Goal: Information Seeking & Learning: Understand process/instructions

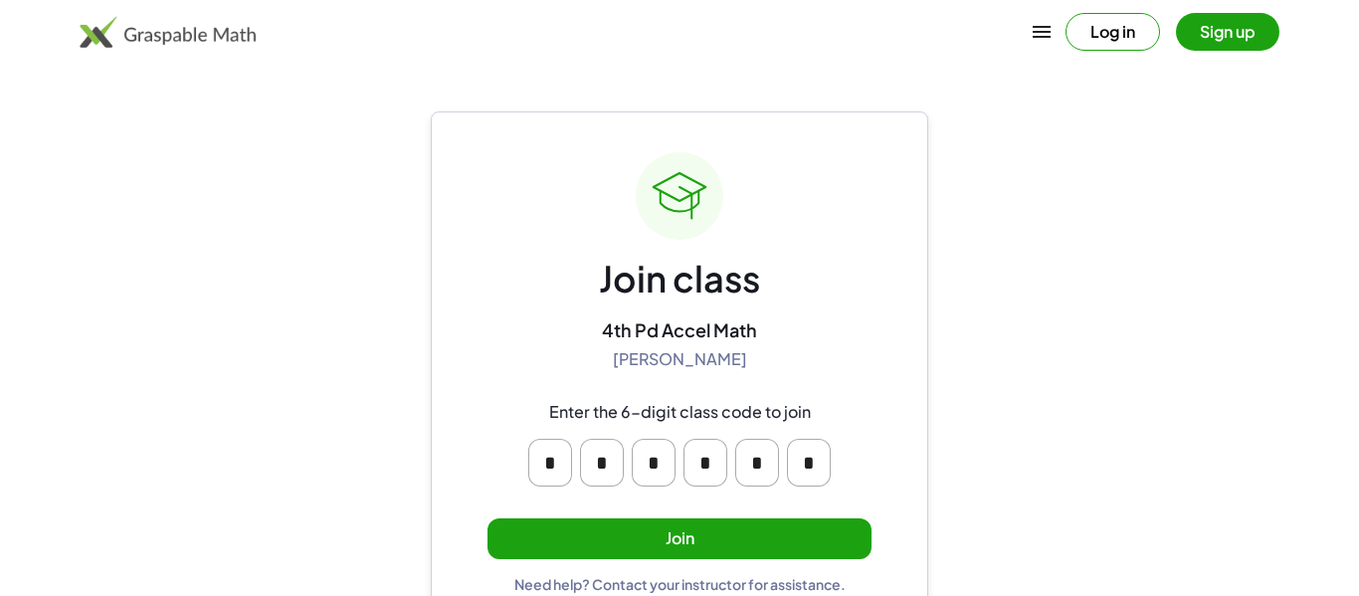
click at [682, 541] on button "Join" at bounding box center [679, 538] width 384 height 41
click at [519, 537] on button "Join" at bounding box center [679, 538] width 384 height 41
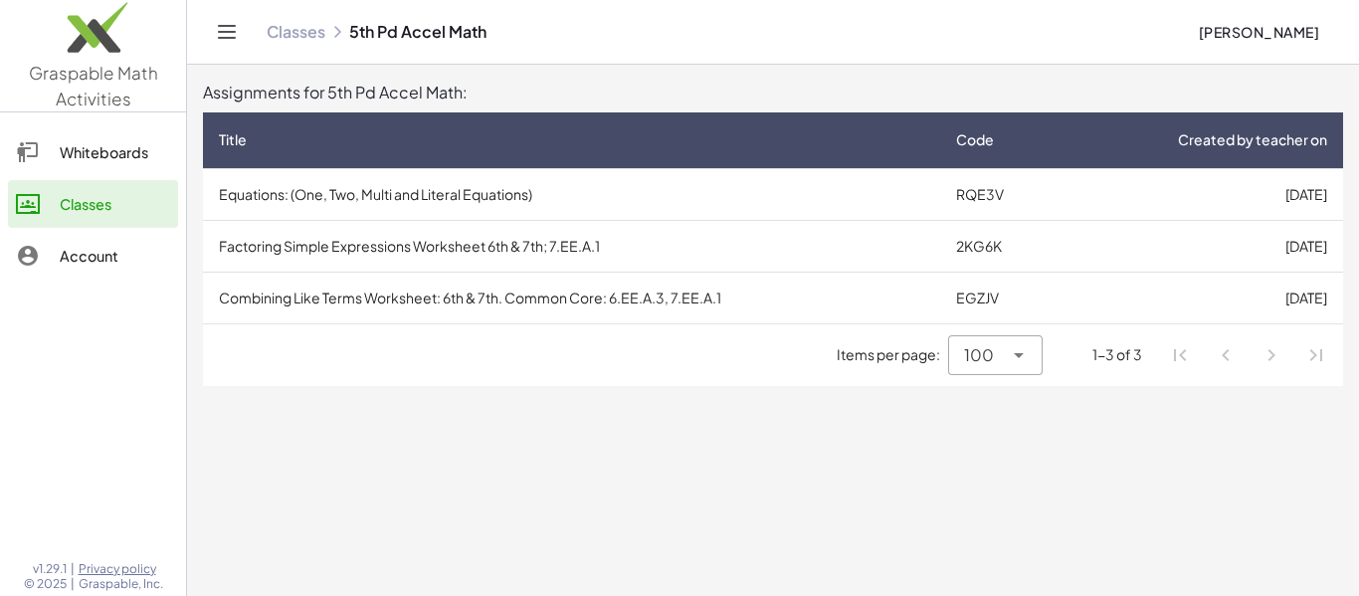
click at [605, 201] on td "Equations: (One, Two, Multi and Literal Equations)" at bounding box center [571, 194] width 737 height 52
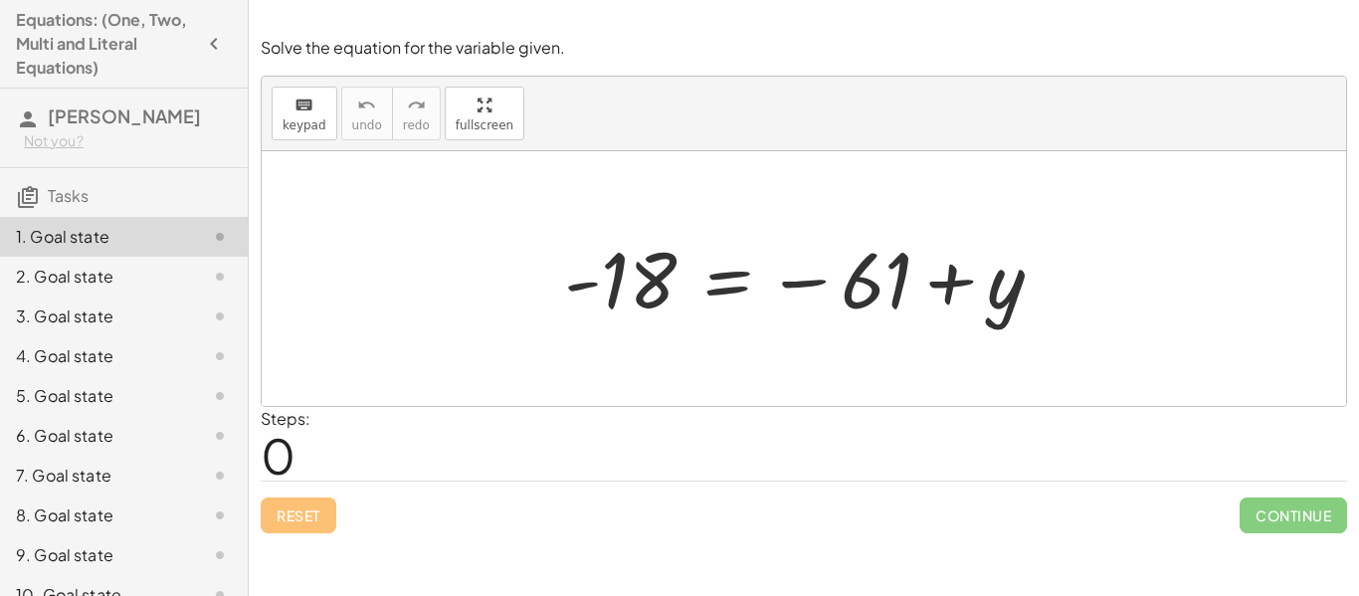
click at [363, 452] on div "Steps: 0" at bounding box center [804, 444] width 1086 height 74
click at [247, 203] on div "Equations: (One, Two, Multi and Literal Equations) Ethan John Not you? Tasks 1.…" at bounding box center [124, 298] width 248 height 596
click at [0, 0] on div "Solve the equation for the variable given. keyboard keypad undo undo redo redo …" at bounding box center [0, 0] width 0 height 0
click at [288, 468] on span "0" at bounding box center [278, 455] width 35 height 61
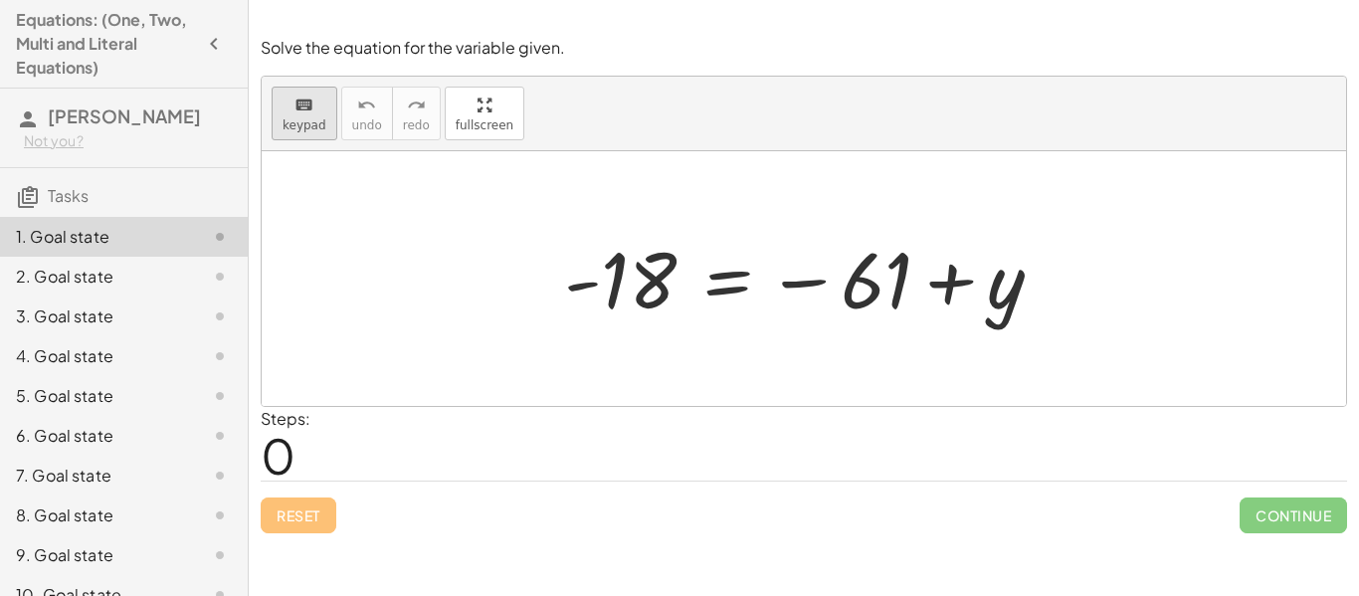
click at [302, 114] on icon "keyboard" at bounding box center [303, 106] width 19 height 24
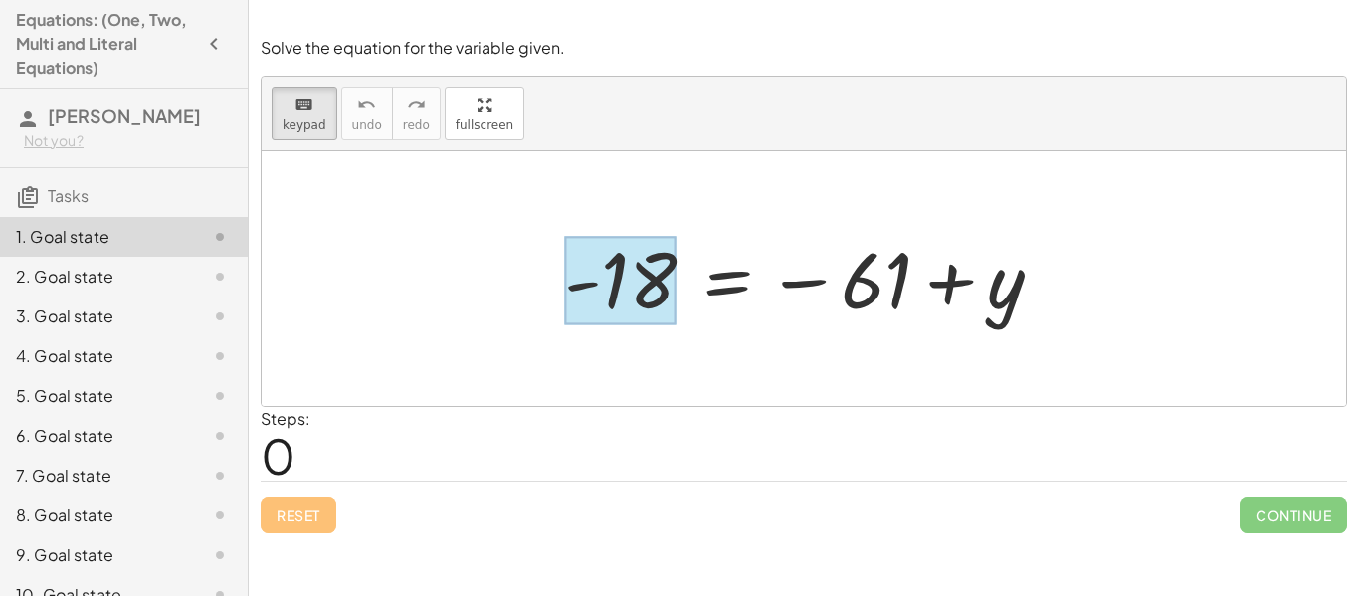
click at [650, 276] on div at bounding box center [620, 281] width 112 height 89
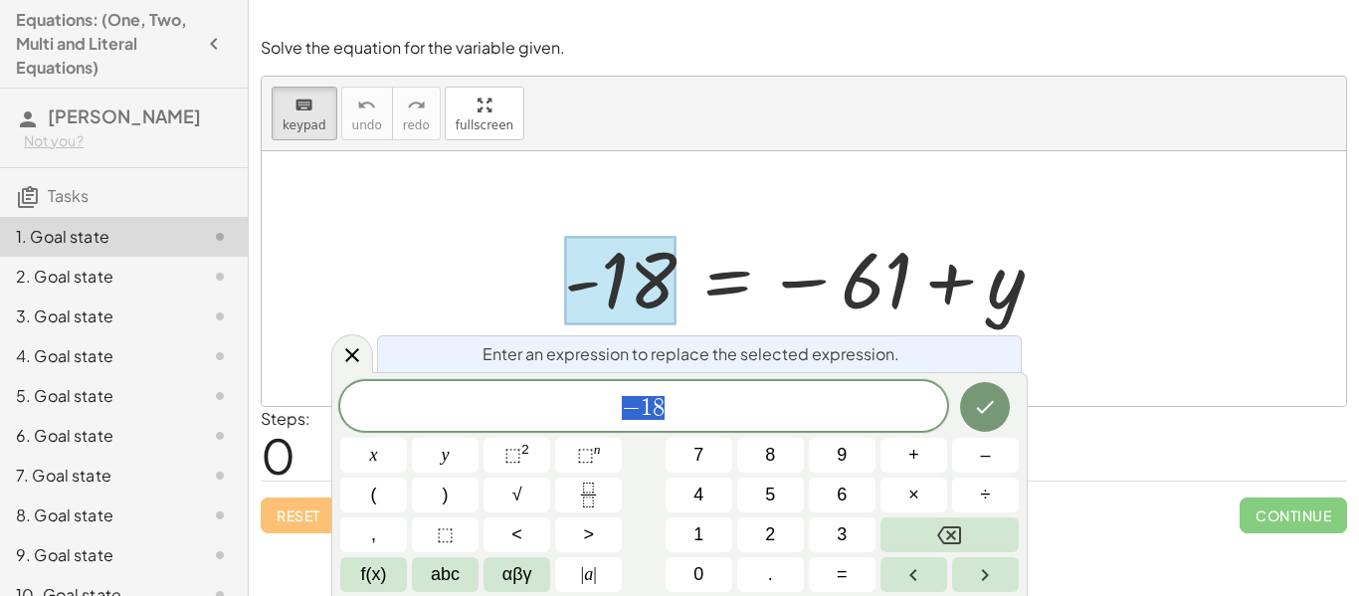
scroll to position [1, 0]
click at [743, 107] on div "keyboard keypad undo [PERSON_NAME] redo fullscreen" at bounding box center [804, 114] width 1084 height 75
click at [279, 127] on button "keyboard keypad" at bounding box center [305, 114] width 66 height 54
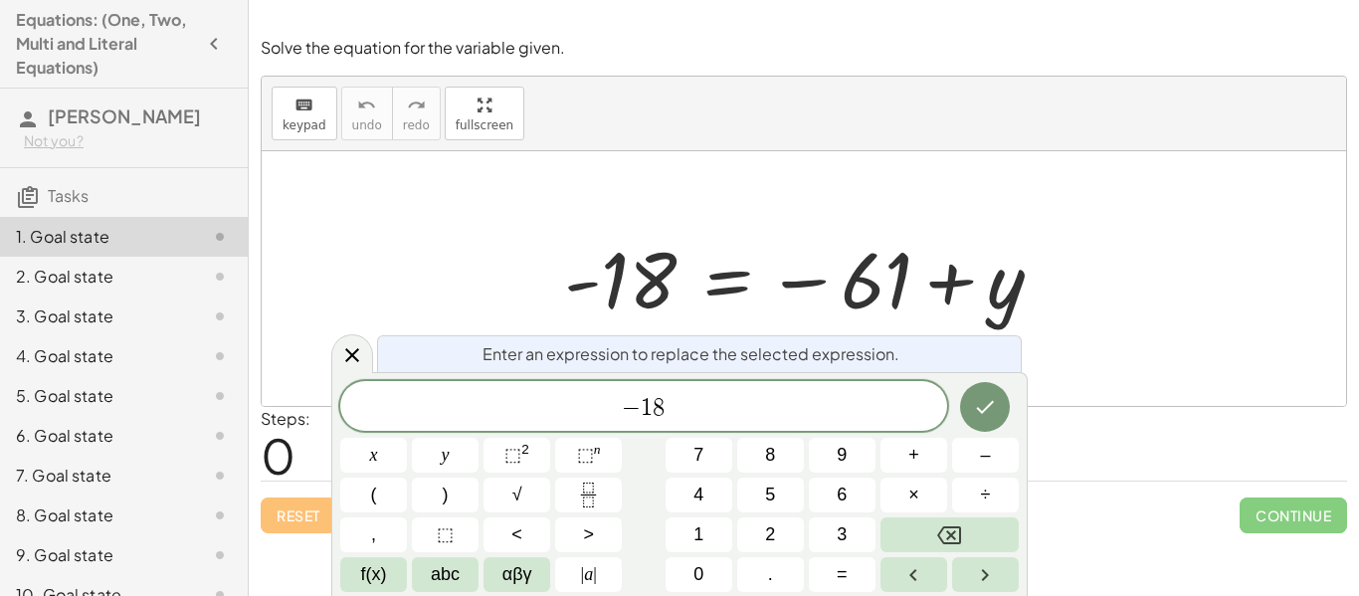
click at [493, 147] on div "keyboard keypad undo [PERSON_NAME] redo fullscreen" at bounding box center [804, 114] width 1084 height 75
click at [340, 343] on icon at bounding box center [352, 355] width 24 height 24
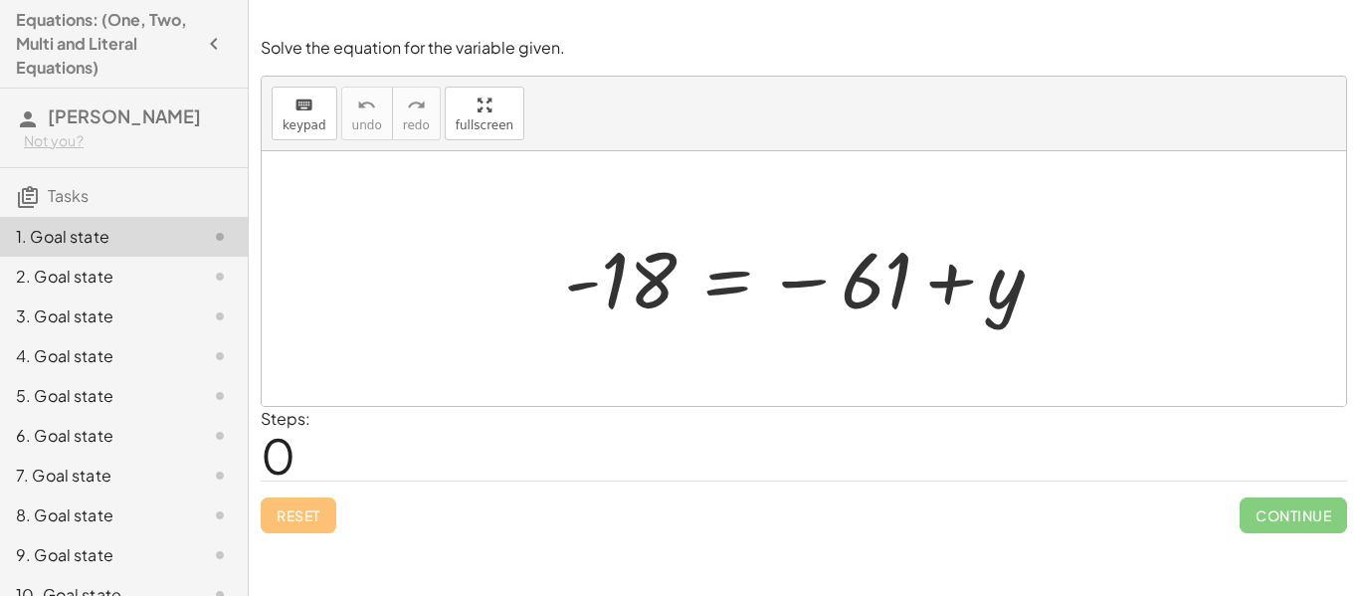
click at [290, 517] on div "Reset Continue" at bounding box center [804, 506] width 1086 height 53
click at [0, 0] on div "Solve the equation for the variable given. keyboard keypad undo undo redo redo …" at bounding box center [0, 0] width 0 height 0
click at [277, 456] on span "0" at bounding box center [278, 455] width 35 height 61
click at [302, 457] on div "Steps: 0" at bounding box center [286, 444] width 50 height 74
click at [284, 458] on span "0" at bounding box center [278, 455] width 35 height 61
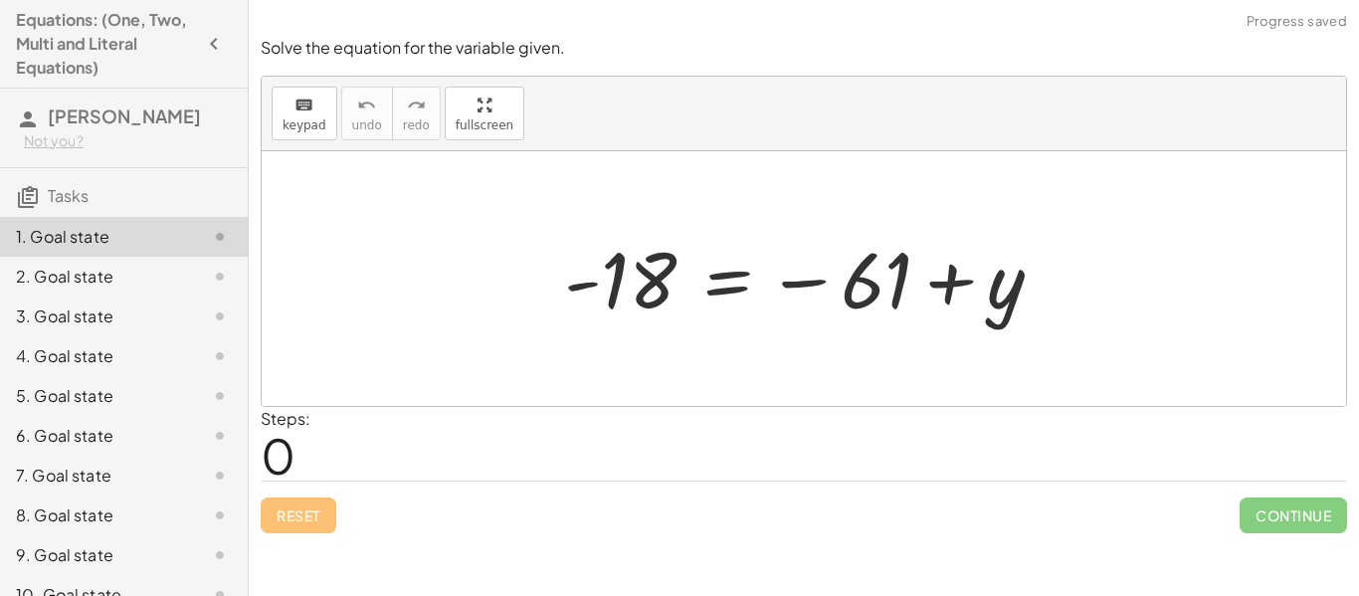
click at [284, 457] on span "0" at bounding box center [278, 455] width 35 height 61
click at [656, 289] on div at bounding box center [811, 279] width 514 height 98
click at [289, 102] on div "keyboard" at bounding box center [305, 105] width 44 height 24
click at [314, 131] on span "keypad" at bounding box center [305, 125] width 44 height 14
click at [295, 109] on icon "keyboard" at bounding box center [303, 106] width 19 height 24
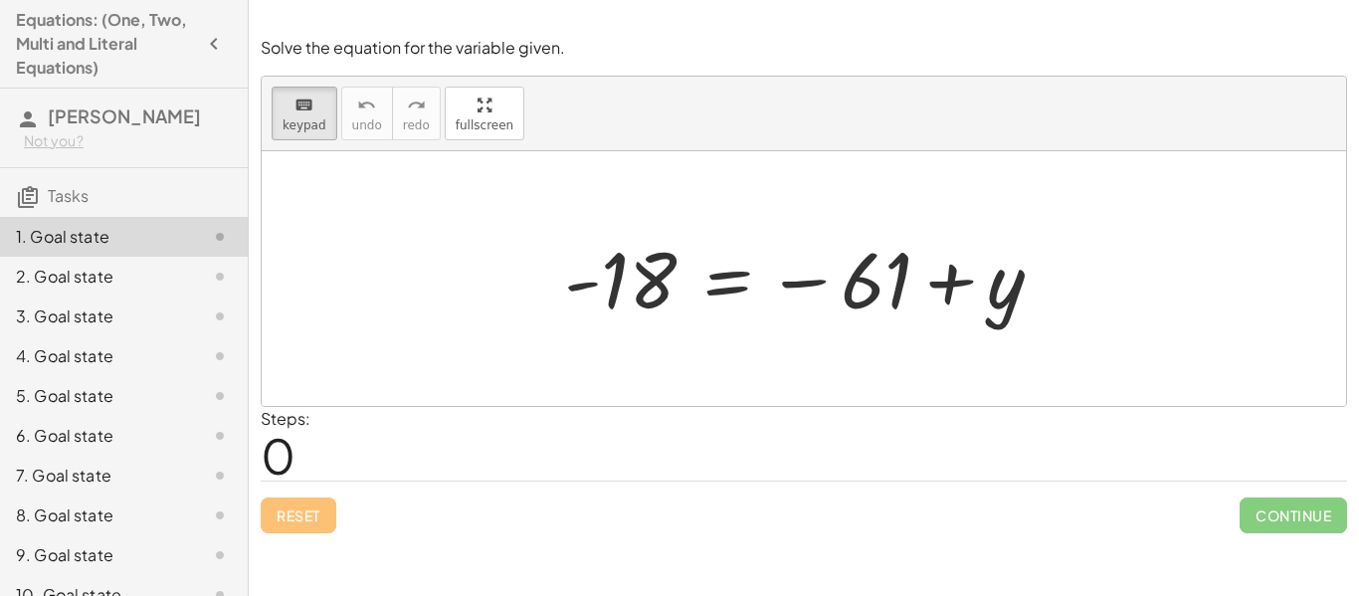
click at [278, 456] on span "0" at bounding box center [278, 455] width 35 height 61
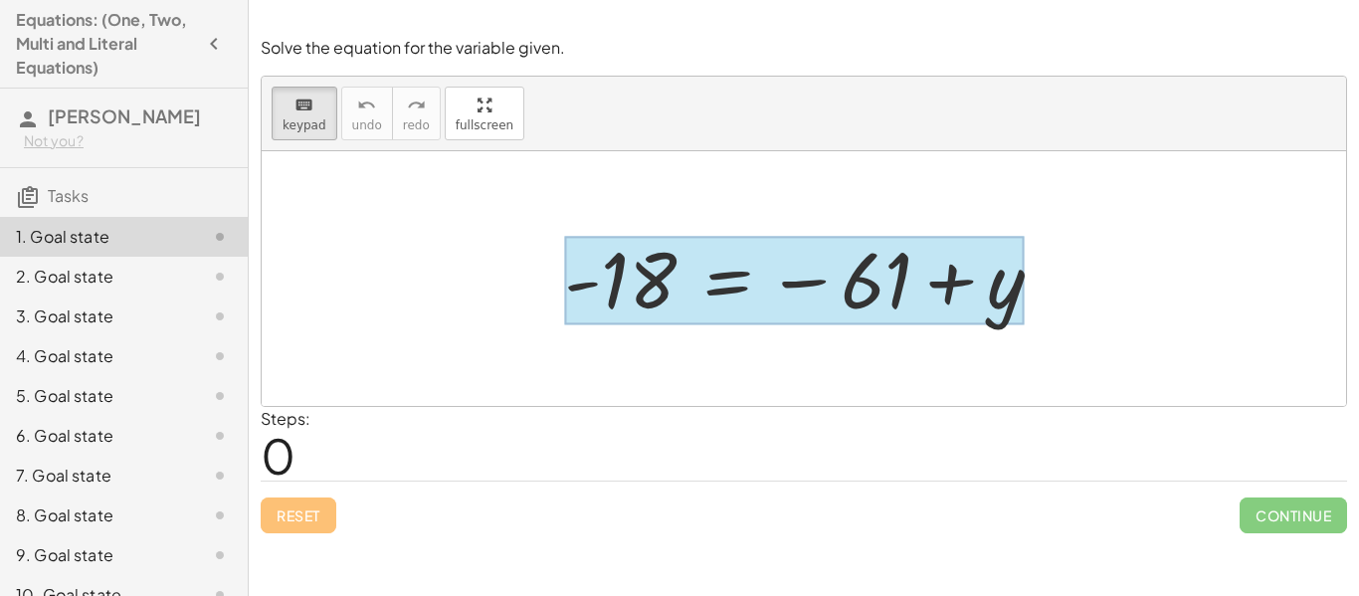
click at [694, 294] on div at bounding box center [794, 281] width 460 height 89
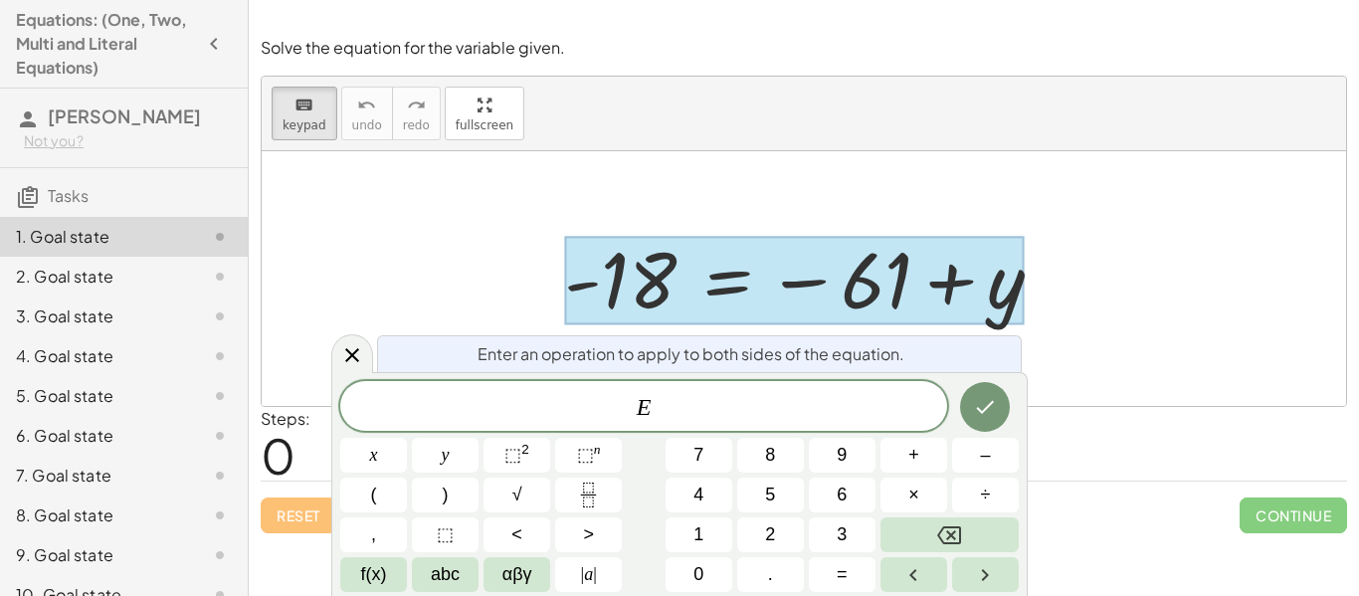
click at [1173, 399] on div at bounding box center [804, 278] width 1084 height 255
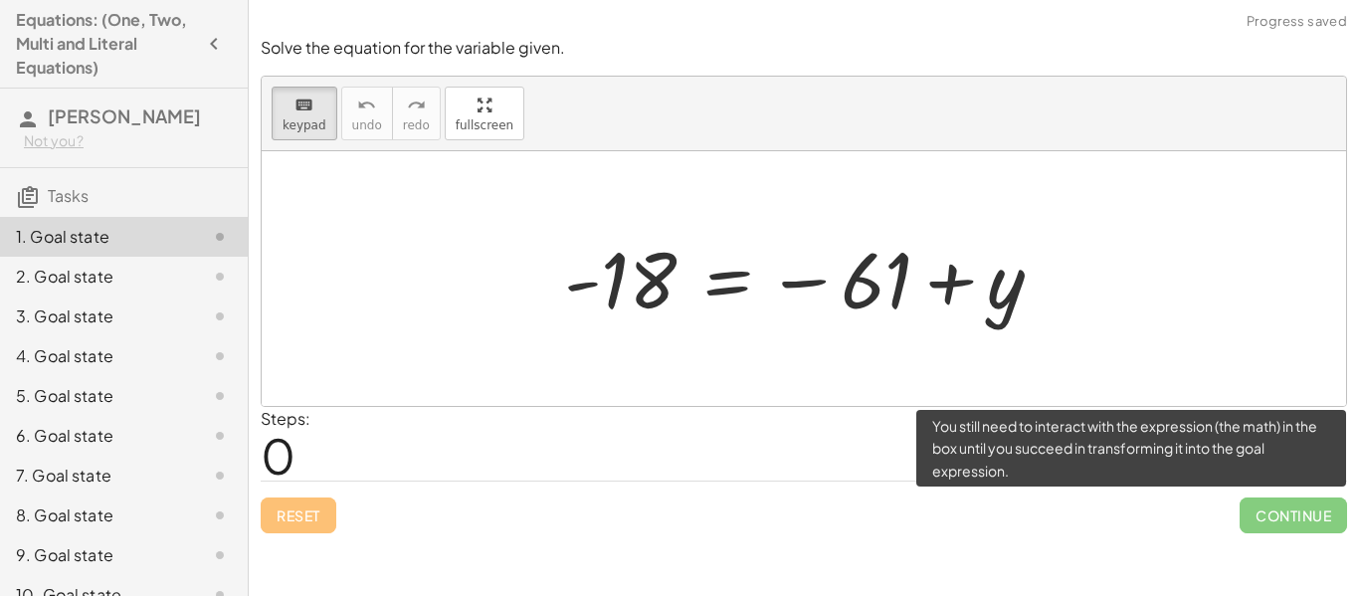
click at [1277, 499] on span "Continue" at bounding box center [1293, 515] width 107 height 36
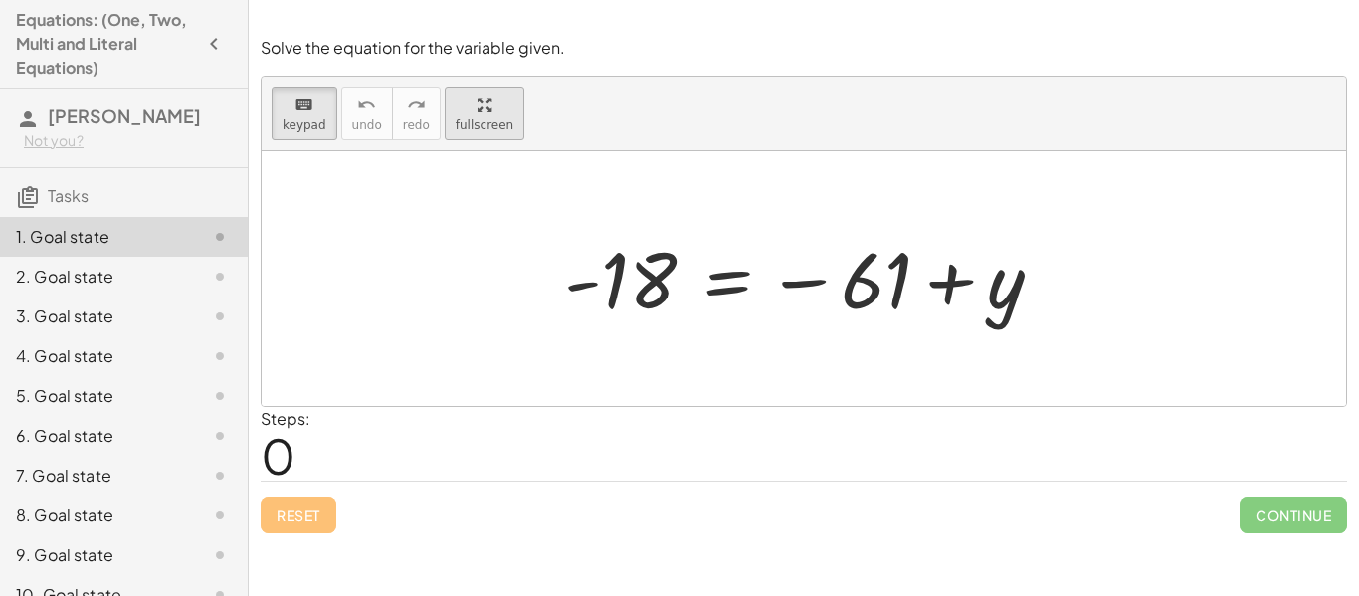
click at [459, 132] on button "fullscreen" at bounding box center [485, 114] width 80 height 54
click at [296, 461] on div "Steps: 0" at bounding box center [286, 444] width 50 height 74
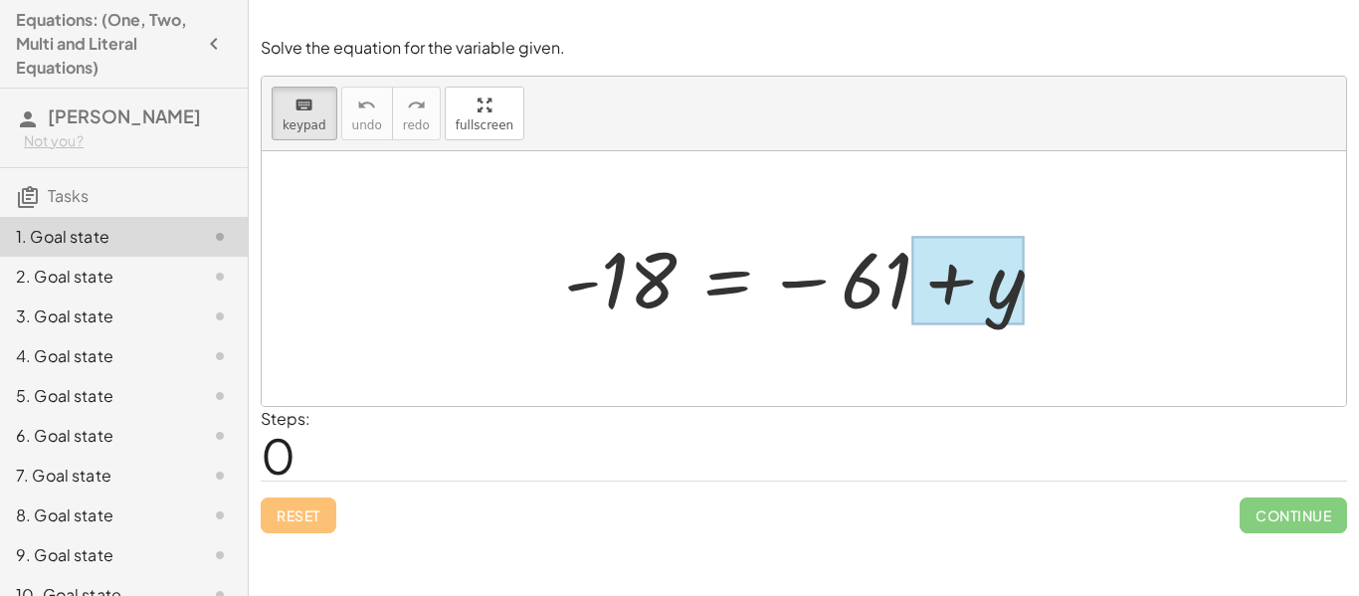
click at [967, 298] on div at bounding box center [967, 281] width 111 height 89
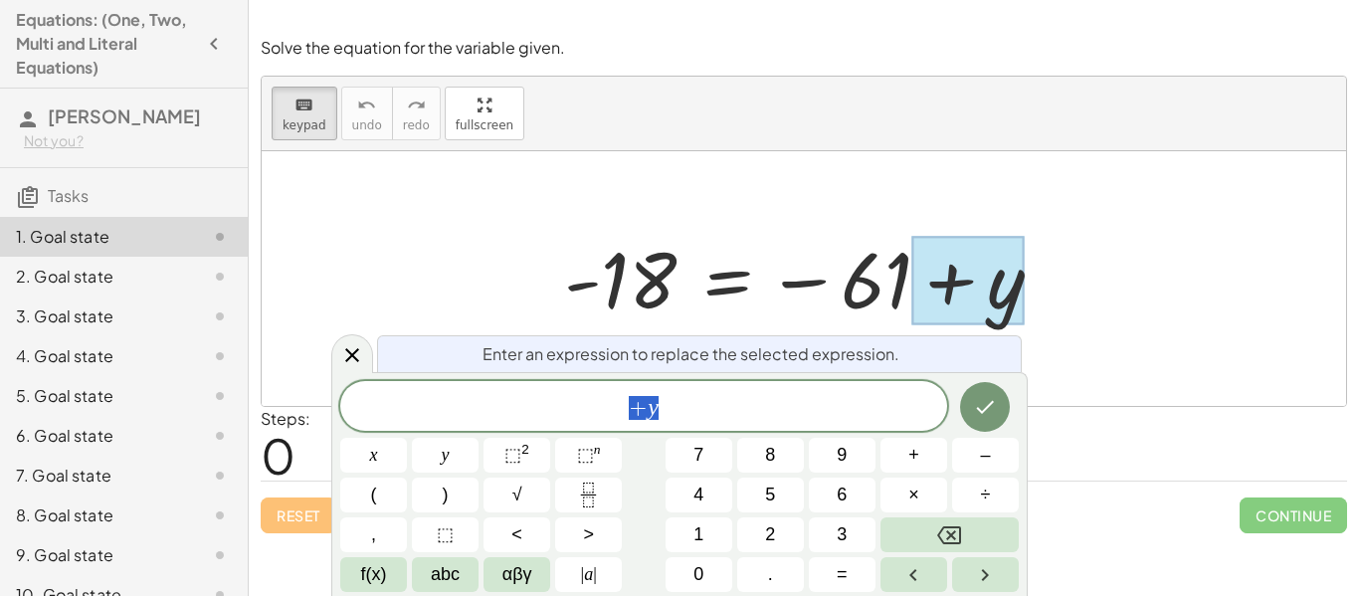
click at [738, 415] on span "+ y" at bounding box center [643, 408] width 607 height 28
click at [976, 422] on button "Done" at bounding box center [985, 407] width 50 height 50
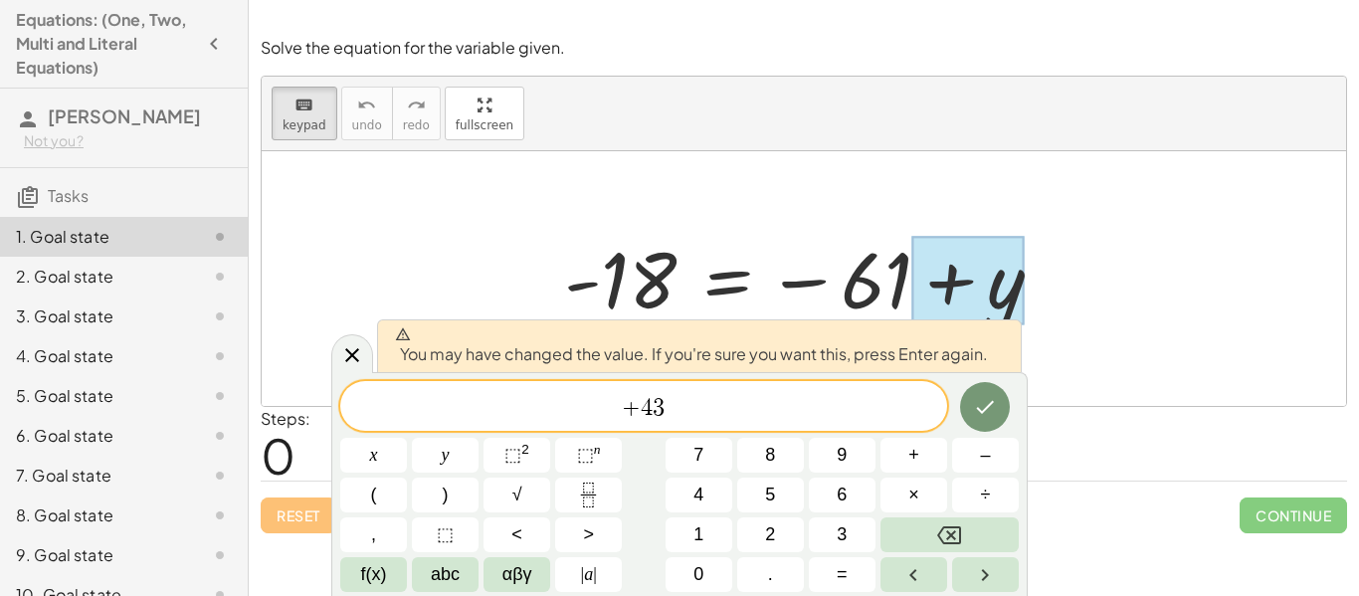
scroll to position [0, 0]
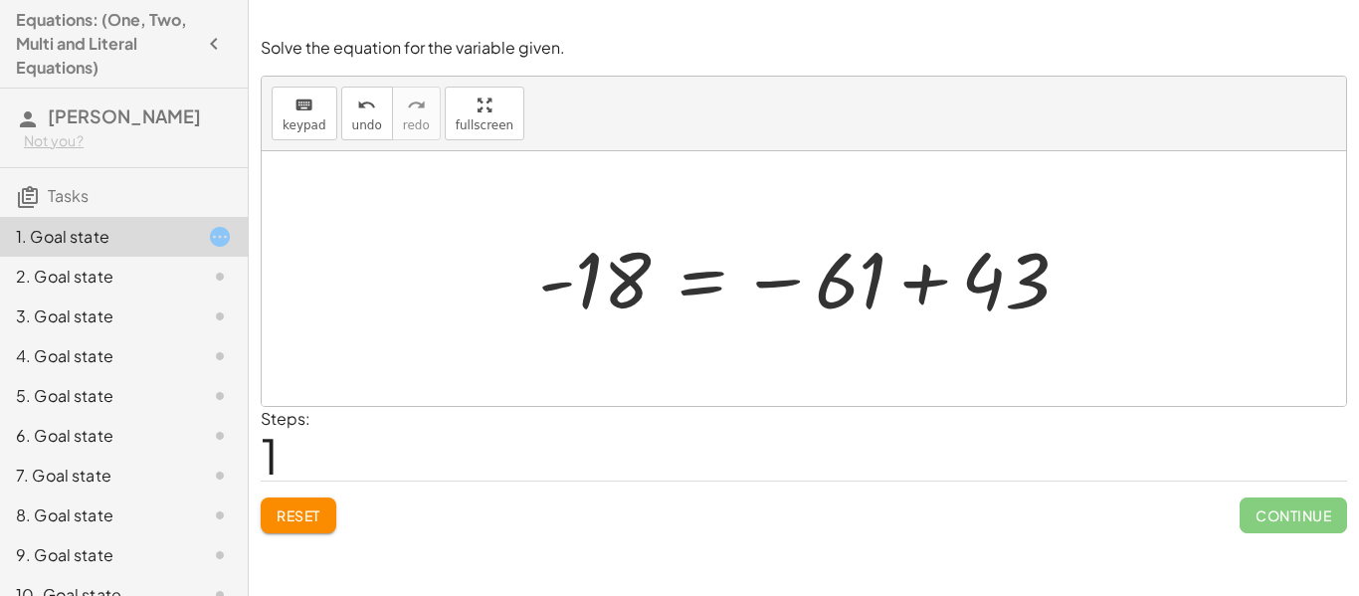
click at [1001, 279] on div at bounding box center [811, 279] width 566 height 98
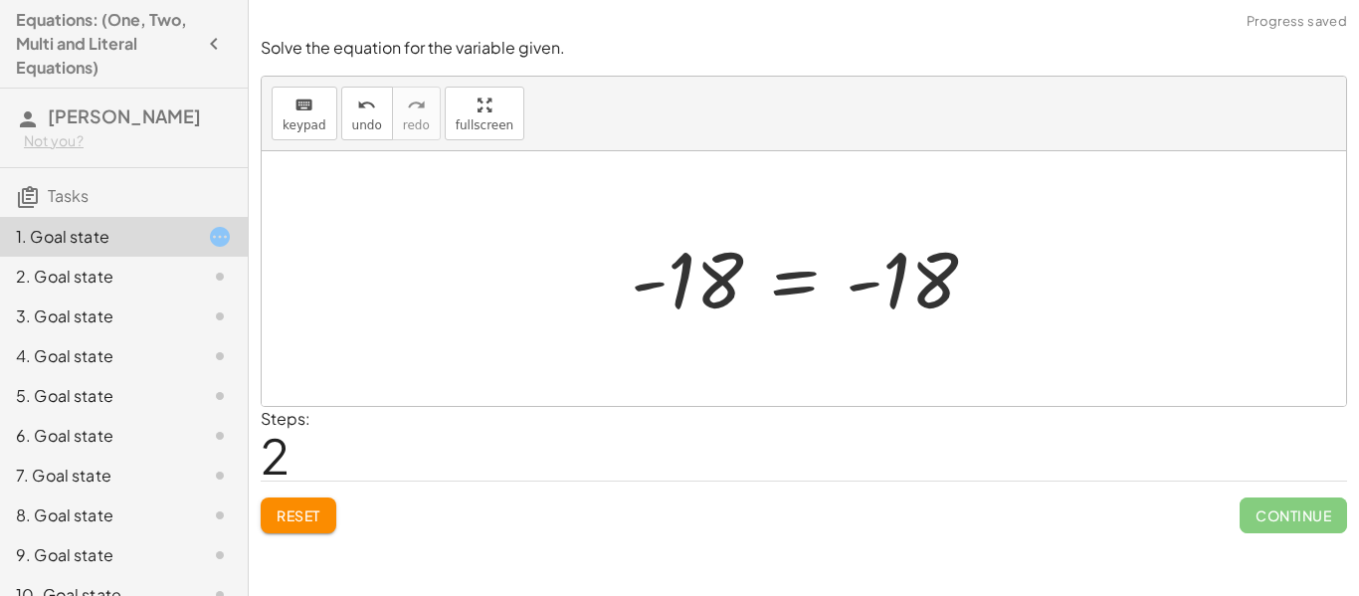
click at [908, 377] on div at bounding box center [804, 278] width 1084 height 255
click at [893, 304] on div at bounding box center [812, 279] width 382 height 98
click at [815, 294] on div at bounding box center [812, 279] width 382 height 98
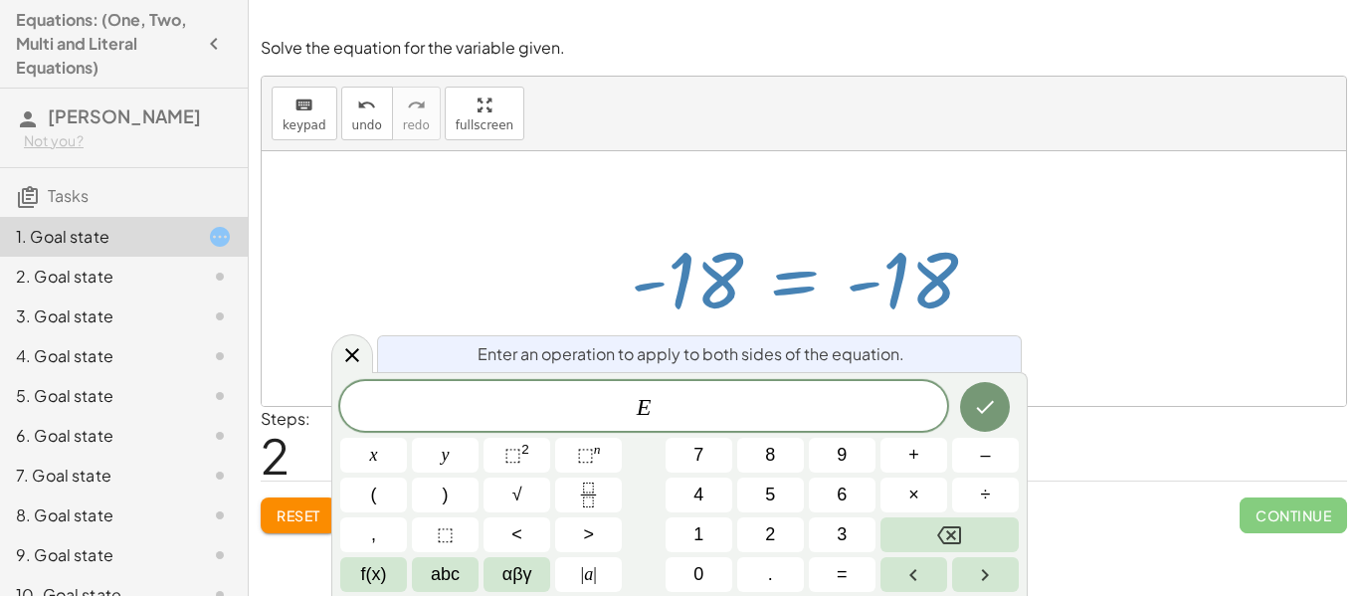
click at [727, 282] on div at bounding box center [812, 279] width 382 height 98
click at [671, 140] on div "keyboard keypad undo [PERSON_NAME] redo fullscreen" at bounding box center [804, 114] width 1084 height 75
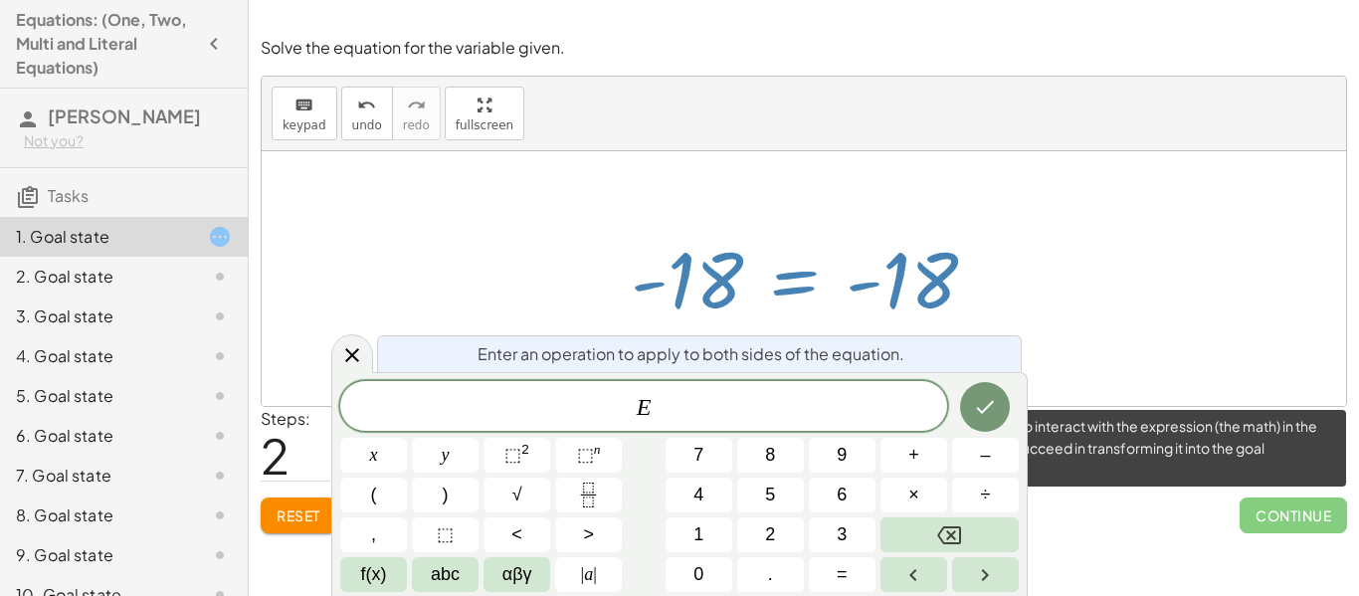
click at [1272, 521] on span "Continue" at bounding box center [1293, 515] width 107 height 36
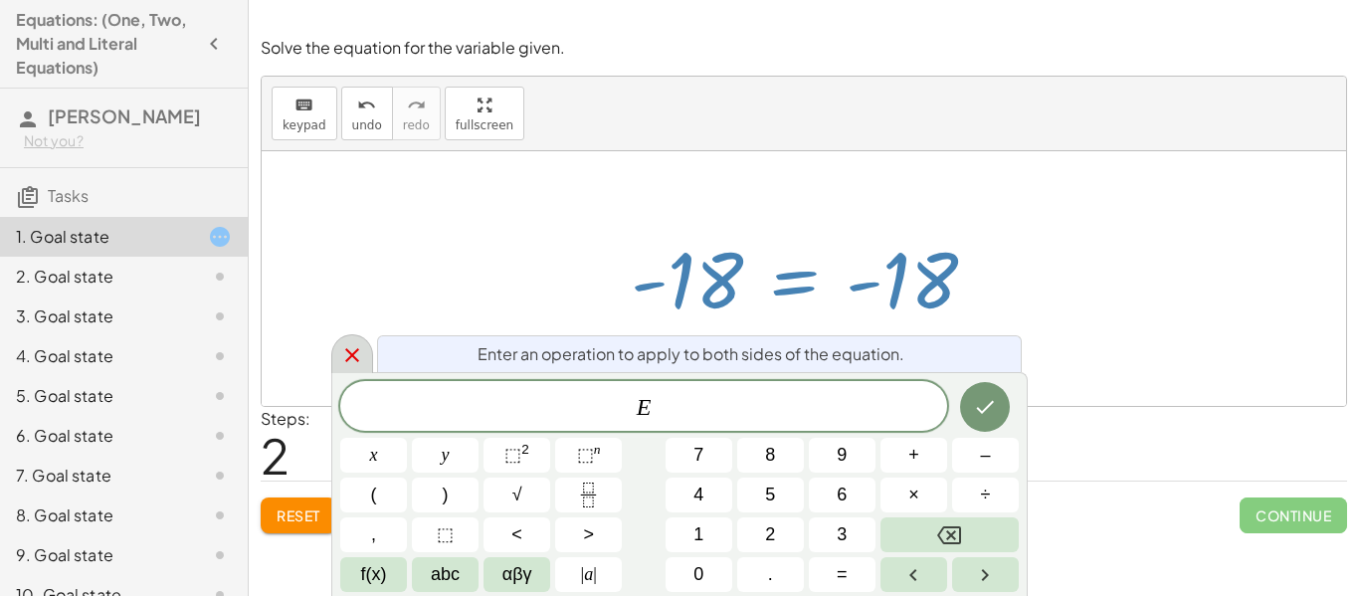
click at [349, 358] on icon at bounding box center [352, 355] width 14 height 14
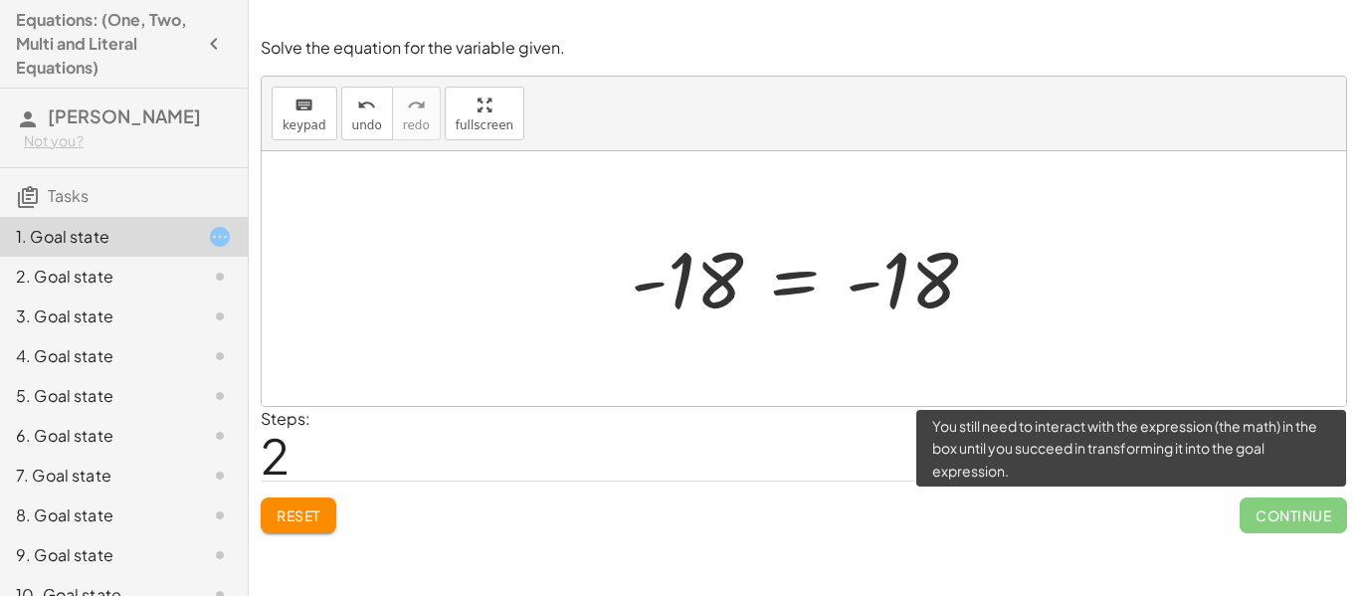
click at [1271, 514] on span "Continue" at bounding box center [1293, 515] width 107 height 36
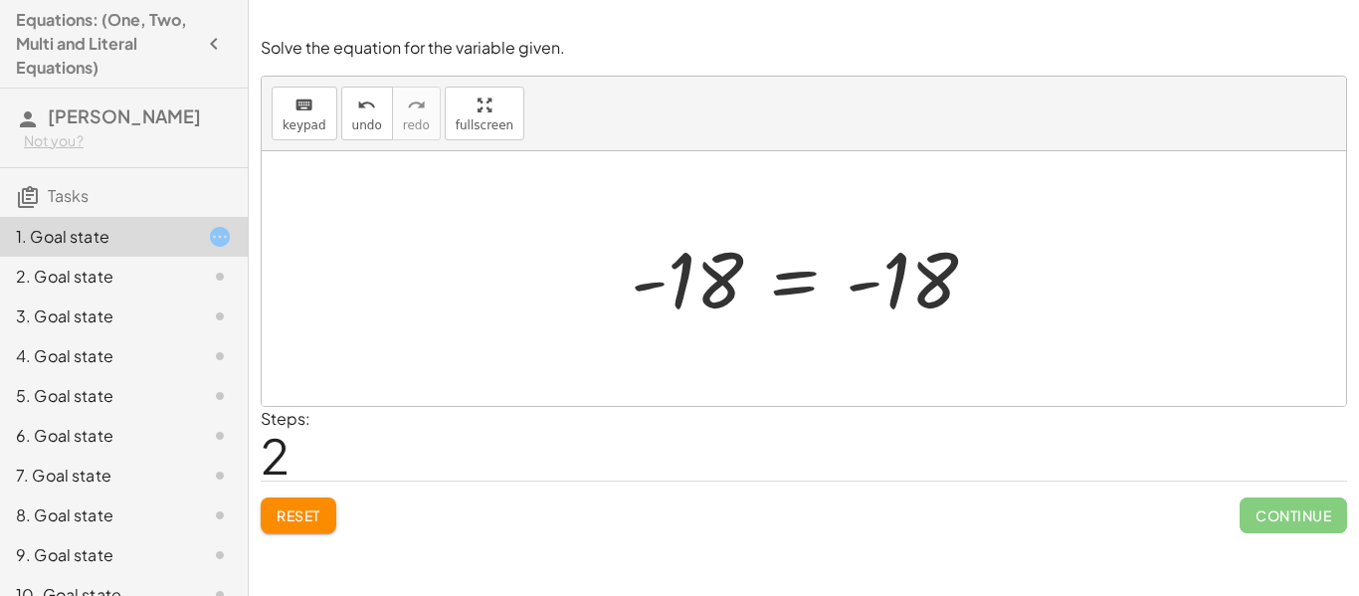
click at [851, 278] on div at bounding box center [812, 279] width 382 height 98
click at [313, 130] on span "keypad" at bounding box center [305, 125] width 44 height 14
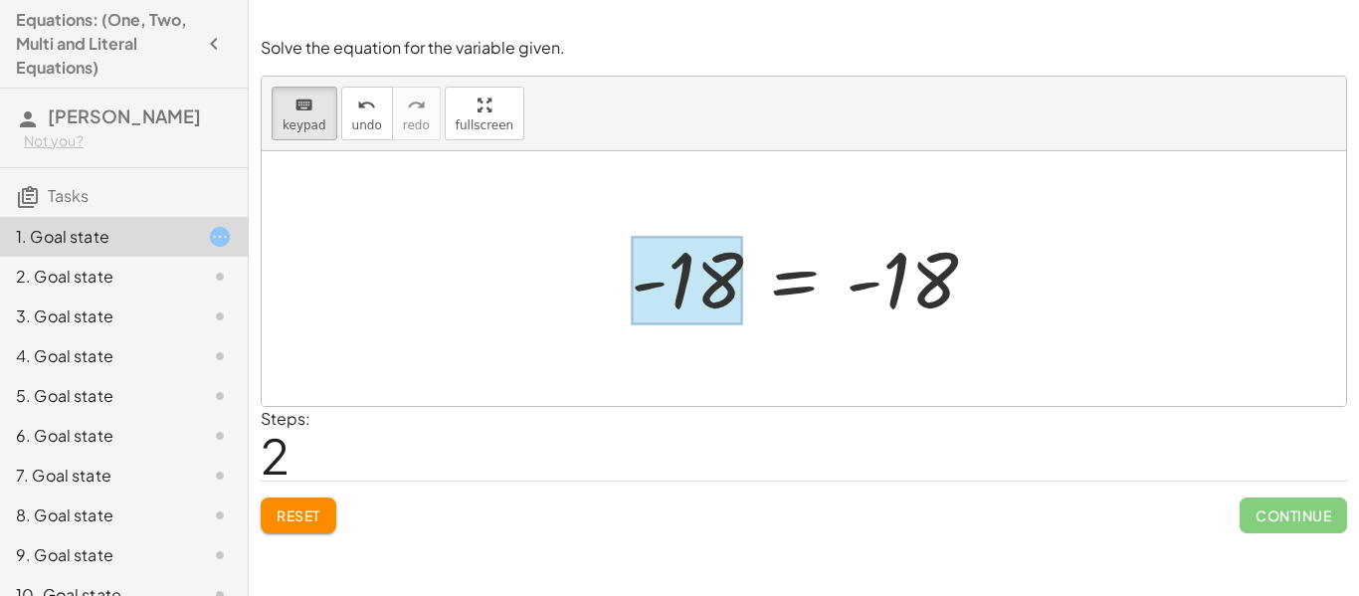
click at [682, 282] on div at bounding box center [687, 281] width 112 height 89
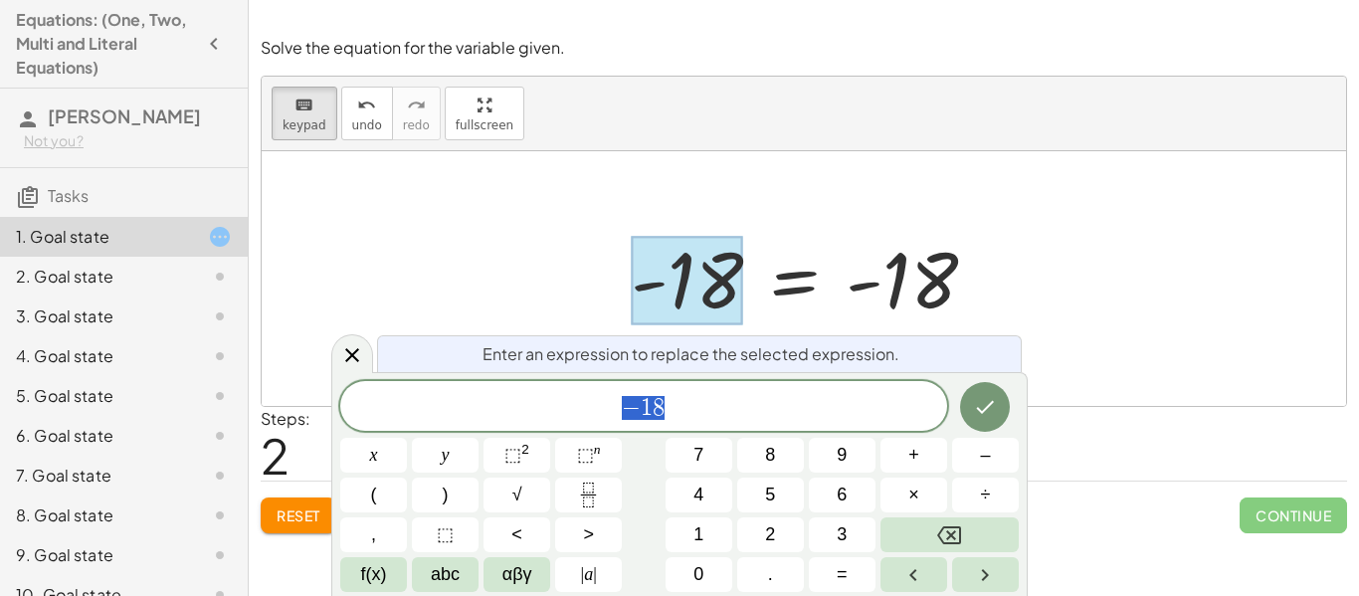
scroll to position [7, 0]
click at [351, 132] on button "undo undo" at bounding box center [367, 114] width 52 height 54
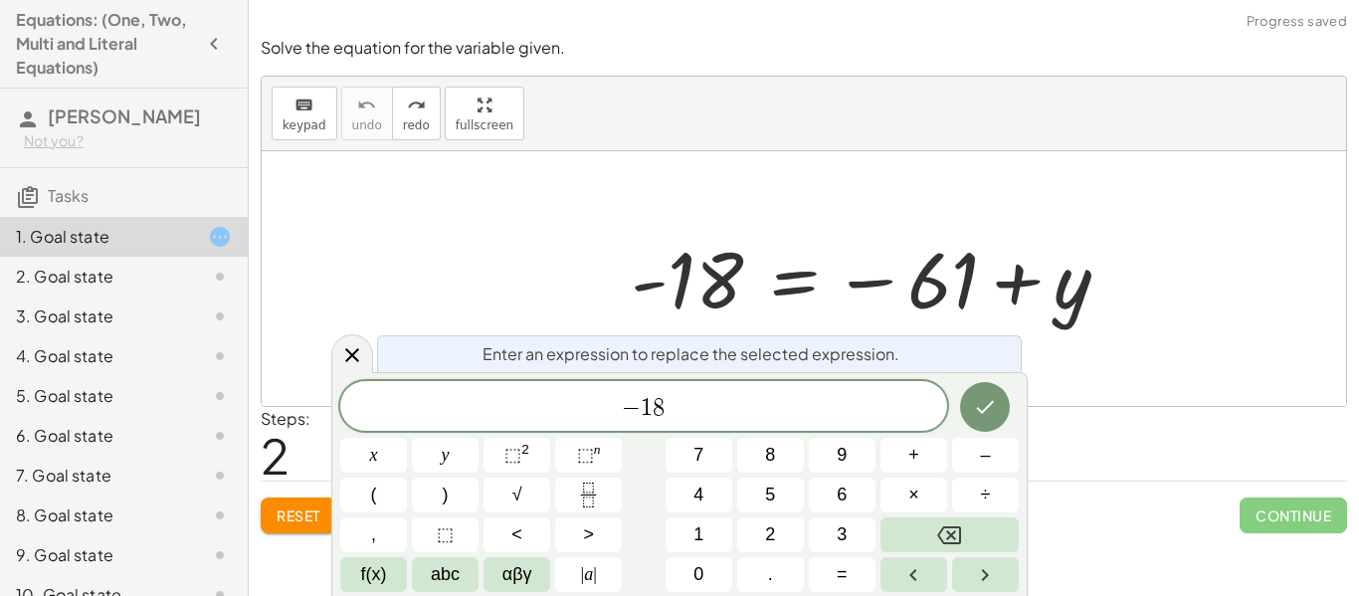
click at [724, 416] on span "− 1 8" at bounding box center [643, 408] width 607 height 28
click at [1052, 318] on div at bounding box center [804, 278] width 1084 height 255
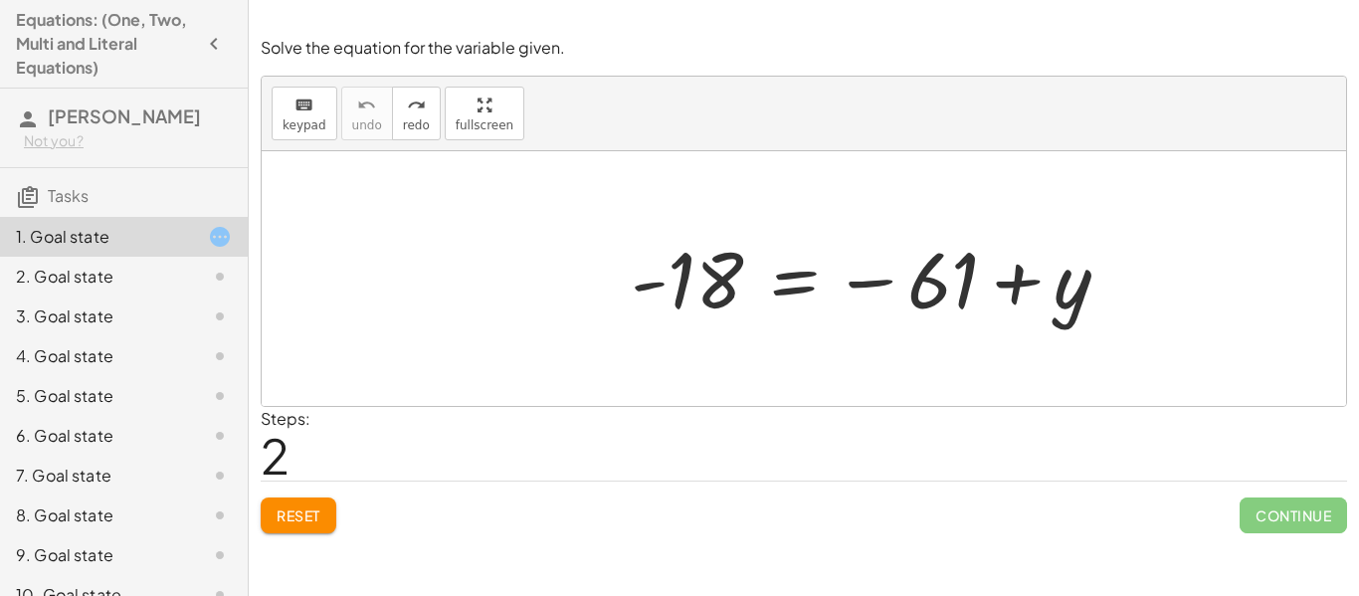
click at [1052, 318] on div at bounding box center [804, 278] width 1084 height 255
click at [1047, 277] on div at bounding box center [804, 278] width 1084 height 255
click at [293, 121] on span "keypad" at bounding box center [305, 125] width 44 height 14
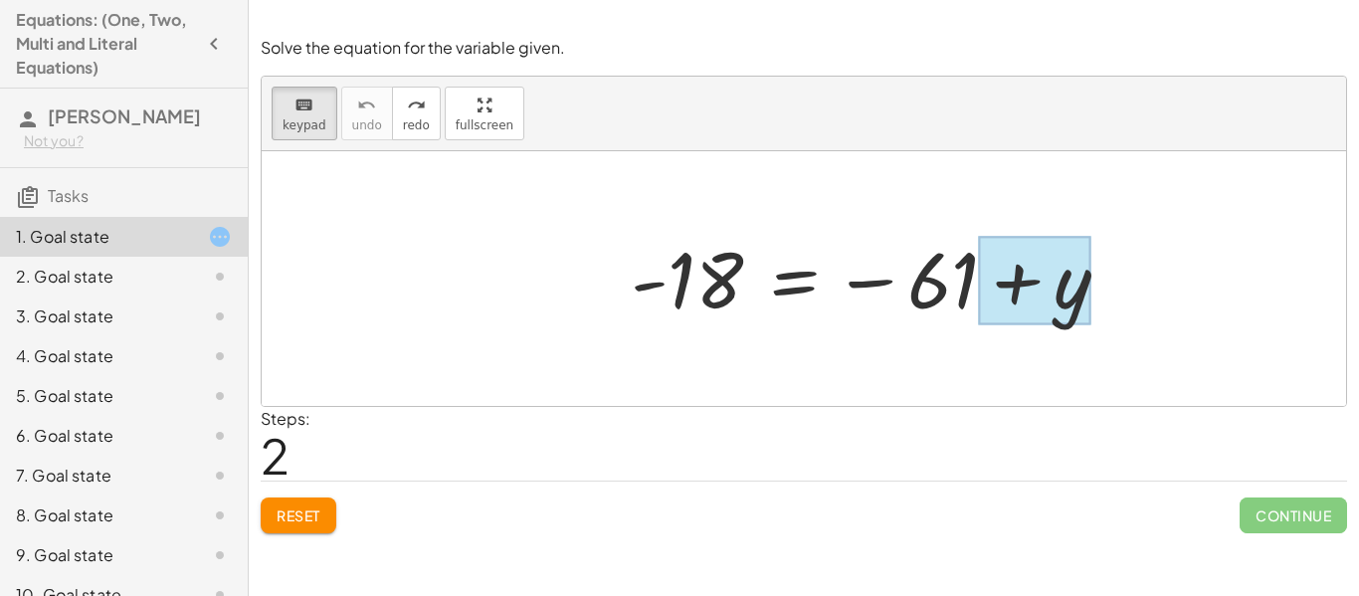
click at [1012, 278] on div at bounding box center [1034, 281] width 111 height 89
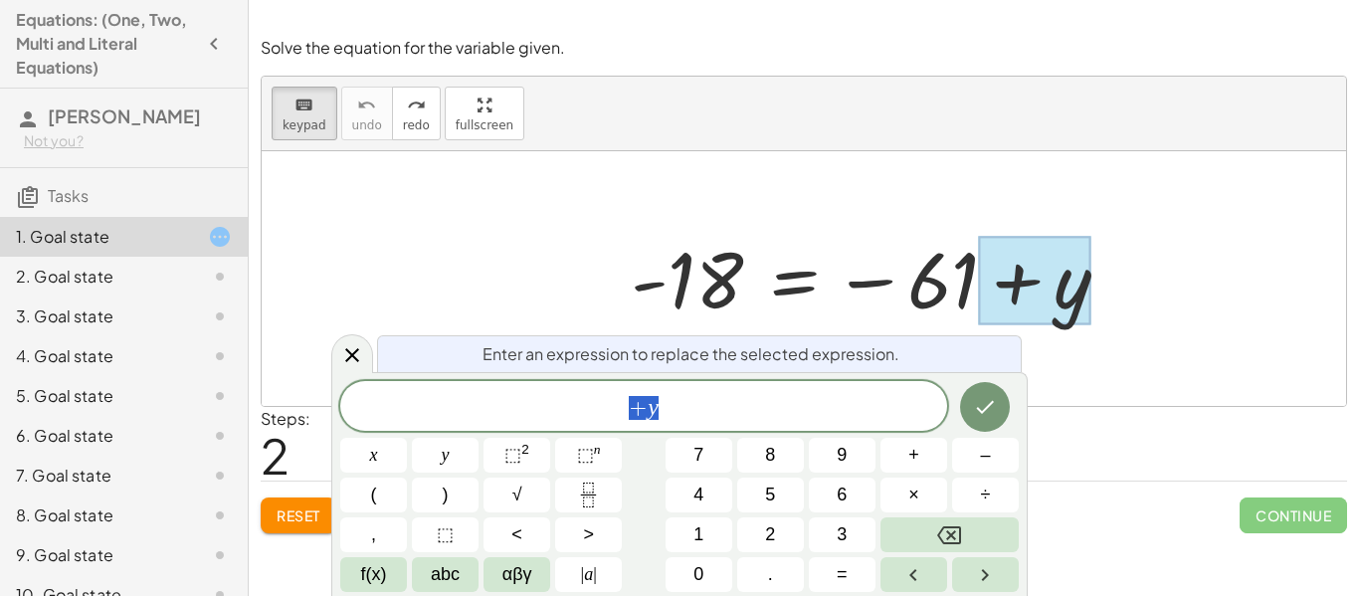
scroll to position [9, 0]
click at [1145, 333] on div at bounding box center [804, 278] width 1084 height 255
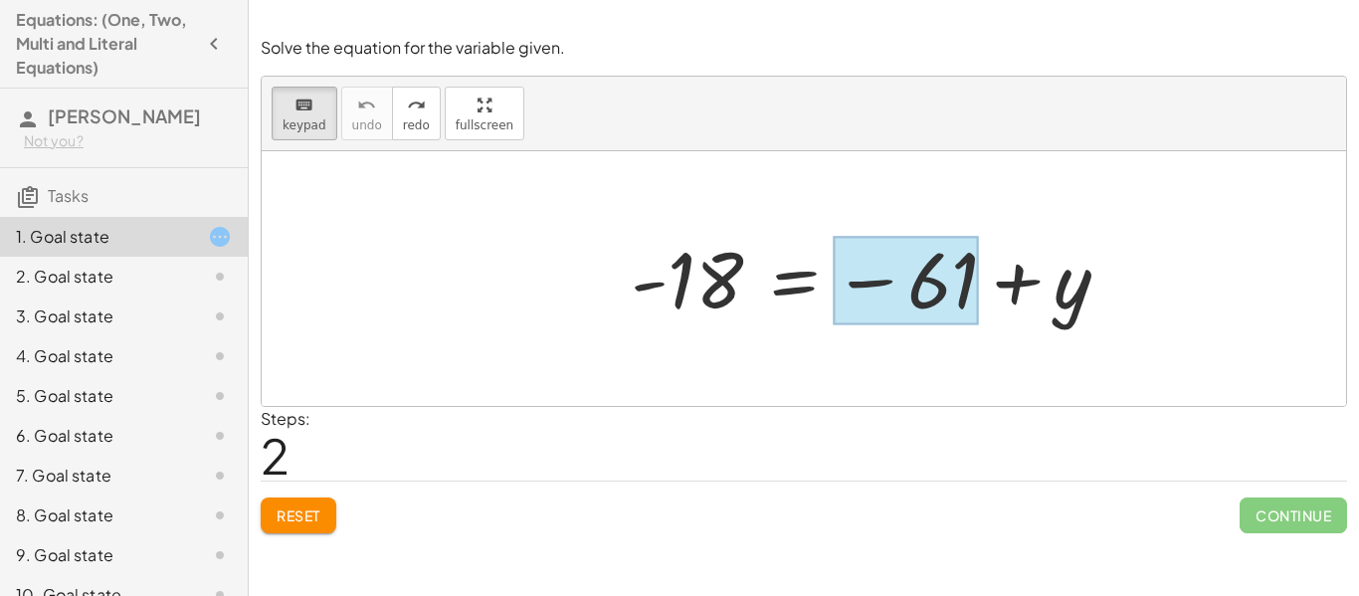
click at [936, 300] on div at bounding box center [906, 281] width 146 height 89
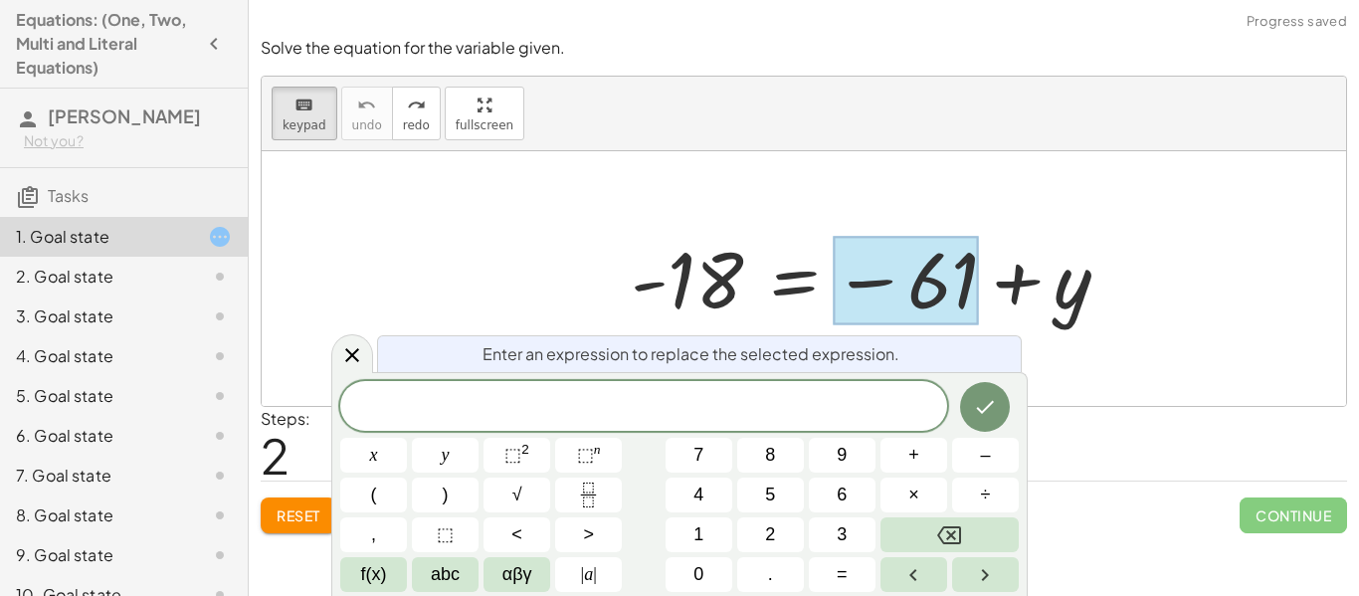
scroll to position [10, 0]
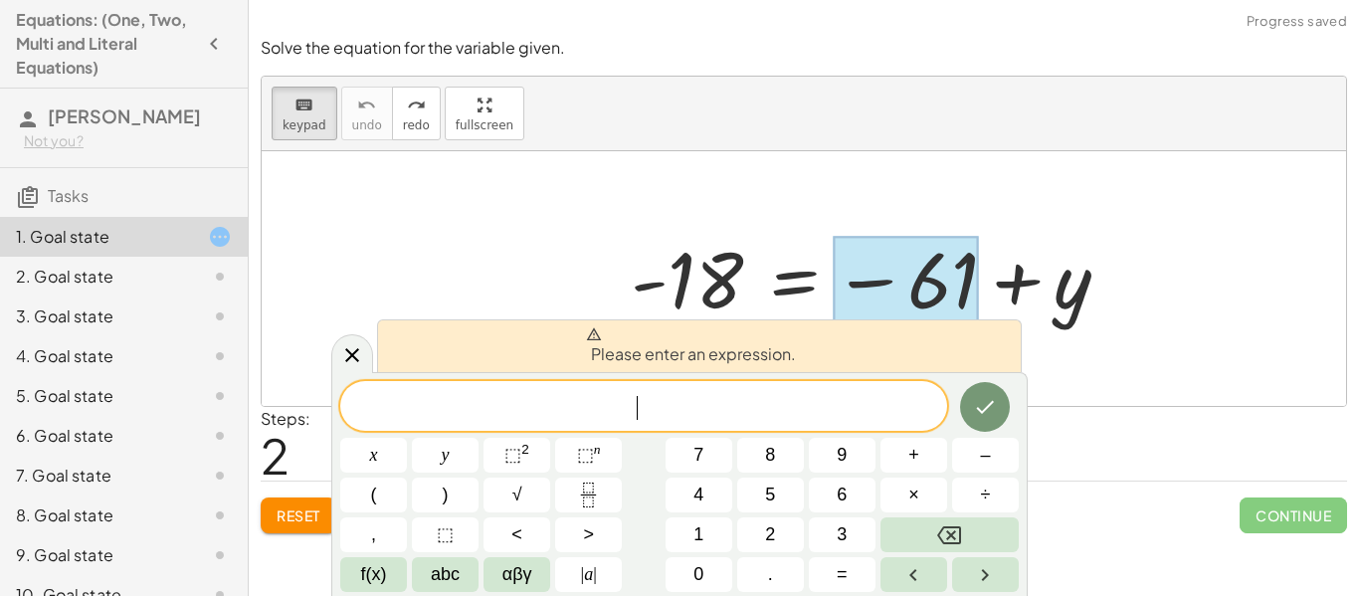
click at [809, 214] on div at bounding box center [804, 278] width 1084 height 255
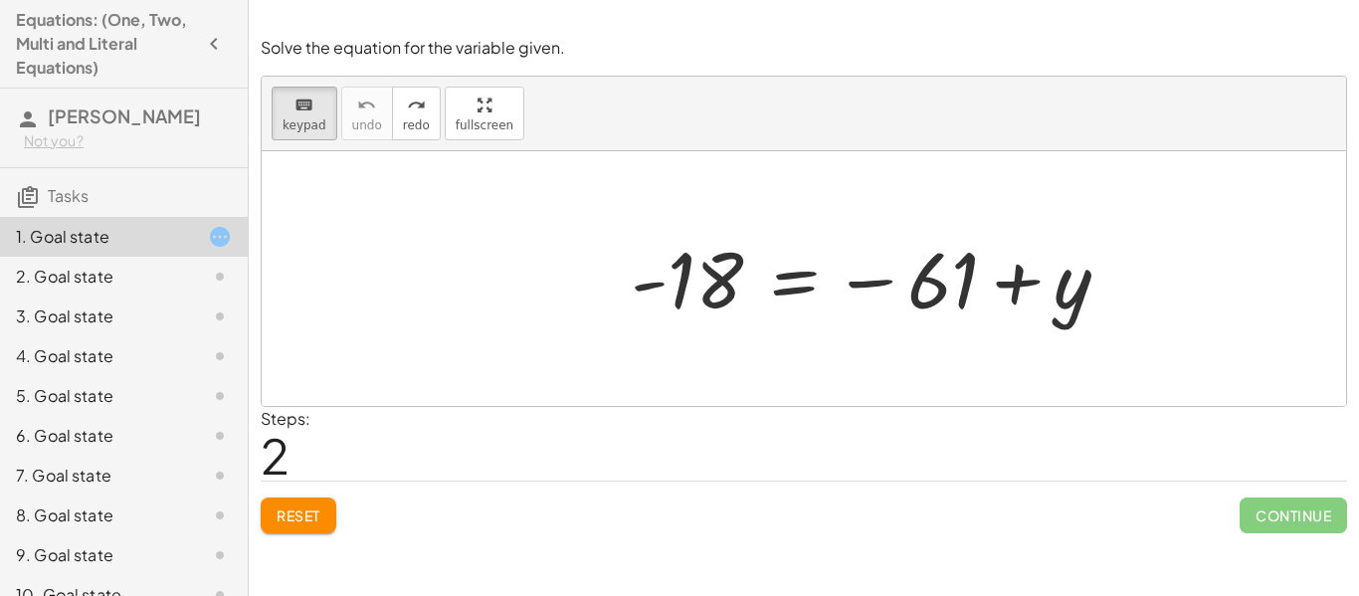
click at [1056, 305] on div at bounding box center [804, 278] width 1084 height 255
click at [1012, 329] on div at bounding box center [804, 278] width 1084 height 255
click at [282, 133] on button "keyboard keypad" at bounding box center [305, 114] width 66 height 54
click at [283, 130] on span "keypad" at bounding box center [305, 125] width 44 height 14
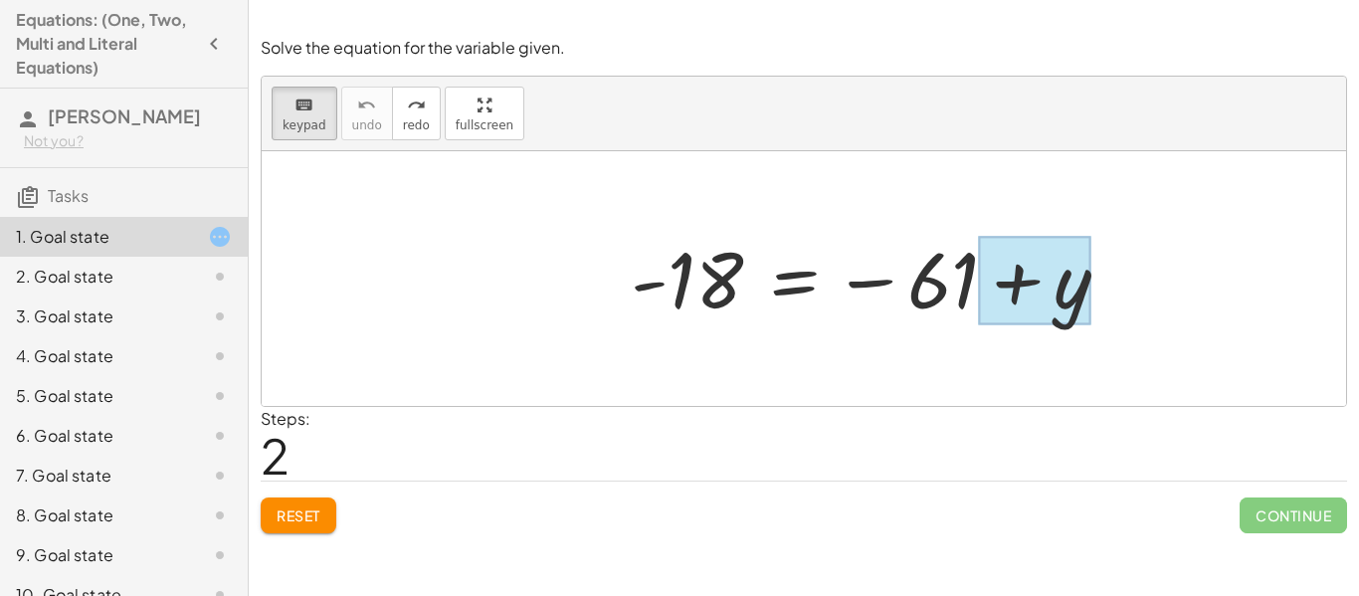
click at [1038, 284] on div at bounding box center [1034, 281] width 111 height 89
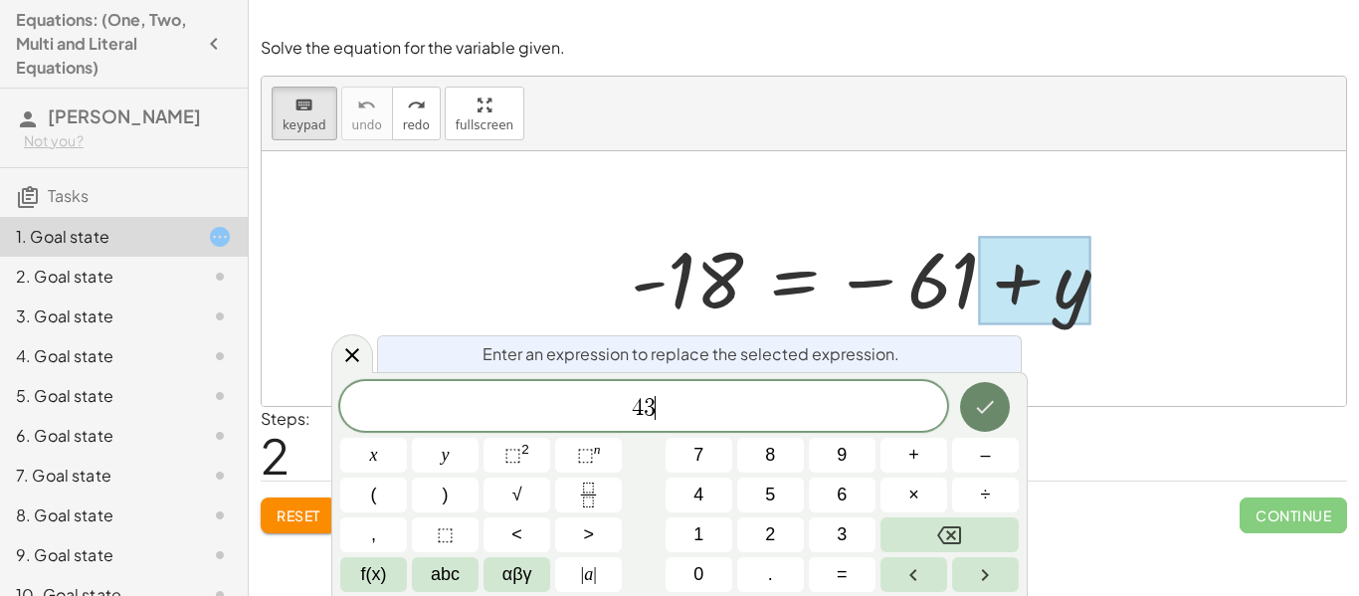
scroll to position [14, 0]
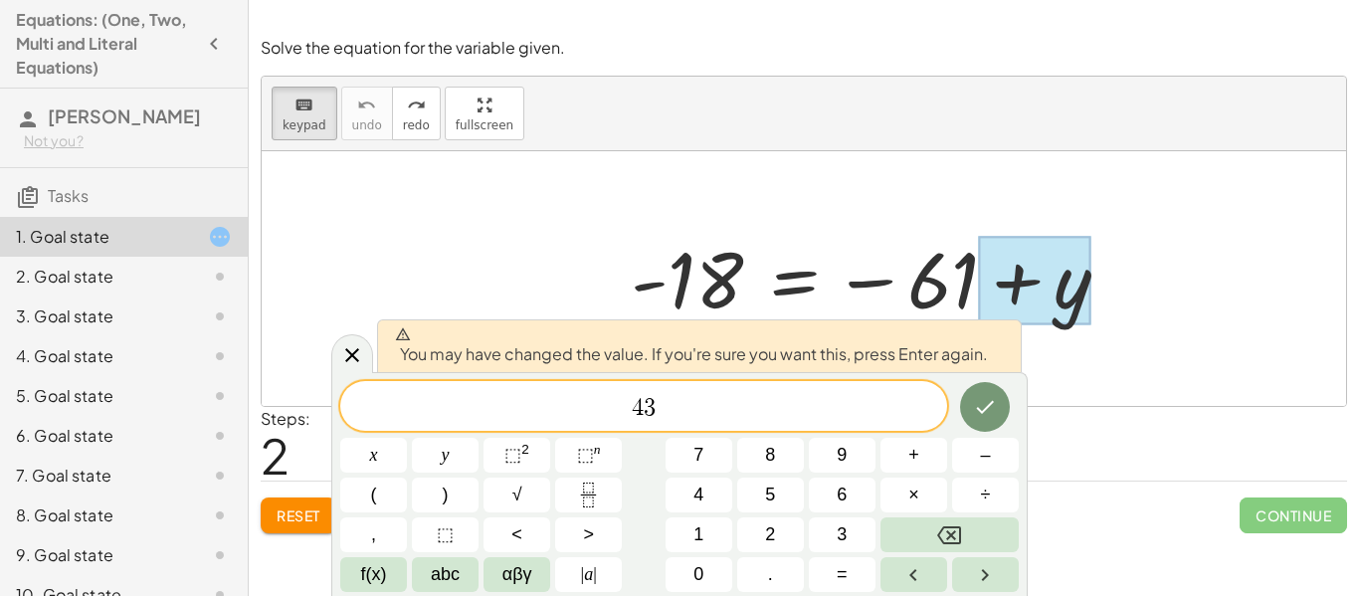
click at [603, 416] on span "4 3 ​" at bounding box center [643, 408] width 607 height 28
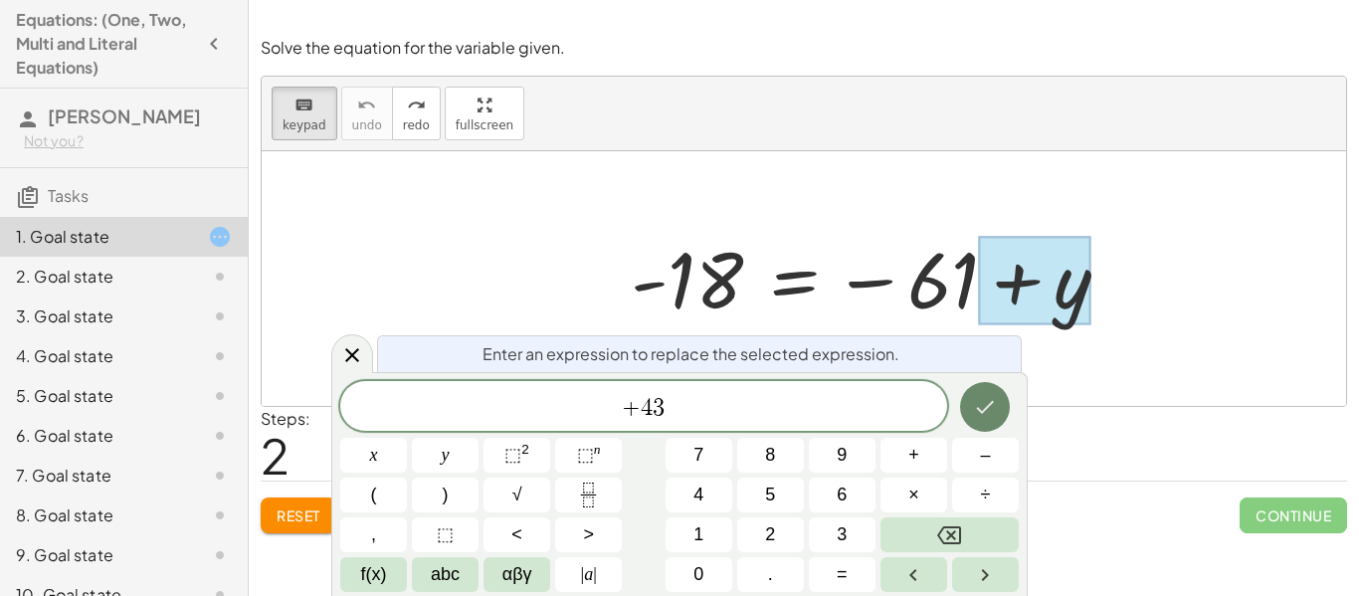
click at [975, 409] on icon "Done" at bounding box center [985, 407] width 24 height 24
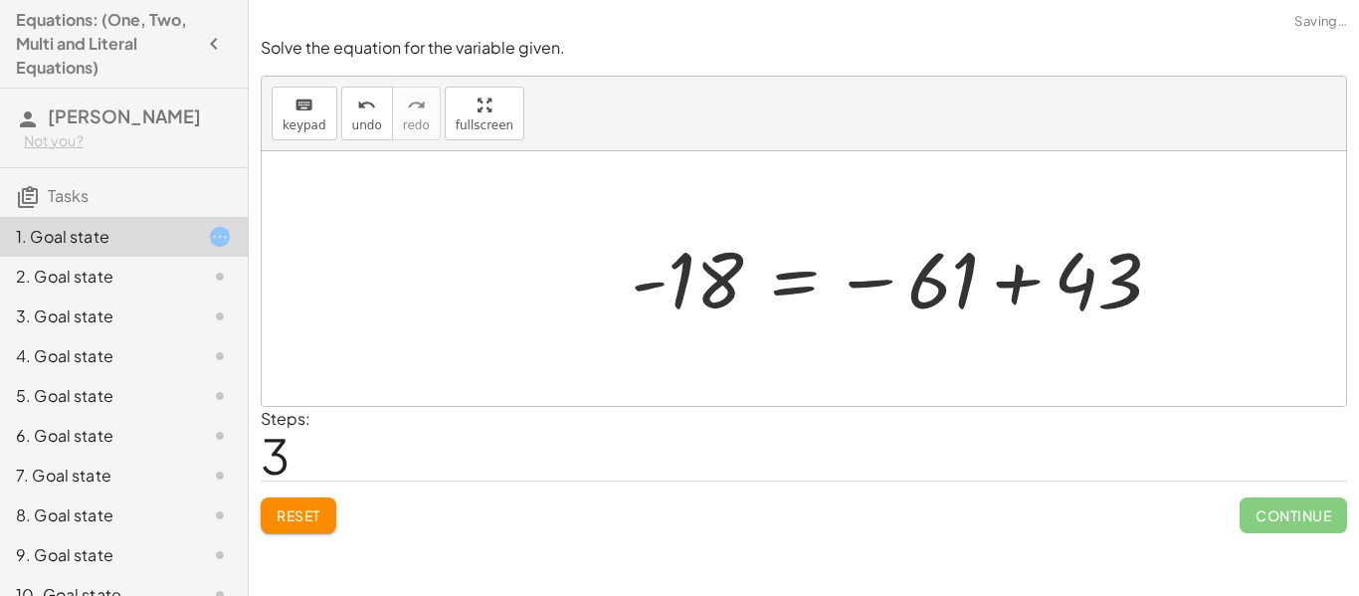
scroll to position [0, 0]
click at [894, 291] on div at bounding box center [812, 279] width 382 height 98
click at [957, 278] on div at bounding box center [812, 279] width 382 height 98
click at [1020, 280] on div at bounding box center [804, 278] width 1084 height 255
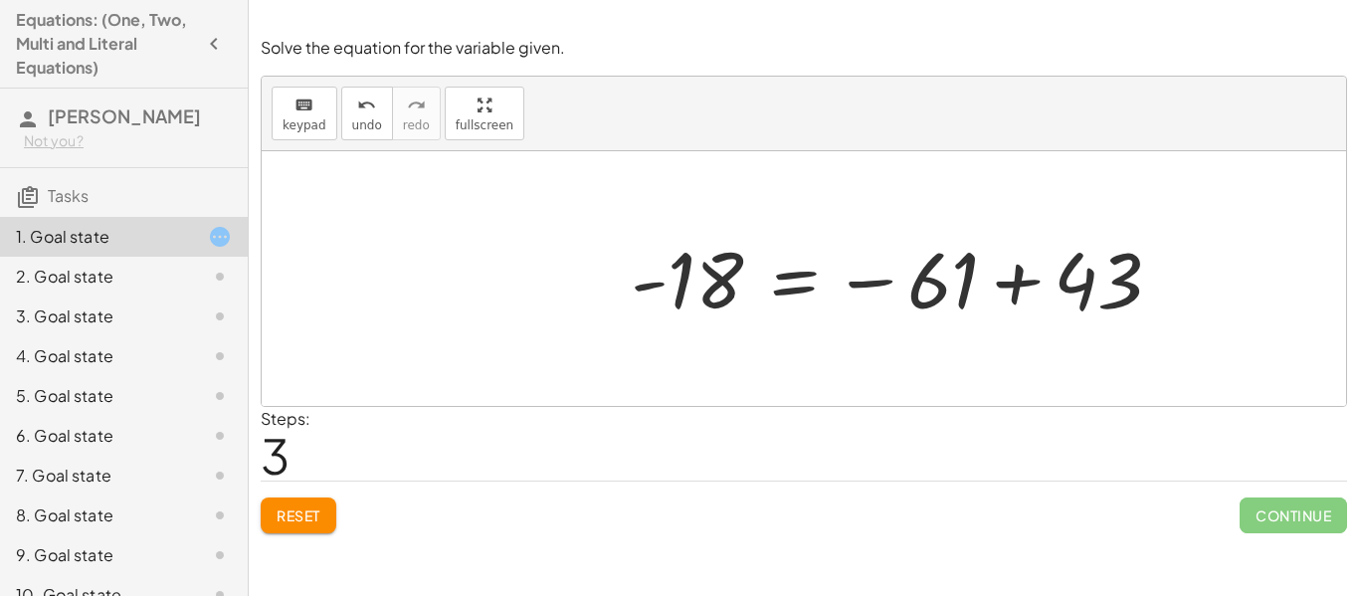
click at [1020, 280] on div at bounding box center [804, 278] width 1084 height 255
click at [318, 113] on div "keyboard" at bounding box center [305, 105] width 44 height 24
click at [0, 0] on div "Solve the equation for the variable given. keyboard keypad undo undo redo redo …" at bounding box center [0, 0] width 0 height 0
click at [288, 526] on button "Reset" at bounding box center [299, 515] width 76 height 36
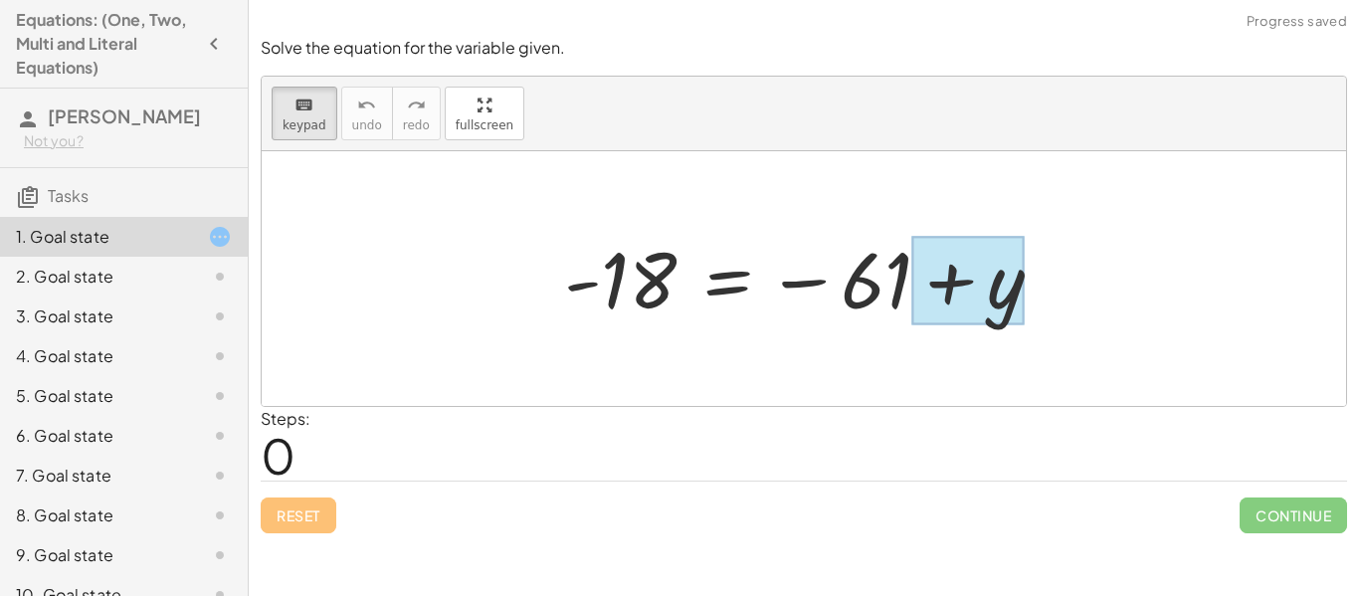
click at [1009, 297] on div at bounding box center [967, 281] width 111 height 89
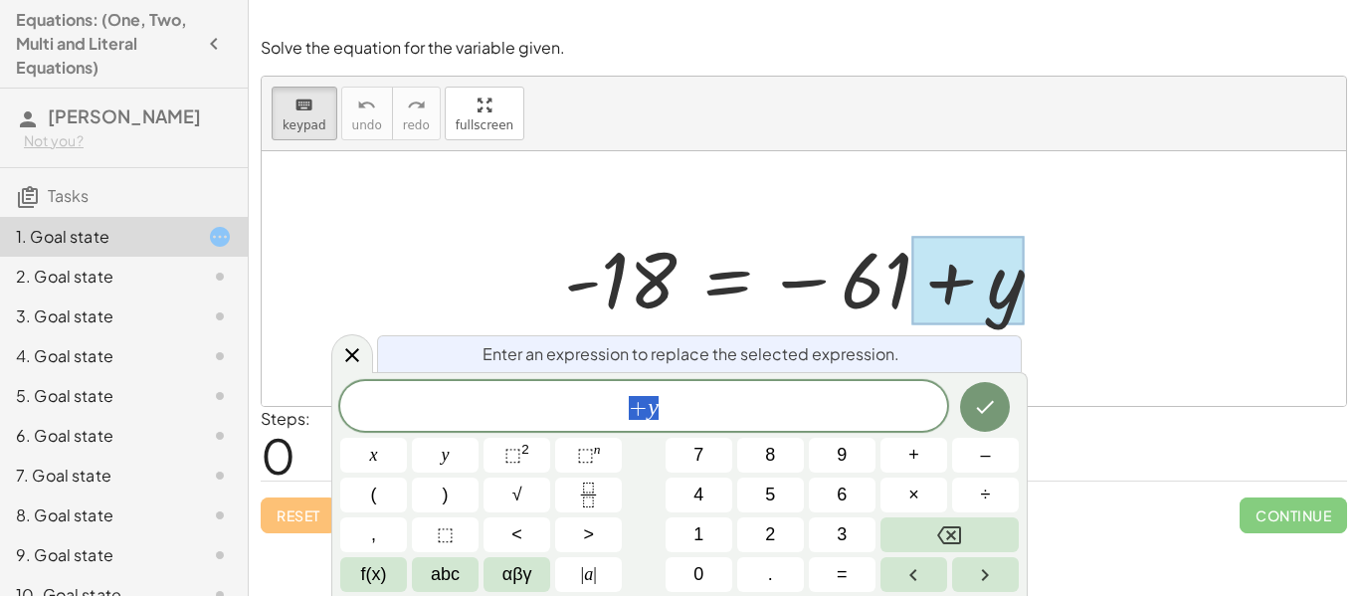
scroll to position [18, 0]
click at [893, 272] on div at bounding box center [811, 279] width 514 height 98
click at [839, 346] on span "Enter an expression to replace the selected expression." at bounding box center [690, 353] width 417 height 24
click at [349, 354] on icon at bounding box center [352, 354] width 24 height 24
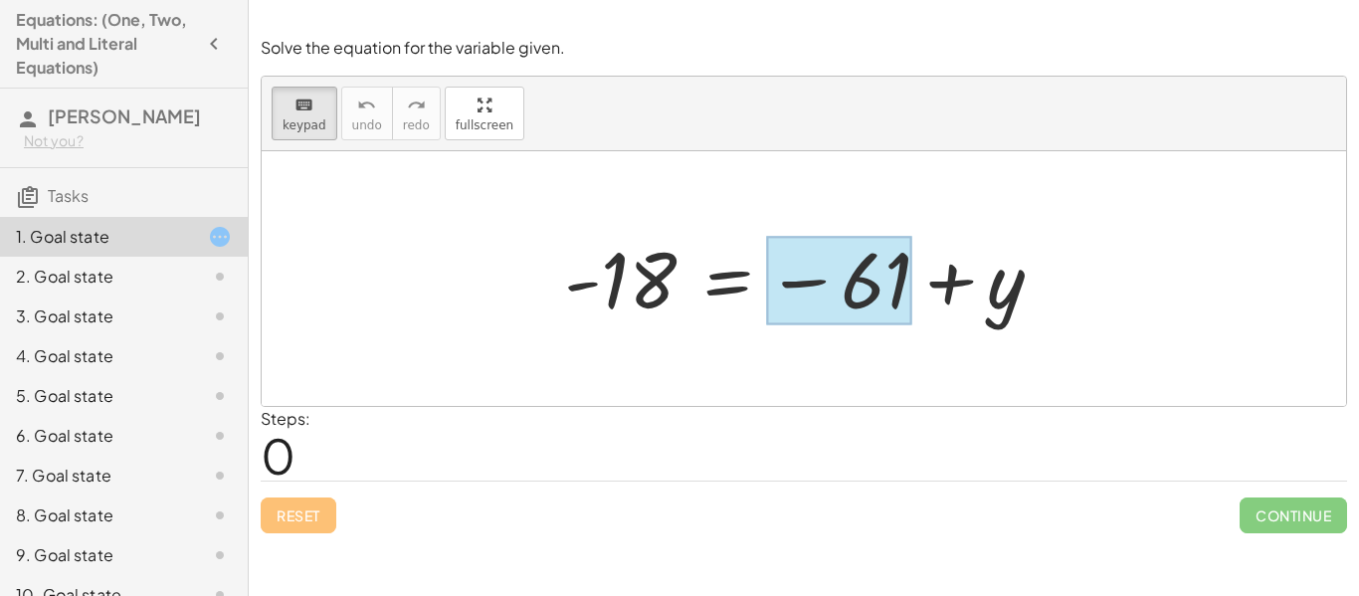
click at [854, 325] on div at bounding box center [811, 279] width 514 height 98
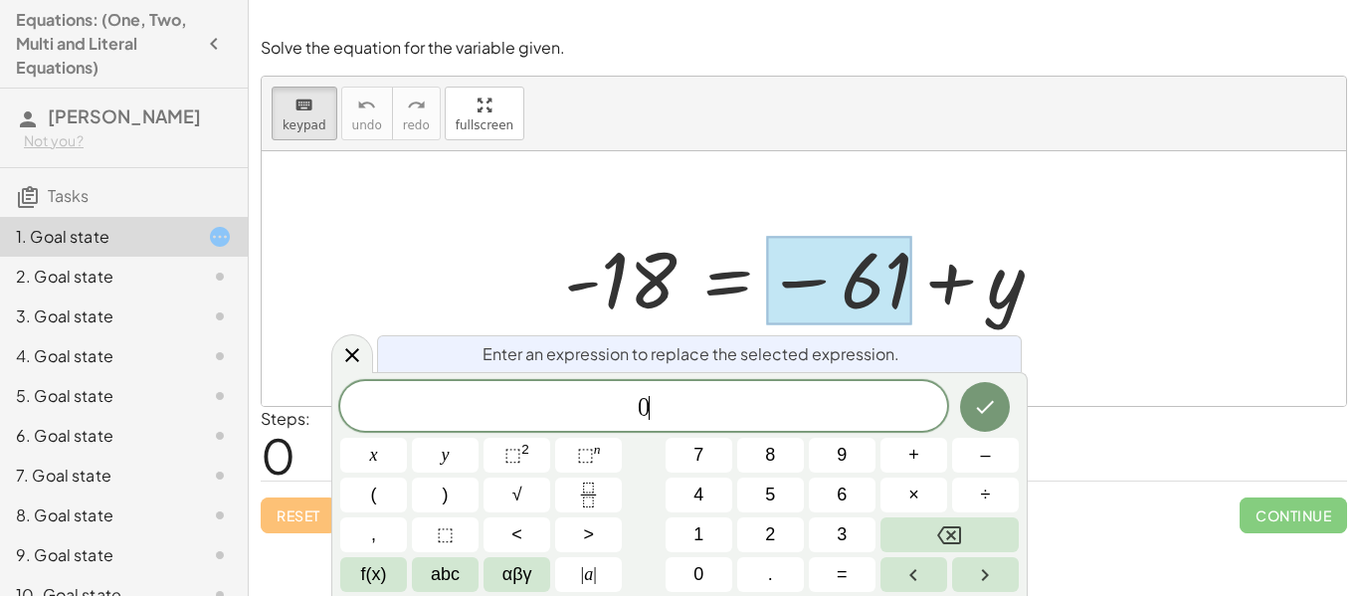
scroll to position [20, 0]
click at [993, 416] on icon "Done" at bounding box center [985, 407] width 24 height 24
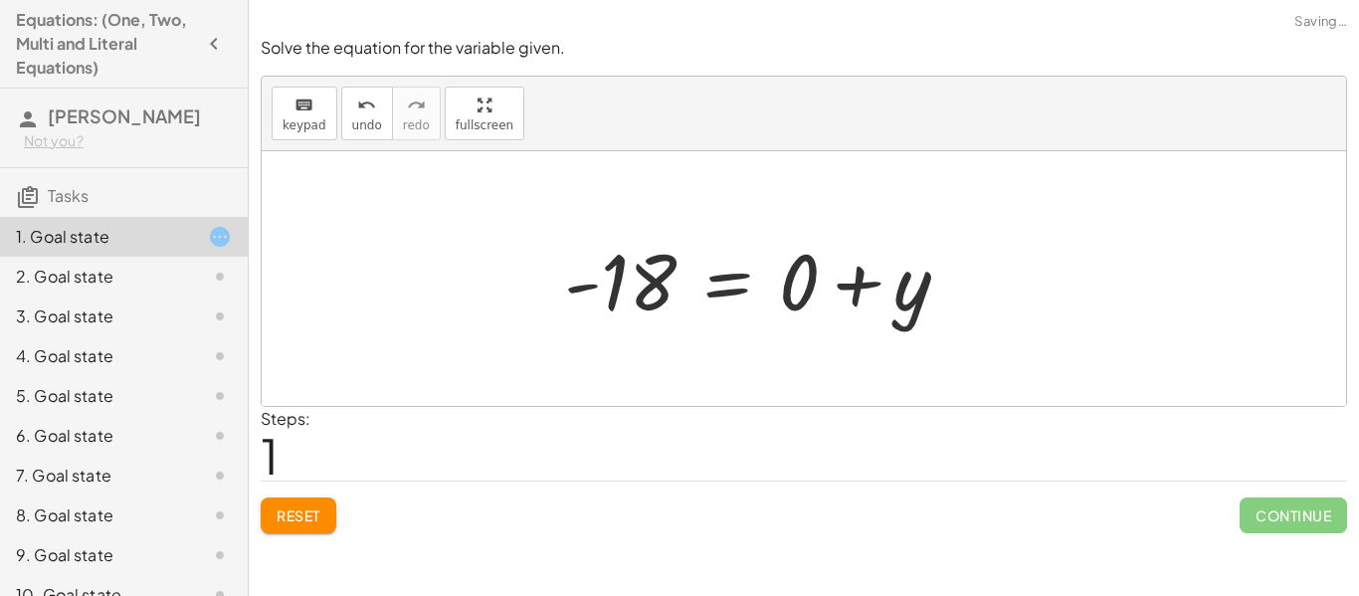
scroll to position [0, 0]
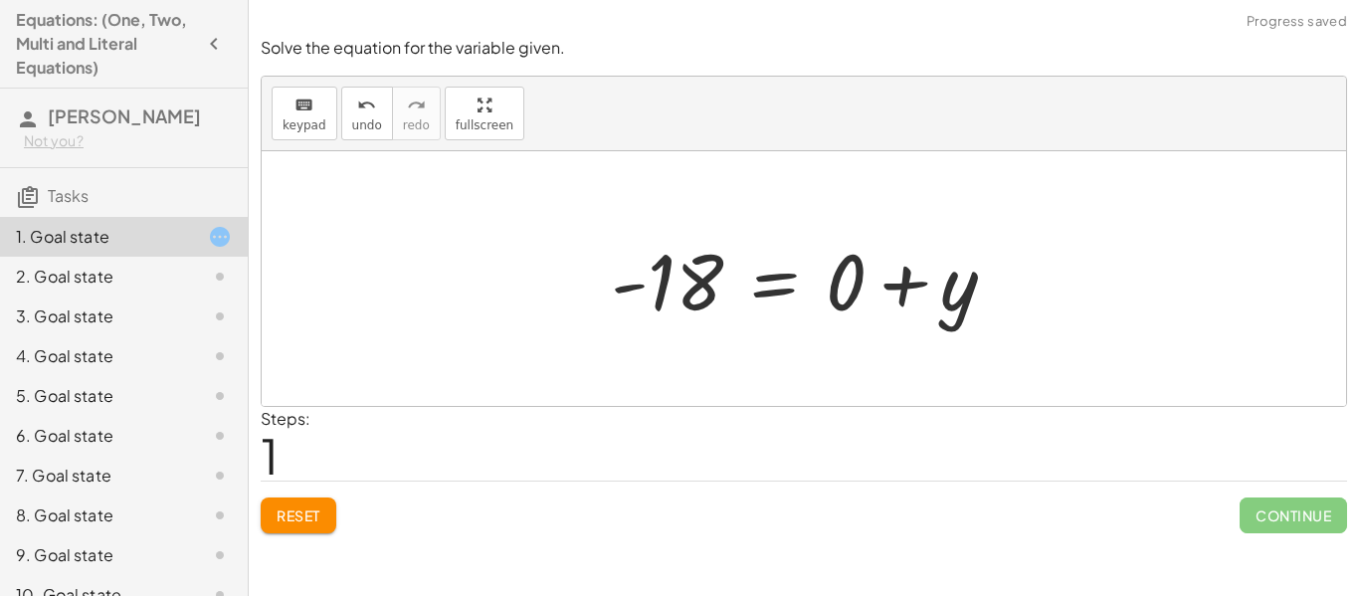
click at [672, 292] on div at bounding box center [812, 279] width 422 height 102
click at [628, 322] on div at bounding box center [812, 279] width 422 height 102
click at [322, 128] on button "keyboard keypad" at bounding box center [305, 114] width 66 height 54
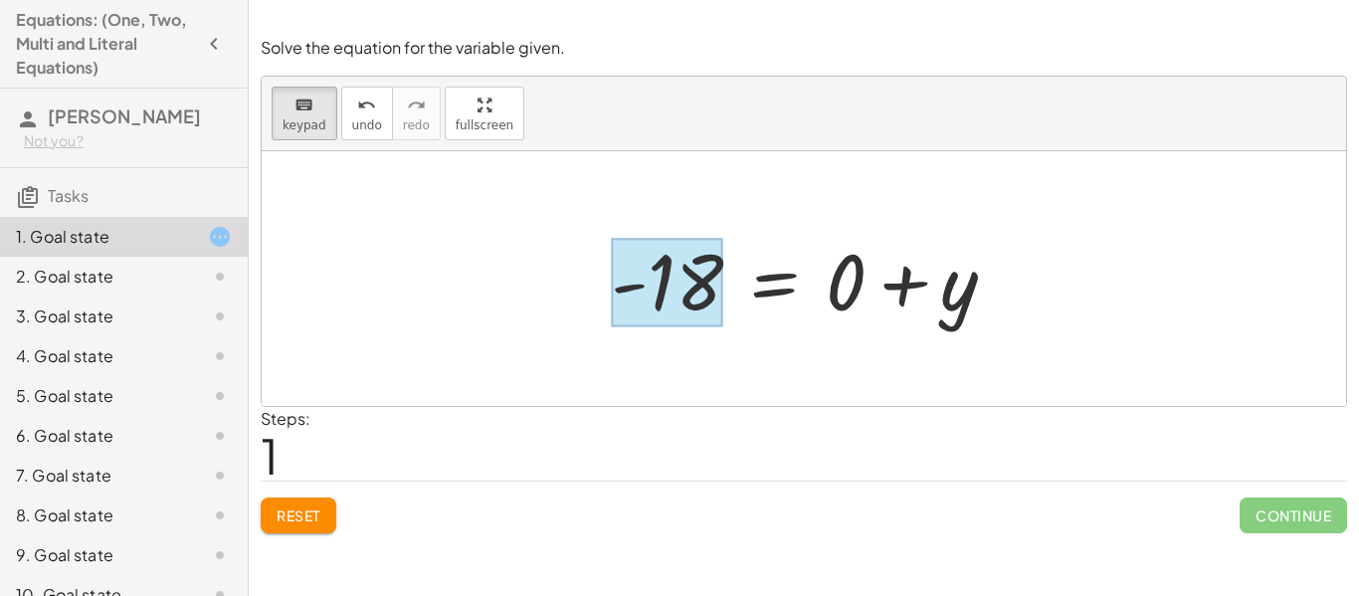
click at [693, 296] on div at bounding box center [667, 283] width 112 height 89
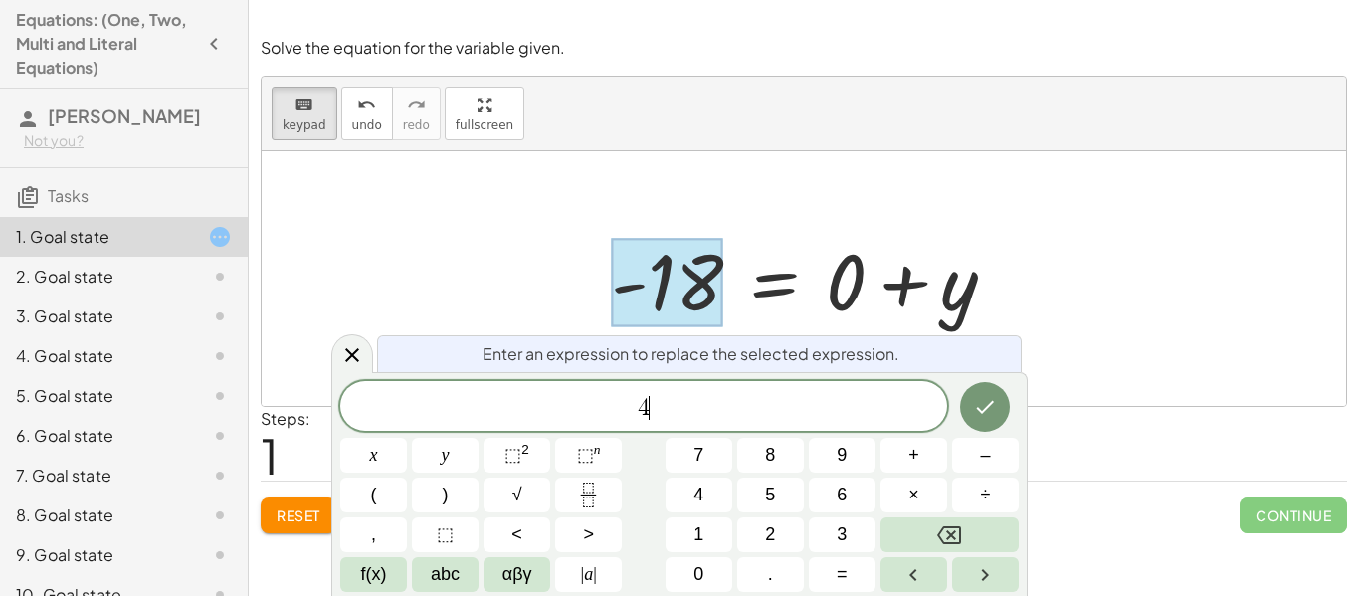
scroll to position [23, 0]
click at [973, 403] on icon "Done" at bounding box center [985, 407] width 24 height 24
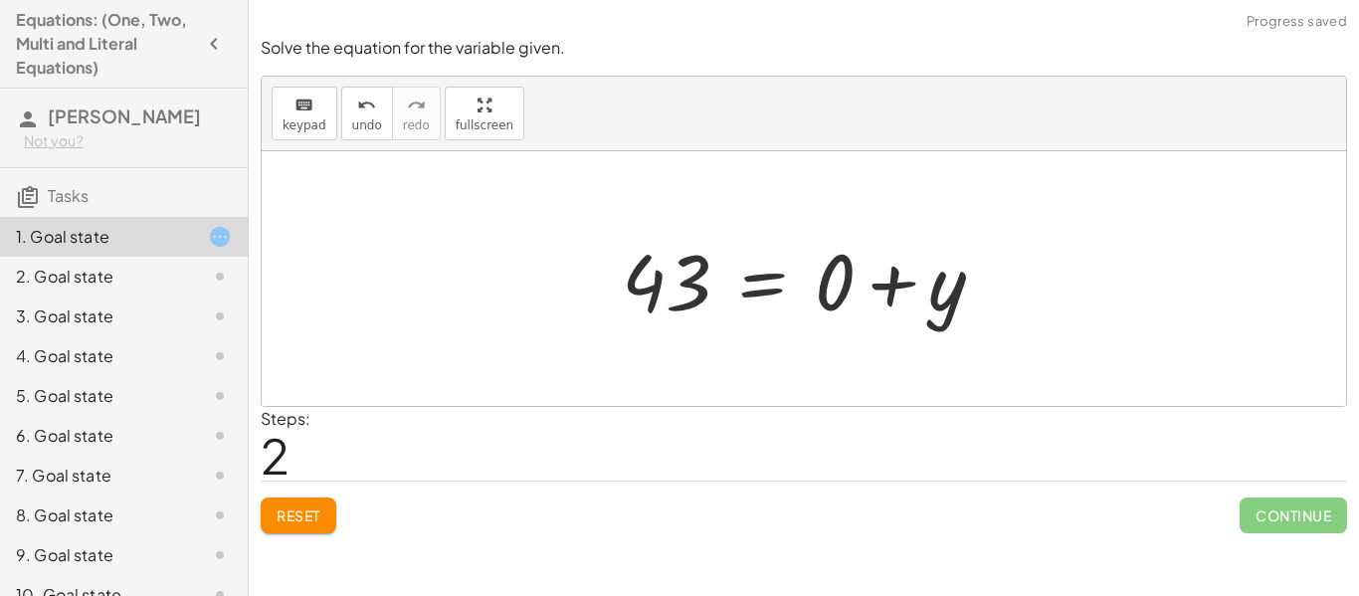
click at [843, 317] on div at bounding box center [811, 279] width 399 height 102
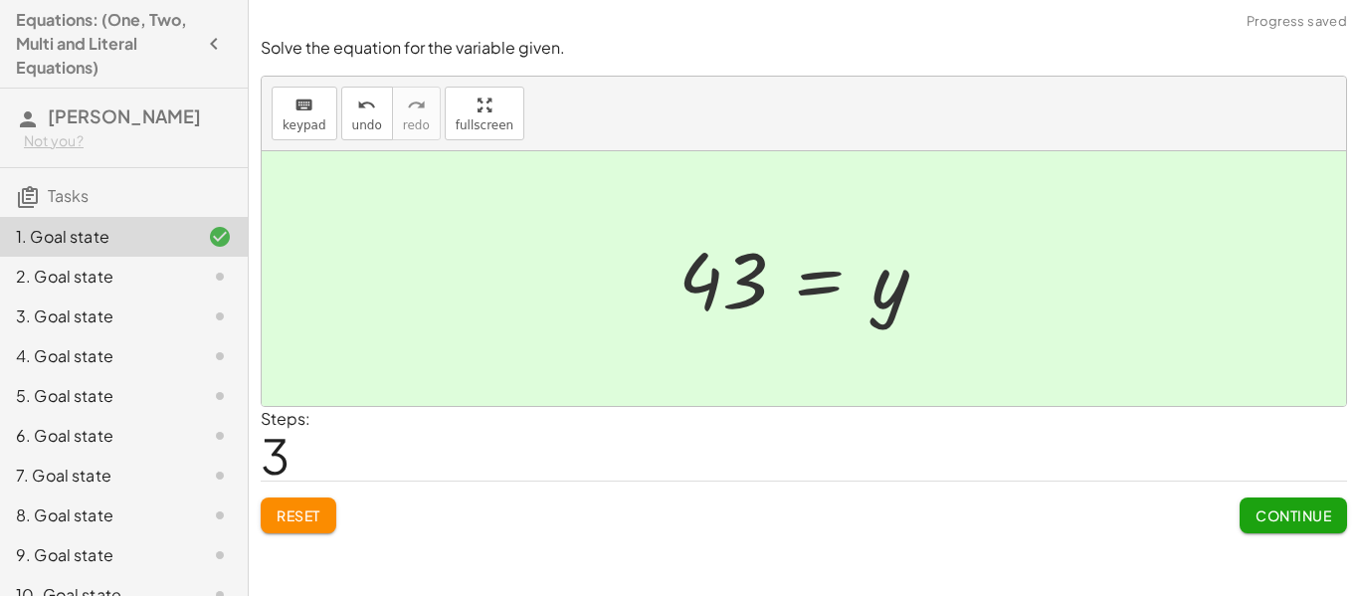
click at [835, 312] on div at bounding box center [811, 279] width 285 height 98
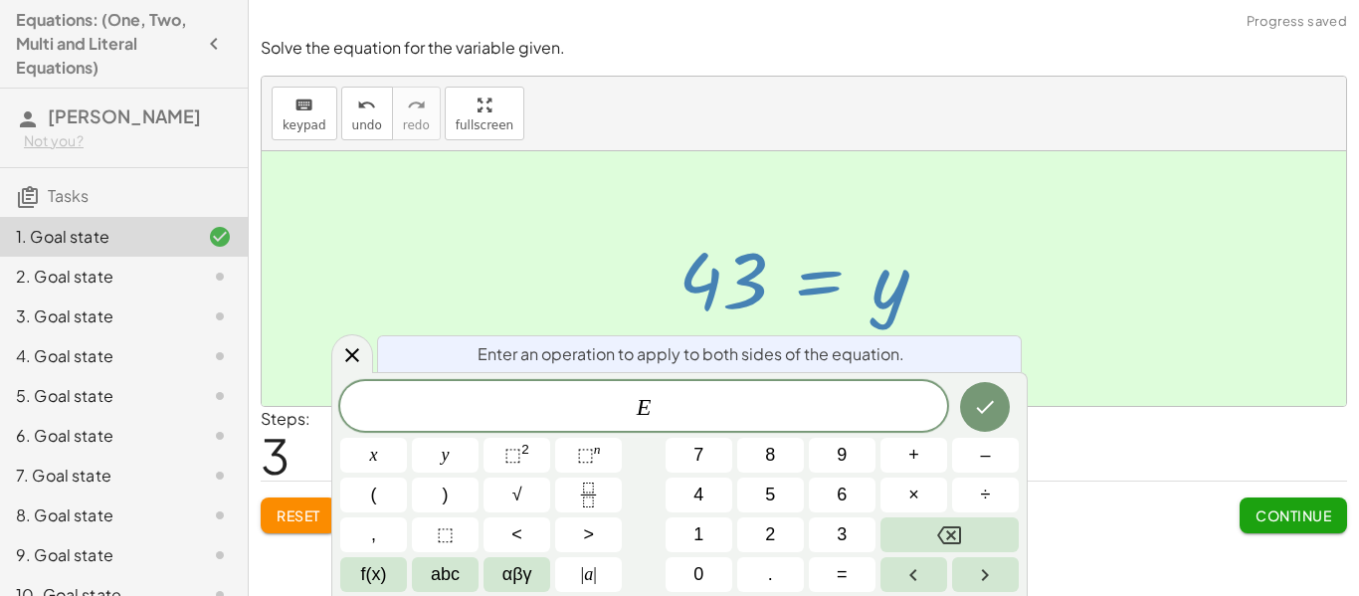
click at [1022, 380] on div "Enter an operation to apply to both sides of the equation. E x y ⬚ 2 ⬚ n 7 8 9 …" at bounding box center [679, 484] width 696 height 224
click at [1002, 410] on button "Done" at bounding box center [985, 407] width 50 height 50
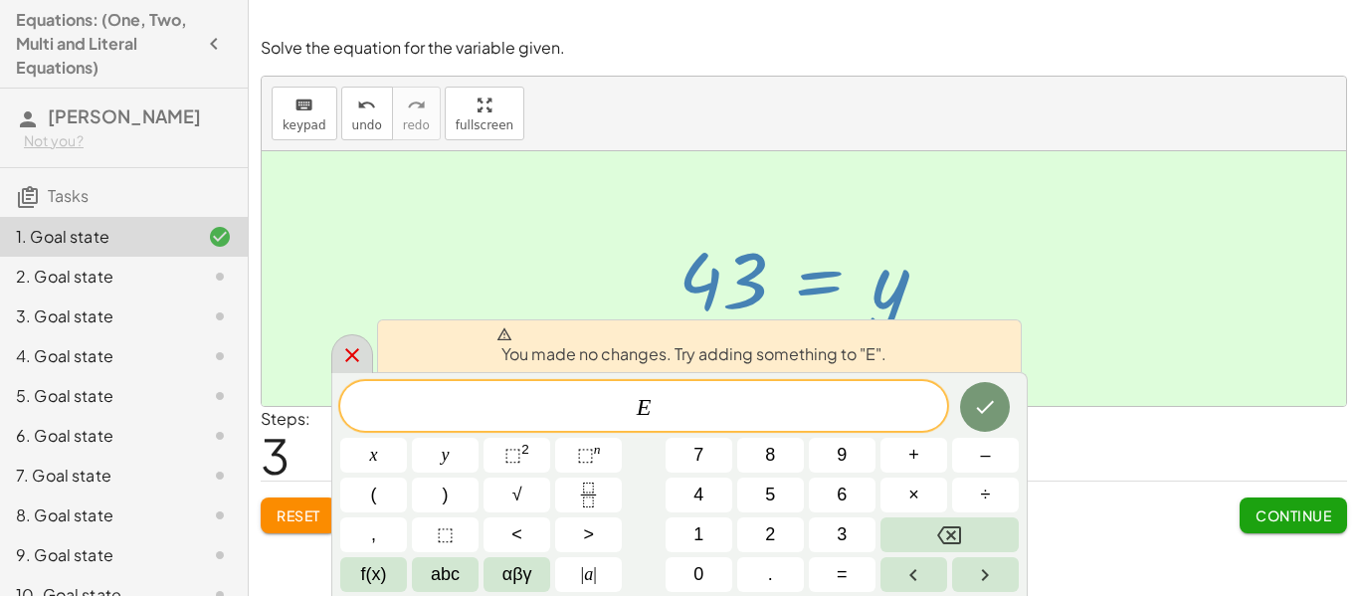
click at [351, 345] on icon at bounding box center [352, 355] width 24 height 24
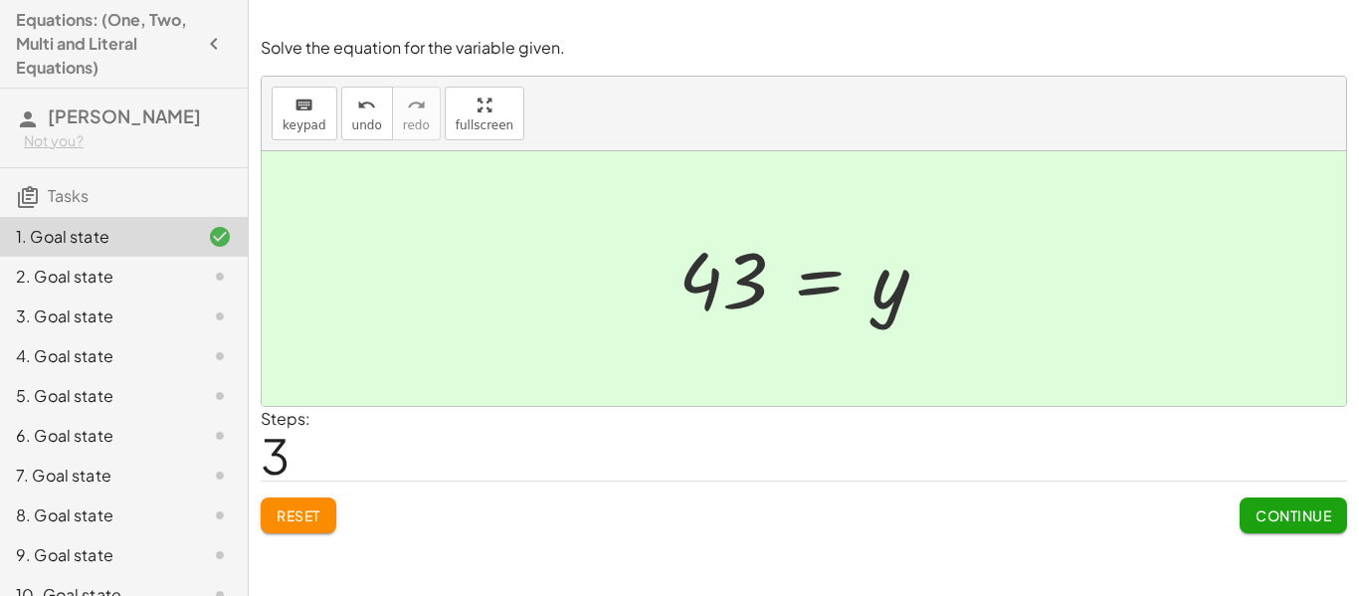
click at [1340, 514] on button "Continue" at bounding box center [1293, 515] width 107 height 36
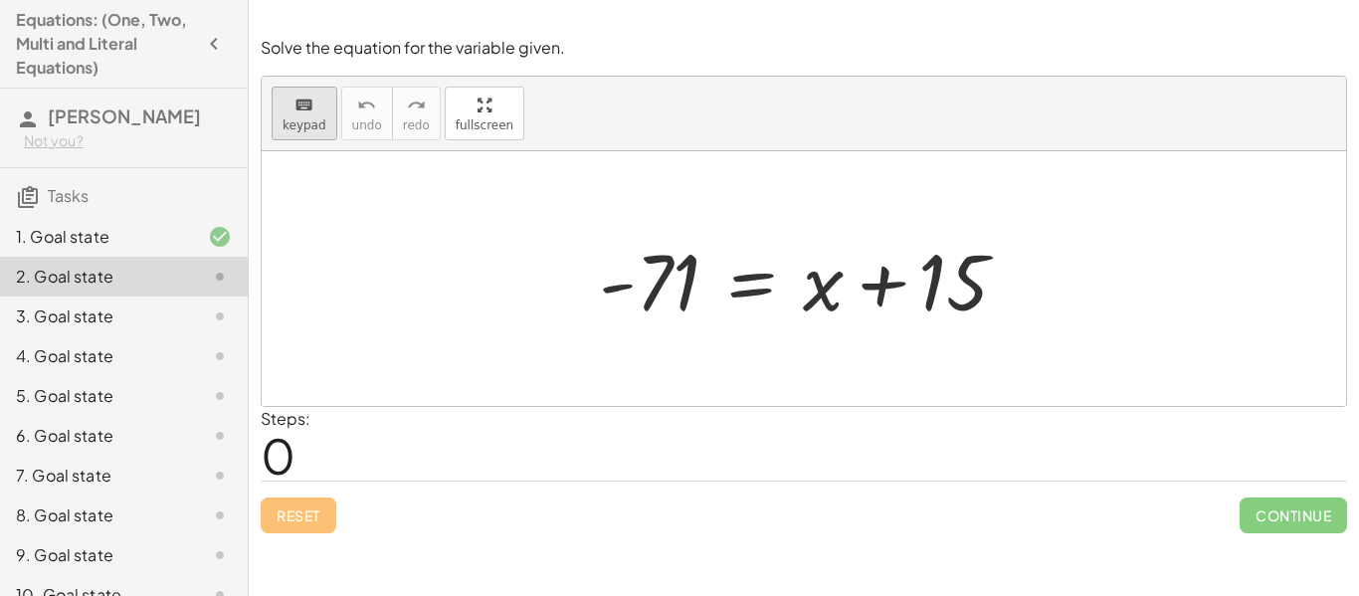
click at [284, 133] on button "keyboard keypad" at bounding box center [305, 114] width 66 height 54
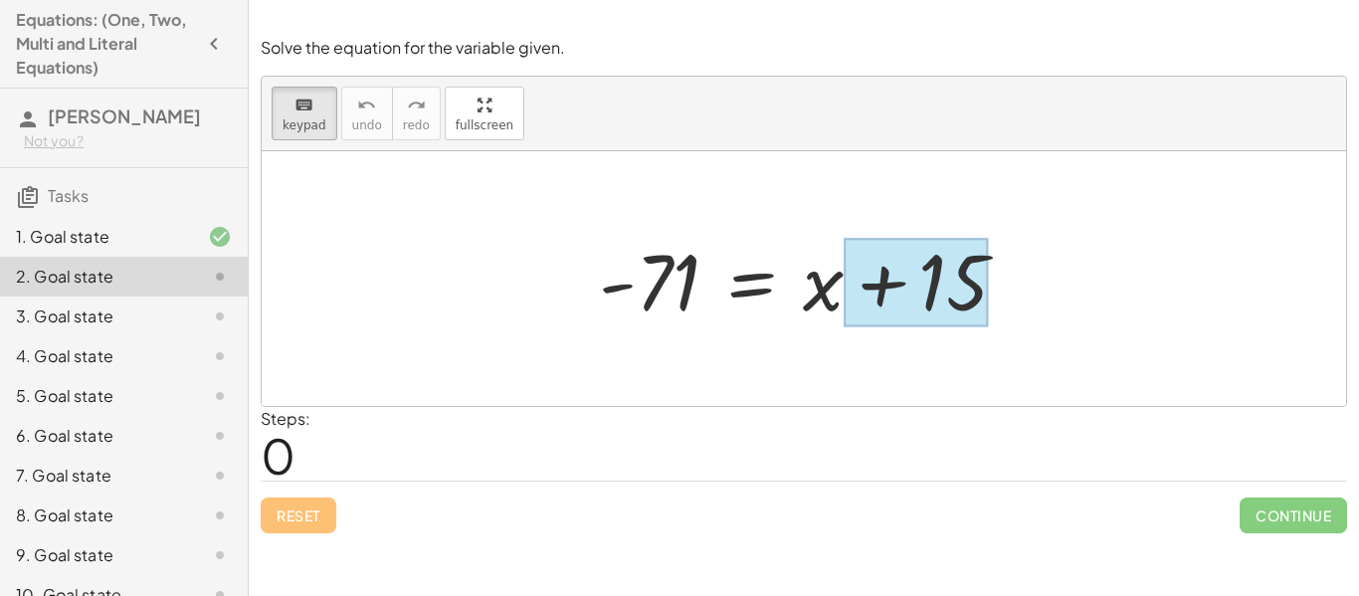
click at [960, 285] on div at bounding box center [916, 283] width 144 height 89
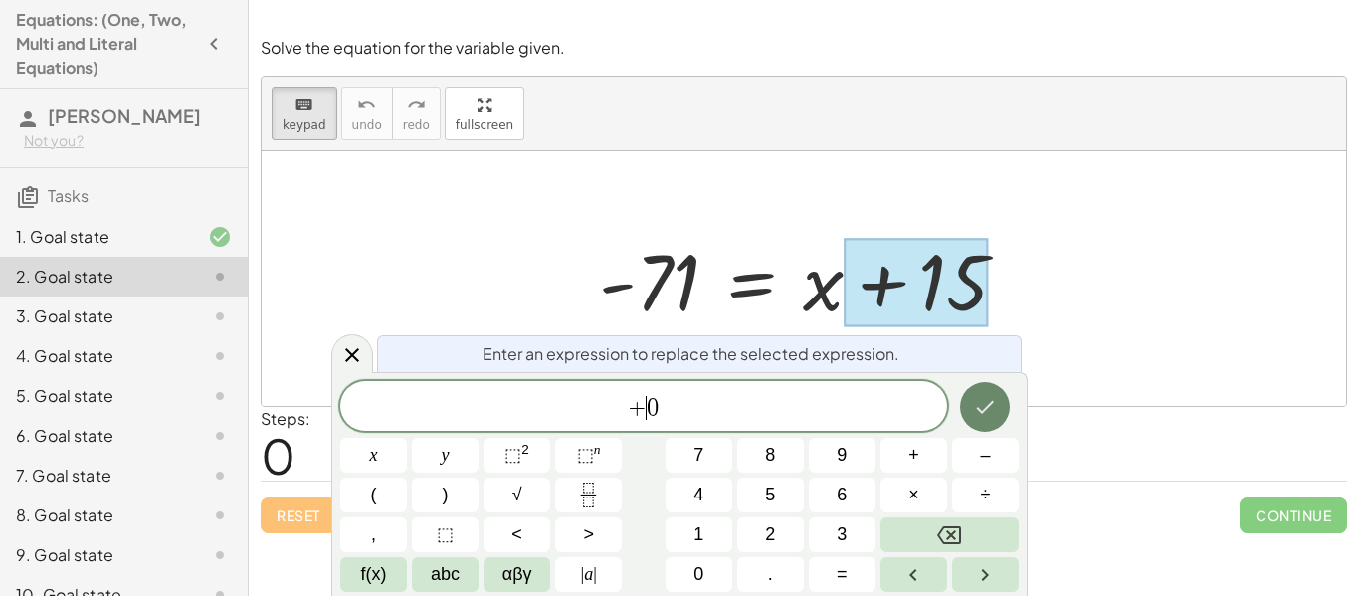
click at [979, 401] on icon "Done" at bounding box center [985, 407] width 24 height 24
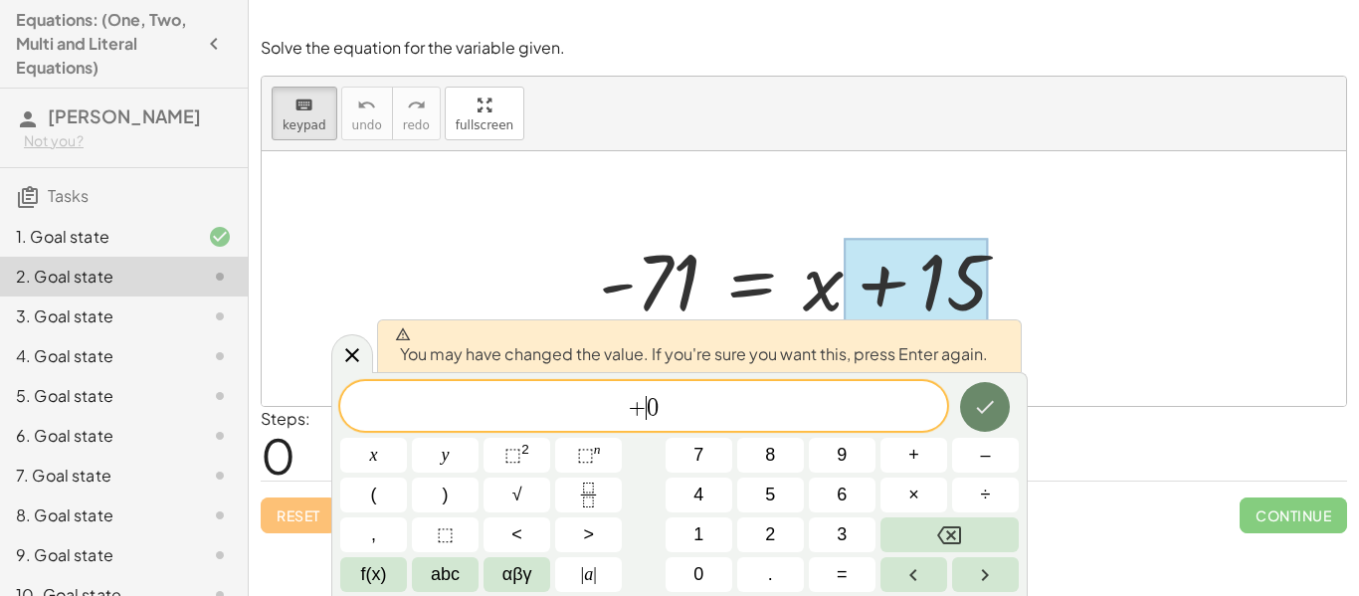
click at [981, 387] on button "Done" at bounding box center [985, 407] width 50 height 50
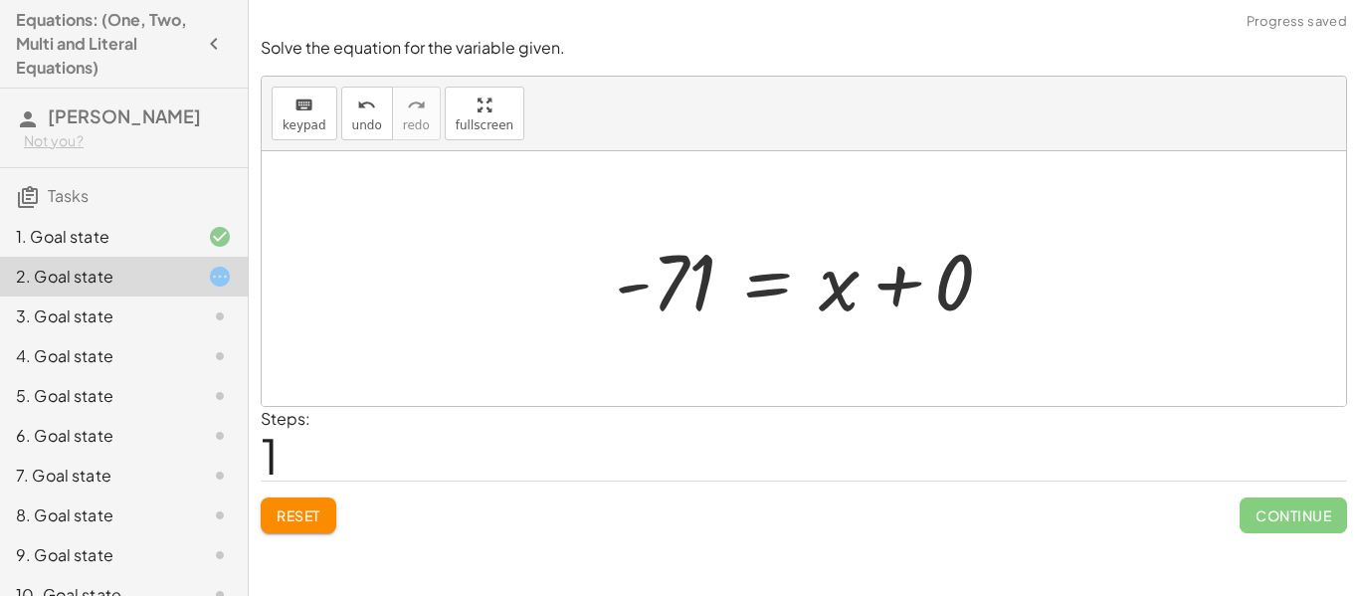
click at [882, 316] on div at bounding box center [812, 279] width 414 height 102
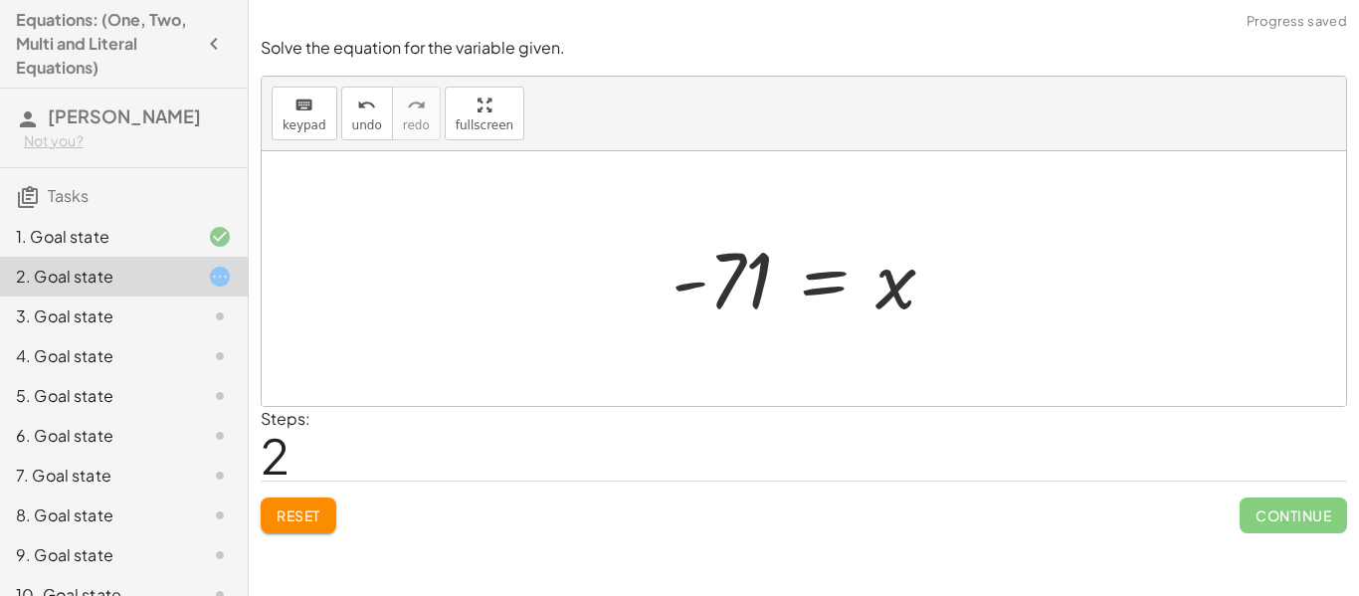
click at [708, 301] on div at bounding box center [811, 279] width 299 height 98
click at [745, 292] on div at bounding box center [811, 279] width 299 height 98
click at [307, 131] on span "keypad" at bounding box center [305, 125] width 44 height 14
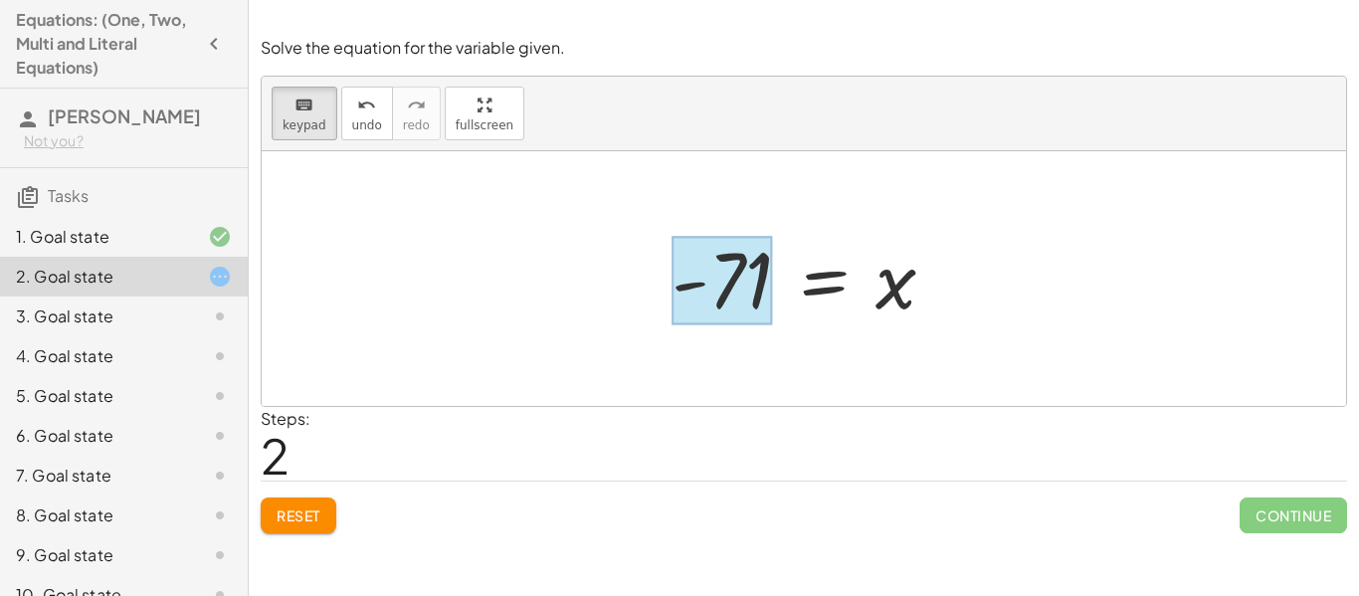
click at [766, 289] on div at bounding box center [722, 281] width 100 height 89
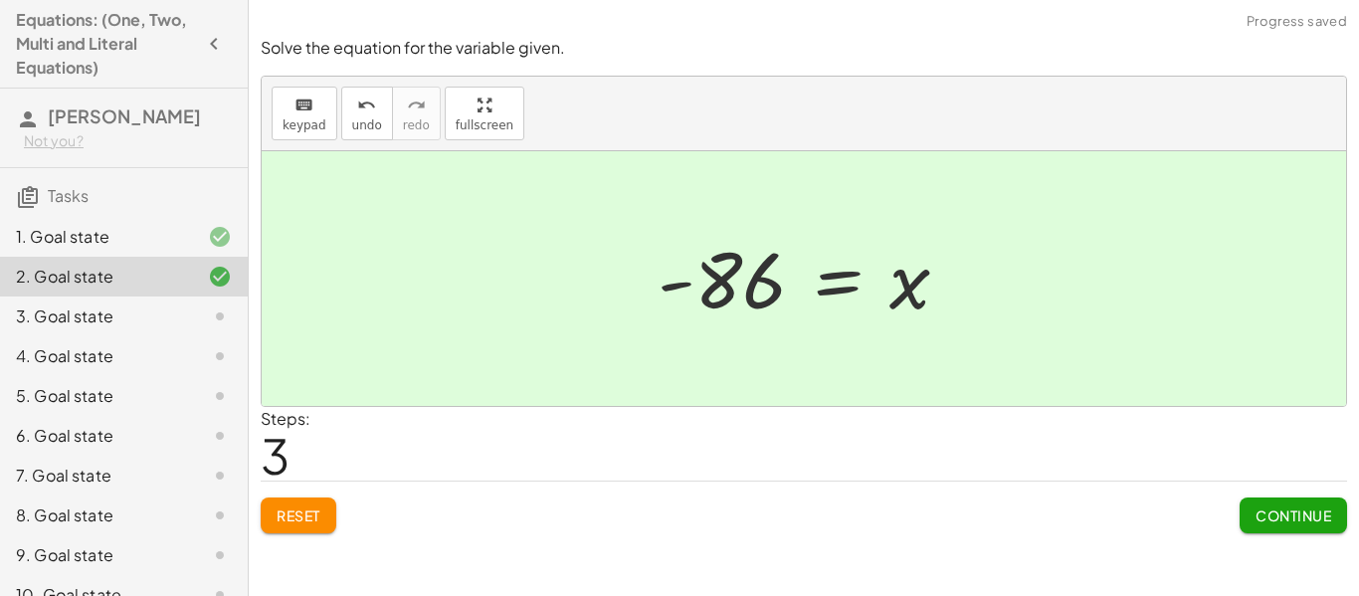
click at [911, 291] on div at bounding box center [811, 279] width 327 height 98
click at [1285, 528] on button "Continue" at bounding box center [1293, 515] width 107 height 36
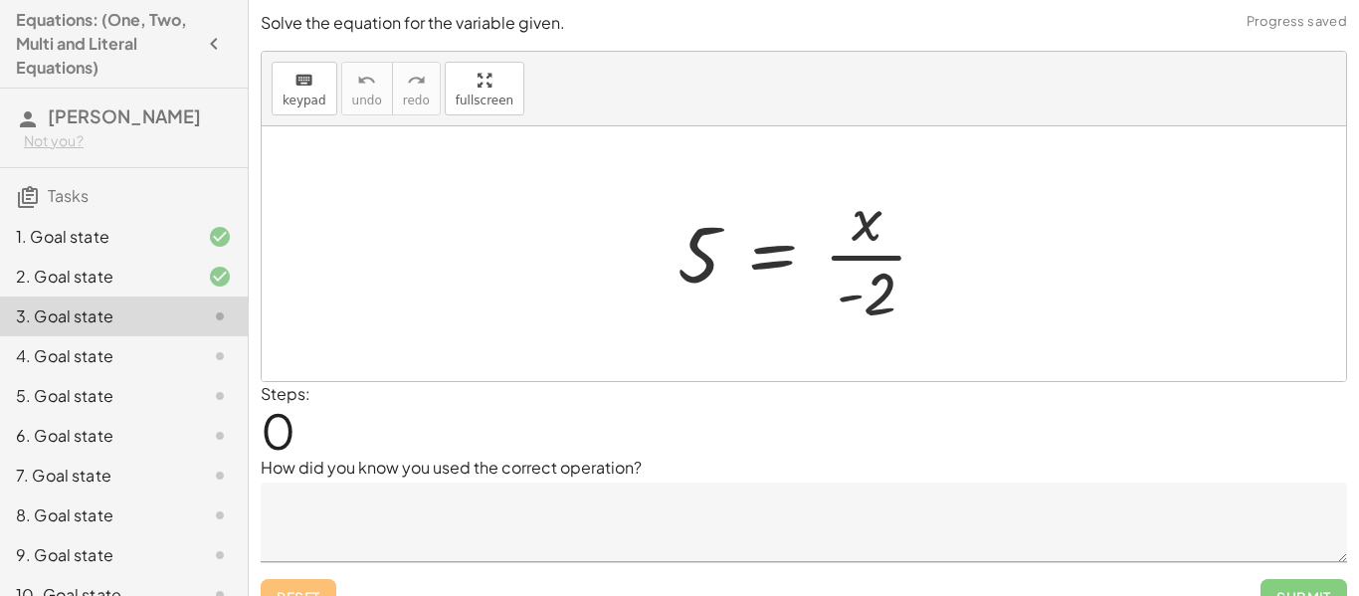
click at [1083, 285] on div at bounding box center [804, 253] width 1084 height 255
click at [316, 94] on span "keypad" at bounding box center [305, 101] width 44 height 14
click at [868, 283] on div at bounding box center [867, 294] width 60 height 67
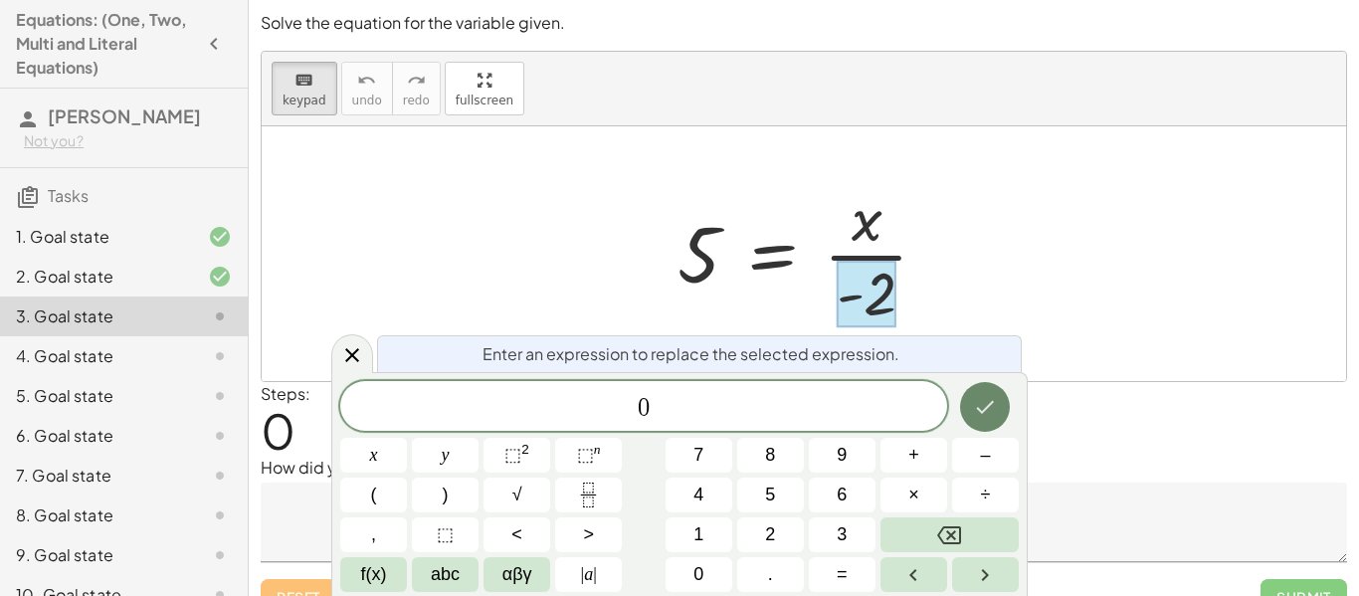
click at [987, 396] on icon "Done" at bounding box center [985, 407] width 24 height 24
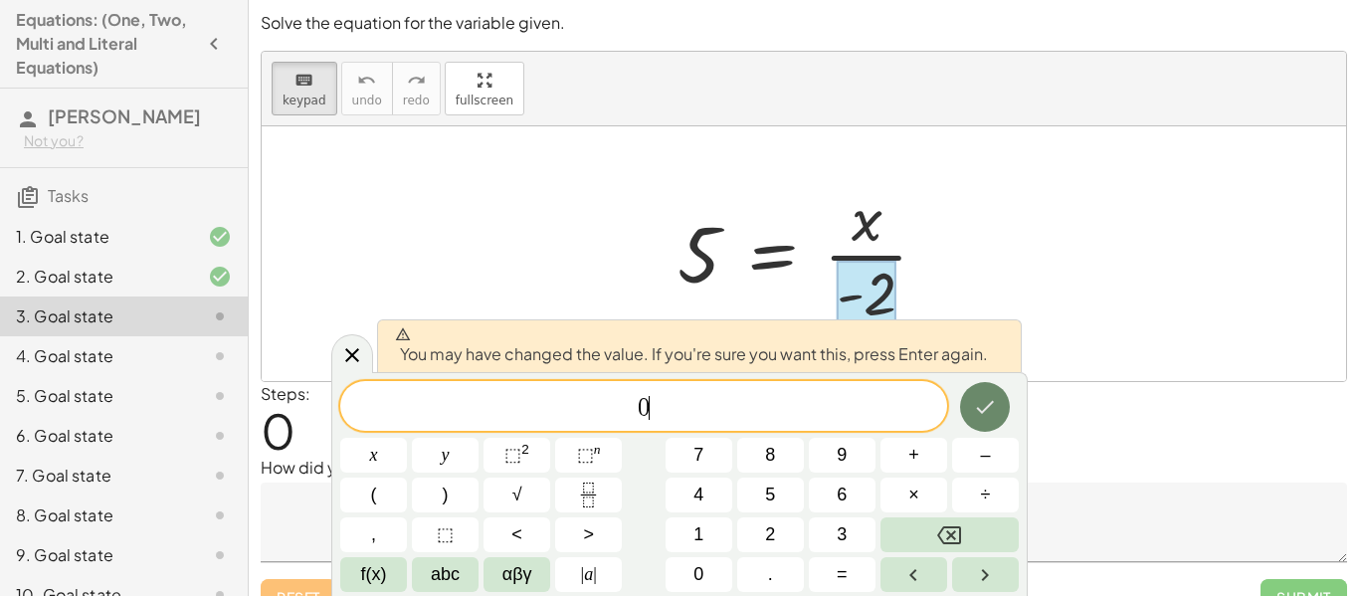
click at [980, 398] on icon "Done" at bounding box center [985, 407] width 24 height 24
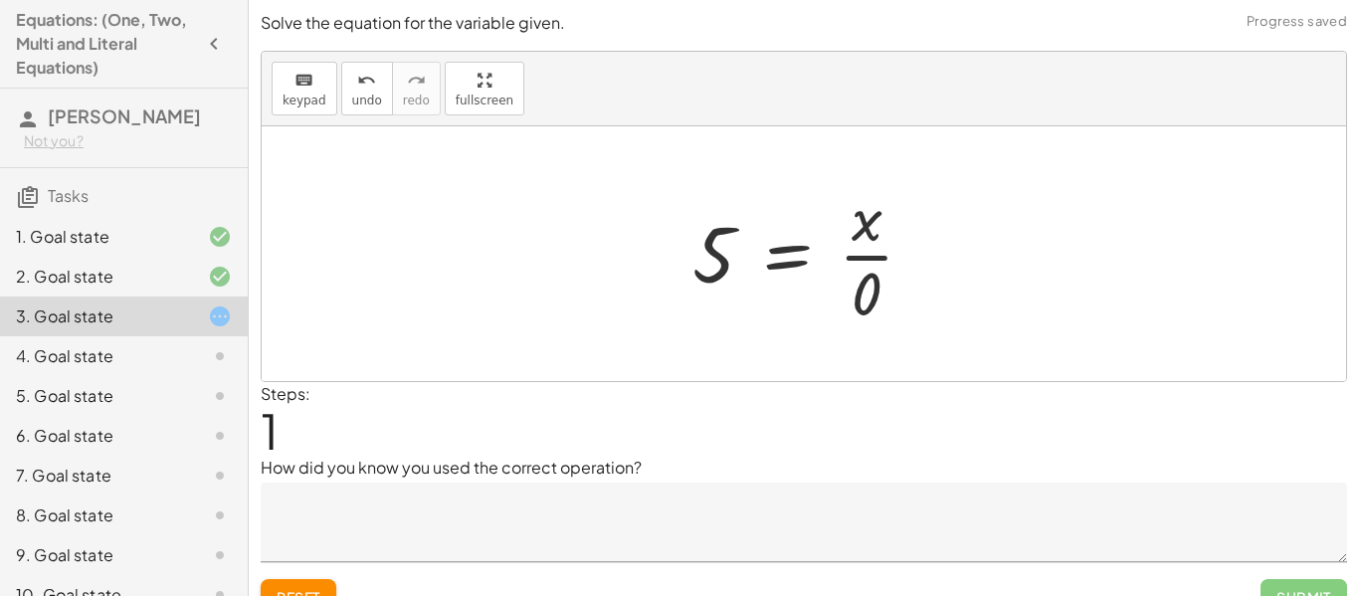
click at [860, 262] on div at bounding box center [811, 253] width 258 height 153
click at [743, 307] on div at bounding box center [811, 253] width 258 height 153
click at [758, 273] on div at bounding box center [811, 253] width 258 height 153
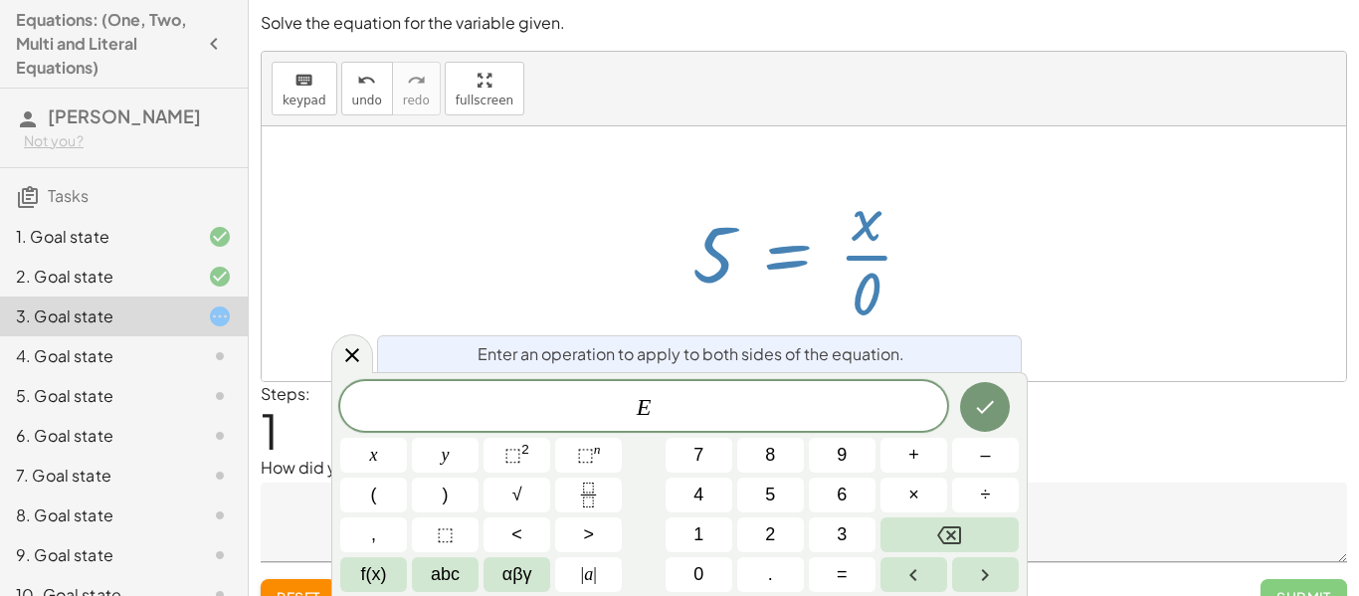
click at [722, 267] on div at bounding box center [811, 253] width 258 height 153
click at [660, 280] on div at bounding box center [804, 253] width 1084 height 255
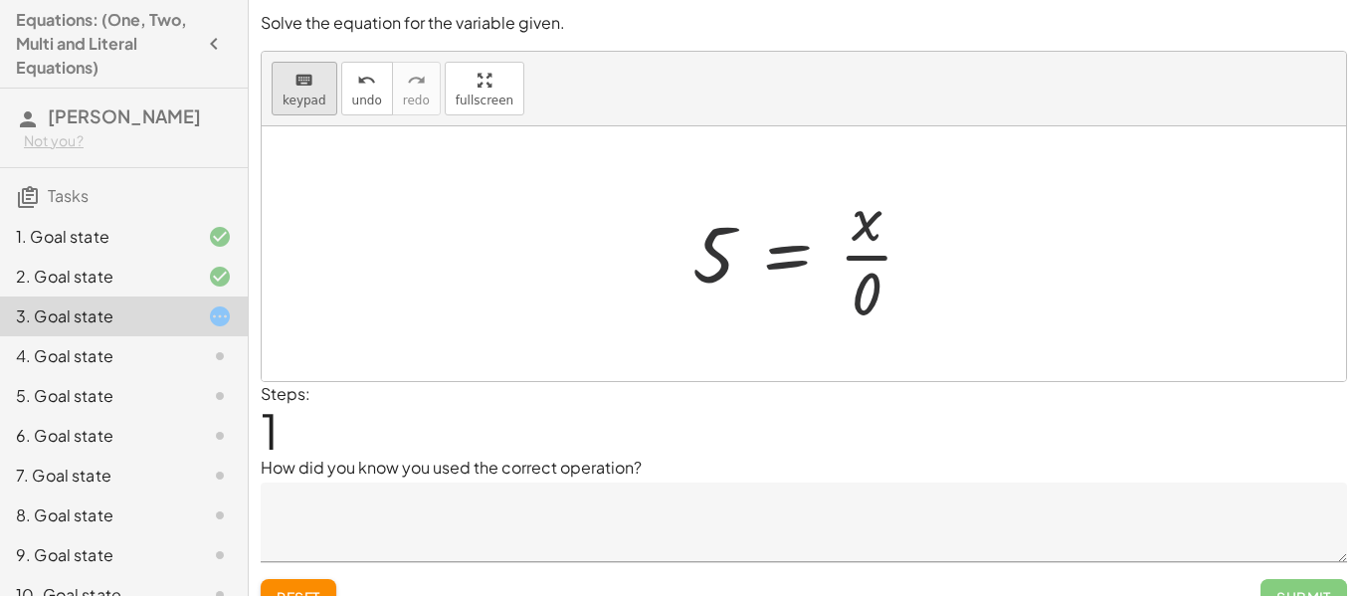
click at [329, 105] on button "keyboard keypad" at bounding box center [305, 89] width 66 height 54
click at [693, 227] on div at bounding box center [713, 254] width 43 height 89
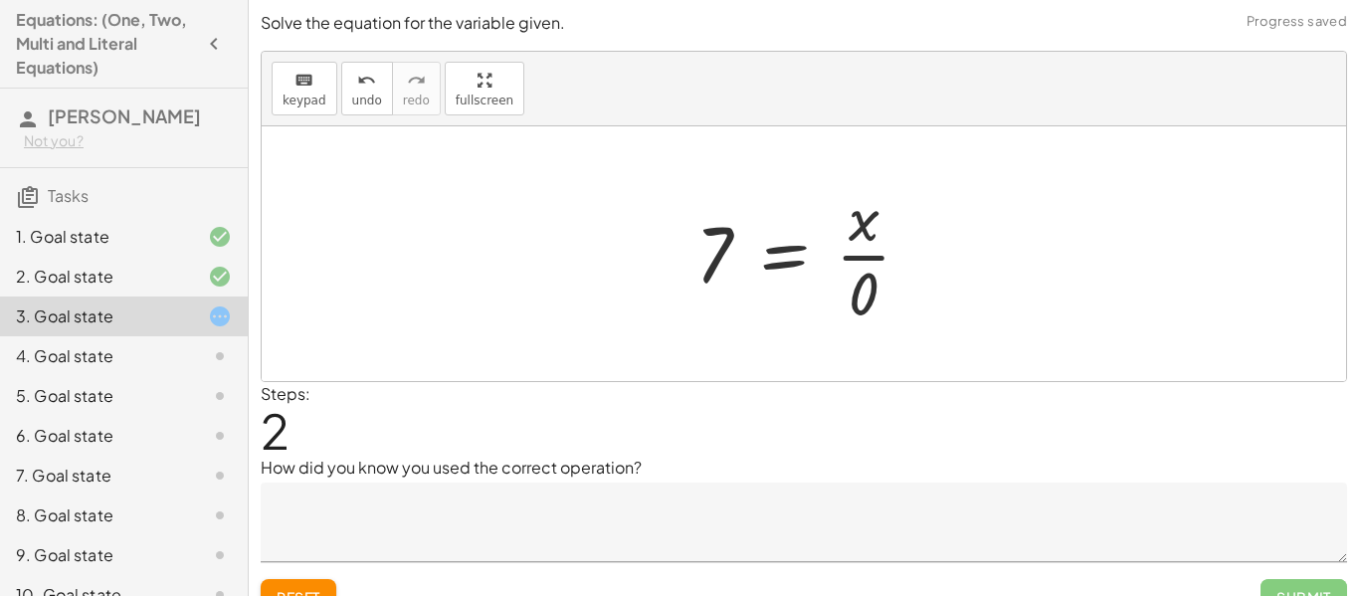
click at [879, 255] on div at bounding box center [811, 253] width 252 height 153
click at [937, 298] on div "5 = · x · - 2 5 = · x · 0 = · x · 0 7" at bounding box center [804, 253] width 277 height 163
click at [872, 243] on div at bounding box center [811, 253] width 252 height 153
click at [279, 85] on button "keyboard keypad" at bounding box center [305, 89] width 66 height 54
click at [873, 308] on div at bounding box center [864, 293] width 30 height 70
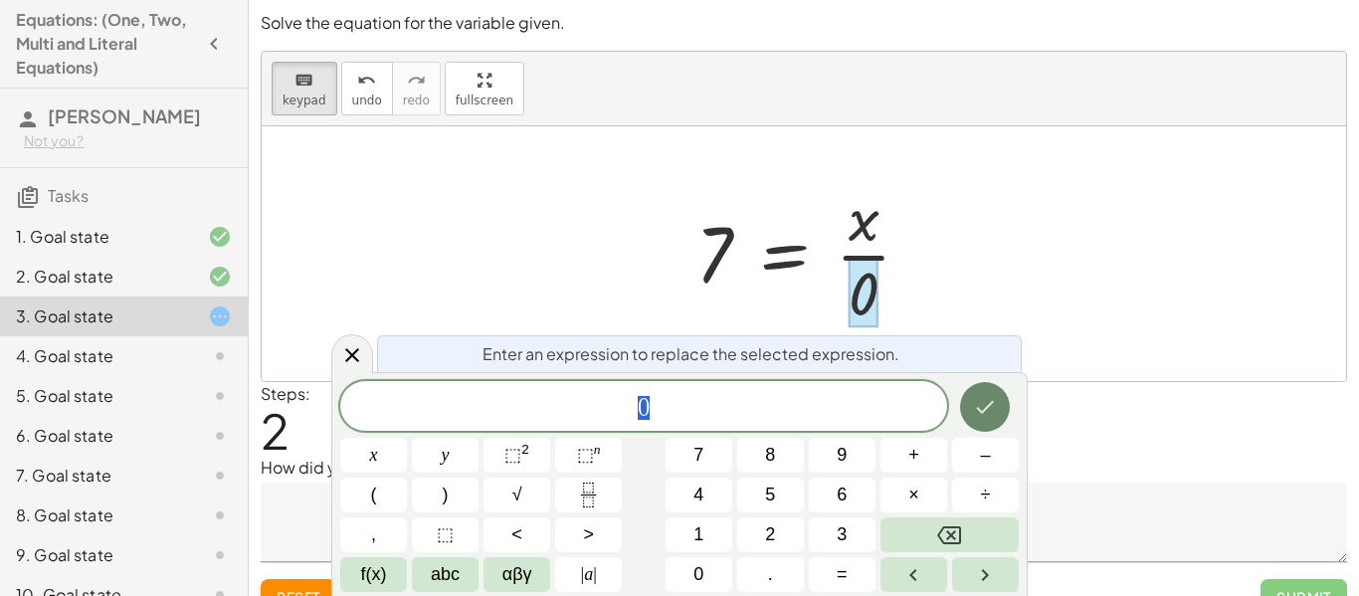
click at [1007, 400] on button "Done" at bounding box center [985, 407] width 50 height 50
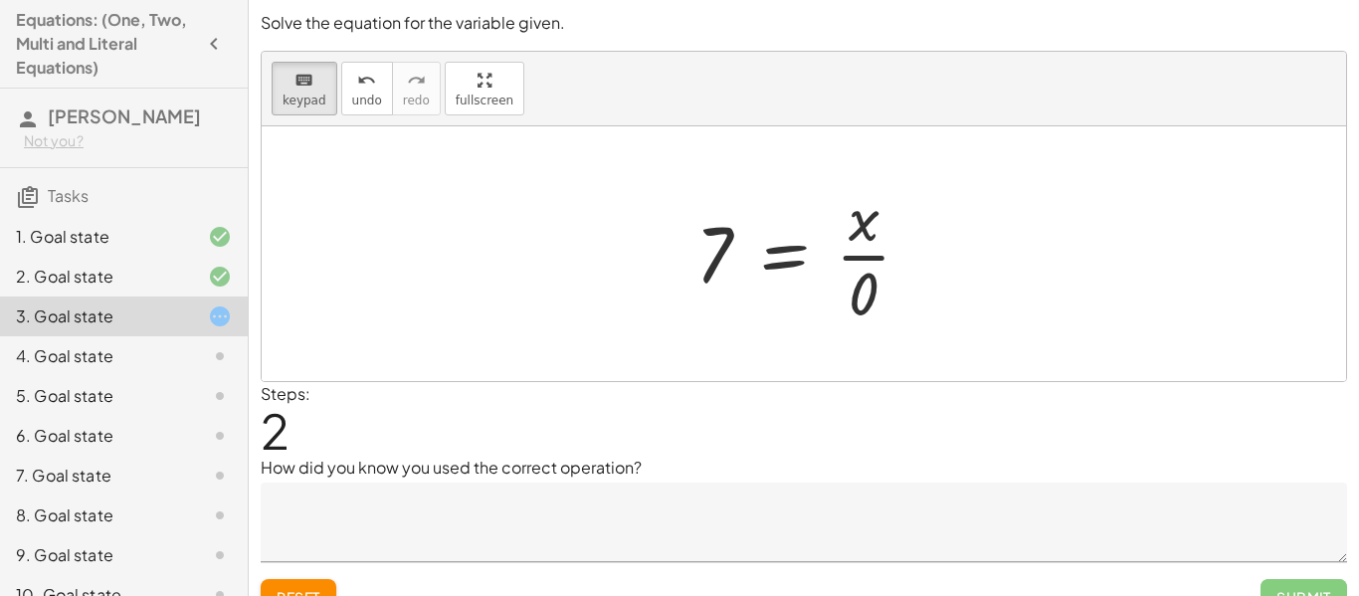
click at [317, 586] on button "Reset" at bounding box center [299, 597] width 76 height 36
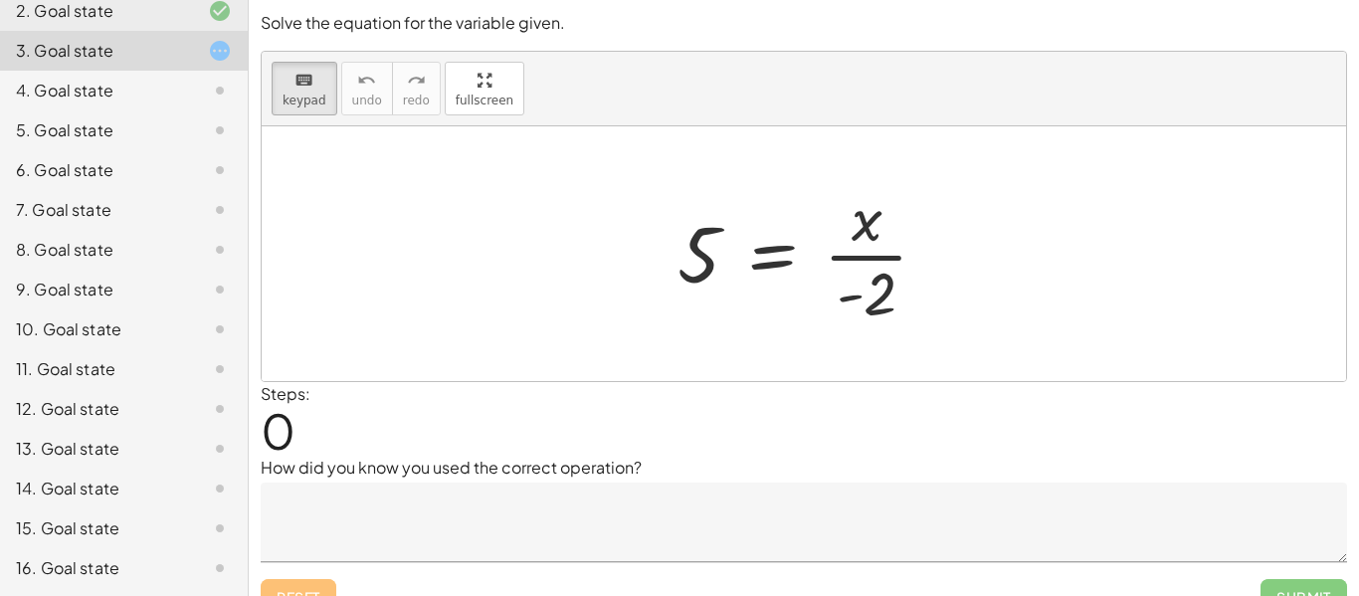
scroll to position [0, 0]
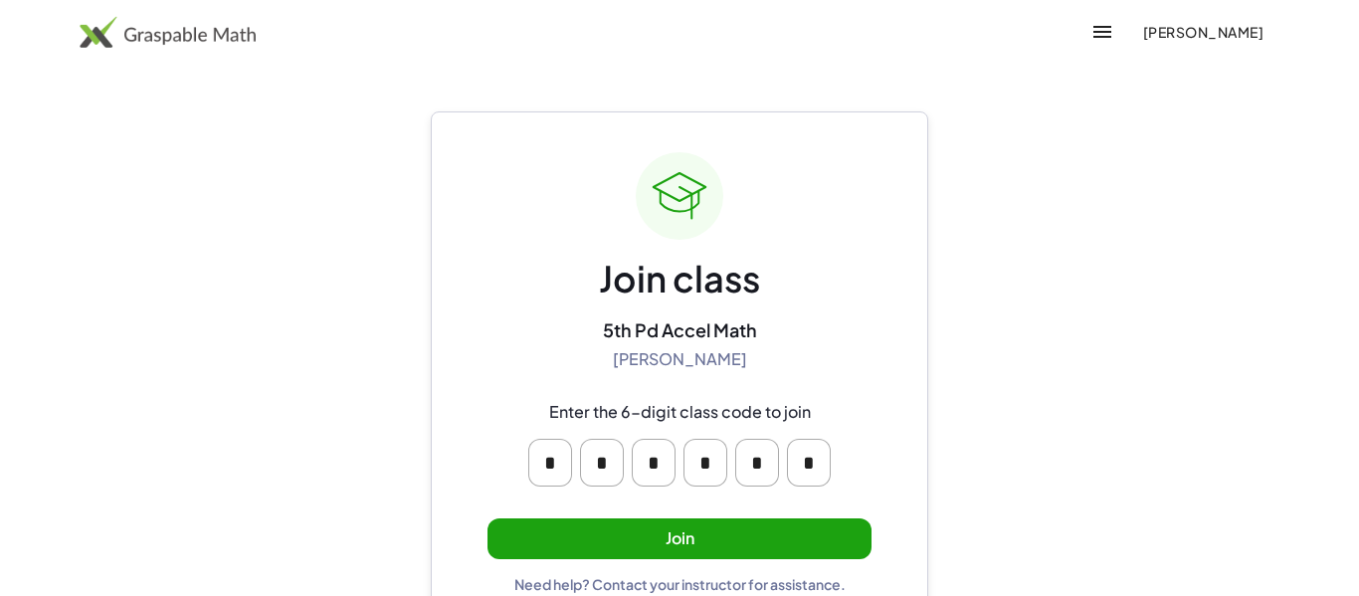
click at [681, 533] on button "Join" at bounding box center [679, 538] width 384 height 41
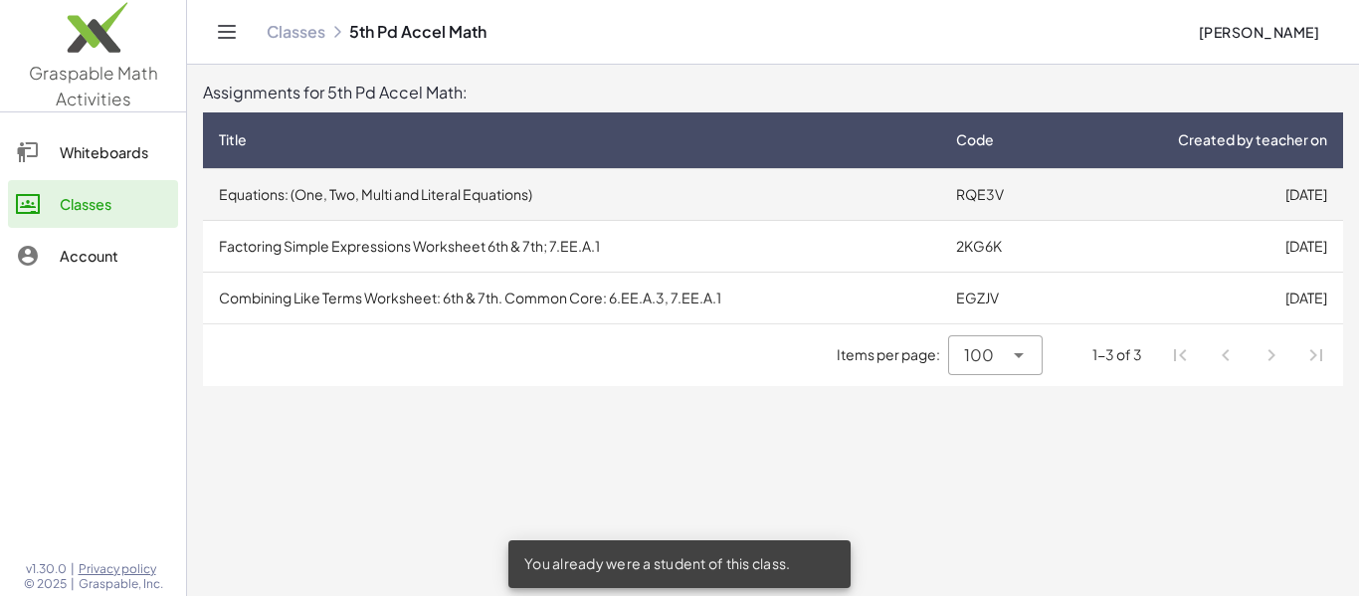
click at [496, 193] on td "Equations: (One, Two, Multi and Literal Equations)" at bounding box center [571, 194] width 737 height 52
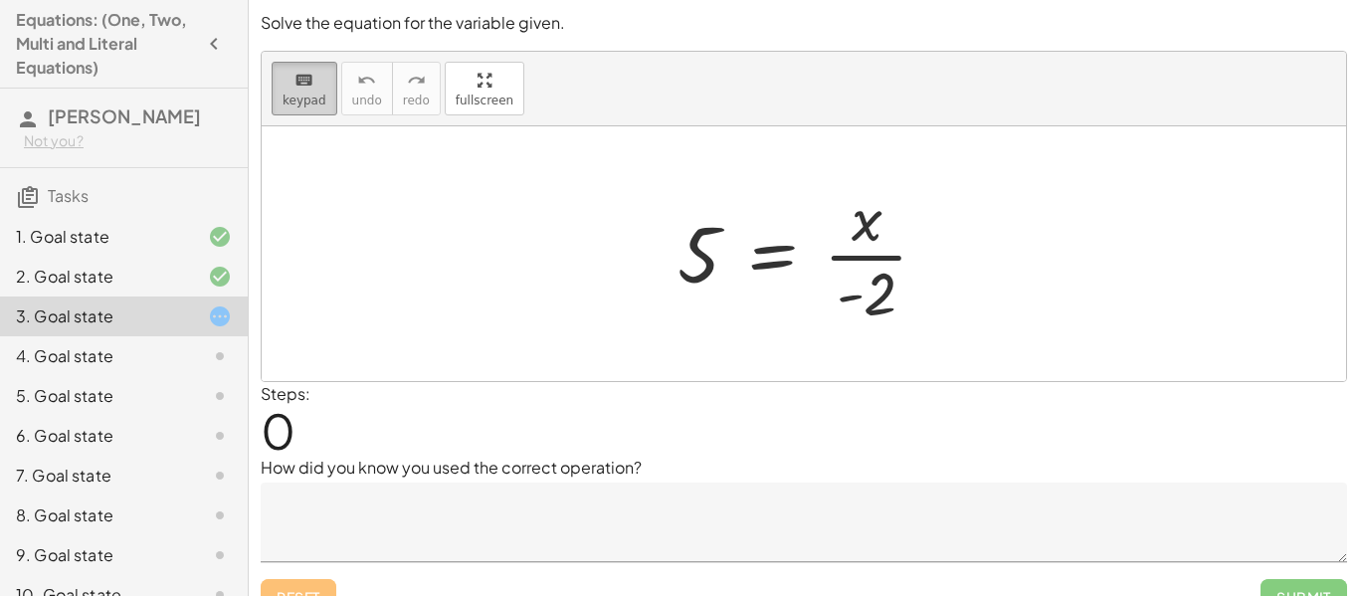
click at [317, 104] on span "keypad" at bounding box center [305, 101] width 44 height 14
click at [877, 285] on div at bounding box center [867, 294] width 60 height 67
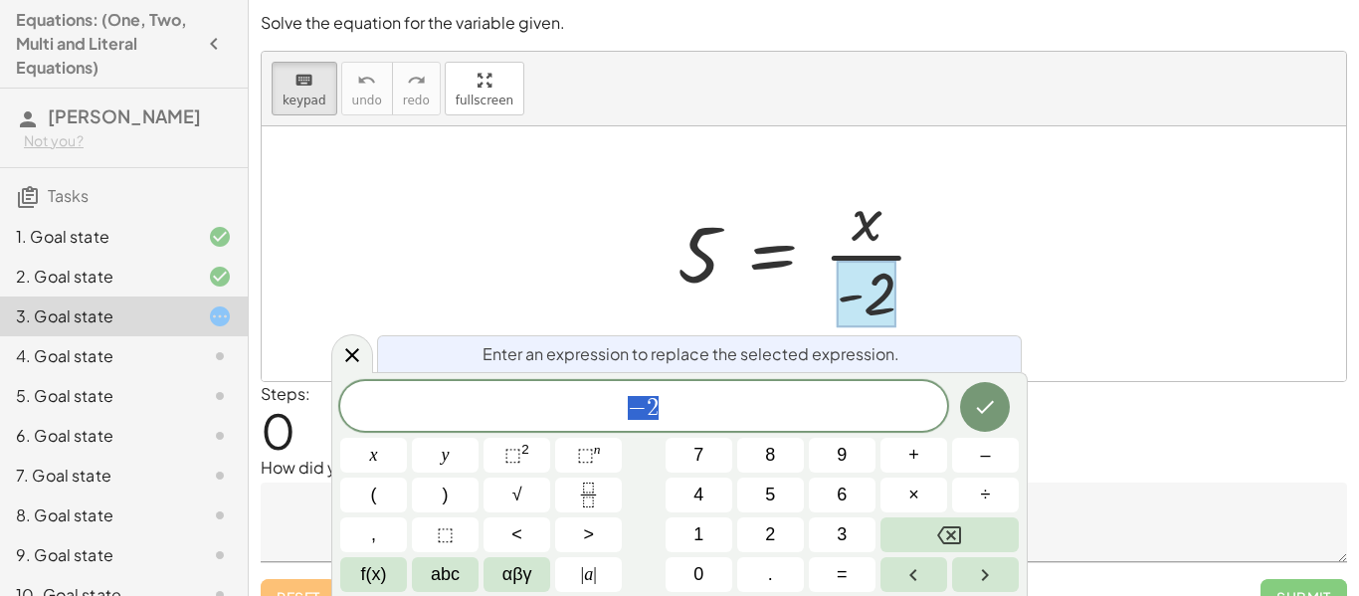
scroll to position [2, 0]
click at [708, 255] on div at bounding box center [811, 253] width 287 height 153
click at [968, 409] on button "Done" at bounding box center [985, 407] width 50 height 50
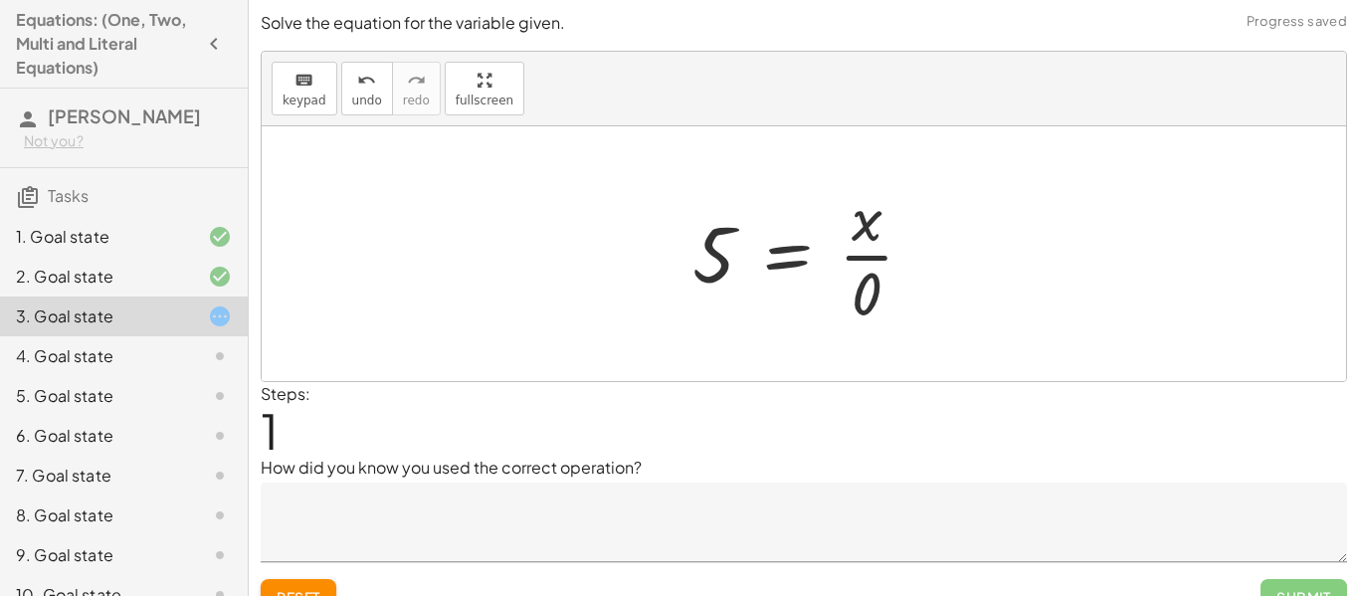
click at [722, 266] on div at bounding box center [811, 253] width 258 height 153
click at [311, 99] on span "keypad" at bounding box center [305, 101] width 44 height 14
click at [715, 264] on div at bounding box center [713, 254] width 43 height 89
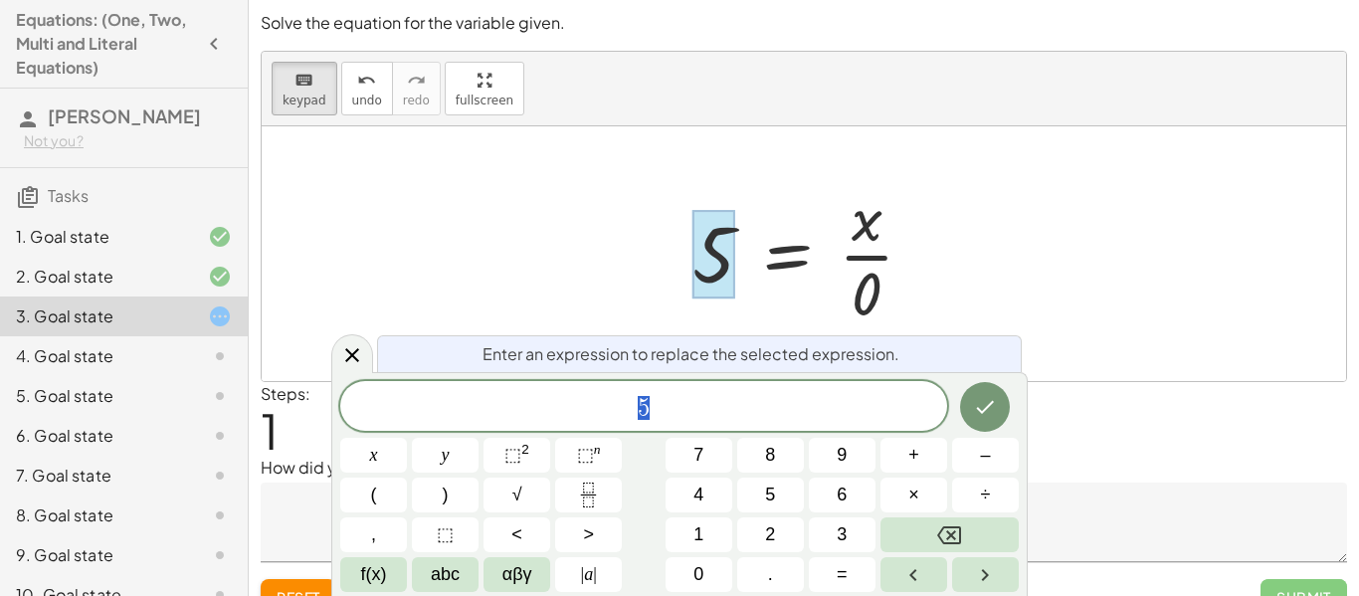
scroll to position [4, 0]
click at [769, 390] on div "5" at bounding box center [643, 406] width 607 height 50
click at [972, 403] on button "Done" at bounding box center [985, 407] width 50 height 50
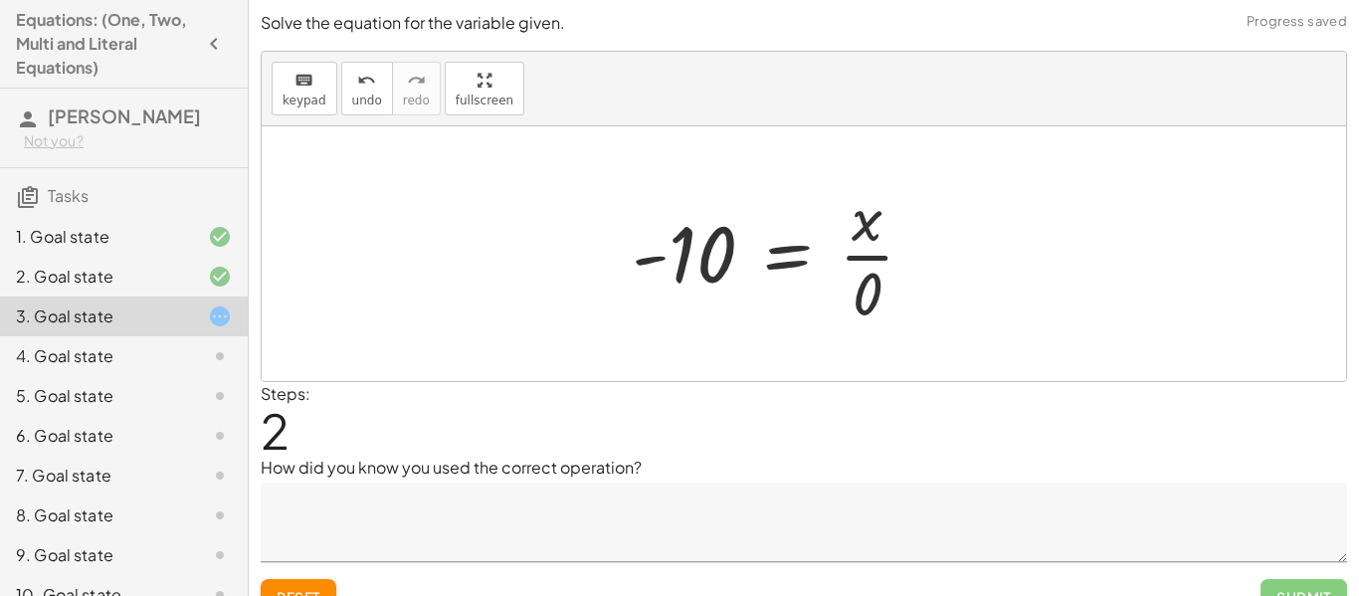
click at [994, 358] on div at bounding box center [804, 253] width 1084 height 255
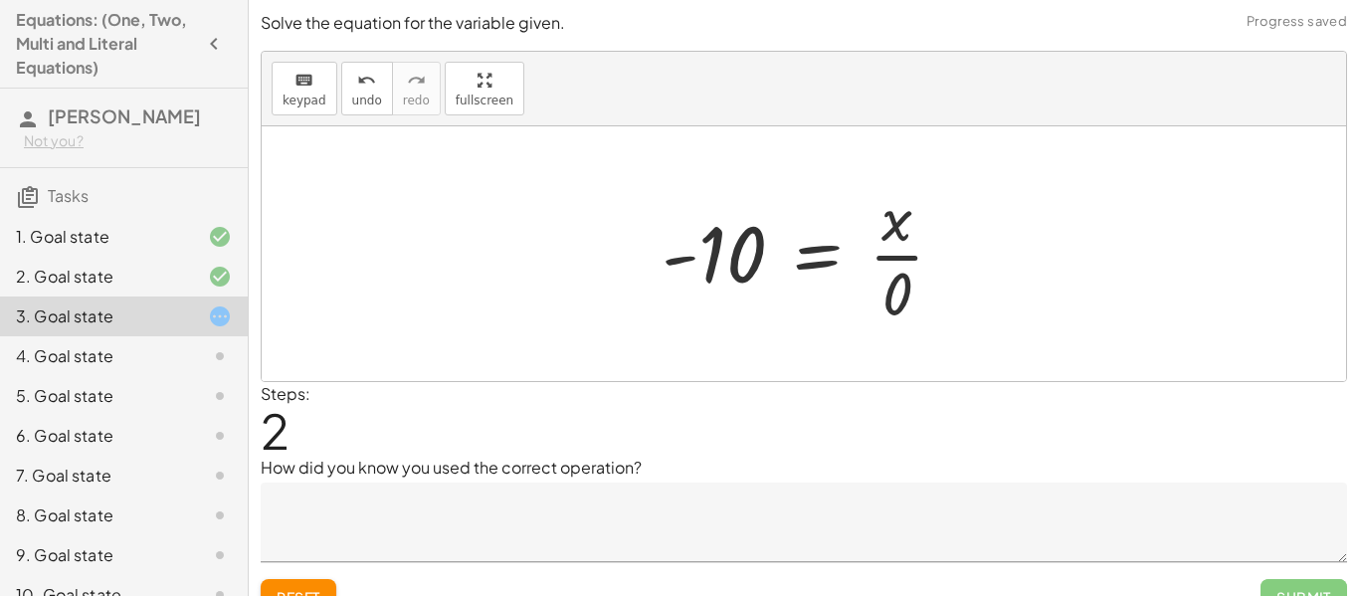
click at [966, 312] on div at bounding box center [811, 253] width 318 height 153
click at [961, 311] on div at bounding box center [811, 253] width 318 height 153
click at [863, 281] on div at bounding box center [811, 253] width 318 height 153
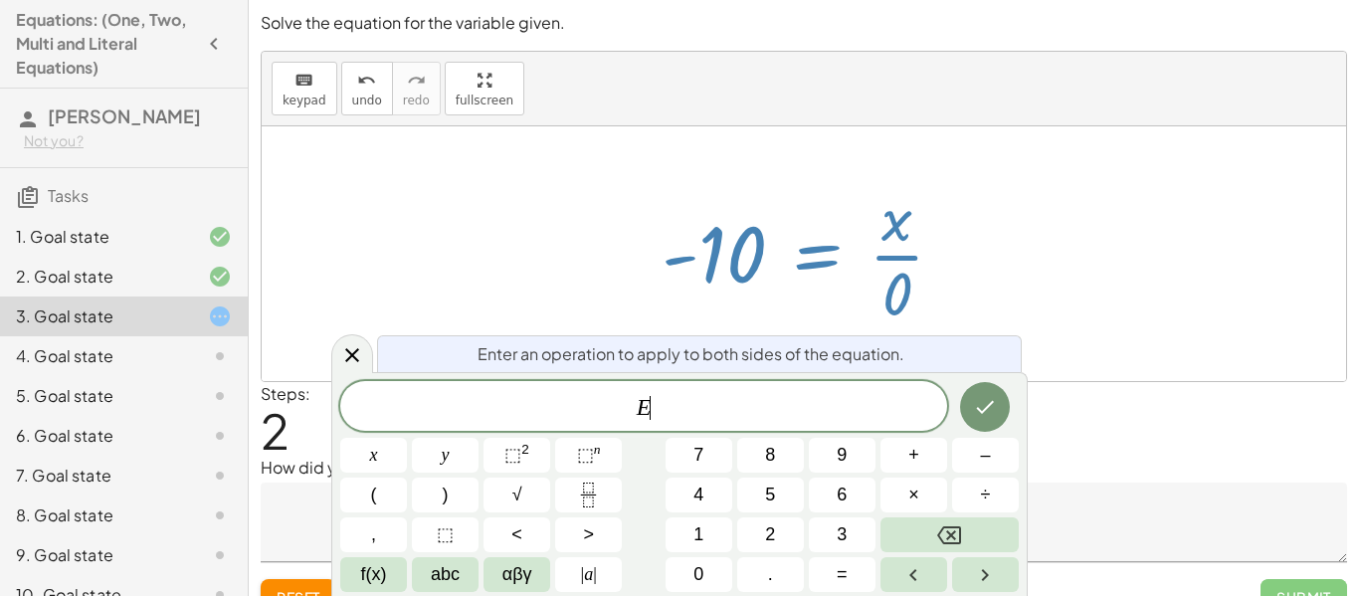
click at [894, 262] on div at bounding box center [811, 253] width 318 height 153
click at [1099, 292] on div at bounding box center [804, 253] width 1084 height 255
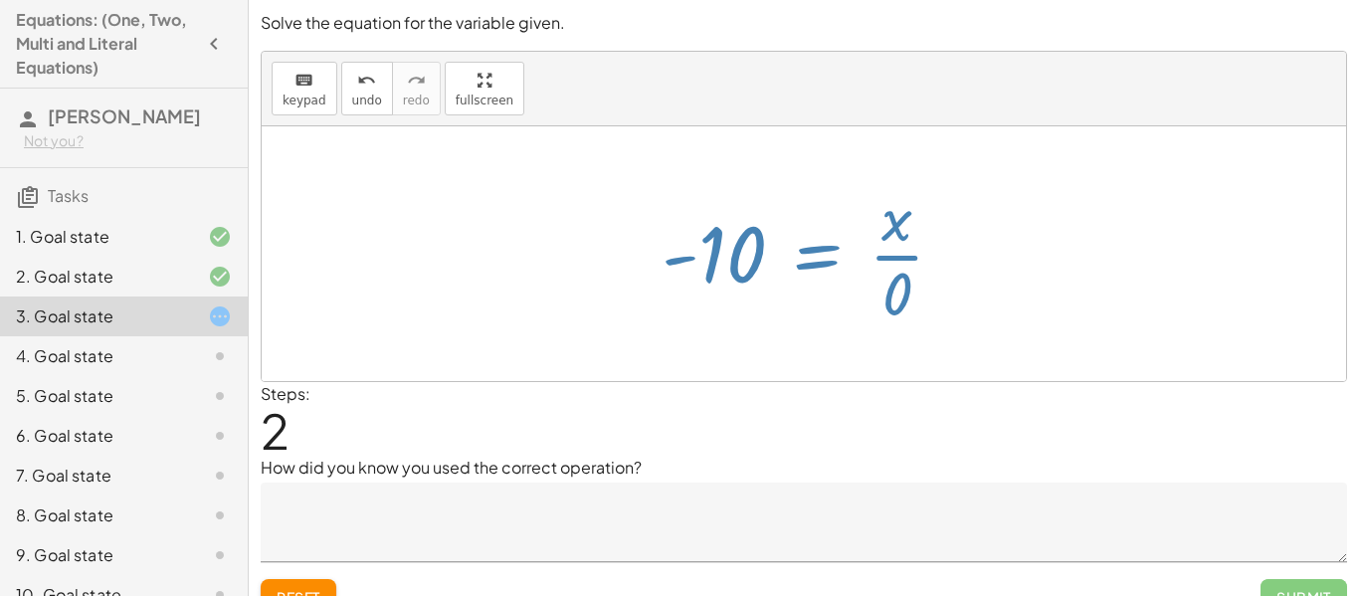
click at [1099, 292] on div at bounding box center [804, 253] width 1084 height 255
click at [892, 333] on div "5 = · x · - 2 5 = · x · 0 = · x · 0 - 10" at bounding box center [803, 253] width 343 height 163
click at [721, 346] on div at bounding box center [804, 253] width 1084 height 255
click at [899, 292] on div at bounding box center [811, 253] width 318 height 153
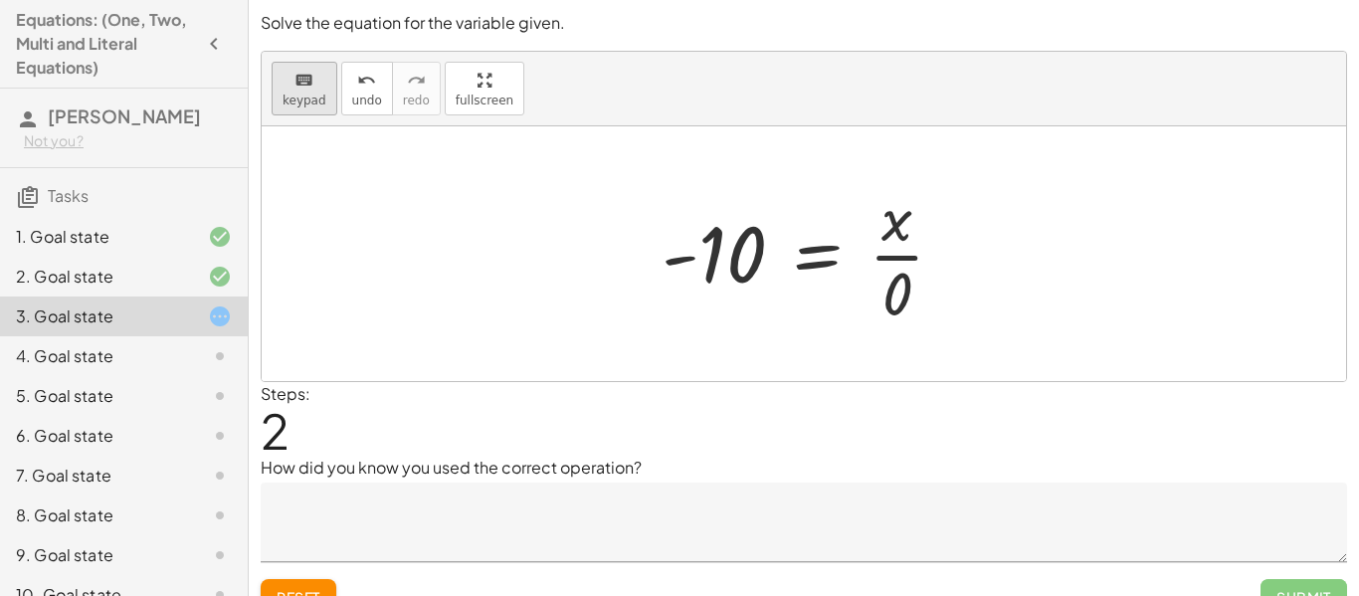
click at [310, 96] on span "keypad" at bounding box center [305, 101] width 44 height 14
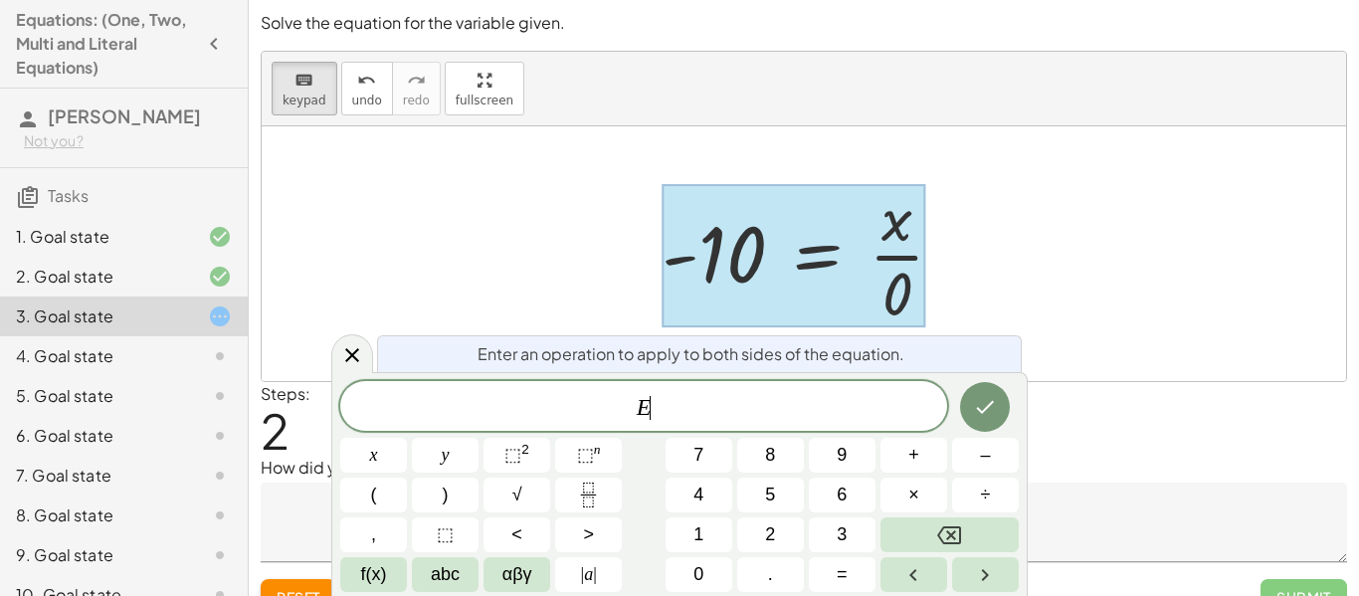
scroll to position [9, 0]
click at [718, 402] on span "E ​" at bounding box center [643, 408] width 607 height 28
click at [1002, 410] on button "Done" at bounding box center [985, 407] width 50 height 50
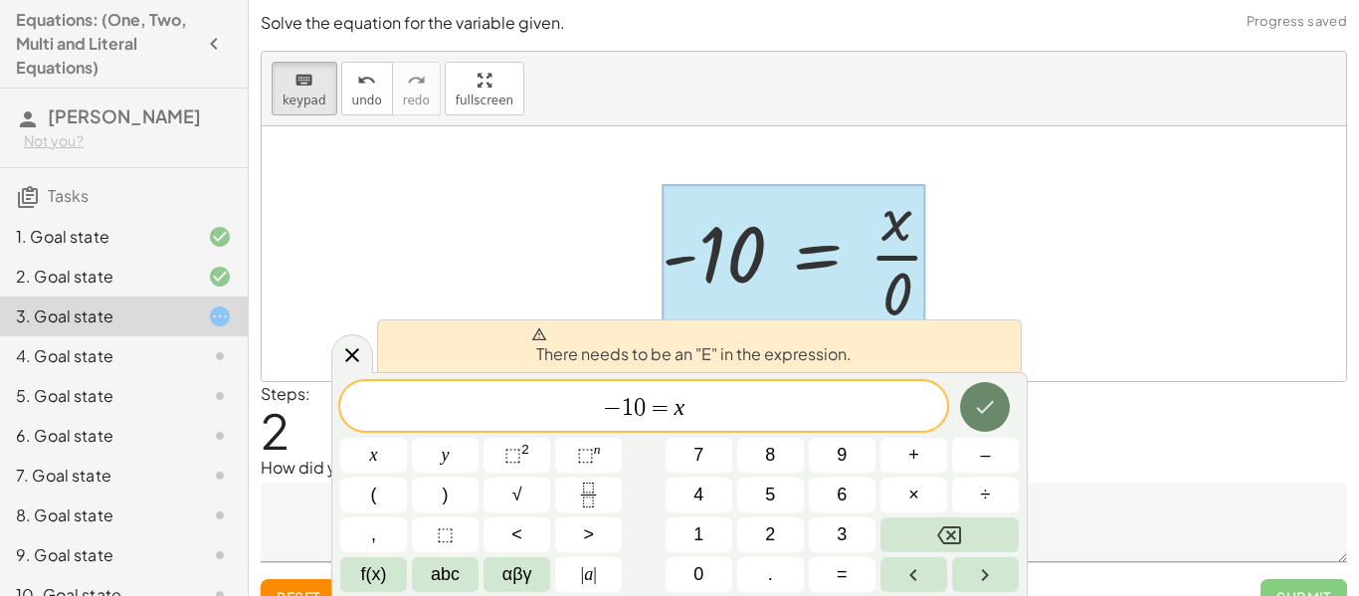
click at [1002, 410] on button "Done" at bounding box center [985, 407] width 50 height 50
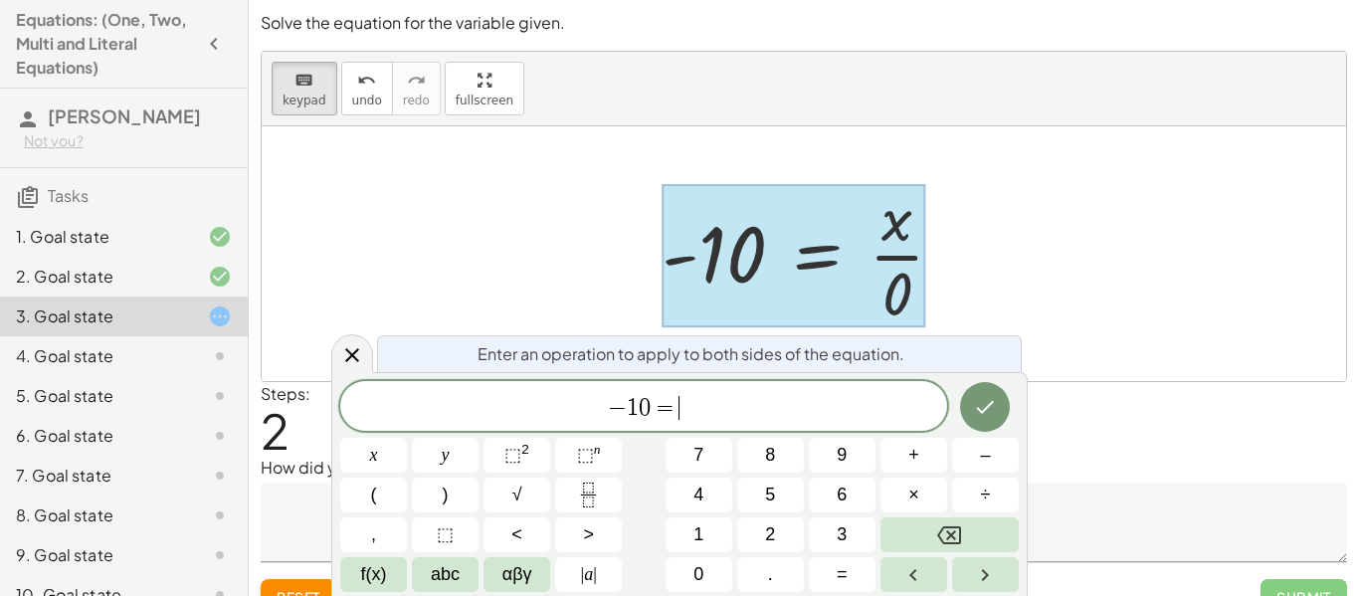
scroll to position [20, 0]
click at [993, 415] on icon "Done" at bounding box center [985, 407] width 24 height 24
click at [1095, 326] on div at bounding box center [804, 253] width 1084 height 255
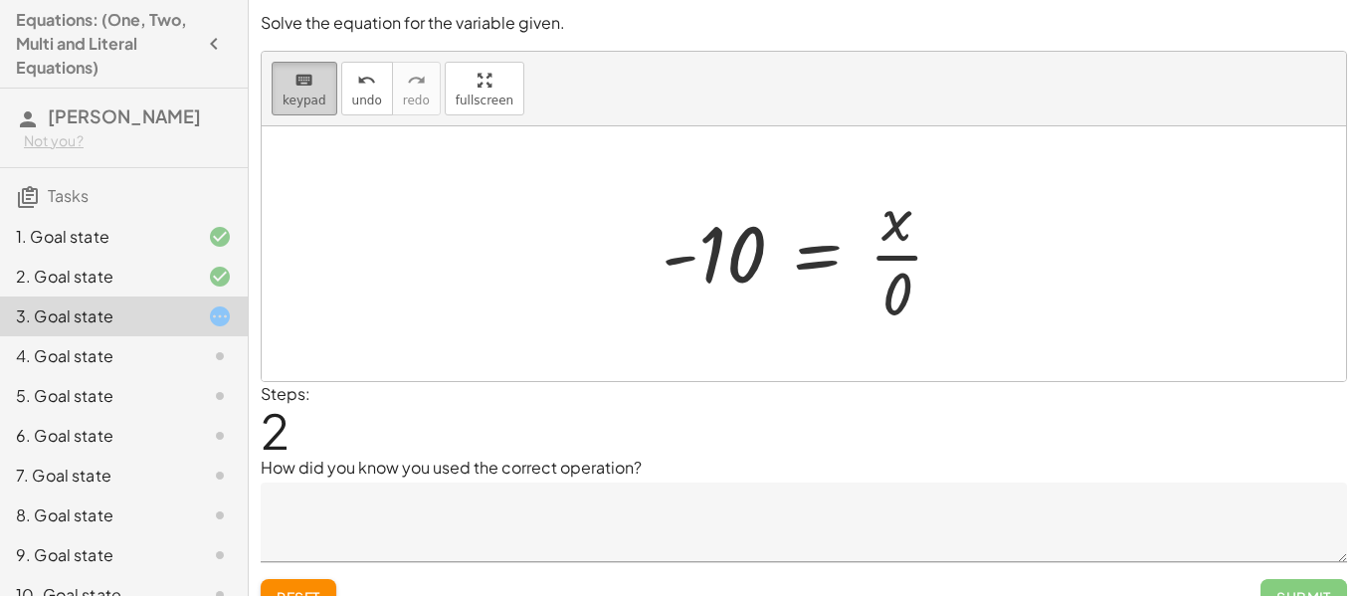
click at [320, 94] on span "keypad" at bounding box center [305, 101] width 44 height 14
click at [320, 588] on span "Reset" at bounding box center [299, 597] width 44 height 18
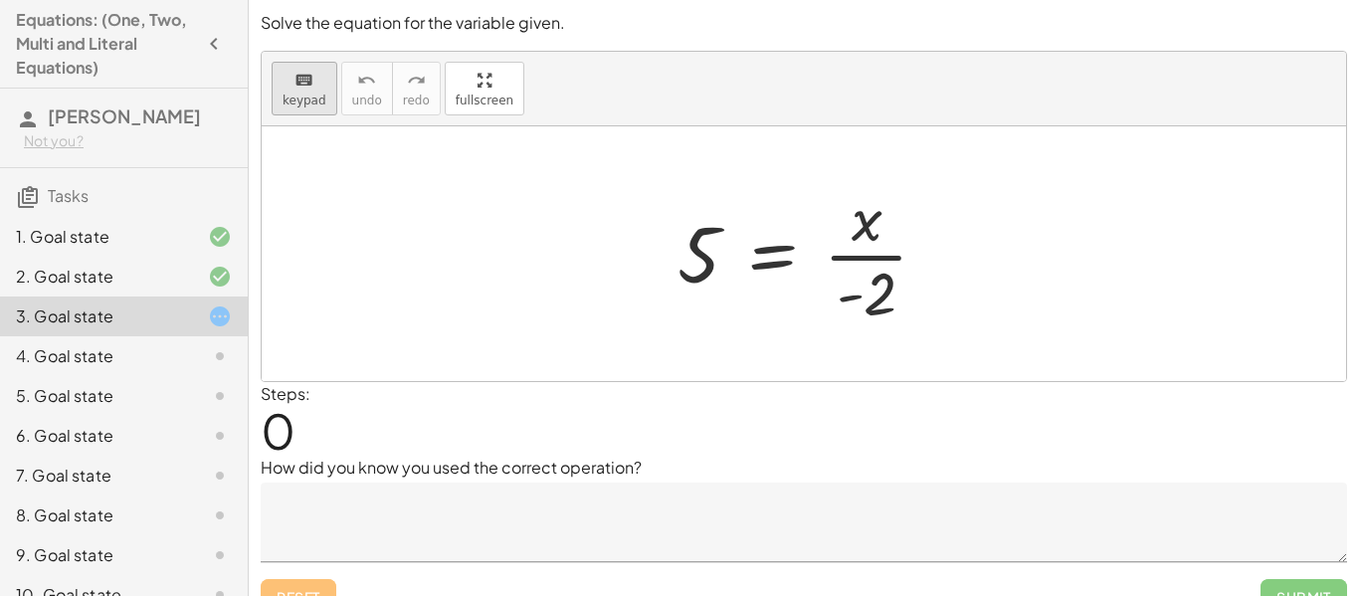
click at [315, 97] on span "keypad" at bounding box center [305, 101] width 44 height 14
click at [869, 288] on div at bounding box center [867, 294] width 60 height 67
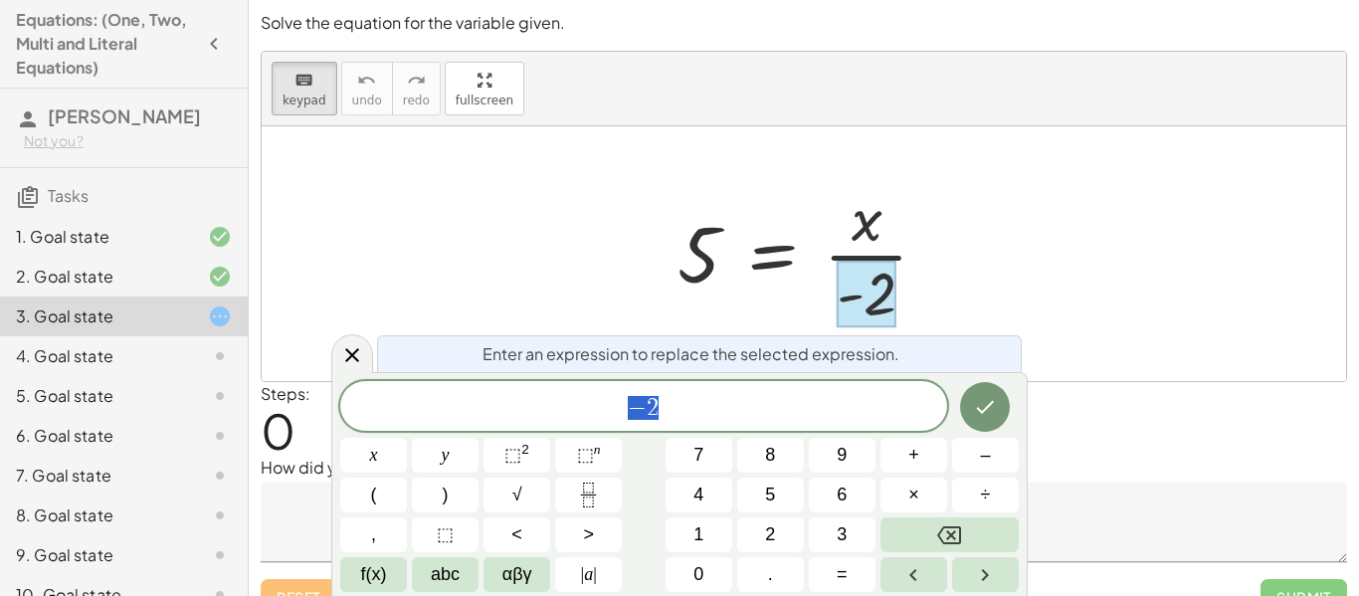
click at [869, 231] on div at bounding box center [811, 253] width 287 height 153
click at [957, 537] on icon "Backspace" at bounding box center [949, 535] width 24 height 24
click at [1035, 340] on div at bounding box center [804, 253] width 1084 height 255
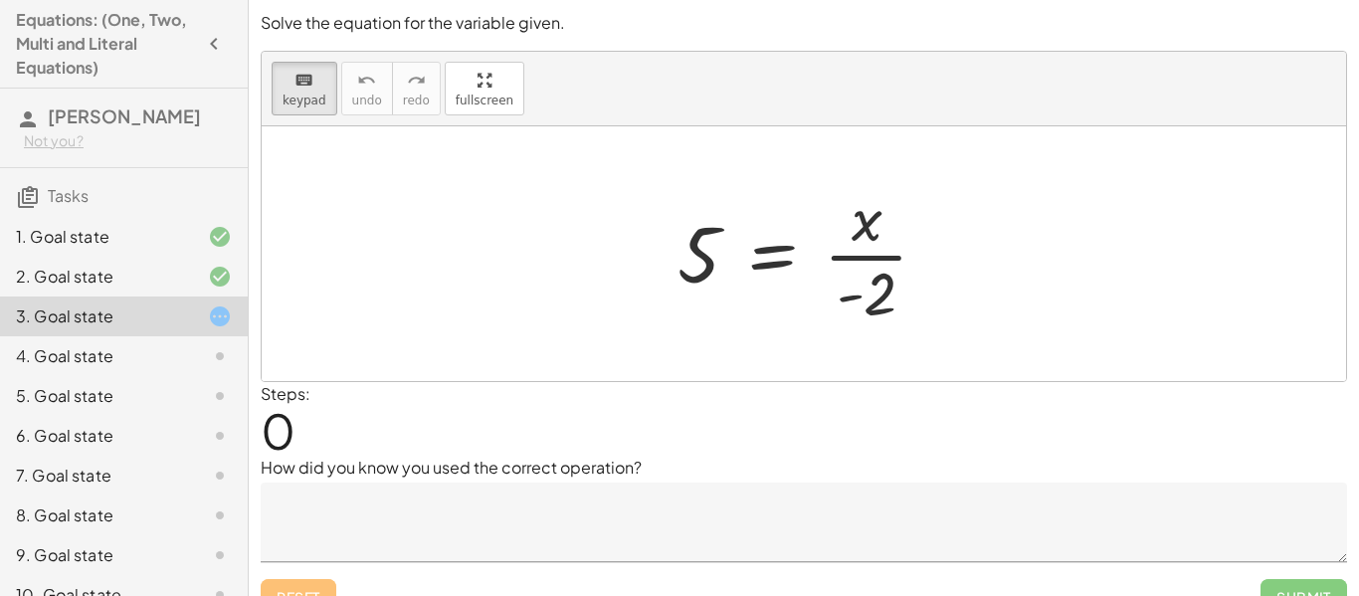
click at [1035, 340] on div at bounding box center [804, 253] width 1084 height 255
click at [853, 215] on div at bounding box center [867, 219] width 31 height 70
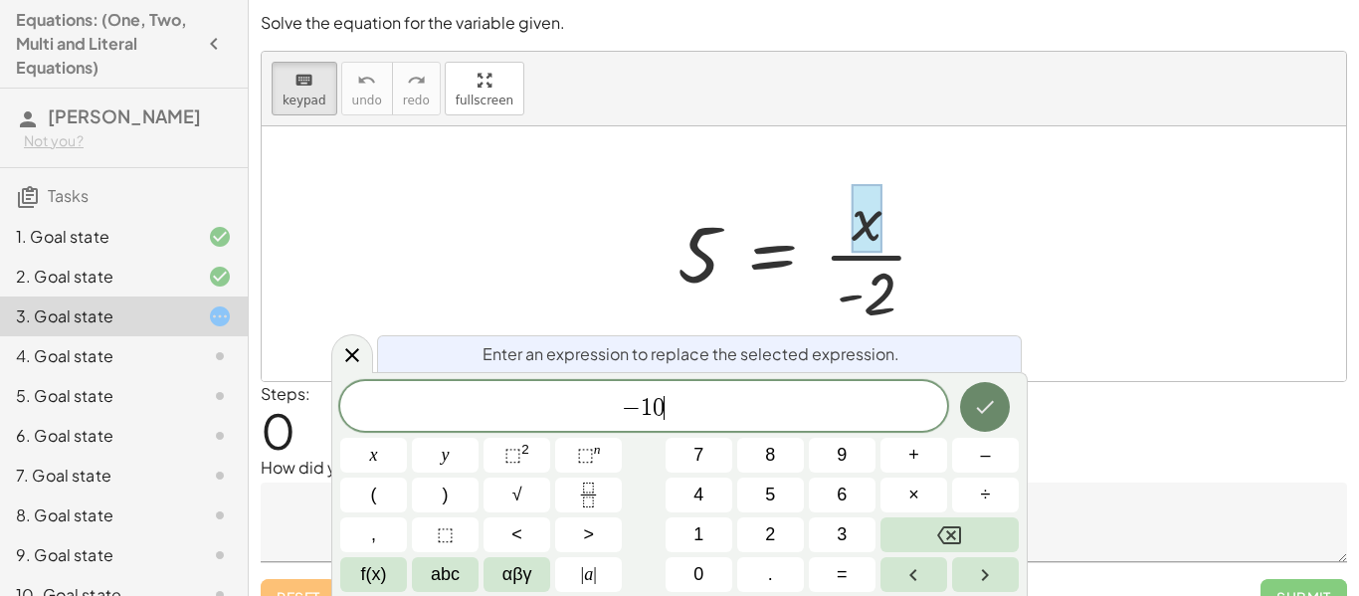
click at [998, 411] on button "Done" at bounding box center [985, 407] width 50 height 50
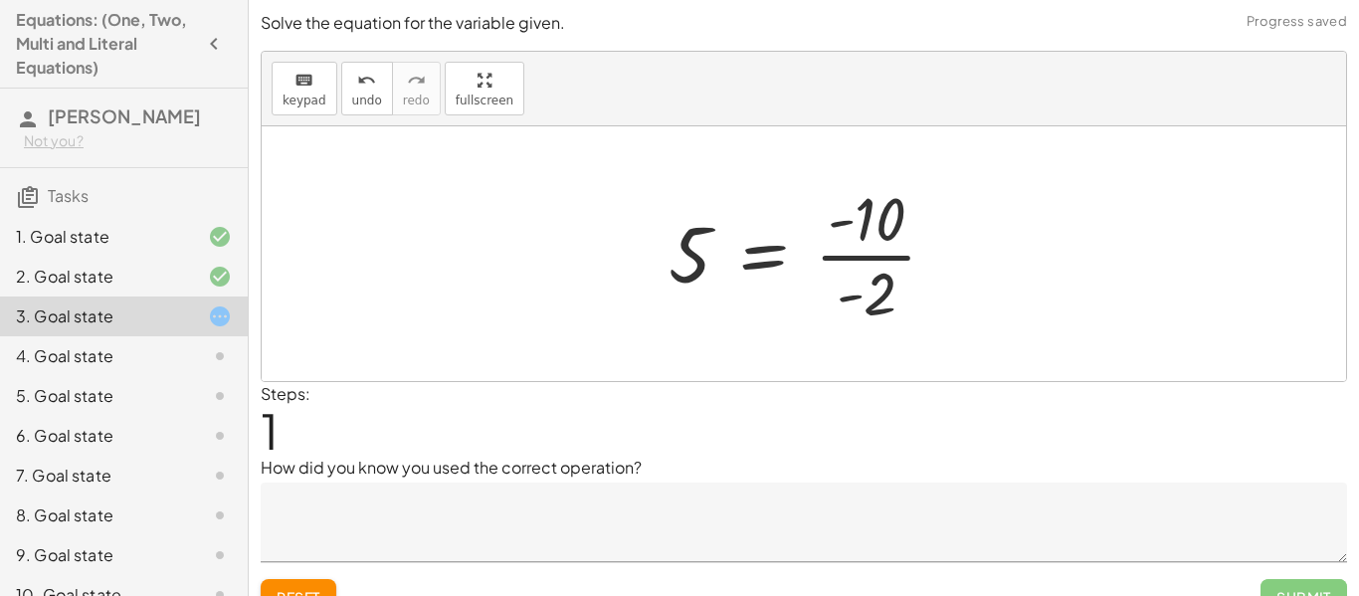
scroll to position [31, 0]
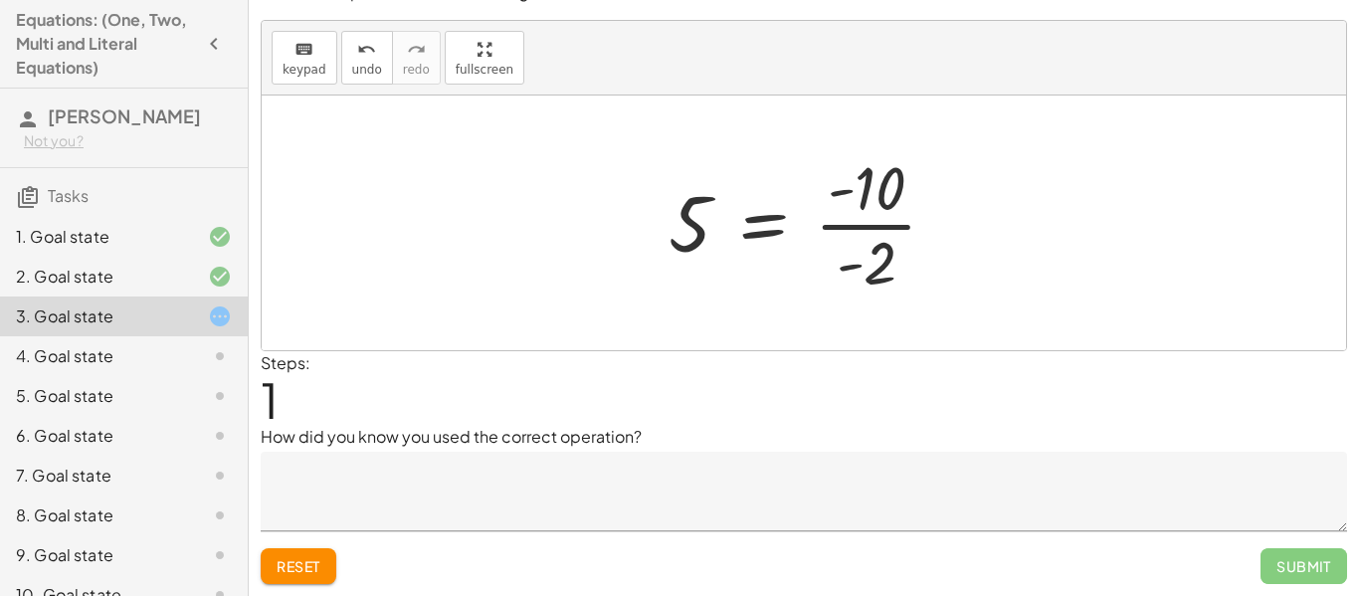
click at [871, 254] on div at bounding box center [811, 222] width 304 height 153
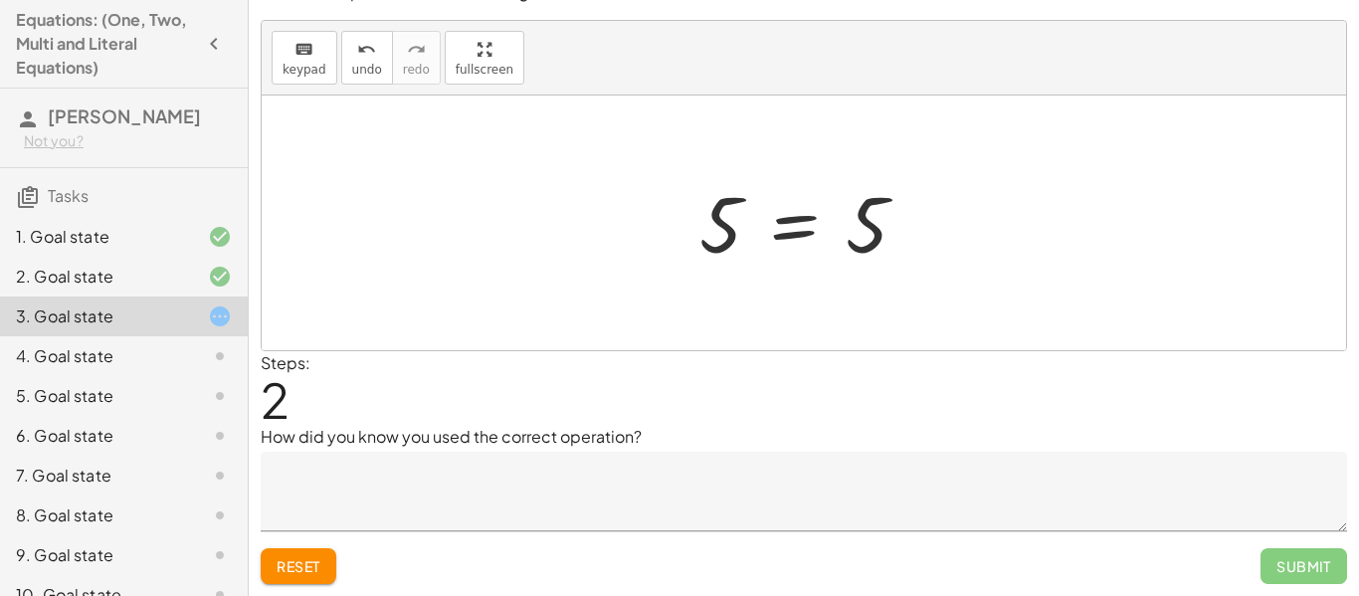
click at [727, 253] on div at bounding box center [811, 223] width 244 height 98
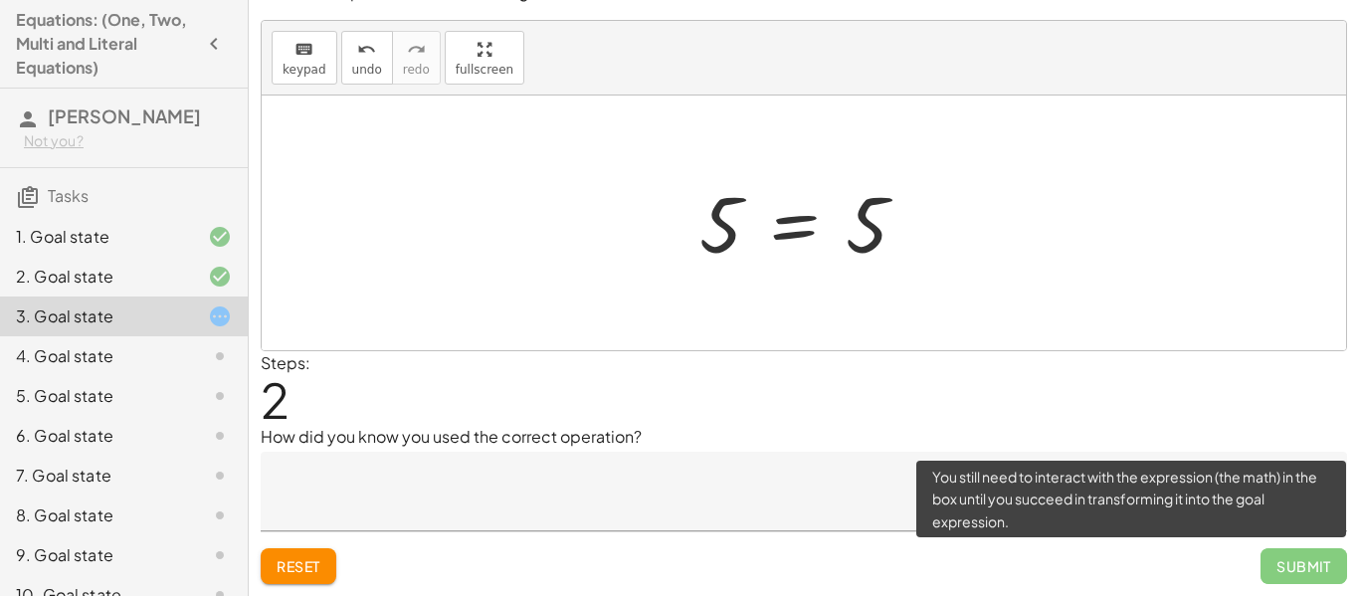
click at [1293, 565] on span "Submit" at bounding box center [1303, 566] width 87 height 36
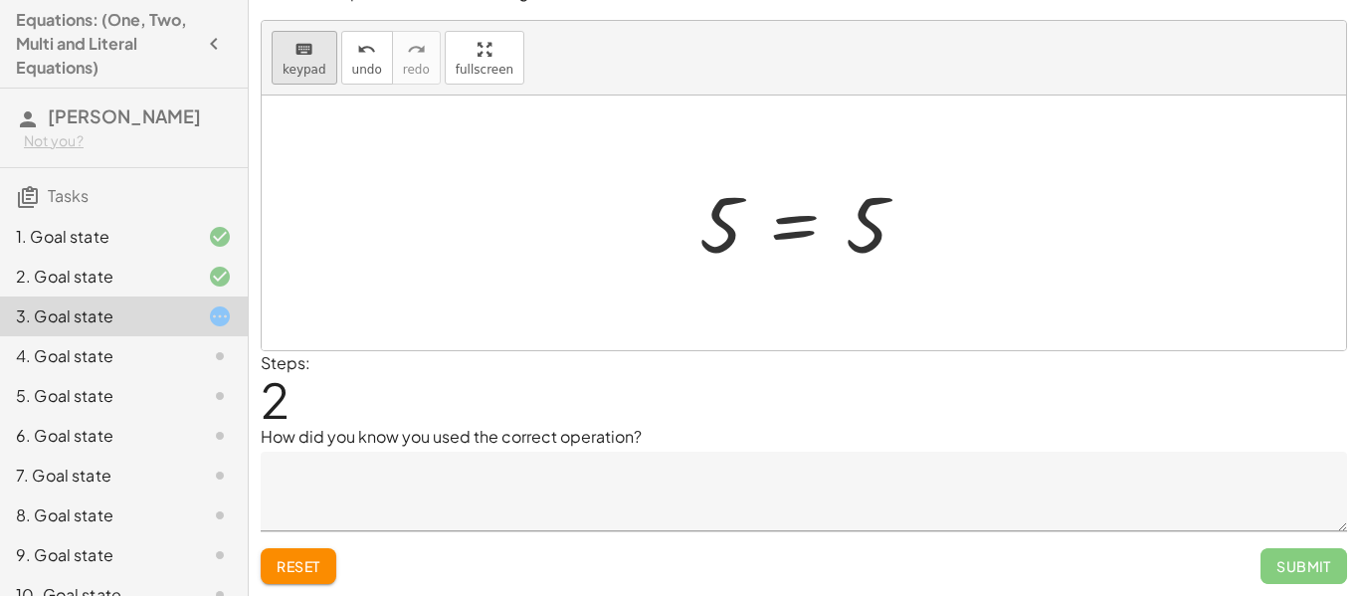
click at [305, 79] on button "keyboard keypad" at bounding box center [305, 58] width 66 height 54
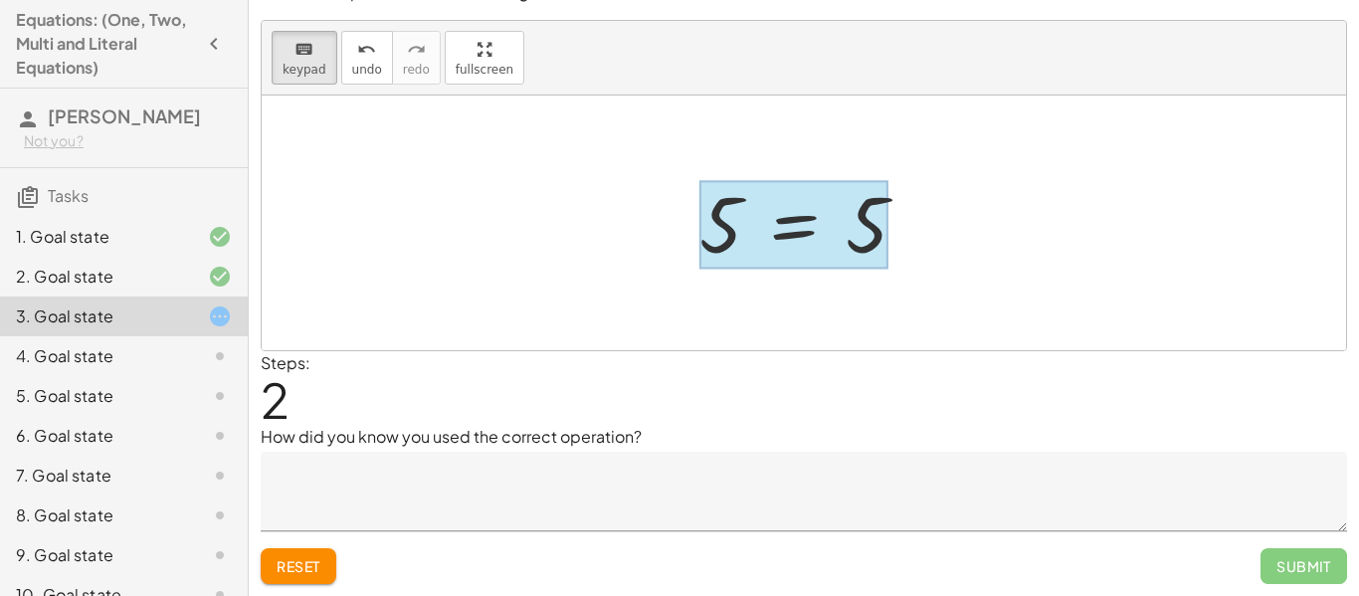
click at [795, 238] on div at bounding box center [793, 225] width 189 height 89
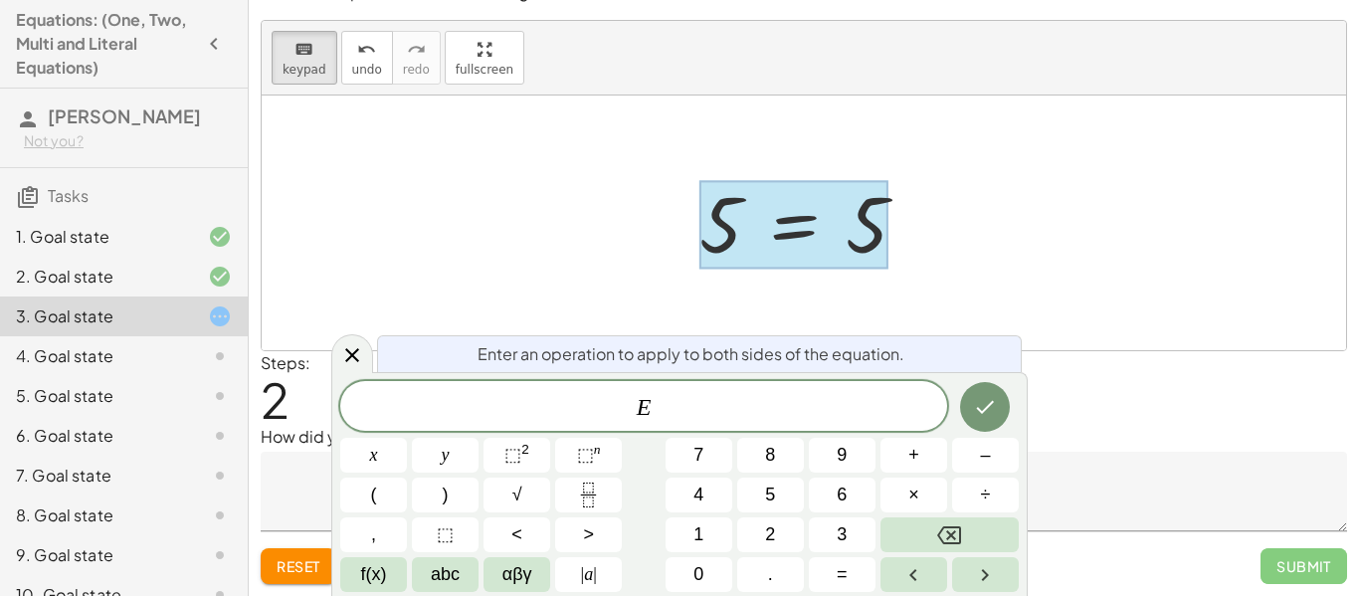
click at [835, 270] on div at bounding box center [811, 223] width 244 height 98
click at [342, 362] on icon at bounding box center [352, 355] width 24 height 24
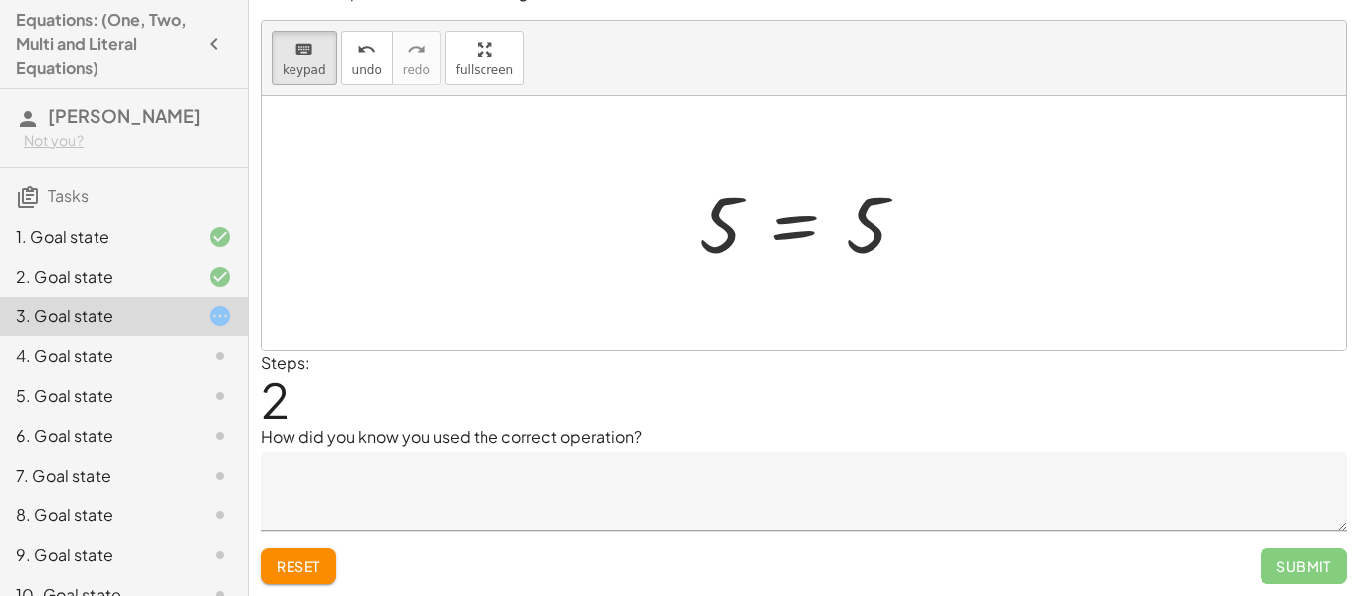
click at [119, 272] on div "2. Goal state" at bounding box center [96, 277] width 160 height 24
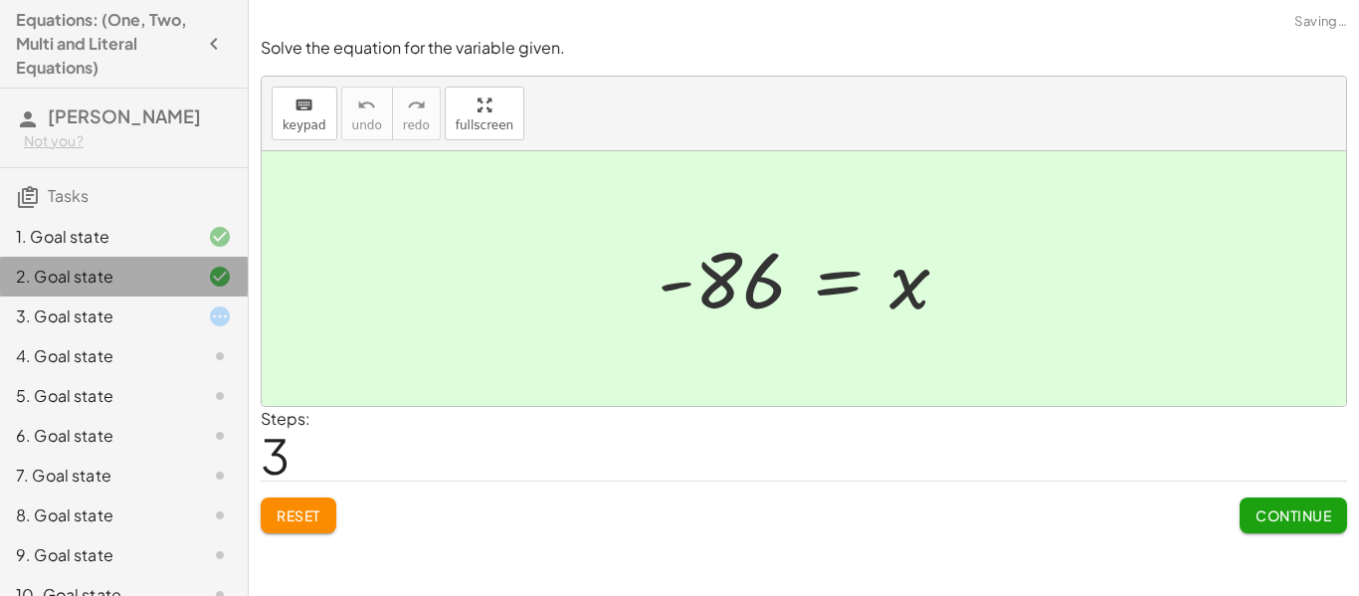
scroll to position [0, 0]
click at [116, 239] on div "1. Goal state" at bounding box center [96, 237] width 160 height 24
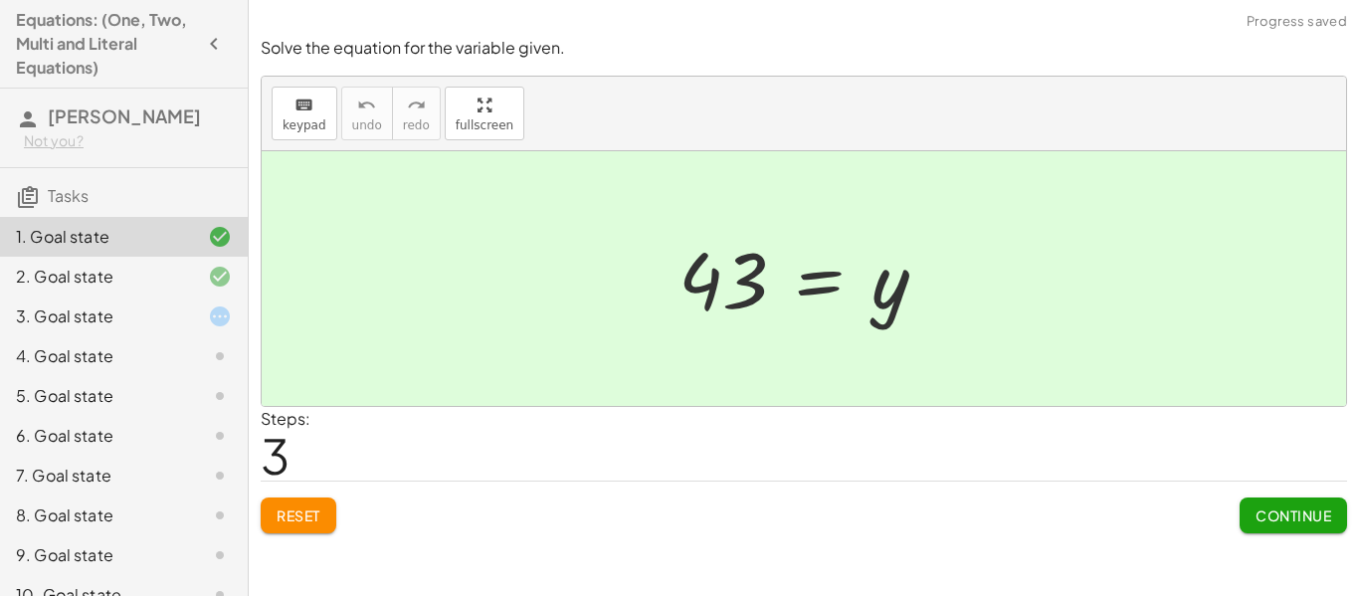
click at [150, 376] on div "3. Goal state" at bounding box center [124, 396] width 248 height 40
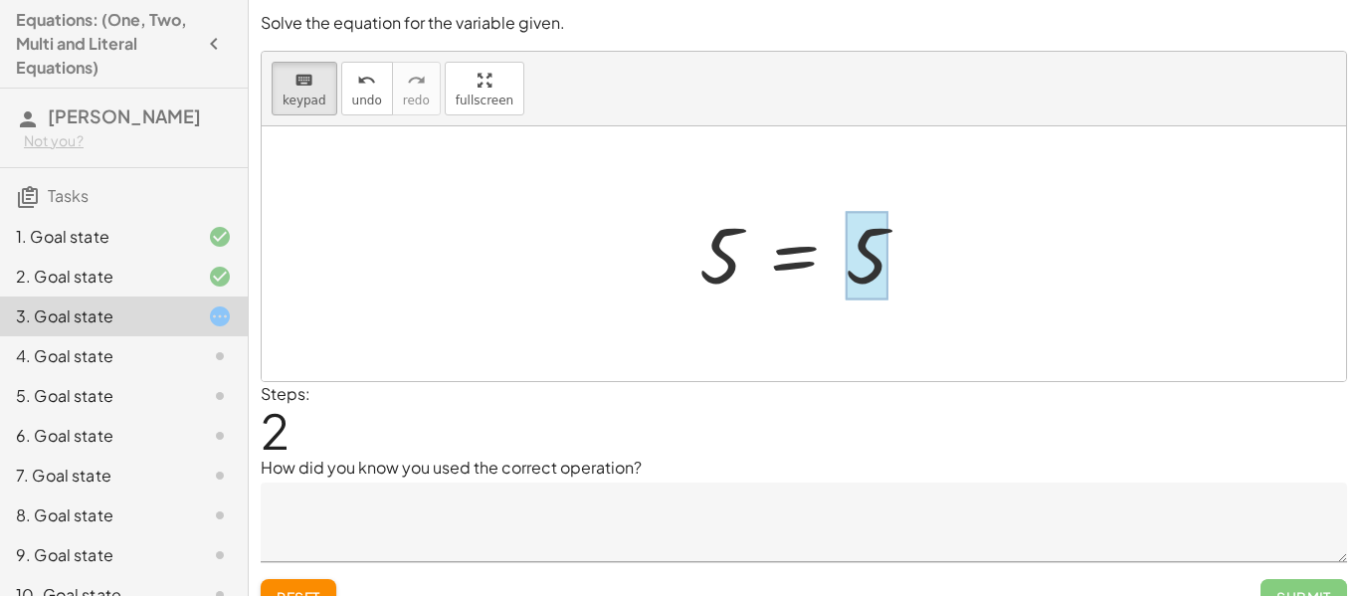
click at [868, 285] on div at bounding box center [867, 256] width 43 height 89
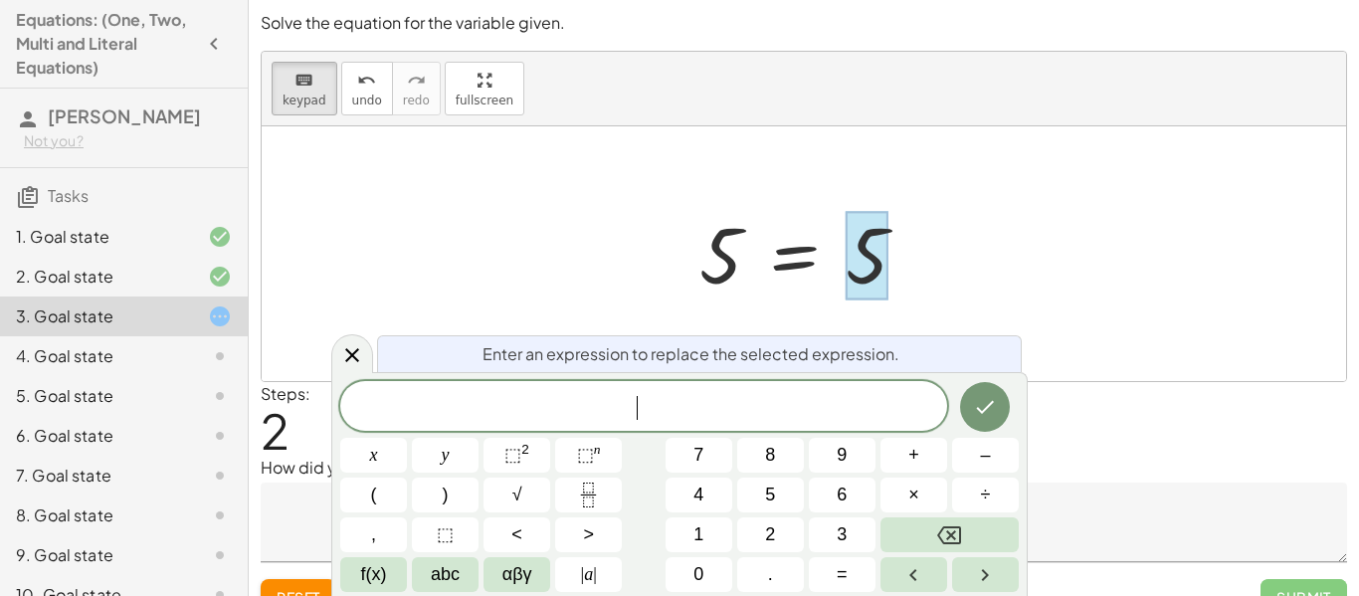
click at [312, 593] on span "Reset" at bounding box center [299, 597] width 44 height 18
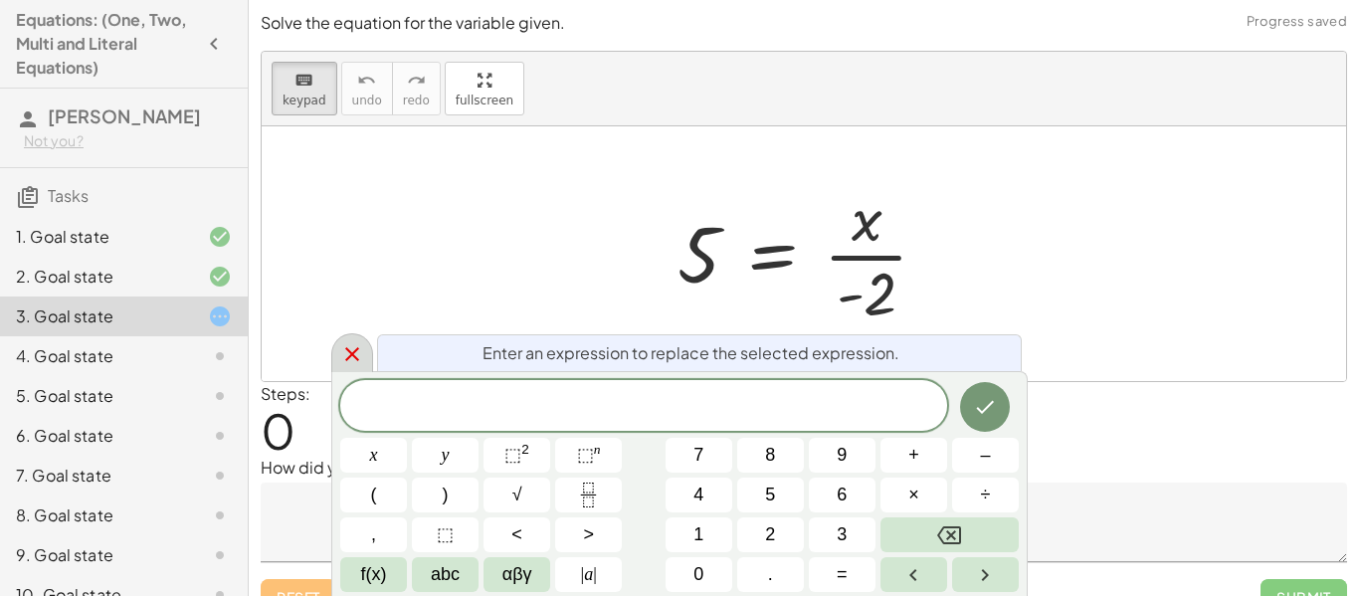
click at [364, 356] on div at bounding box center [352, 352] width 42 height 39
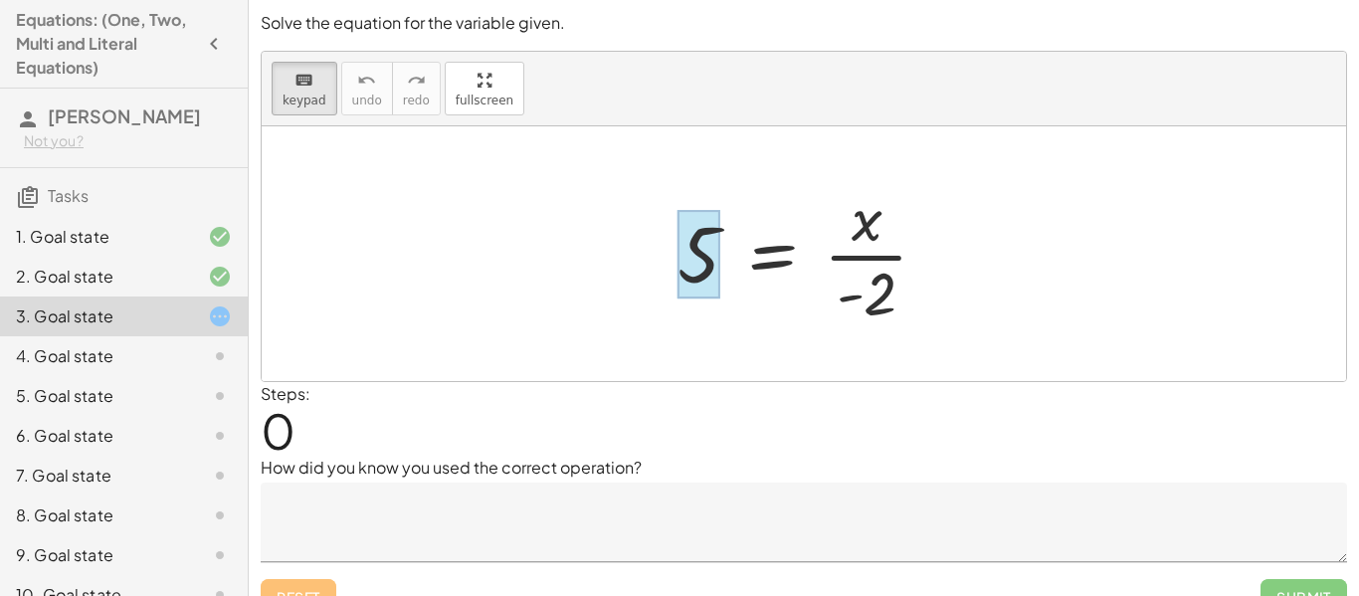
click at [699, 256] on div at bounding box center [698, 254] width 43 height 89
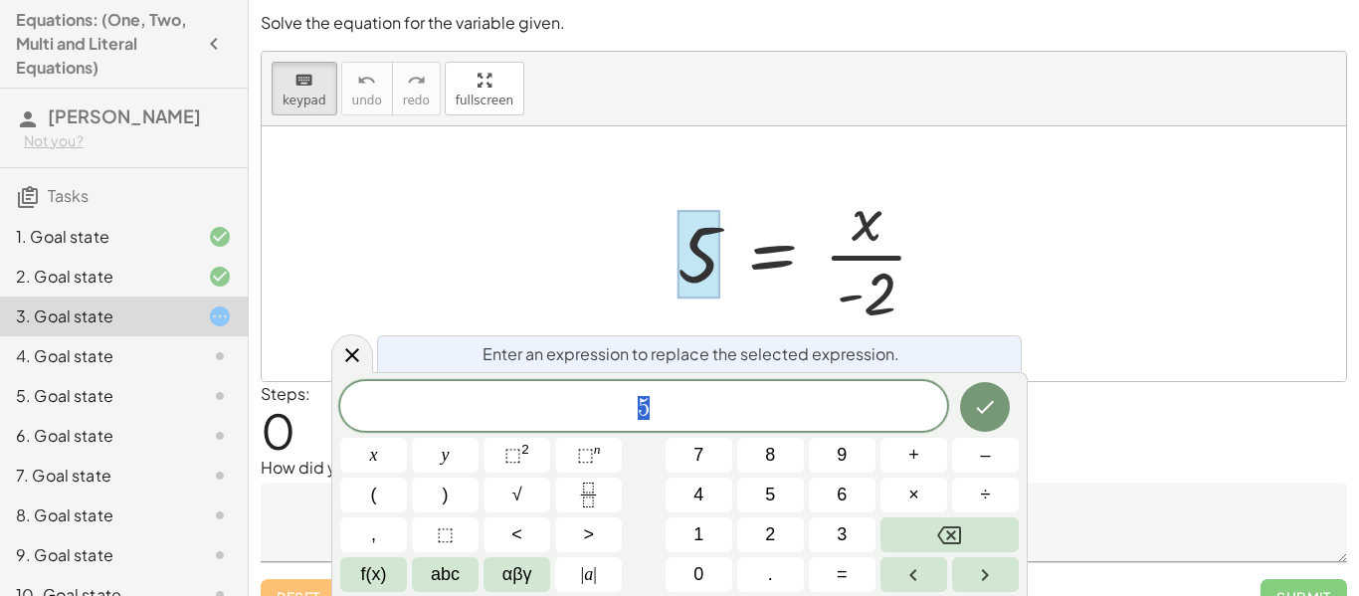
click at [742, 418] on span "5" at bounding box center [643, 408] width 607 height 28
click at [627, 411] on span "−" at bounding box center [638, 408] width 29 height 24
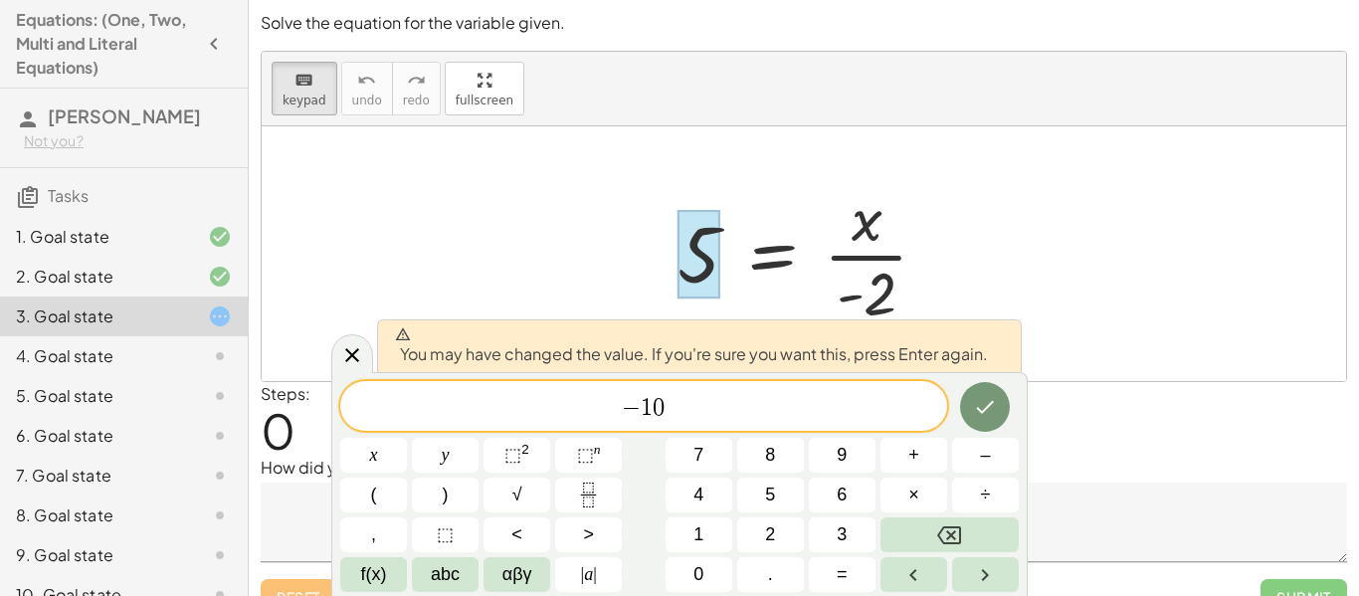
click at [844, 408] on span "​ − 1 0" at bounding box center [643, 408] width 607 height 28
click at [967, 413] on button "Done" at bounding box center [985, 407] width 50 height 50
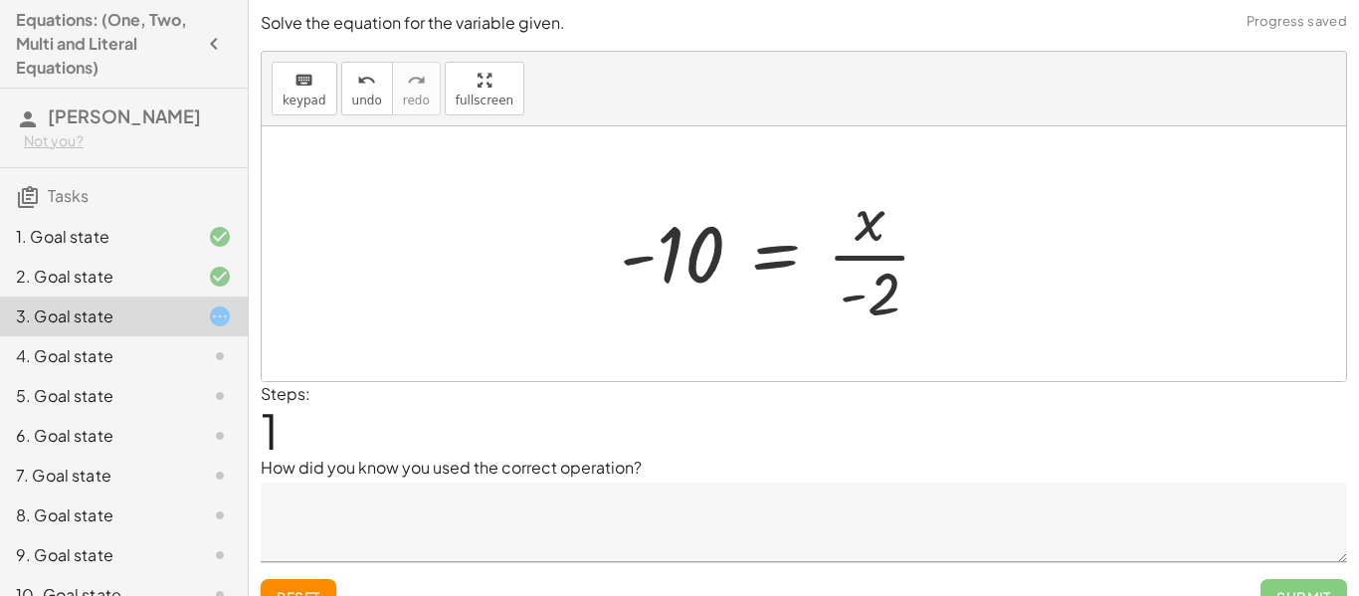
click at [870, 258] on div at bounding box center [784, 253] width 348 height 153
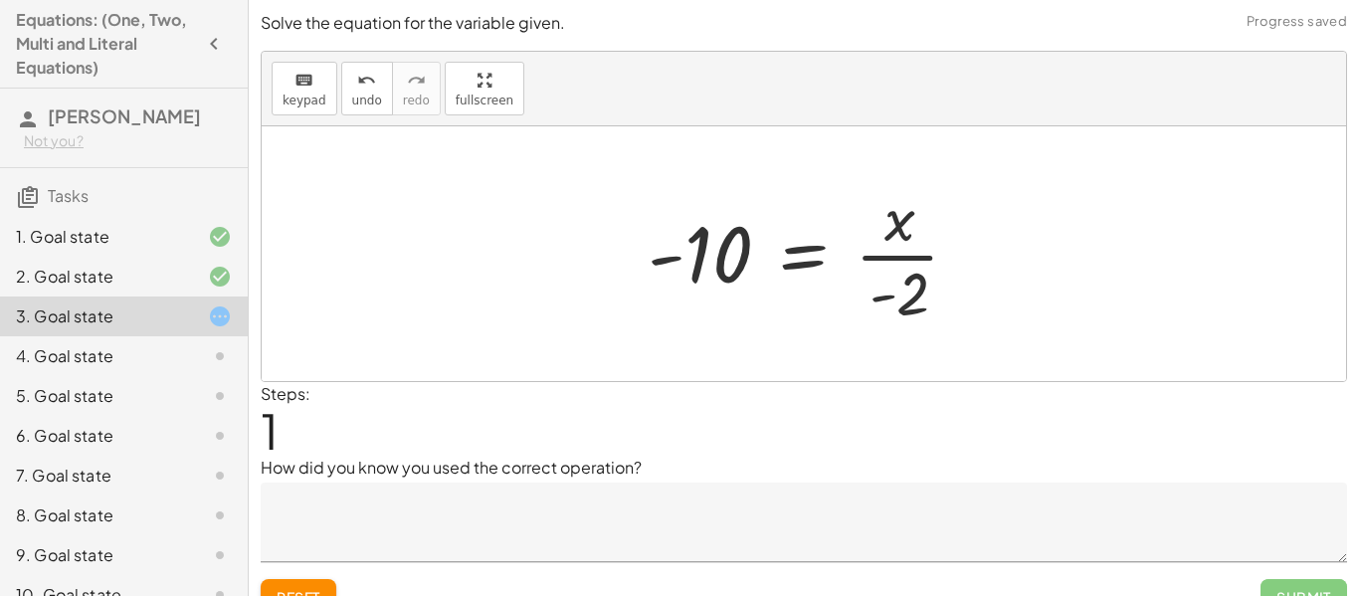
click at [887, 280] on div at bounding box center [812, 253] width 348 height 153
click at [327, 100] on button "keyboard keypad" at bounding box center [305, 89] width 66 height 54
click at [920, 311] on div at bounding box center [897, 294] width 60 height 67
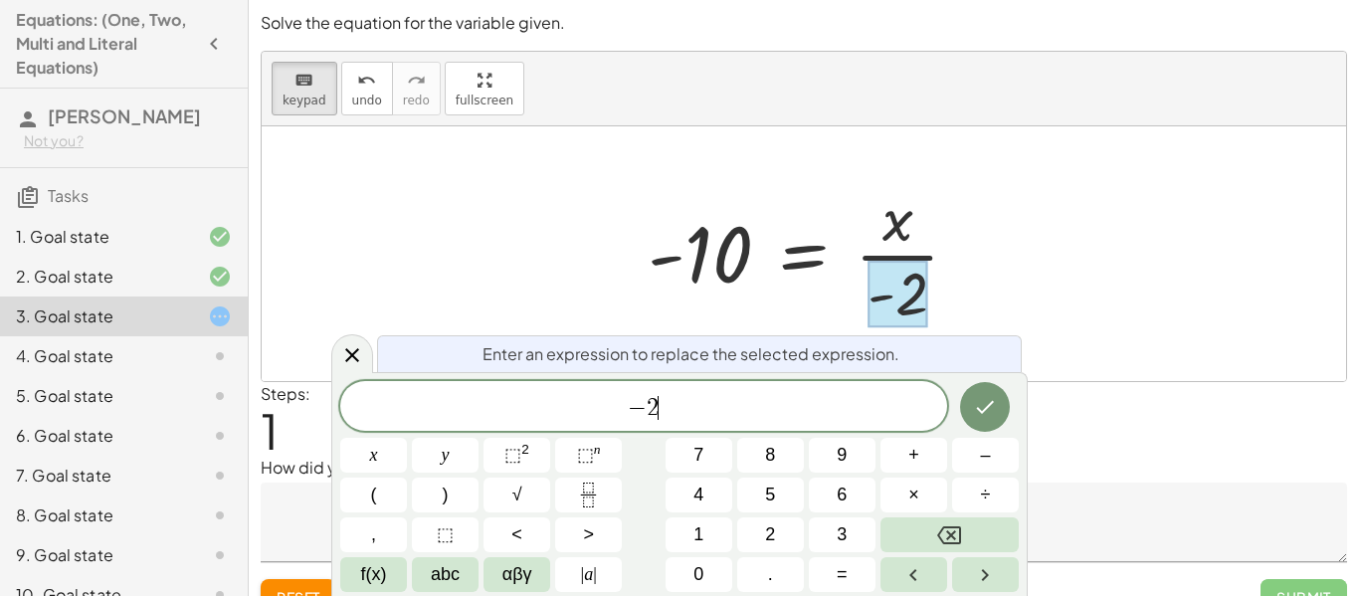
click at [758, 415] on span "− 2 ​" at bounding box center [643, 408] width 607 height 28
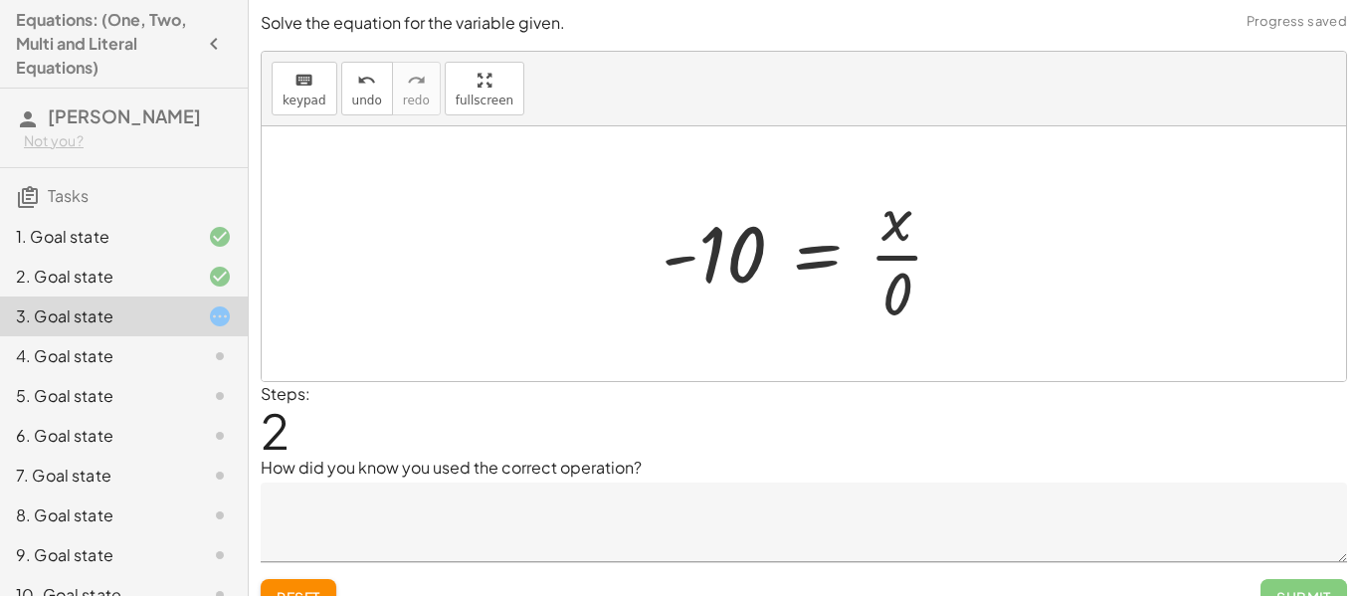
click at [944, 309] on div at bounding box center [811, 253] width 318 height 153
click at [837, 238] on div at bounding box center [811, 253] width 318 height 153
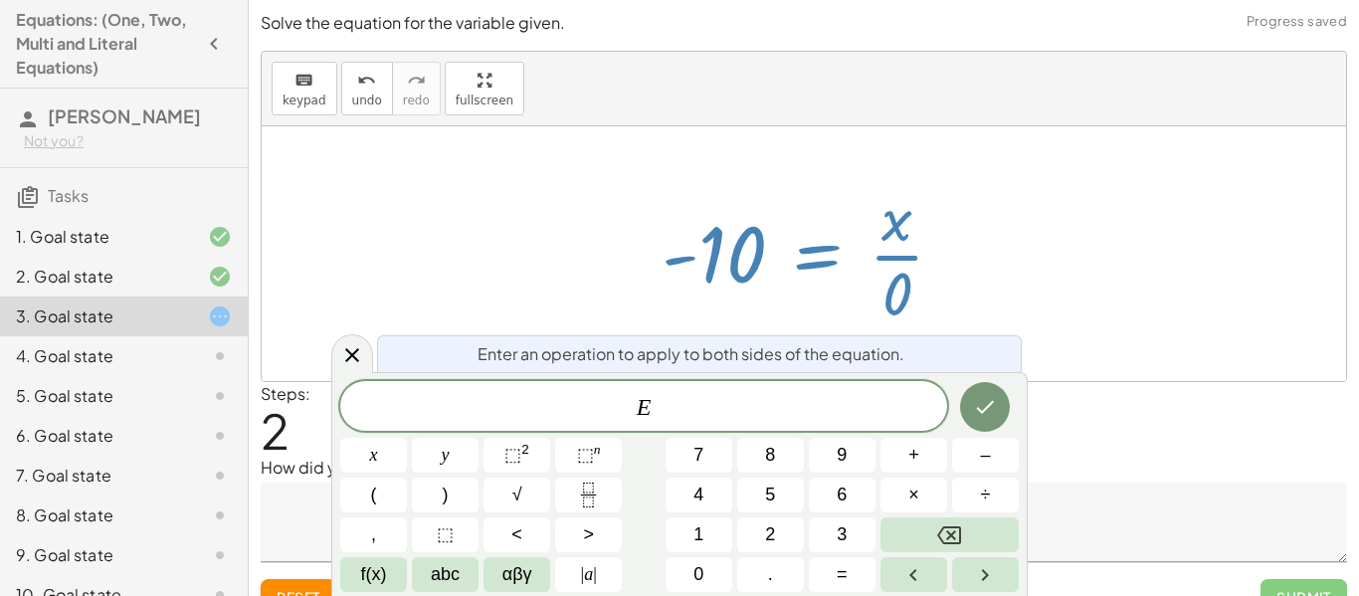
click at [1036, 309] on div at bounding box center [804, 253] width 1084 height 255
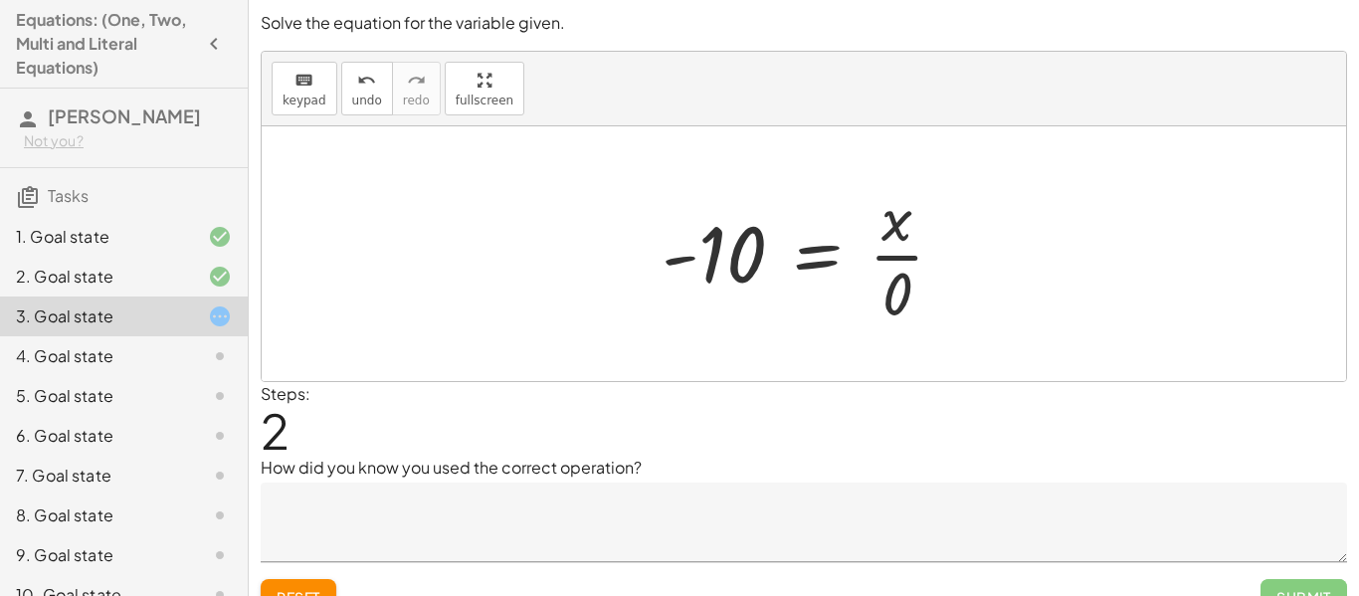
click at [898, 229] on div at bounding box center [811, 253] width 318 height 153
click at [705, 262] on div at bounding box center [811, 253] width 318 height 153
click at [394, 526] on textarea at bounding box center [804, 522] width 1086 height 80
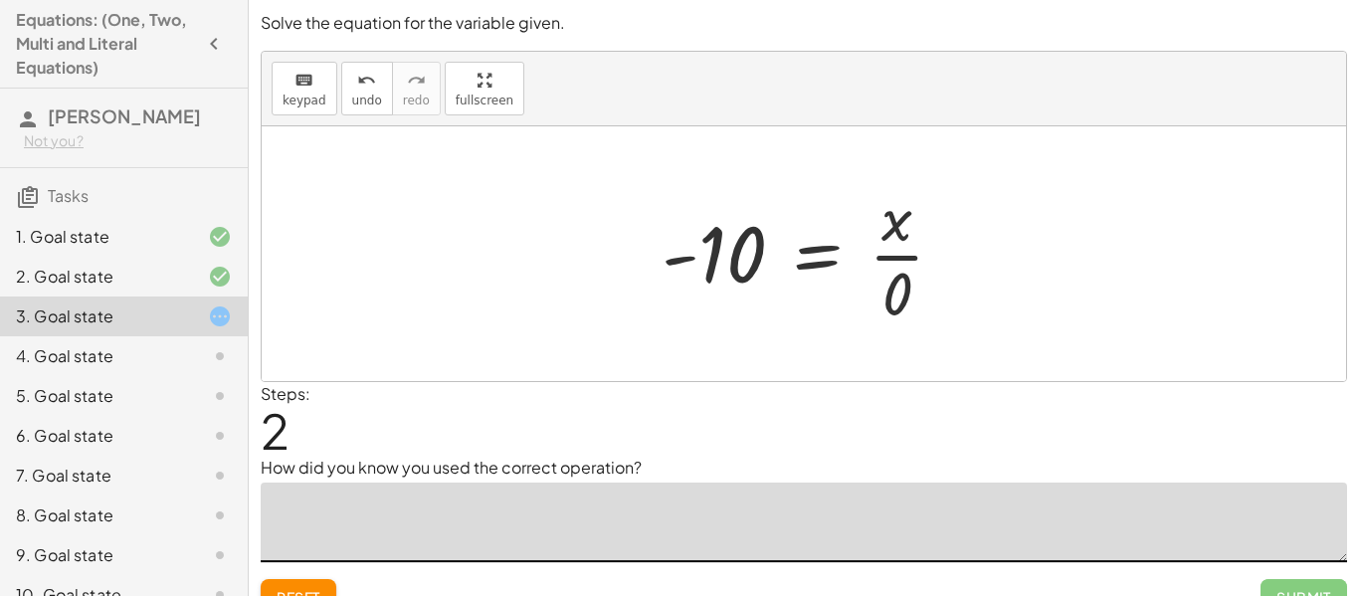
click at [537, 422] on div "Steps: 2" at bounding box center [804, 419] width 1086 height 74
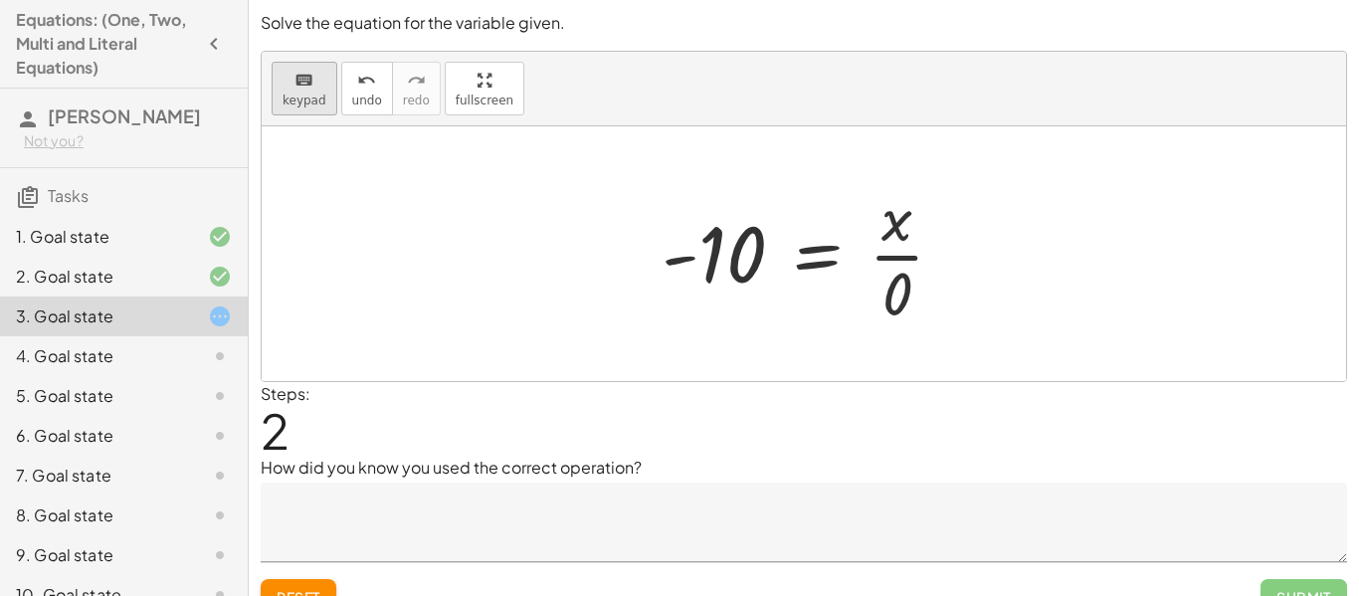
click at [312, 94] on span "keypad" at bounding box center [305, 101] width 44 height 14
click at [355, 103] on span "undo" at bounding box center [367, 101] width 30 height 14
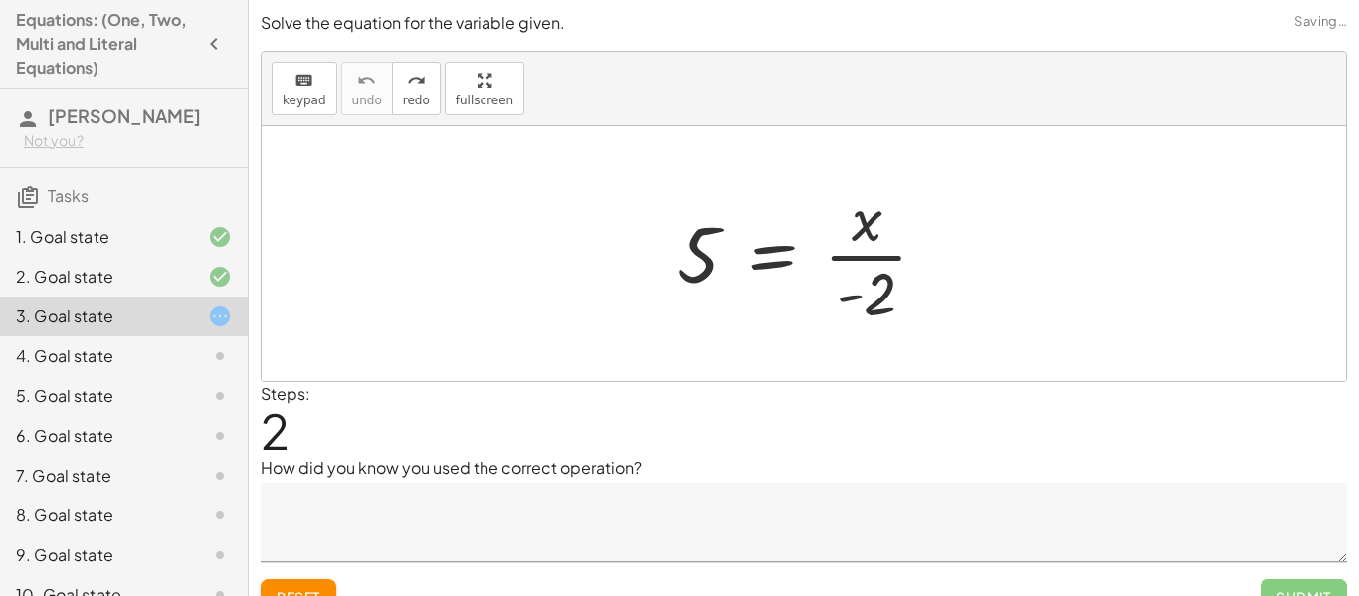
click at [273, 582] on button "Reset" at bounding box center [299, 597] width 76 height 36
click at [279, 90] on button "keyboard keypad" at bounding box center [305, 89] width 66 height 54
click at [871, 209] on div at bounding box center [867, 219] width 31 height 70
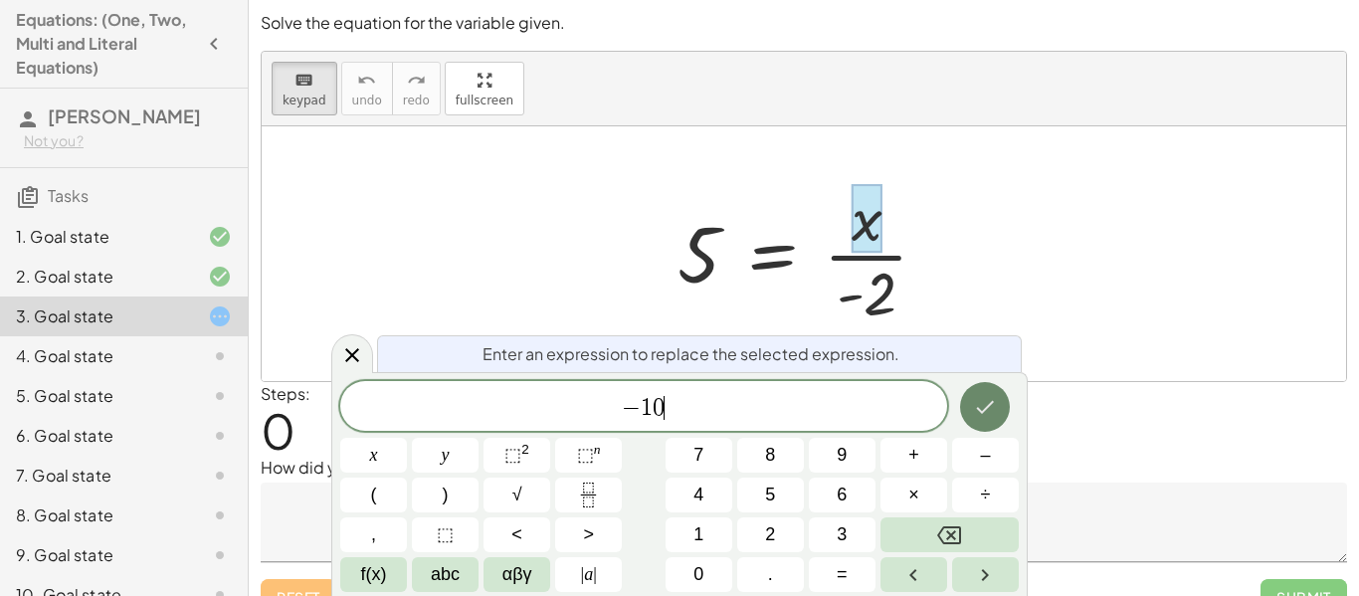
click at [999, 416] on button "Done" at bounding box center [985, 407] width 50 height 50
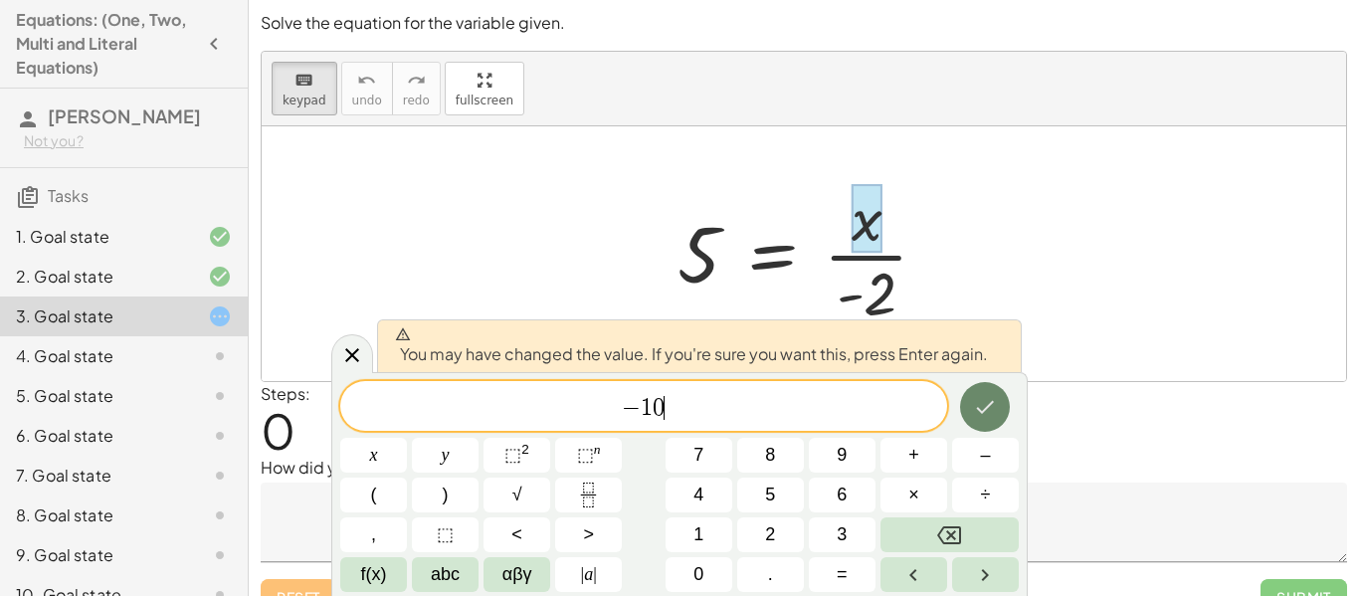
click at [999, 416] on button "Done" at bounding box center [985, 407] width 50 height 50
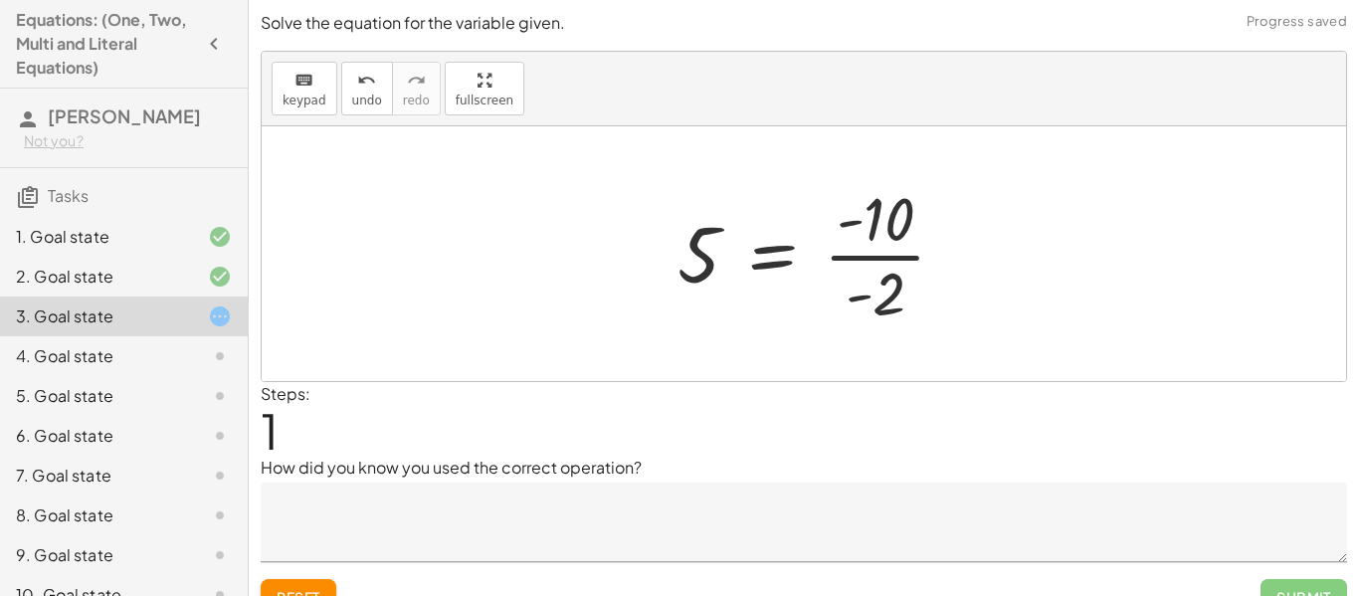
click at [1032, 282] on div at bounding box center [804, 253] width 1084 height 255
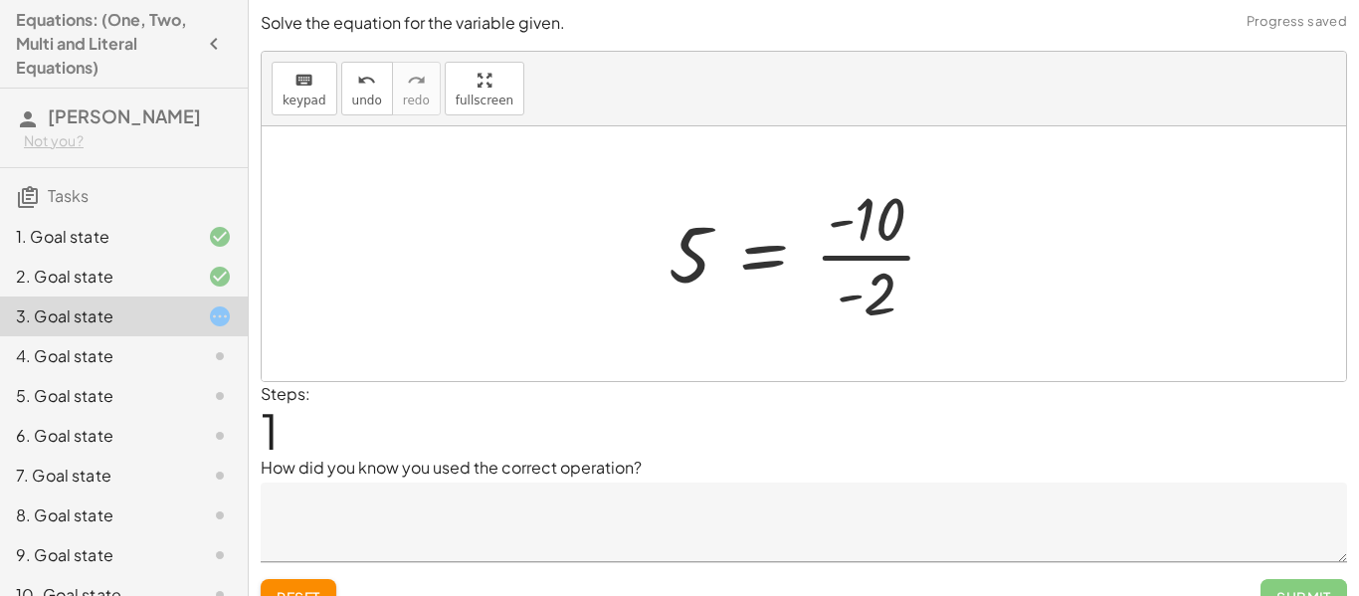
click at [818, 262] on div at bounding box center [811, 253] width 304 height 153
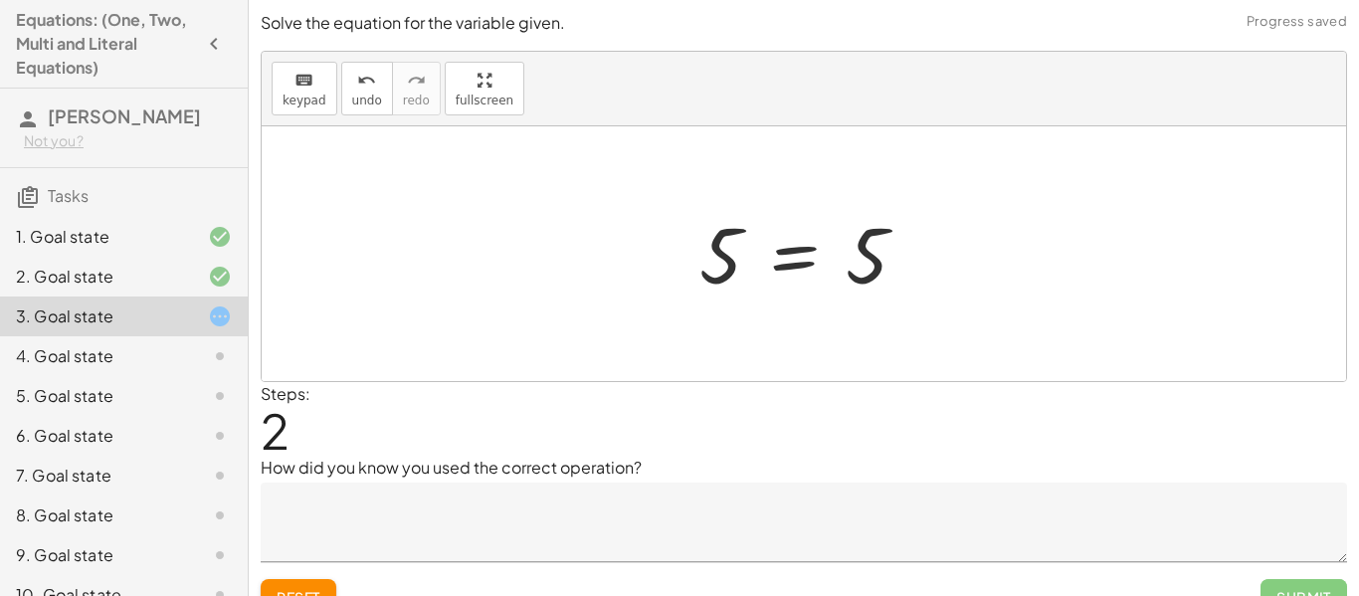
click at [723, 253] on div at bounding box center [811, 254] width 244 height 98
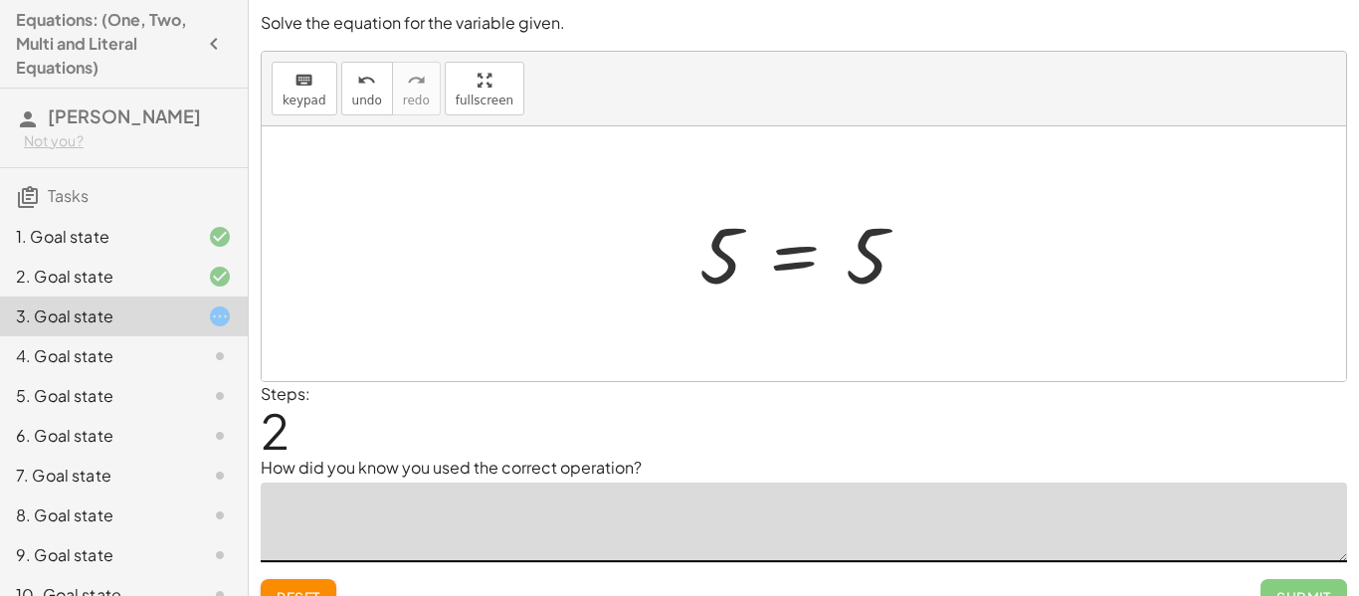
click at [337, 533] on textarea at bounding box center [804, 522] width 1086 height 80
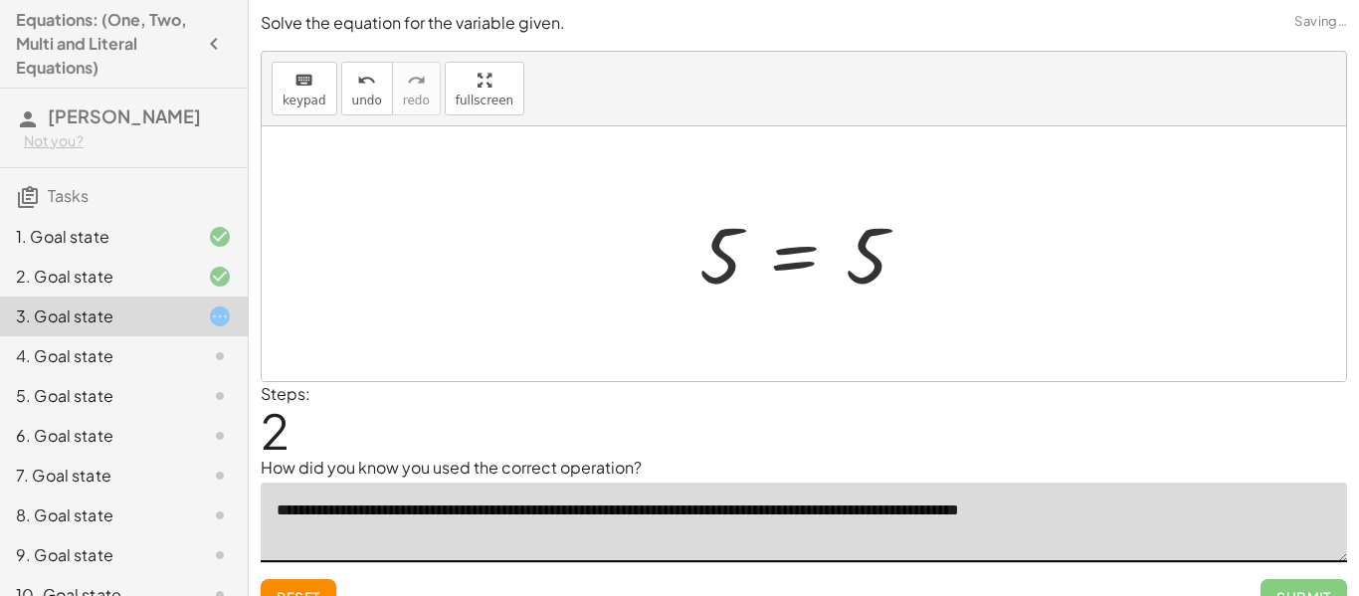
type textarea "**********"
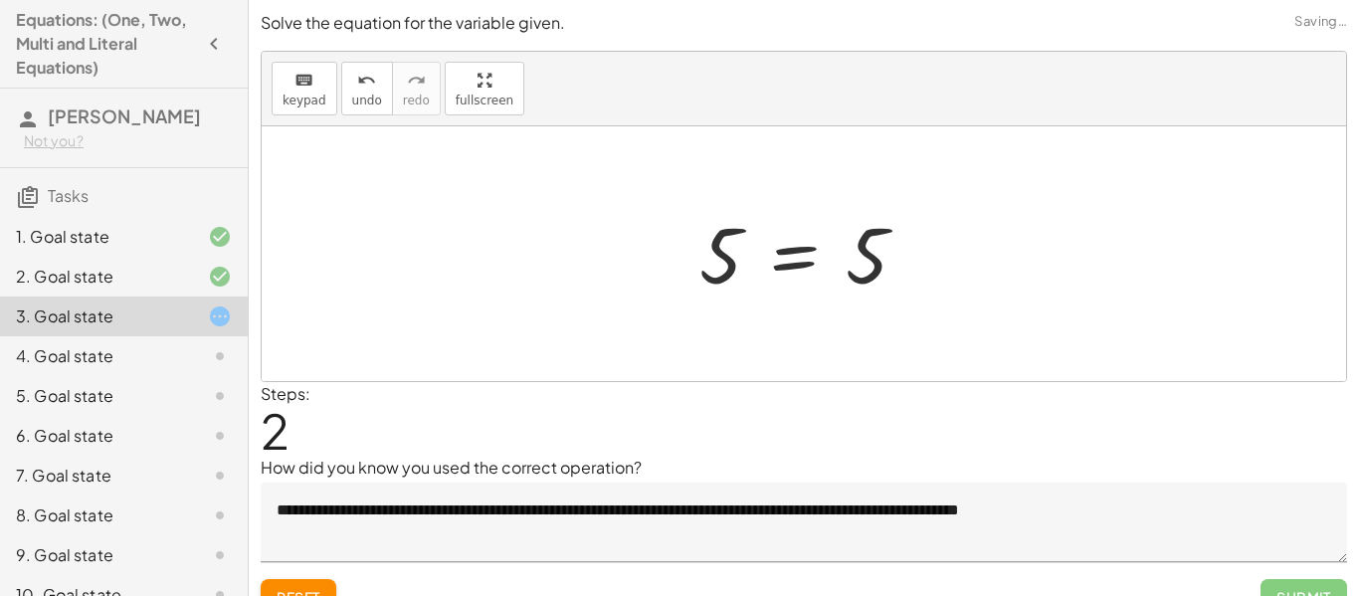
click at [1202, 452] on div "Steps: 2" at bounding box center [804, 419] width 1086 height 74
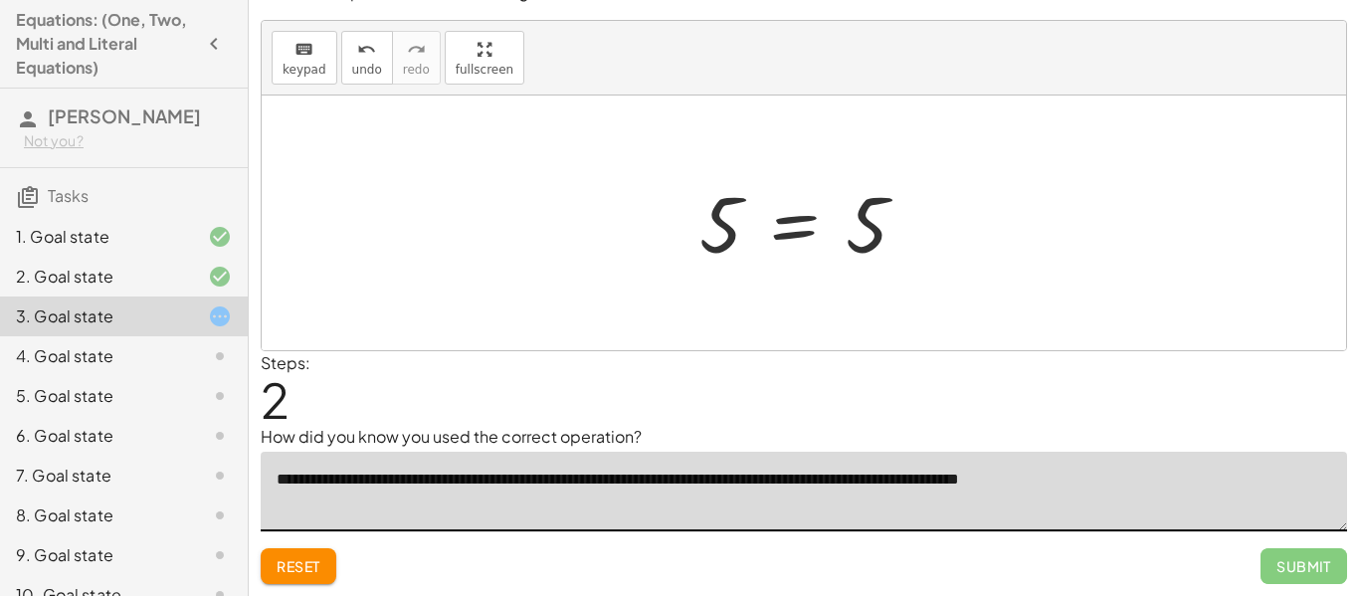
drag, startPoint x: 1174, startPoint y: 491, endPoint x: 267, endPoint y: 570, distance: 910.7
click at [0, 0] on div "**********" at bounding box center [0, 0] width 0 height 0
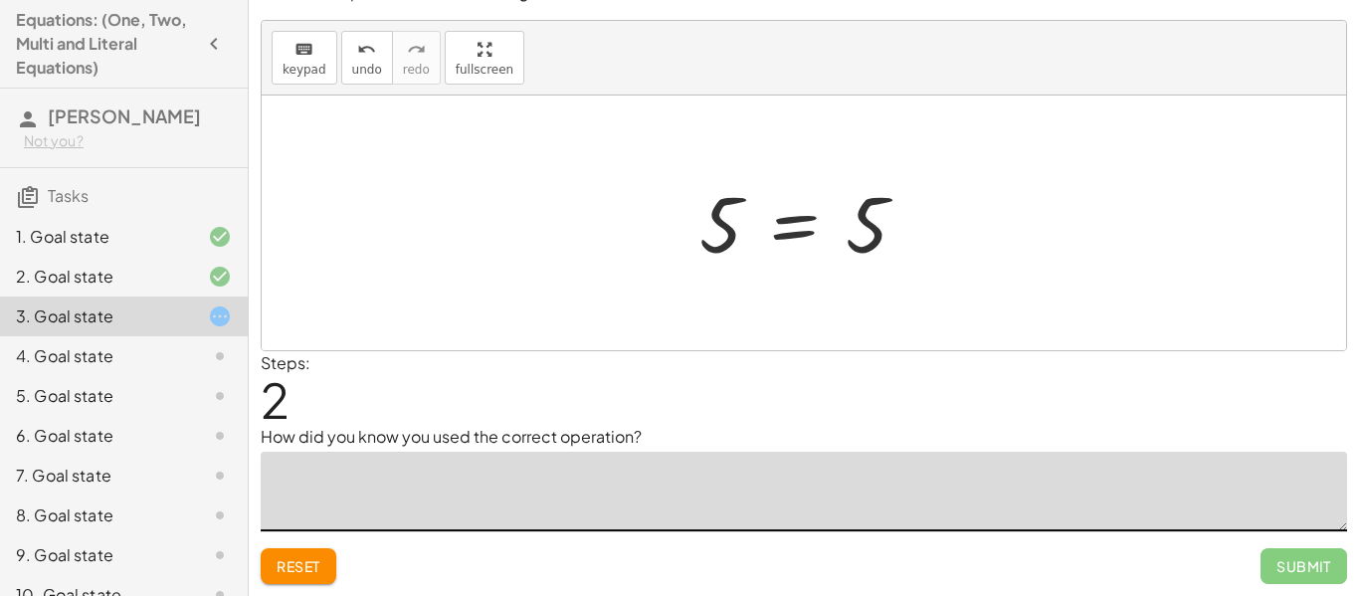
click at [547, 330] on div at bounding box center [804, 223] width 1084 height 255
click at [734, 227] on div at bounding box center [811, 223] width 244 height 98
click at [287, 560] on span "Reset" at bounding box center [299, 566] width 44 height 18
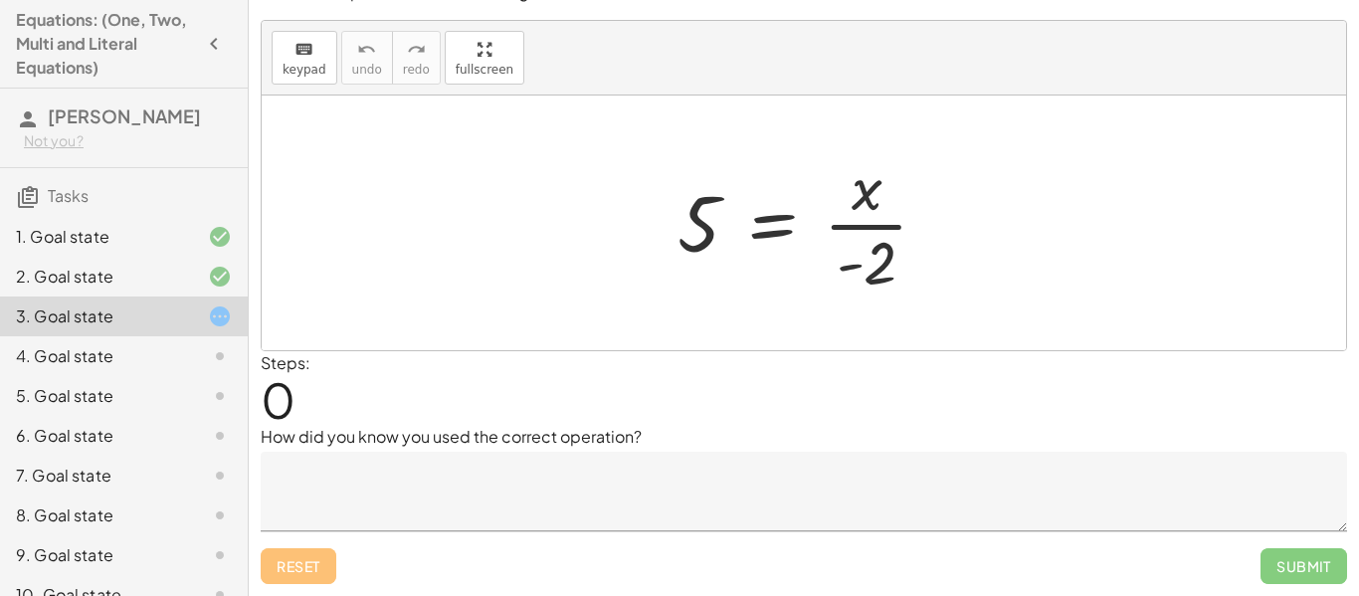
click at [649, 272] on div "5 = · x · - 2" at bounding box center [803, 222] width 311 height 163
click at [318, 76] on span "keypad" at bounding box center [305, 70] width 44 height 14
click at [926, 232] on div at bounding box center [811, 222] width 287 height 153
click at [865, 243] on div at bounding box center [867, 263] width 60 height 67
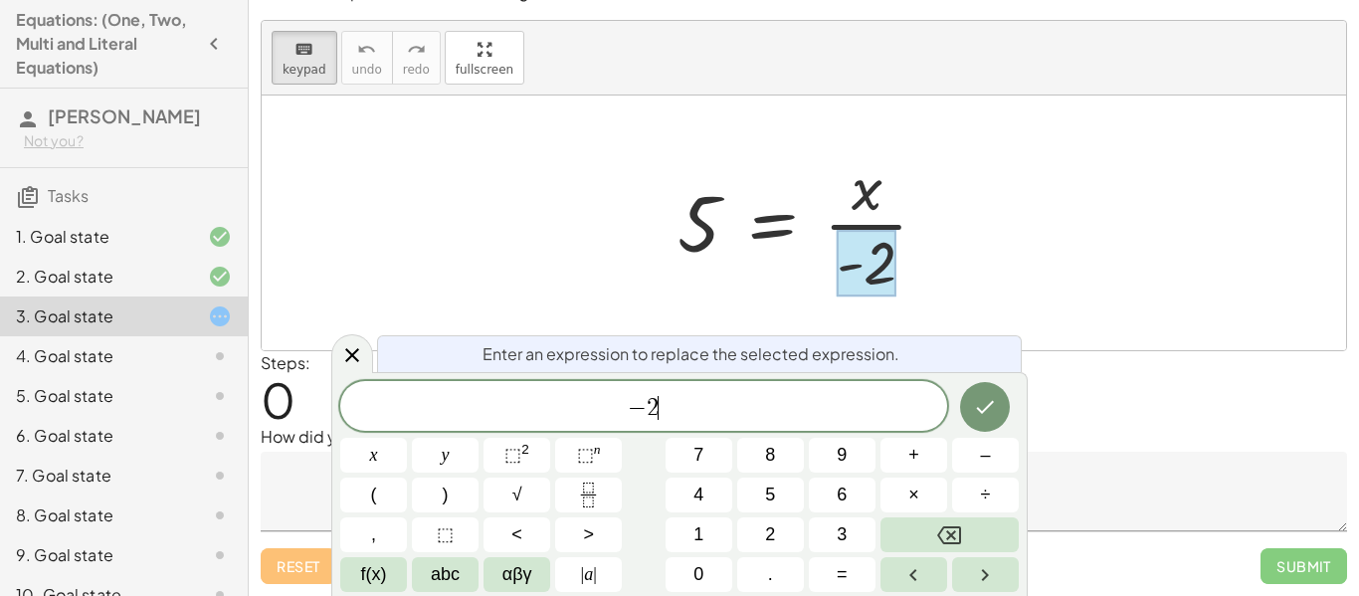
click at [741, 410] on span "− 2 ​" at bounding box center [643, 408] width 607 height 28
click at [943, 485] on button "×" at bounding box center [913, 495] width 67 height 35
click at [990, 395] on icon "Done" at bounding box center [985, 407] width 24 height 24
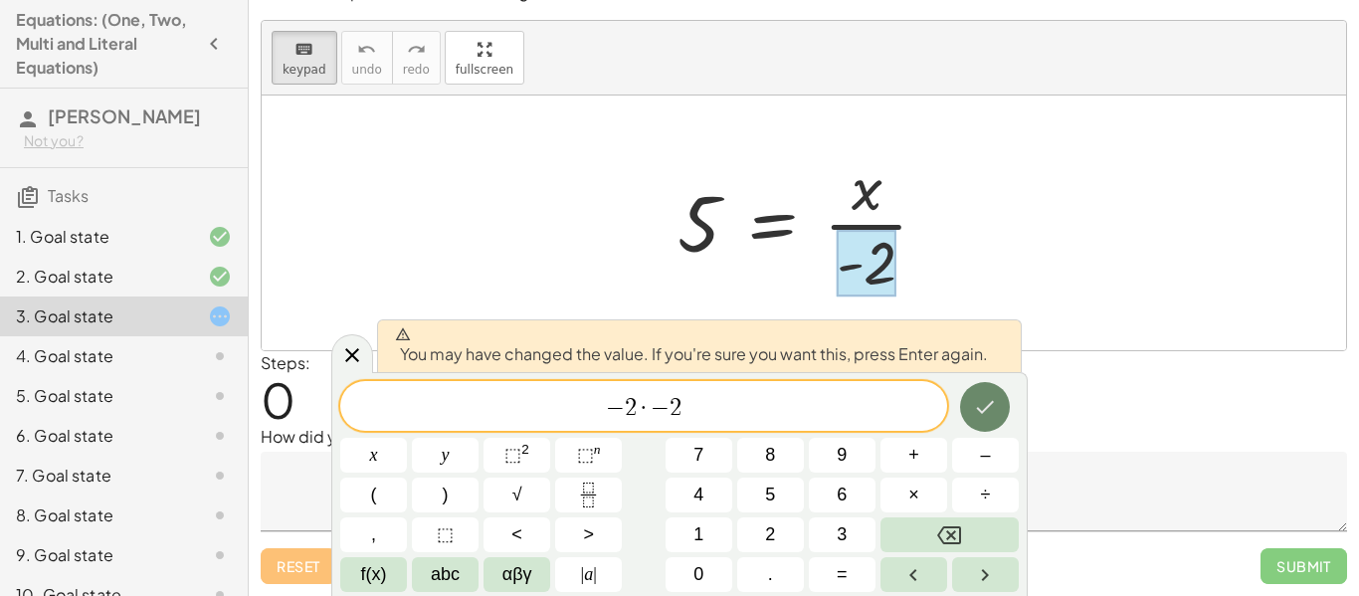
click at [996, 411] on icon "Done" at bounding box center [985, 407] width 24 height 24
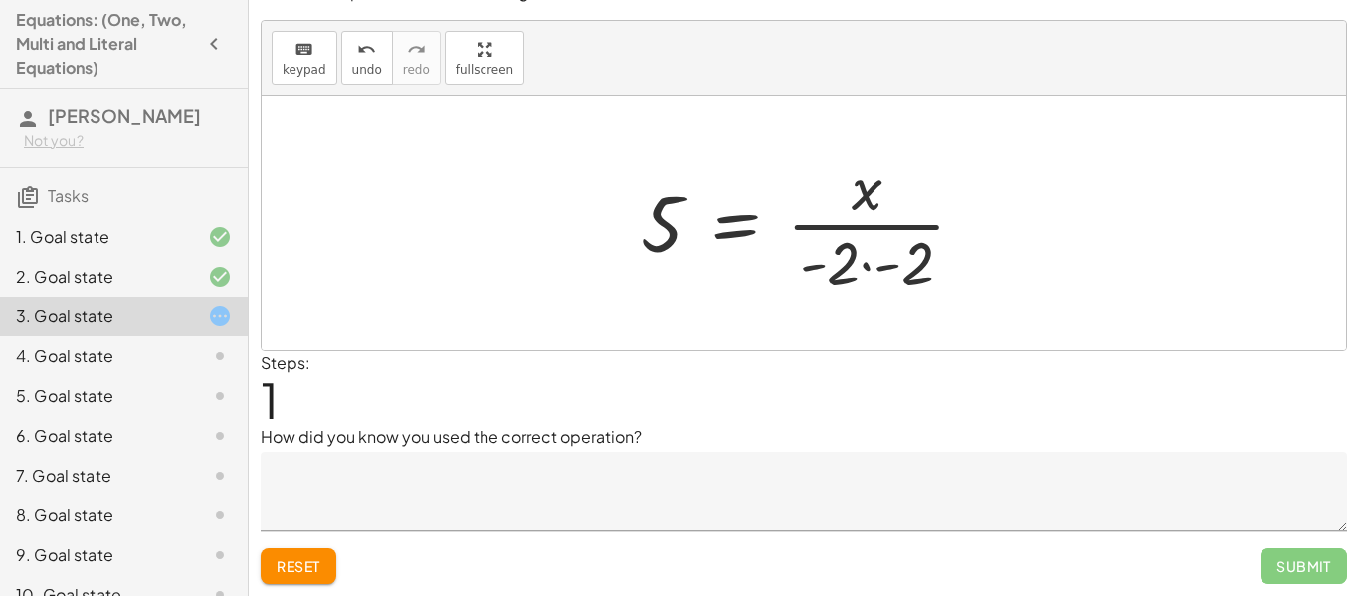
click at [926, 261] on div at bounding box center [811, 222] width 361 height 153
click at [925, 262] on div at bounding box center [804, 223] width 1084 height 255
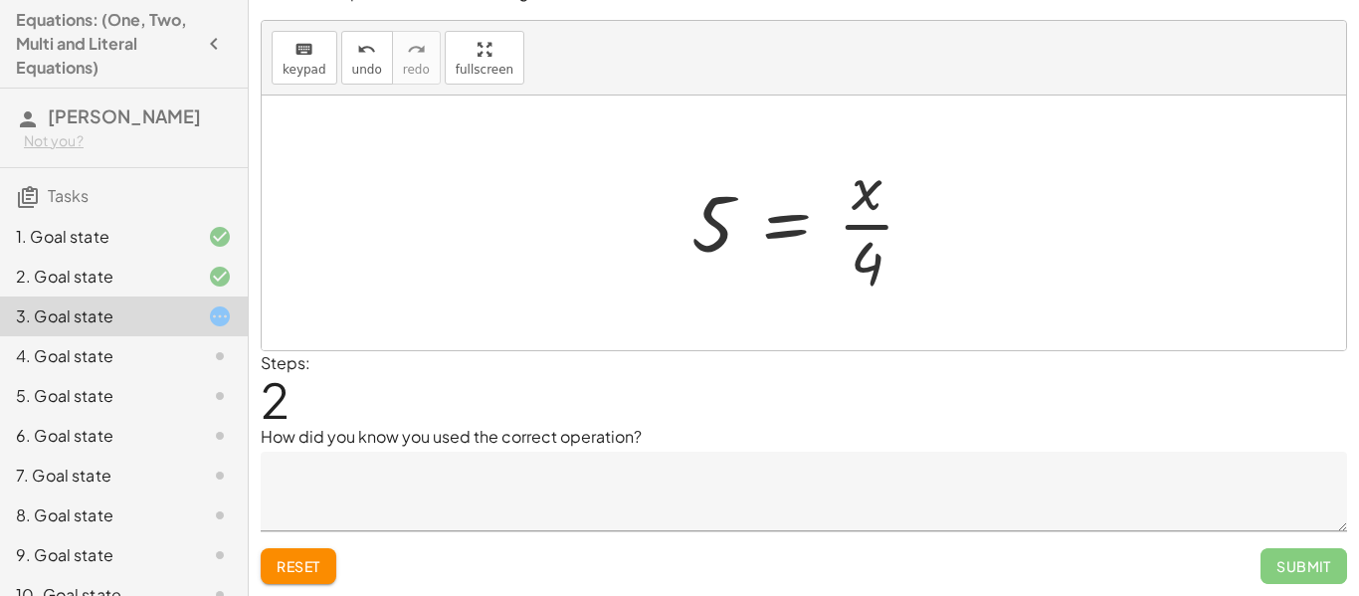
click at [872, 278] on div at bounding box center [811, 222] width 260 height 153
click at [329, 80] on button "keyboard keypad" at bounding box center [305, 58] width 66 height 54
click at [283, 548] on button "Reset" at bounding box center [299, 566] width 76 height 36
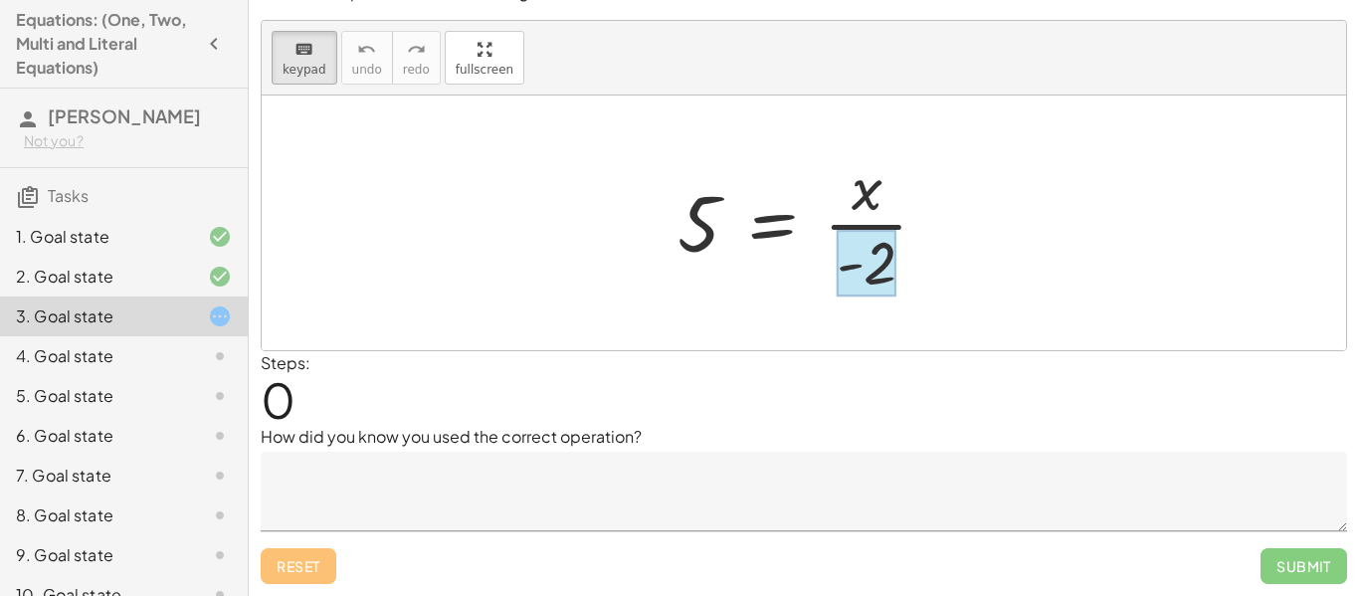
click at [887, 281] on div at bounding box center [867, 263] width 60 height 67
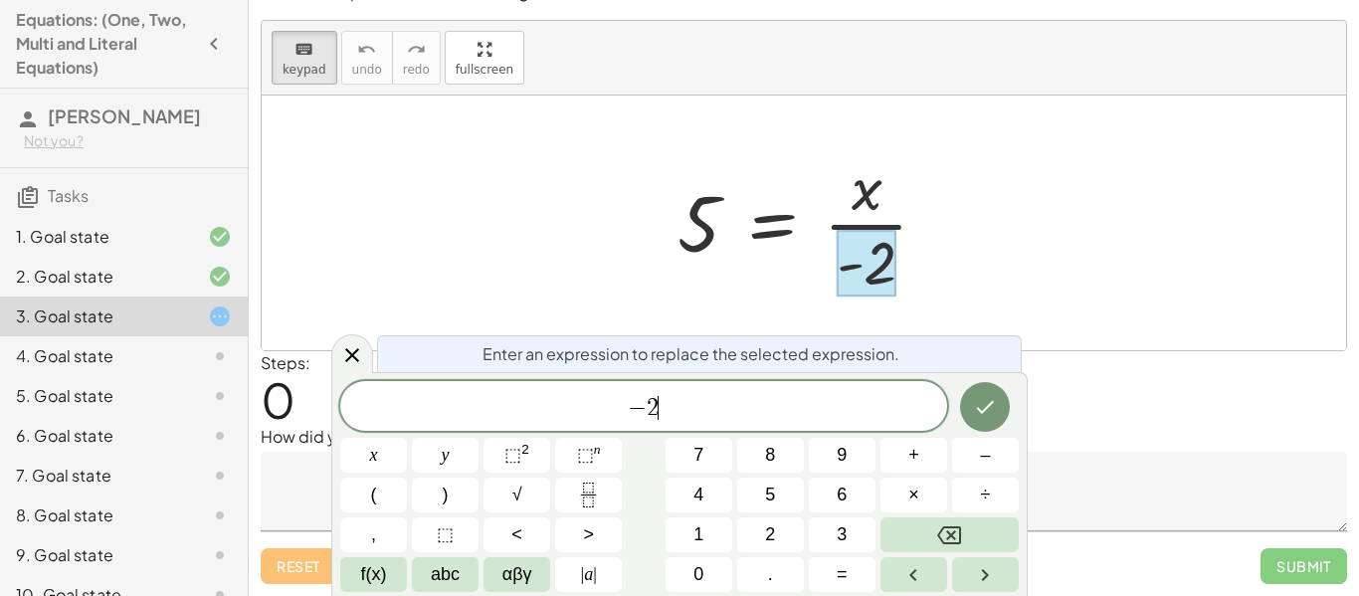
click at [804, 410] on span "− 2 ​" at bounding box center [643, 408] width 607 height 28
click at [976, 497] on button "÷" at bounding box center [985, 495] width 67 height 35
click at [948, 542] on icon "Backspace" at bounding box center [949, 535] width 24 height 18
click at [918, 497] on span "×" at bounding box center [913, 494] width 11 height 27
click at [702, 569] on span "0" at bounding box center [698, 574] width 10 height 27
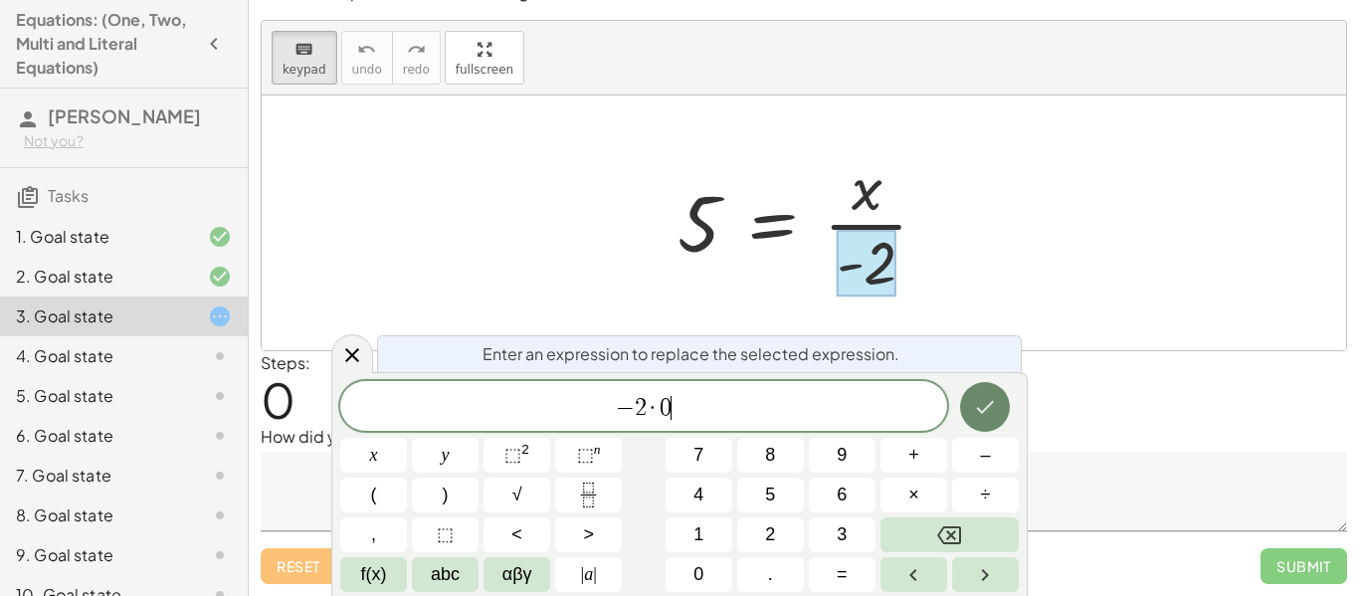
click at [1001, 414] on button "Done" at bounding box center [985, 407] width 50 height 50
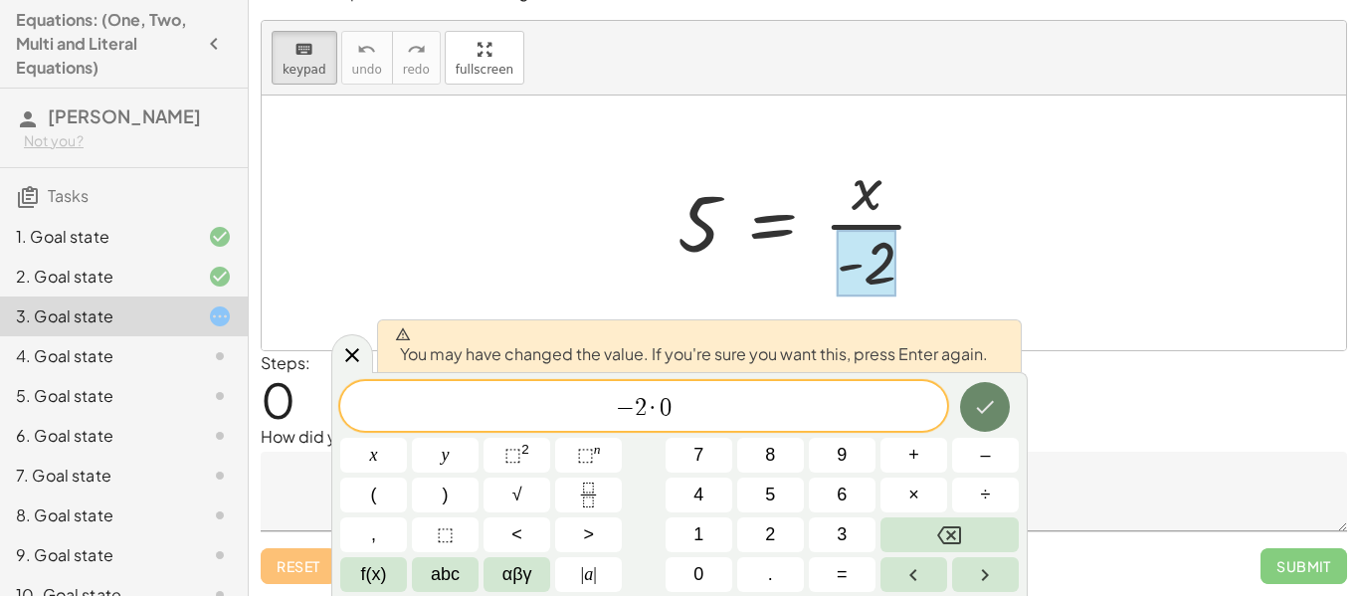
click at [1001, 414] on button "Done" at bounding box center [985, 407] width 50 height 50
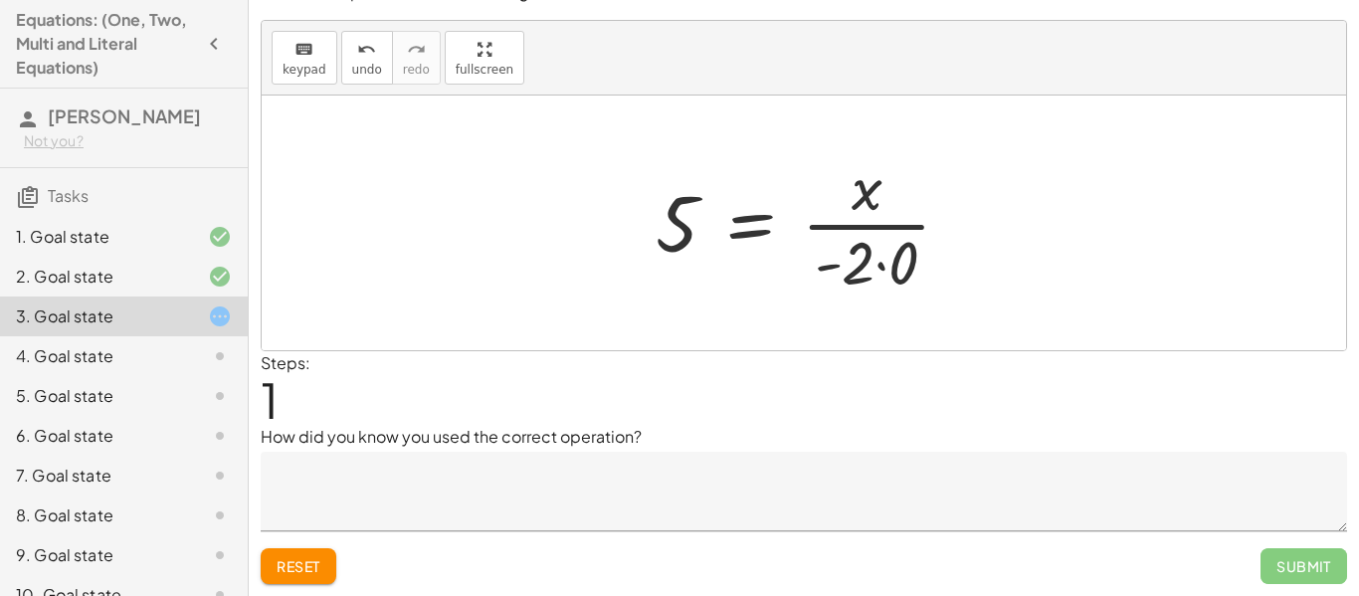
click at [910, 233] on div at bounding box center [811, 222] width 330 height 153
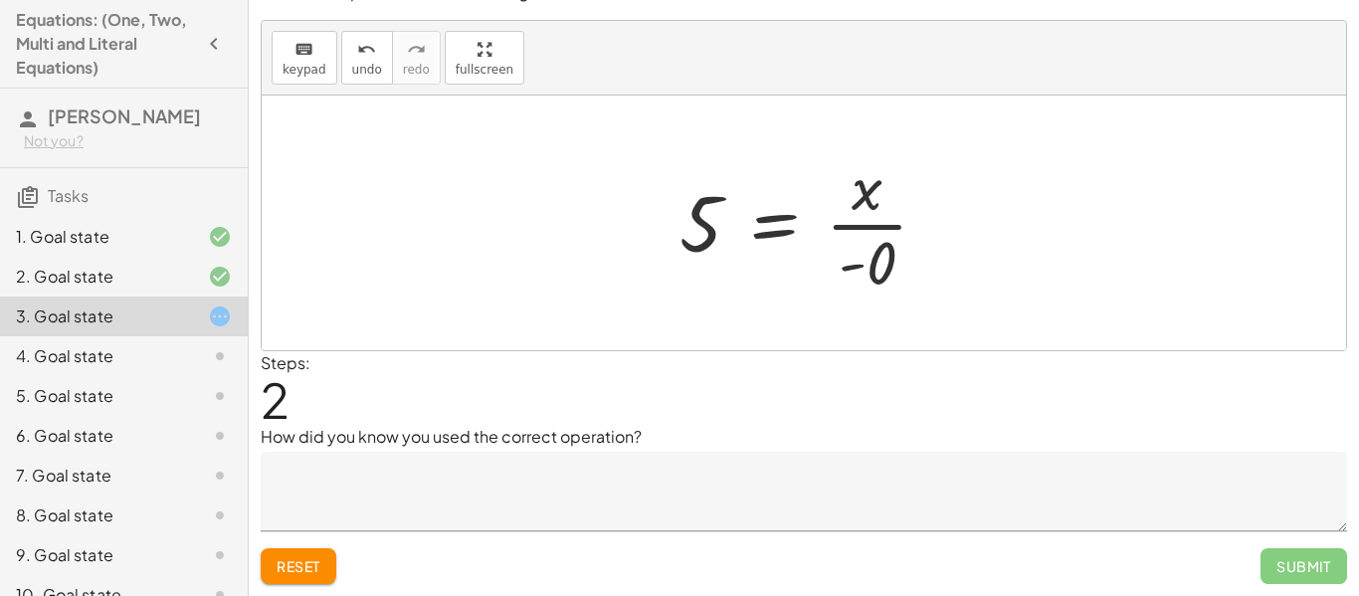
click at [864, 250] on div at bounding box center [812, 222] width 284 height 153
click at [810, 257] on div at bounding box center [812, 222] width 284 height 153
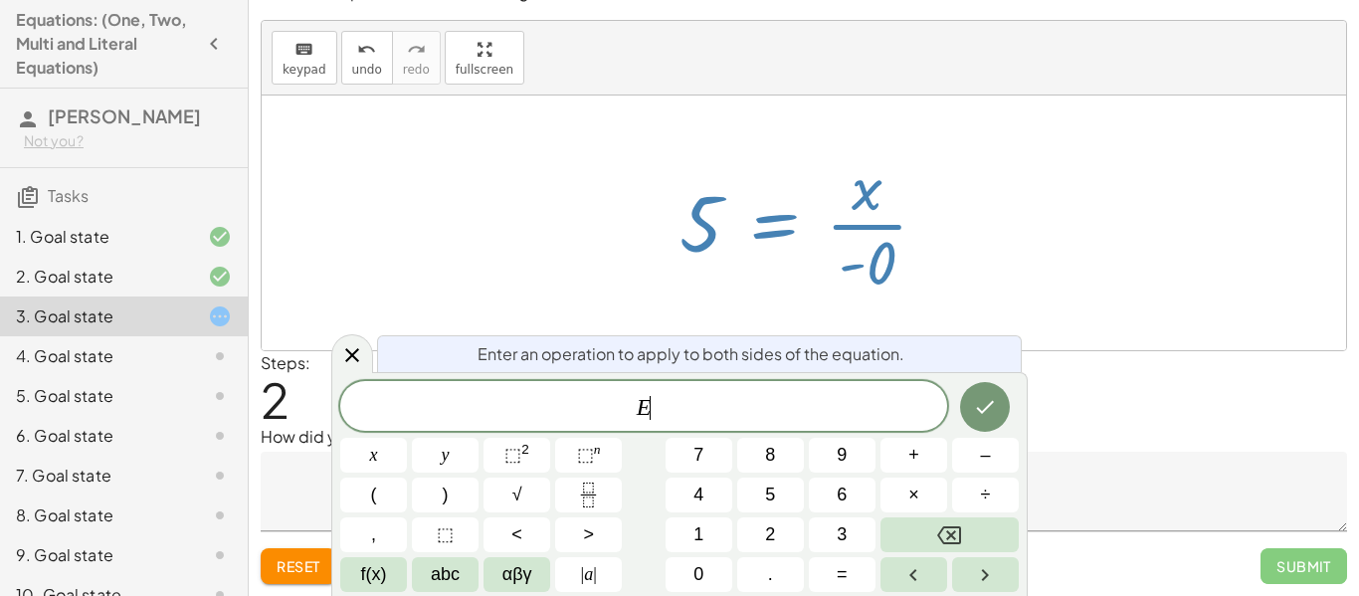
click at [908, 292] on div at bounding box center [812, 222] width 284 height 153
click at [926, 309] on div at bounding box center [804, 223] width 1084 height 255
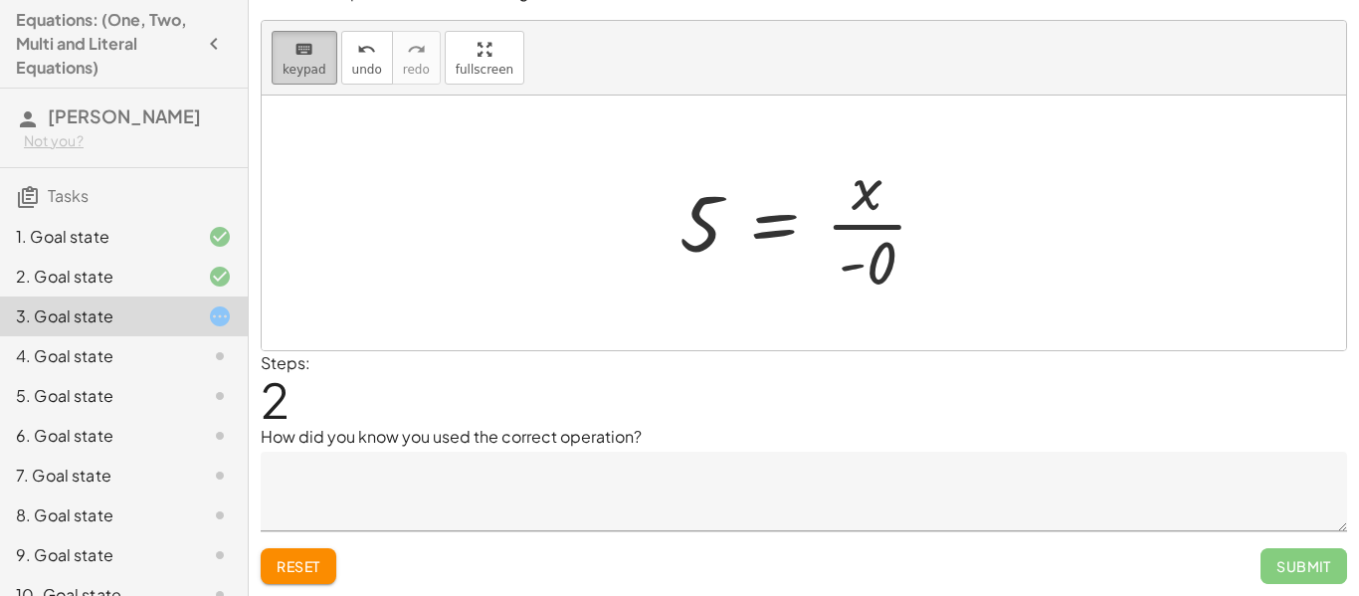
click at [308, 68] on span "keypad" at bounding box center [305, 70] width 44 height 14
click at [886, 281] on div at bounding box center [868, 262] width 58 height 70
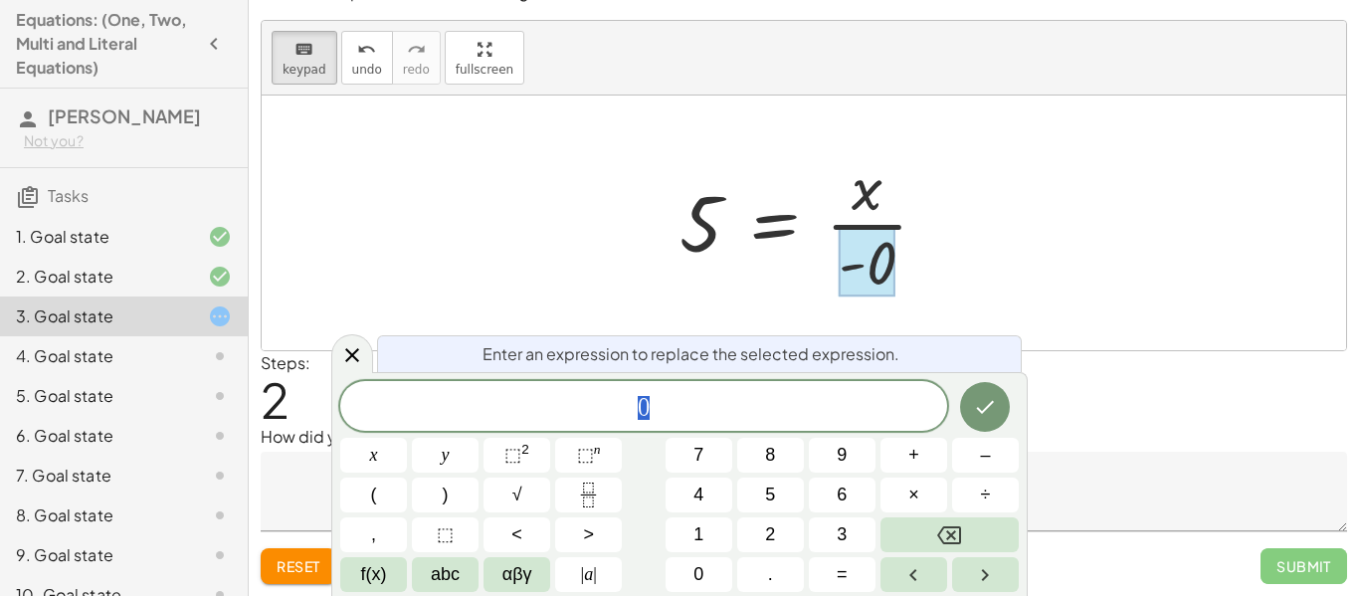
click at [311, 570] on span "Reset" at bounding box center [299, 566] width 44 height 18
click at [887, 274] on div at bounding box center [867, 263] width 60 height 67
click at [769, 410] on span "− 2 ​" at bounding box center [643, 408] width 607 height 28
click at [502, 240] on div at bounding box center [804, 223] width 1084 height 255
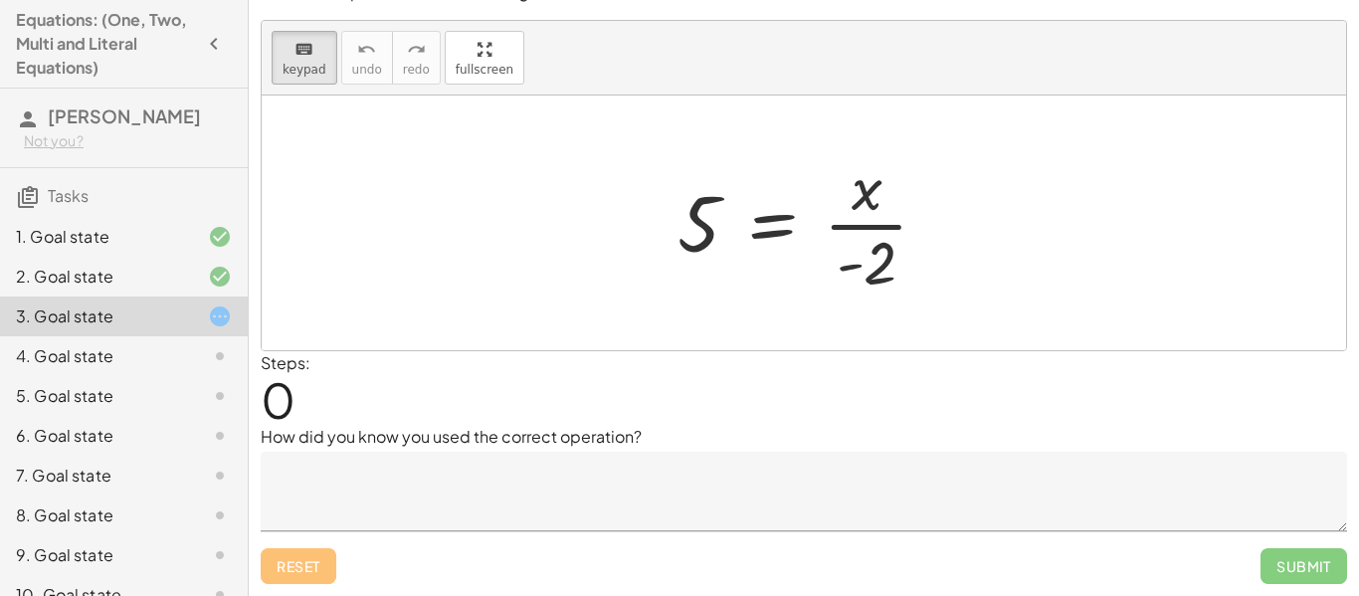
click at [855, 269] on div at bounding box center [811, 222] width 287 height 153
click at [205, 40] on icon "button" at bounding box center [214, 44] width 24 height 24
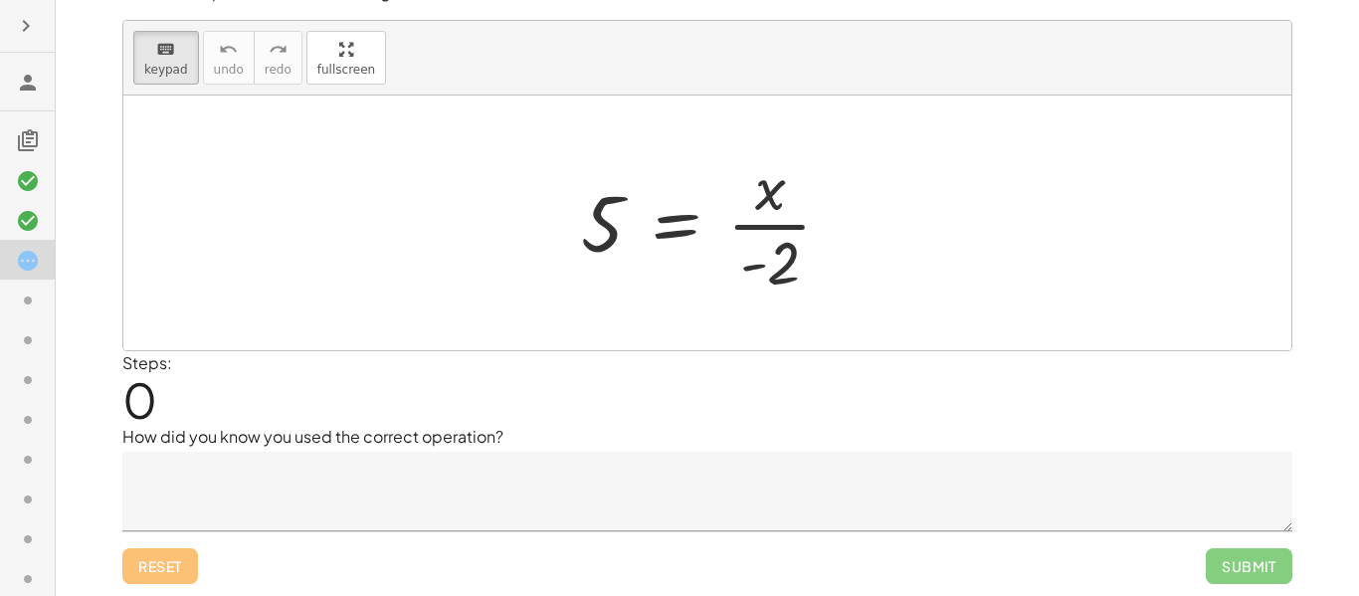
scroll to position [0, 0]
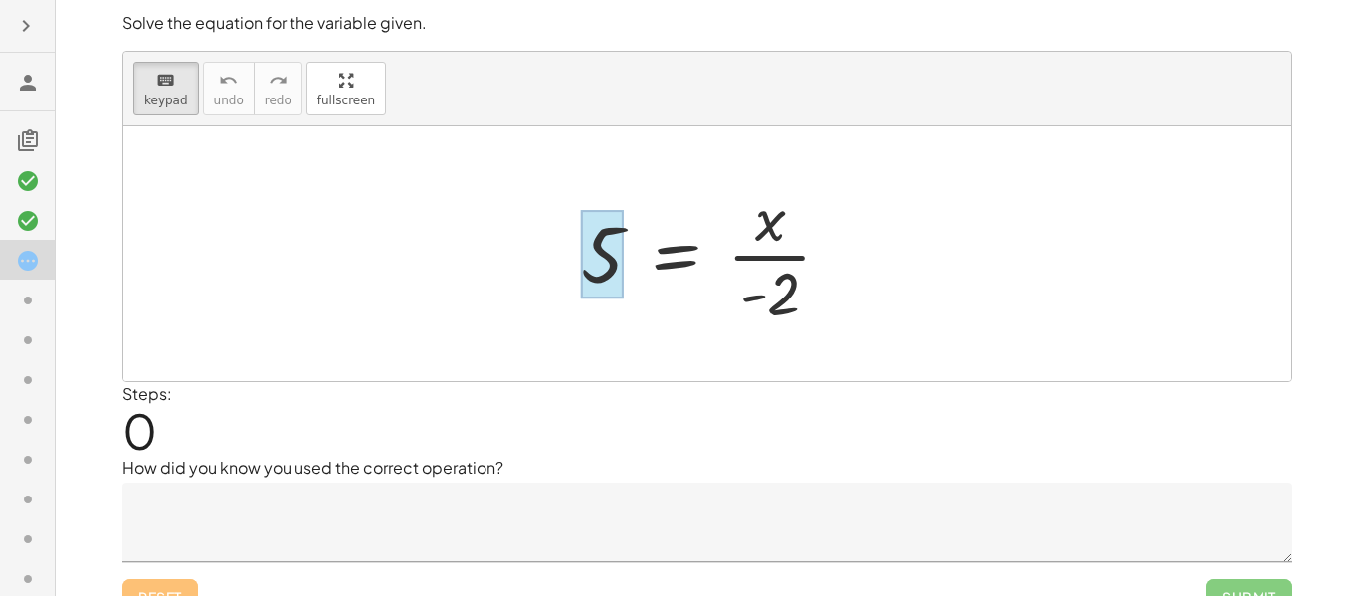
click at [605, 225] on div at bounding box center [602, 254] width 43 height 89
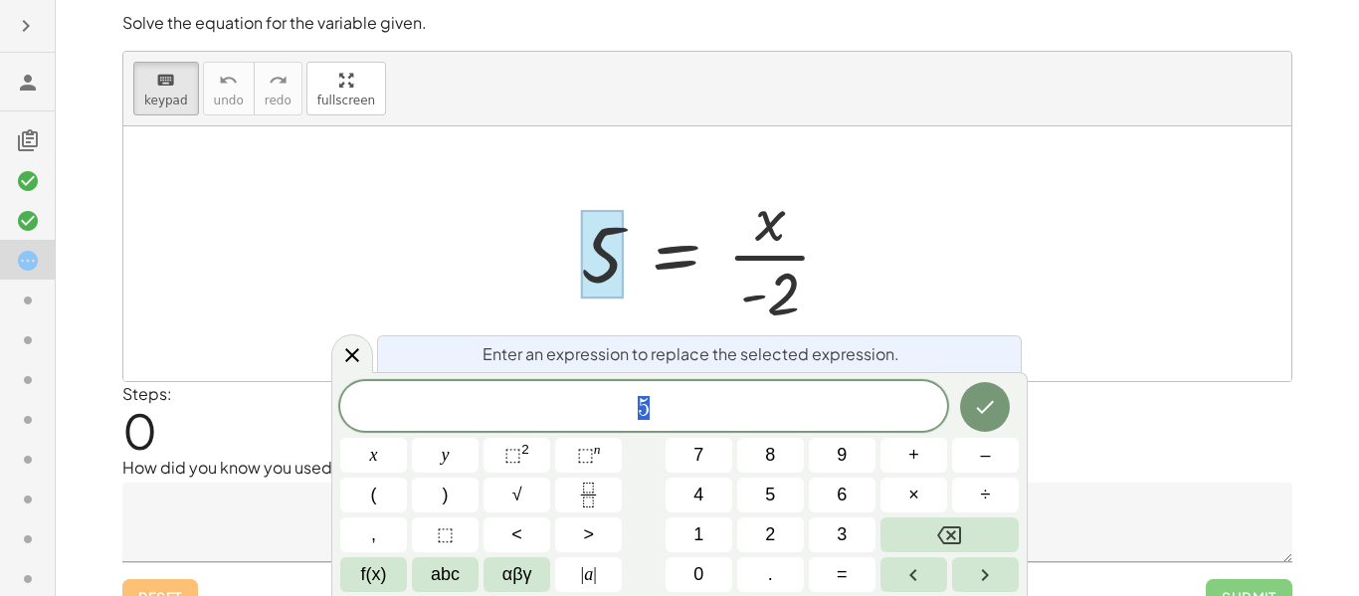
click at [811, 273] on div at bounding box center [714, 253] width 287 height 153
click at [766, 285] on div at bounding box center [714, 253] width 287 height 153
click at [965, 277] on div at bounding box center [707, 253] width 1168 height 255
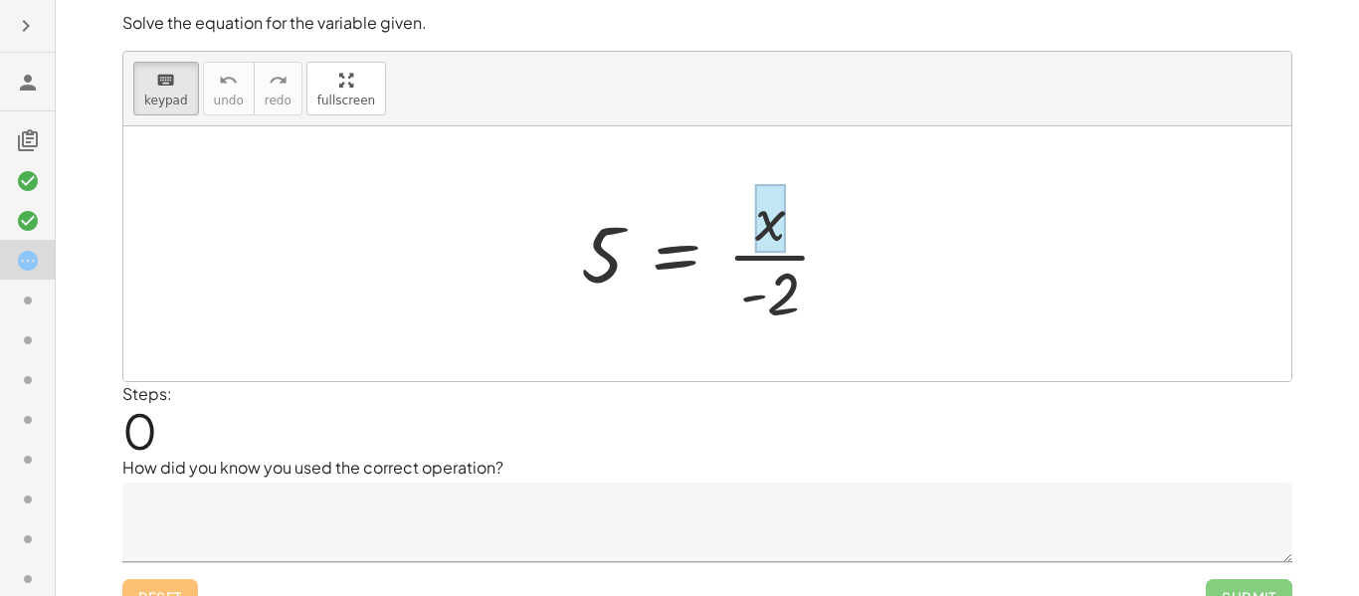
click at [784, 229] on div at bounding box center [770, 219] width 31 height 70
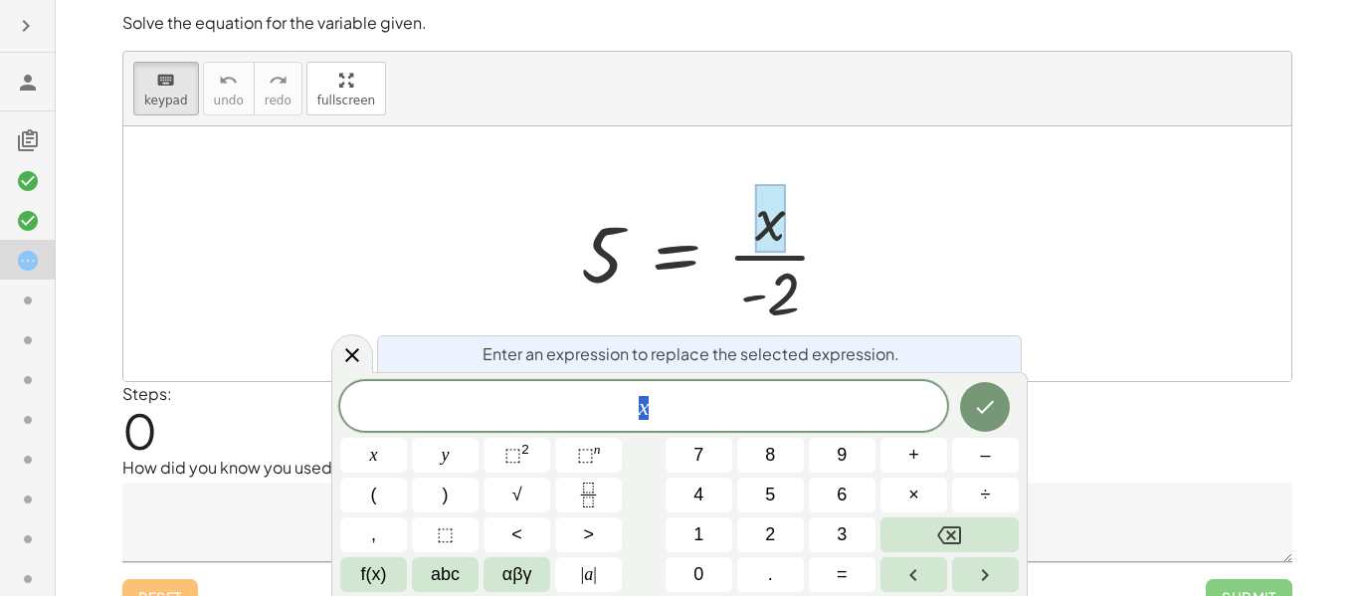
click at [680, 415] on span "x" at bounding box center [643, 408] width 607 height 28
click at [630, 409] on span "​ x" at bounding box center [643, 408] width 607 height 28
click at [969, 403] on button "Done" at bounding box center [985, 407] width 50 height 50
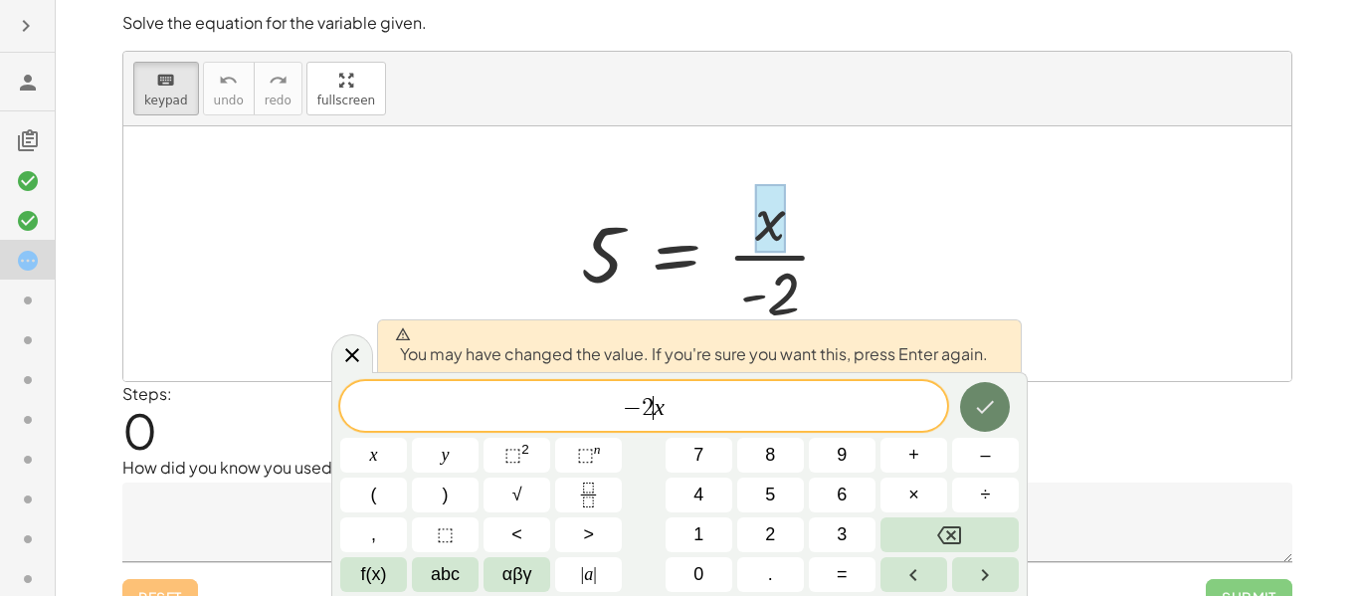
click at [999, 413] on button "Done" at bounding box center [985, 407] width 50 height 50
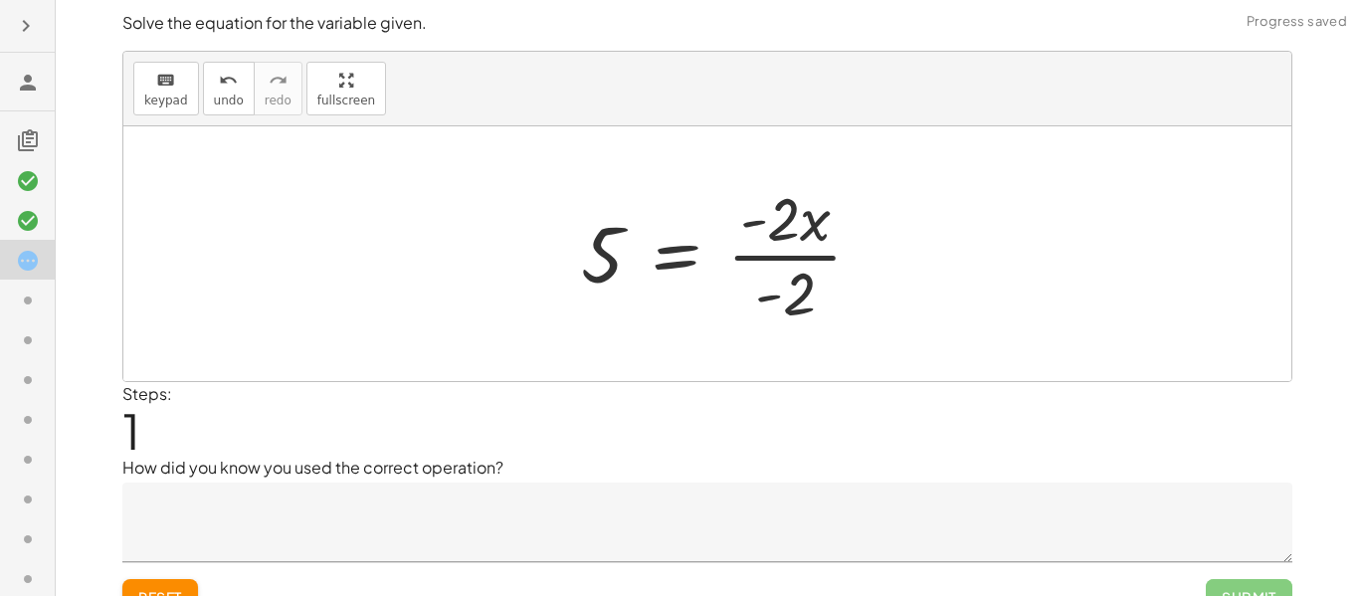
click at [989, 390] on div "Steps: 1" at bounding box center [707, 419] width 1170 height 74
click at [885, 180] on div "5 = · x · - 2 5 = · x · - 2 - 2 · x" at bounding box center [722, 253] width 342 height 163
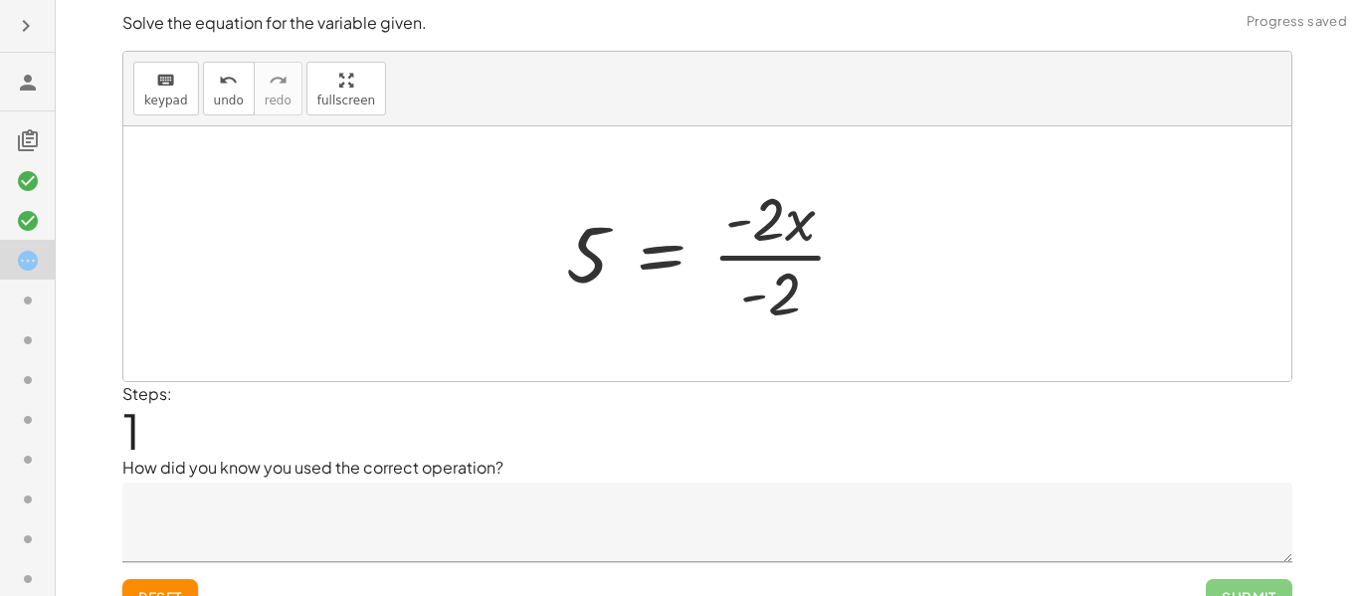
click at [796, 252] on div at bounding box center [714, 253] width 317 height 153
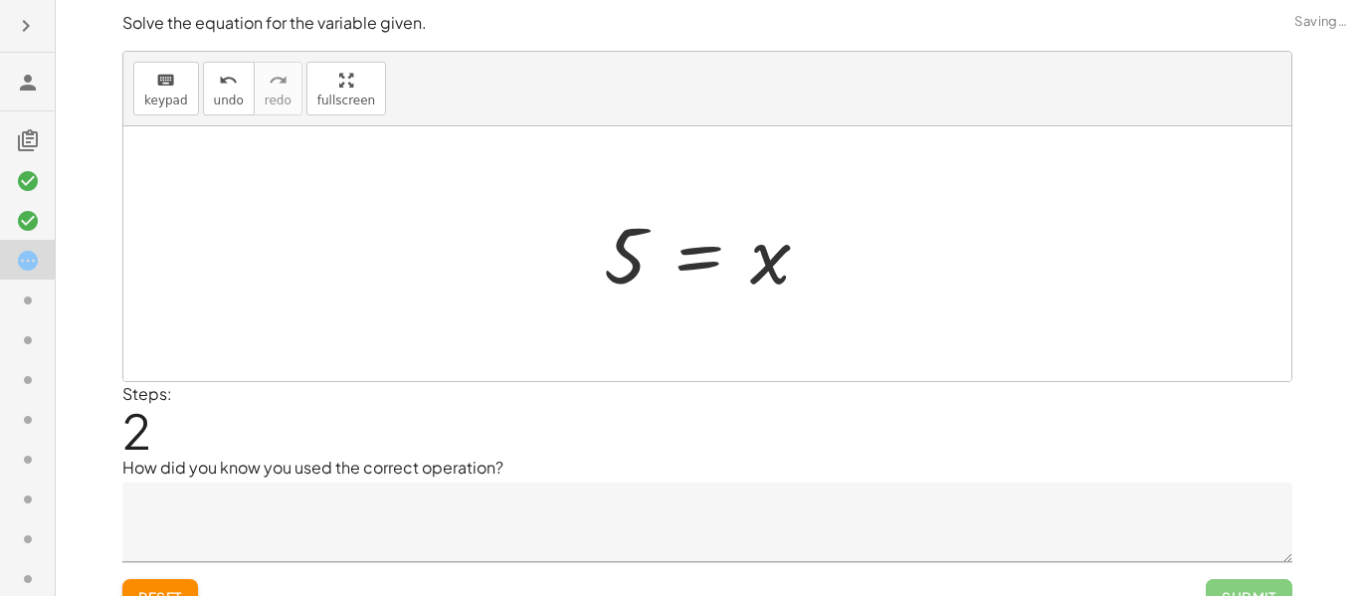
click at [632, 264] on div at bounding box center [715, 254] width 242 height 98
click at [173, 94] on span "keypad" at bounding box center [166, 101] width 44 height 14
click at [623, 275] on div at bounding box center [625, 256] width 43 height 89
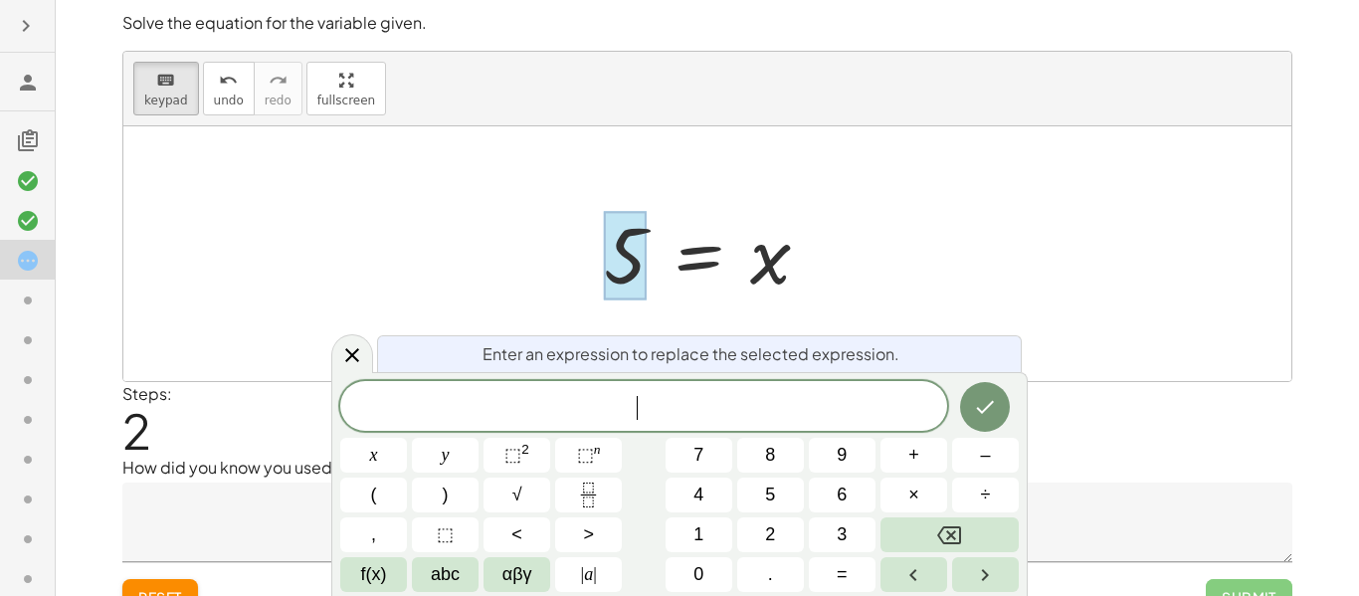
click at [472, 329] on div at bounding box center [707, 253] width 1168 height 255
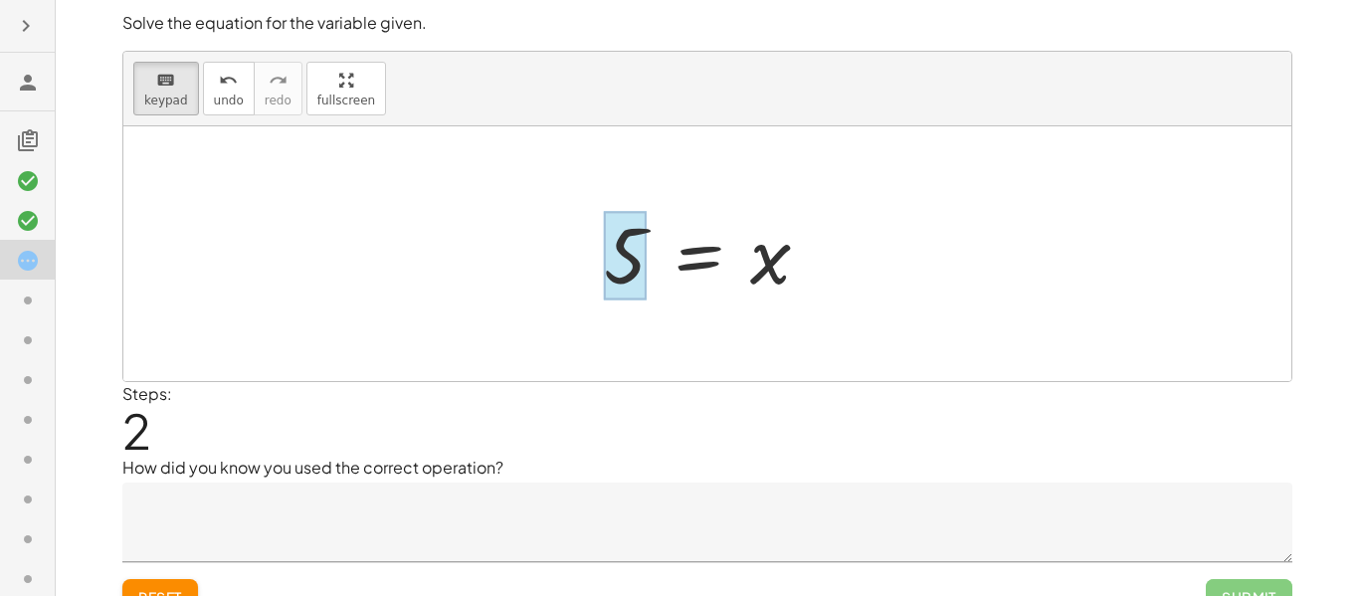
click at [642, 220] on div at bounding box center [625, 256] width 43 height 89
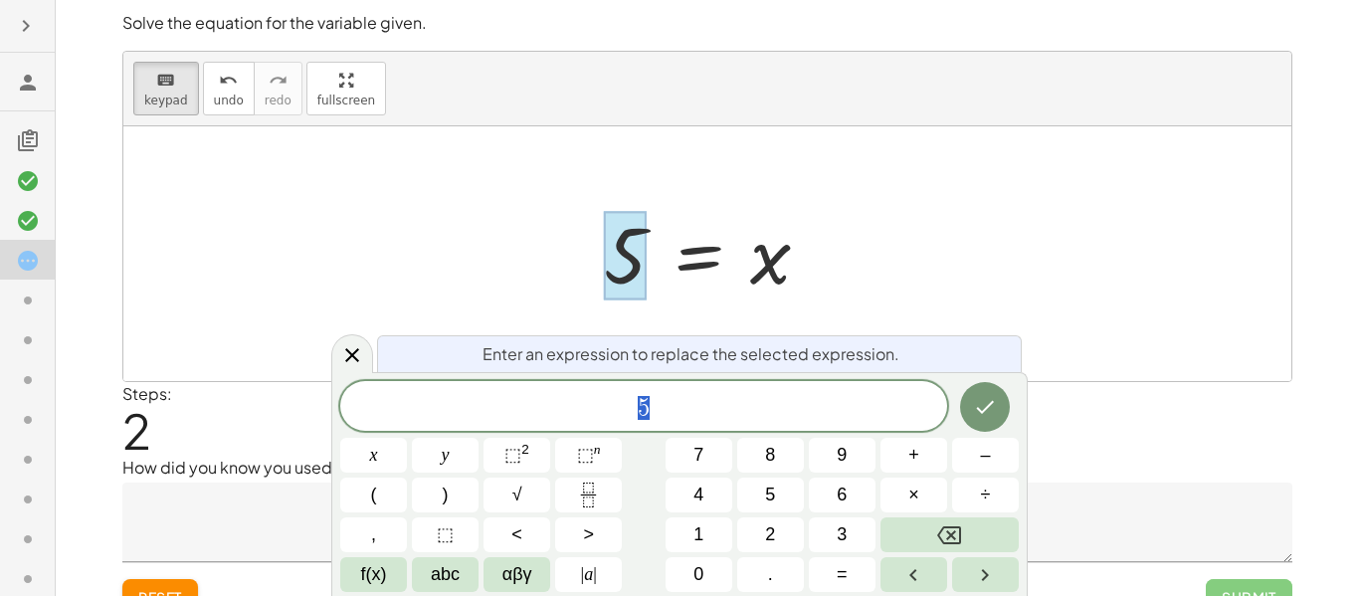
click at [662, 395] on span "5" at bounding box center [643, 408] width 607 height 28
click at [911, 486] on span "×" at bounding box center [913, 494] width 11 height 27
click at [979, 402] on icon "Done" at bounding box center [985, 407] width 24 height 24
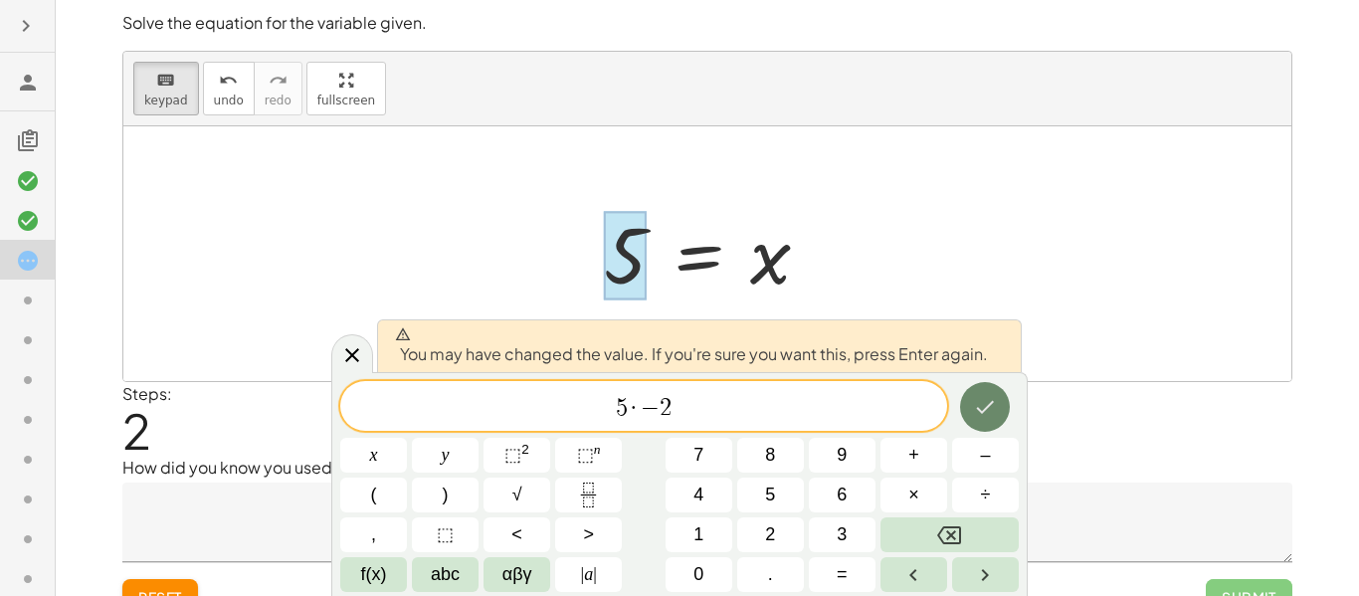
click at [979, 402] on icon "Done" at bounding box center [985, 407] width 24 height 24
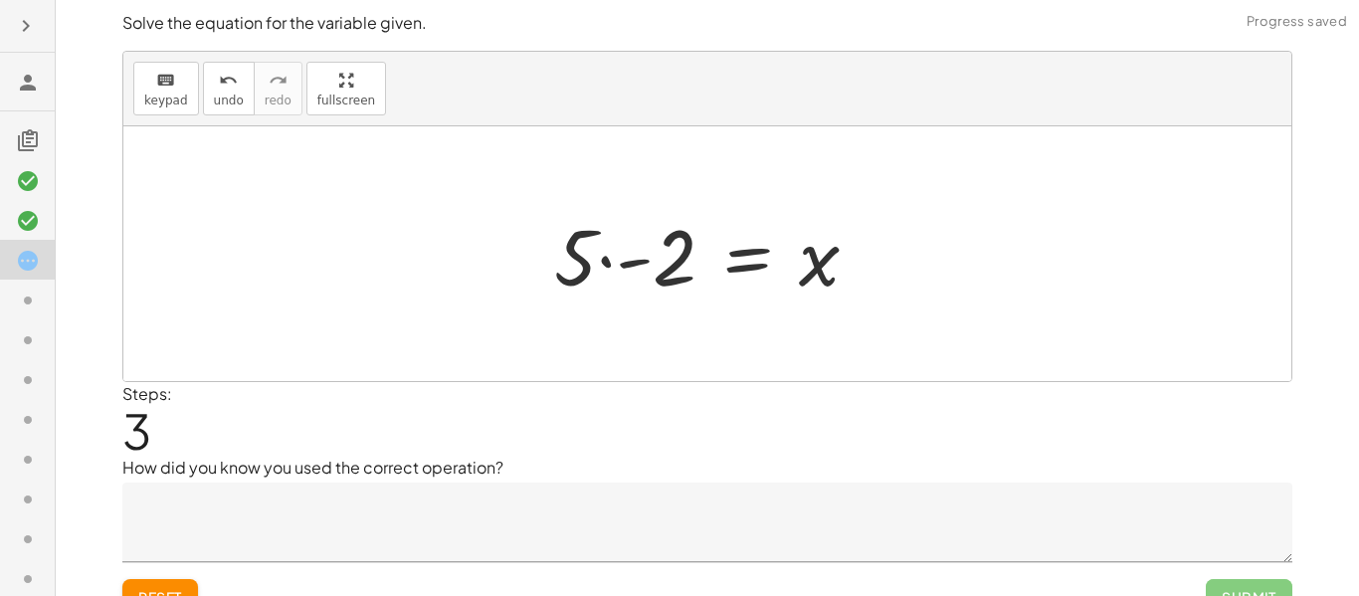
click at [606, 259] on div at bounding box center [714, 254] width 341 height 102
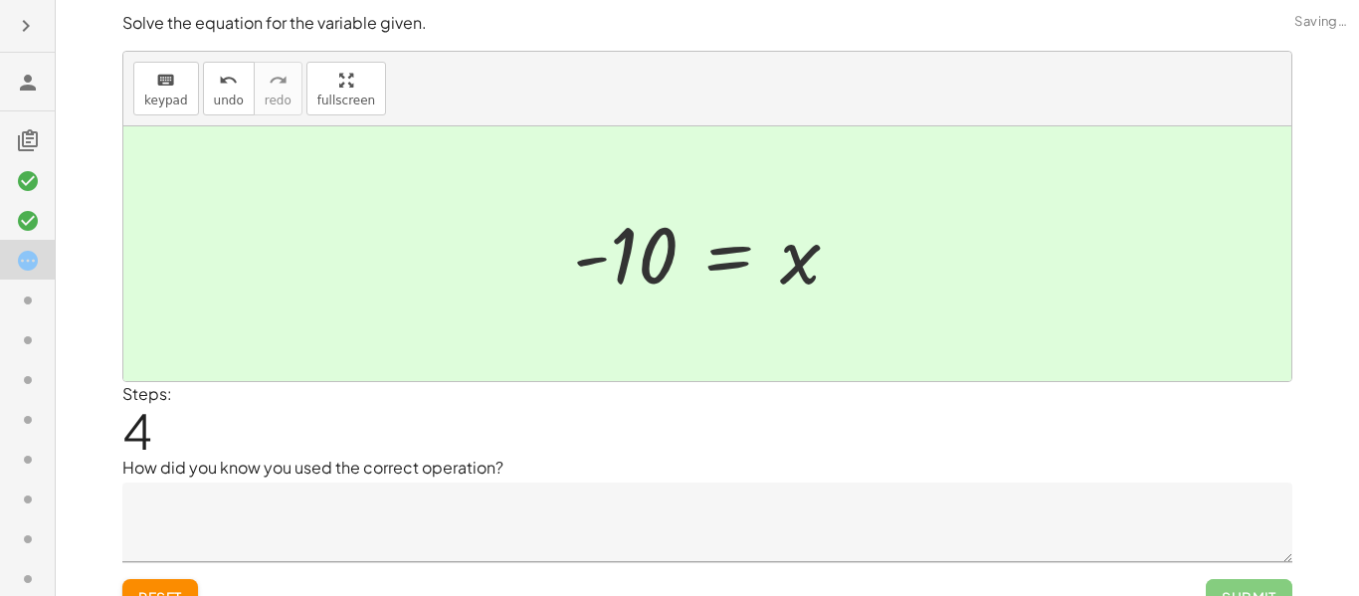
click at [715, 271] on div at bounding box center [714, 254] width 302 height 98
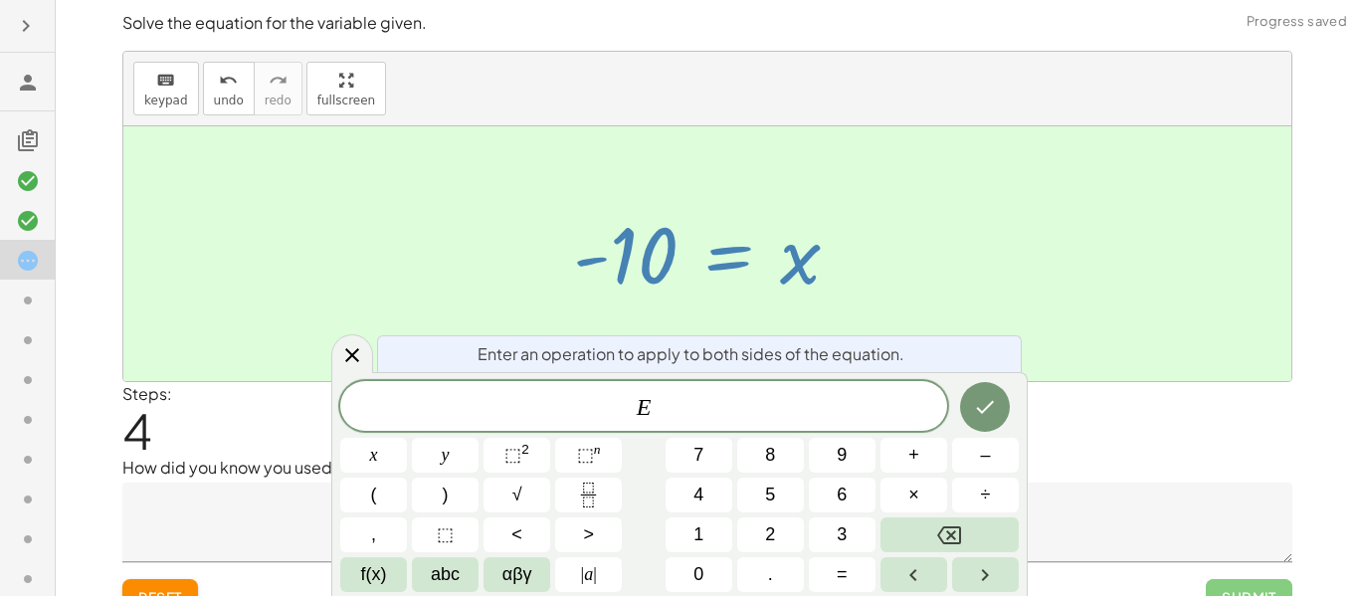
click at [1099, 214] on div at bounding box center [707, 253] width 1168 height 255
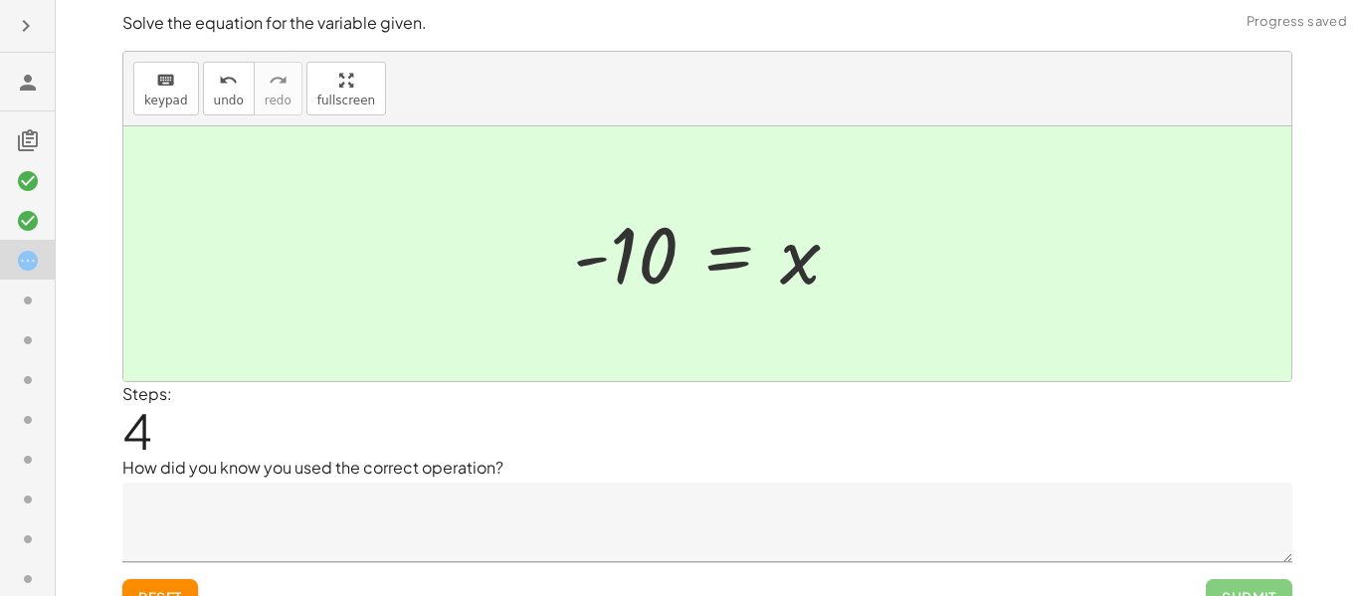
scroll to position [31, 0]
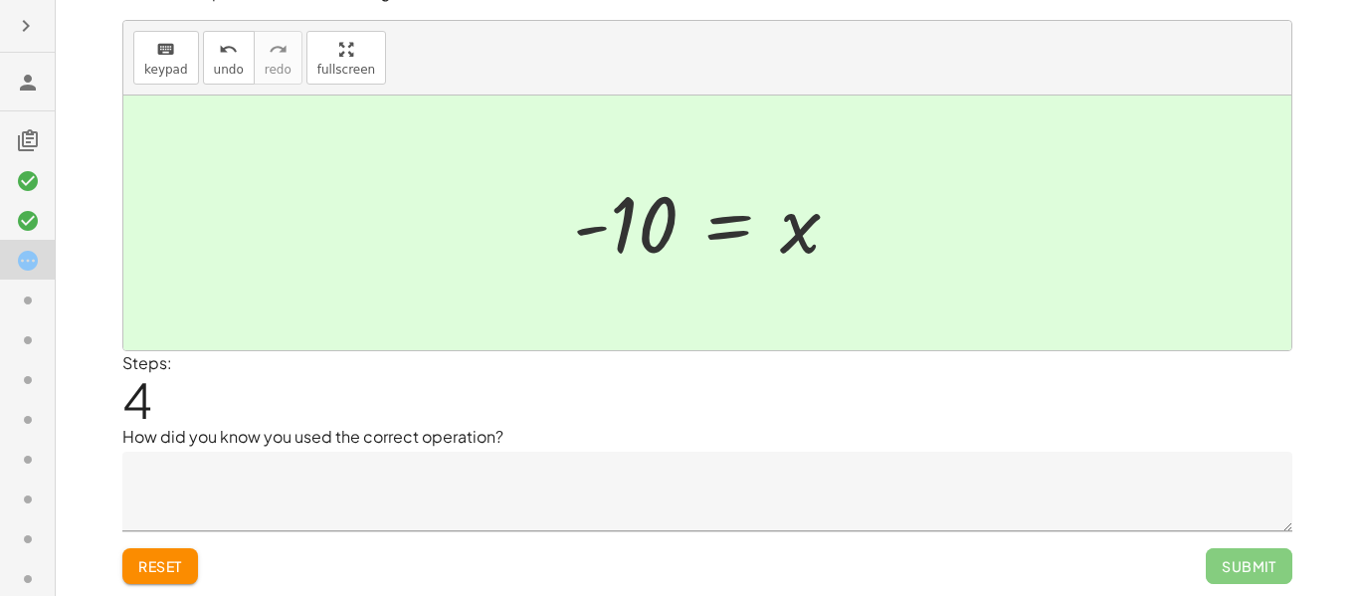
click at [761, 494] on textarea at bounding box center [707, 492] width 1170 height 80
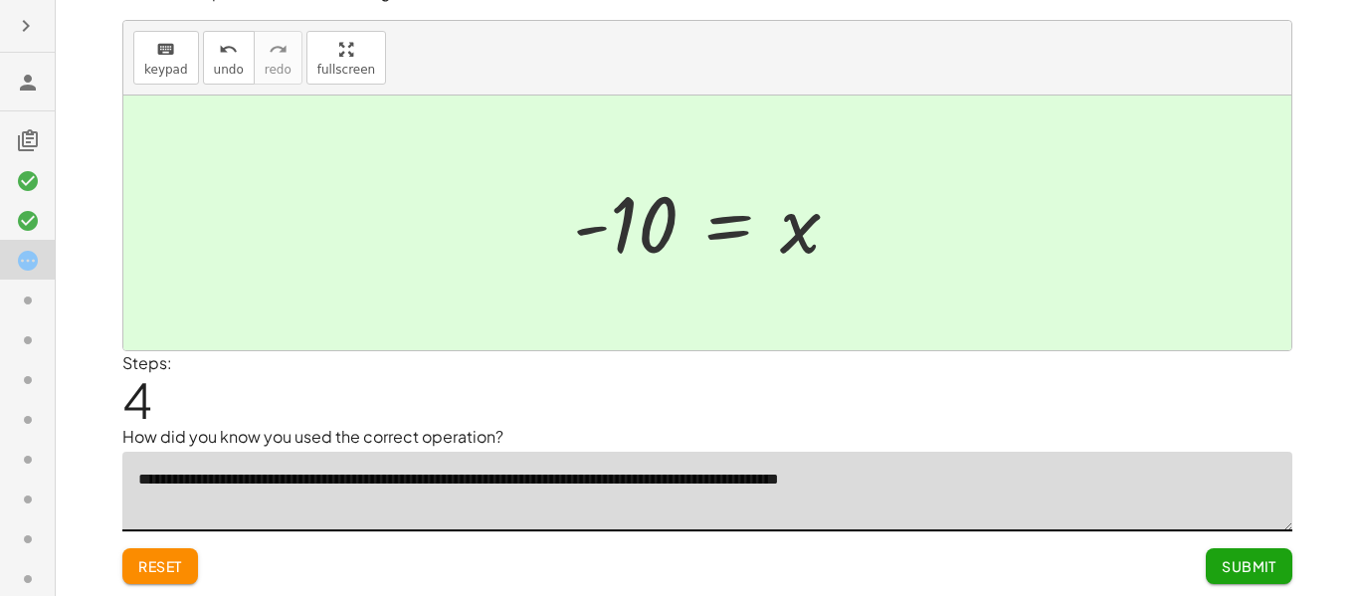
click at [1219, 571] on button "Submit" at bounding box center [1249, 566] width 87 height 36
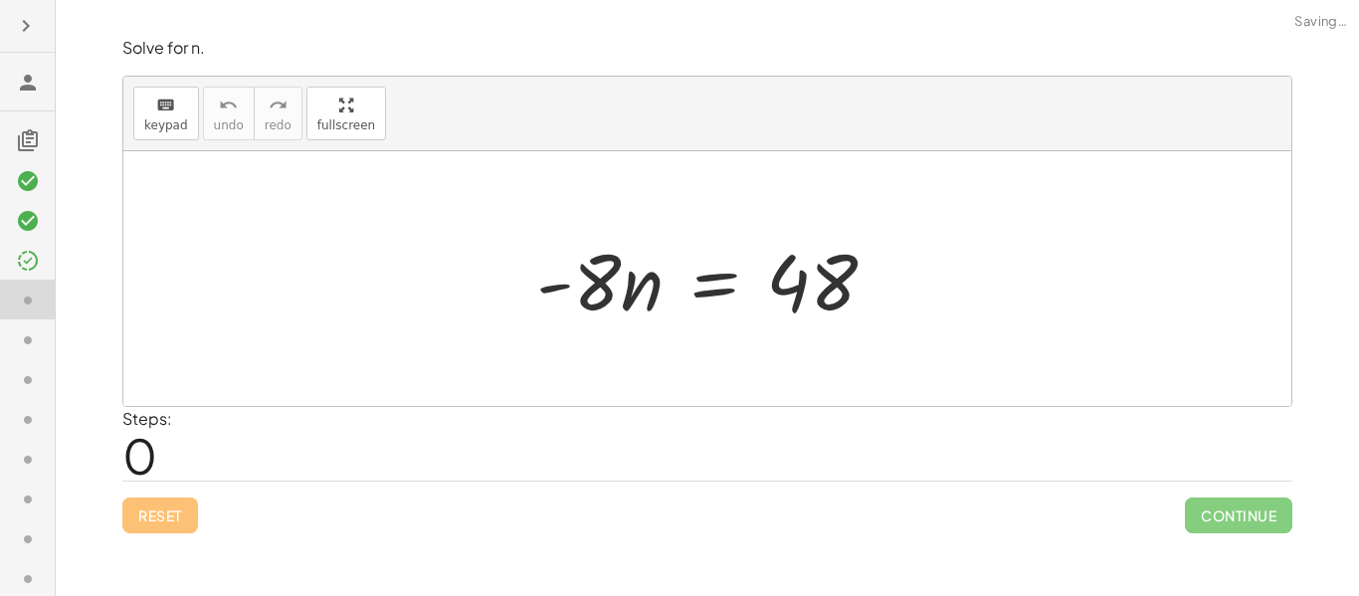
scroll to position [0, 0]
click at [174, 119] on span "keypad" at bounding box center [166, 125] width 44 height 14
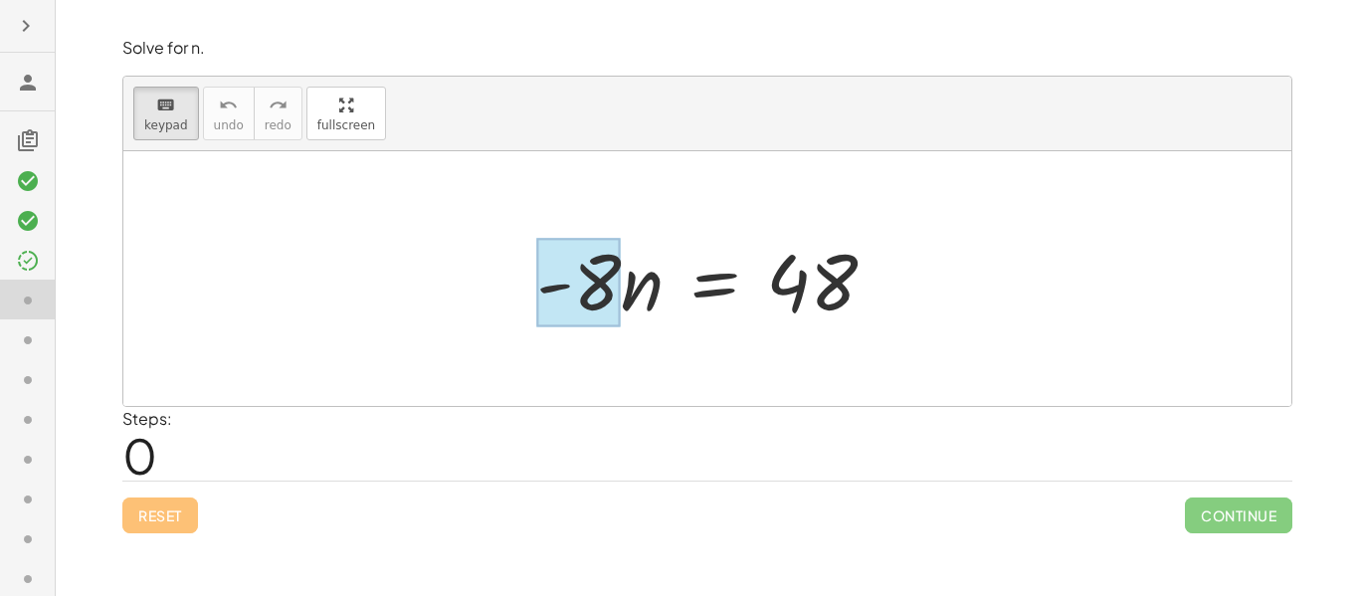
click at [583, 289] on div at bounding box center [578, 283] width 85 height 89
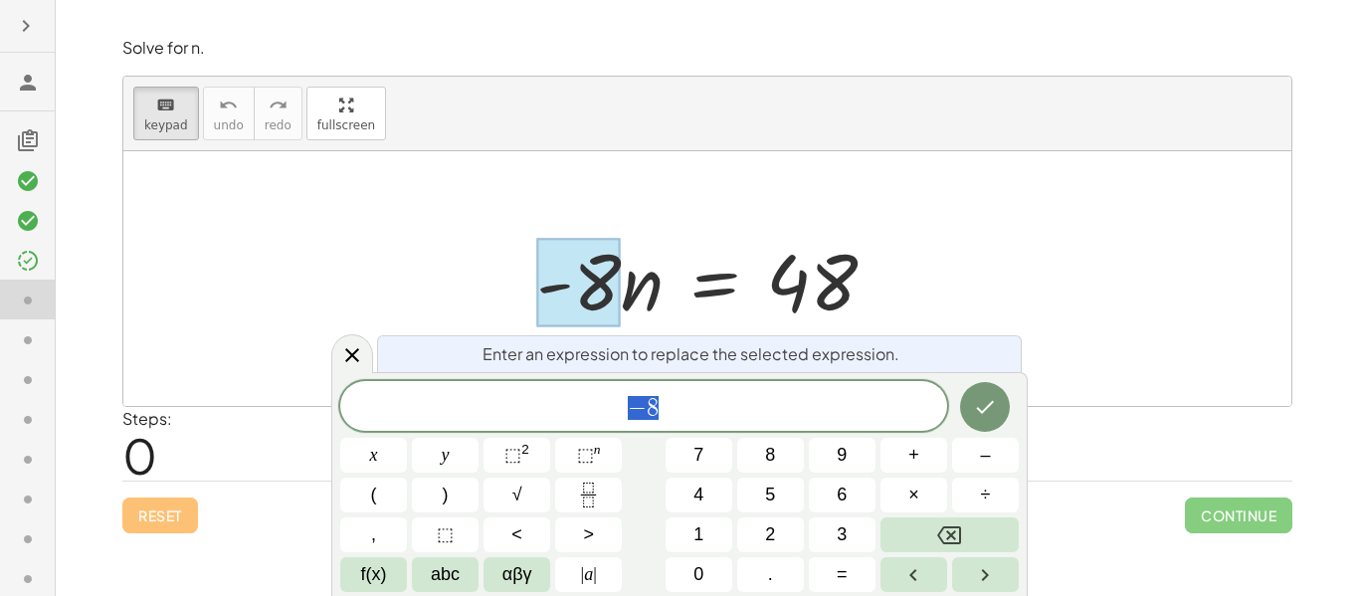
click at [685, 401] on span "− 8" at bounding box center [643, 408] width 607 height 28
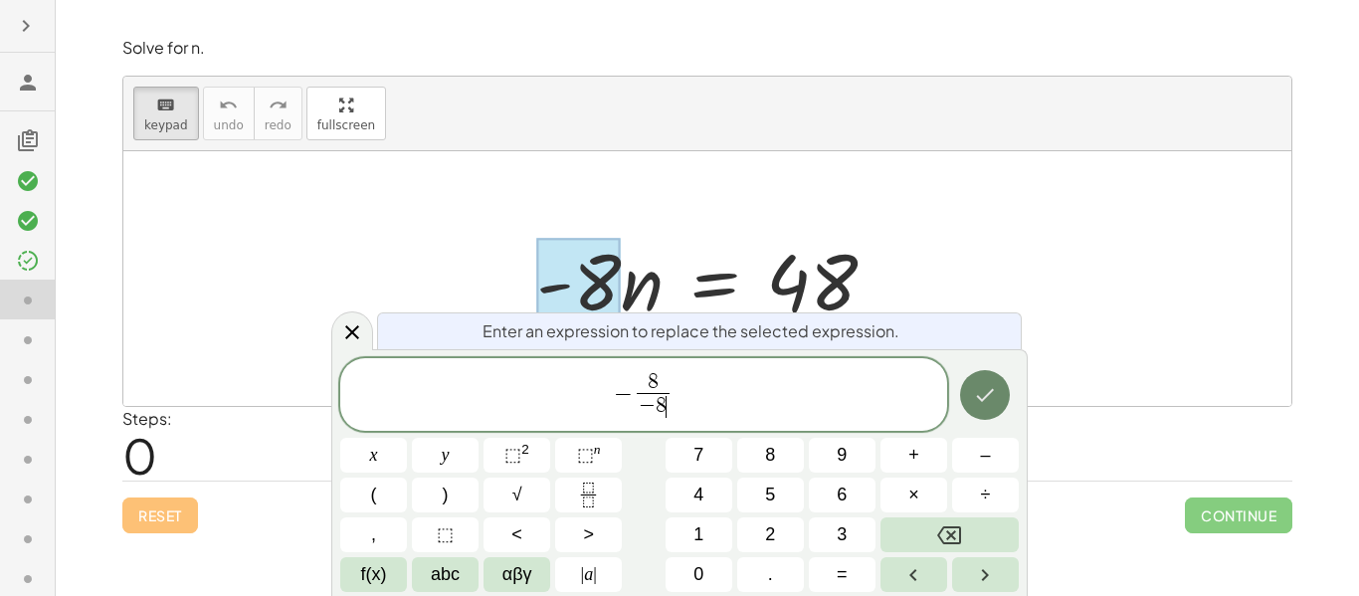
click at [984, 385] on icon "Done" at bounding box center [985, 395] width 24 height 24
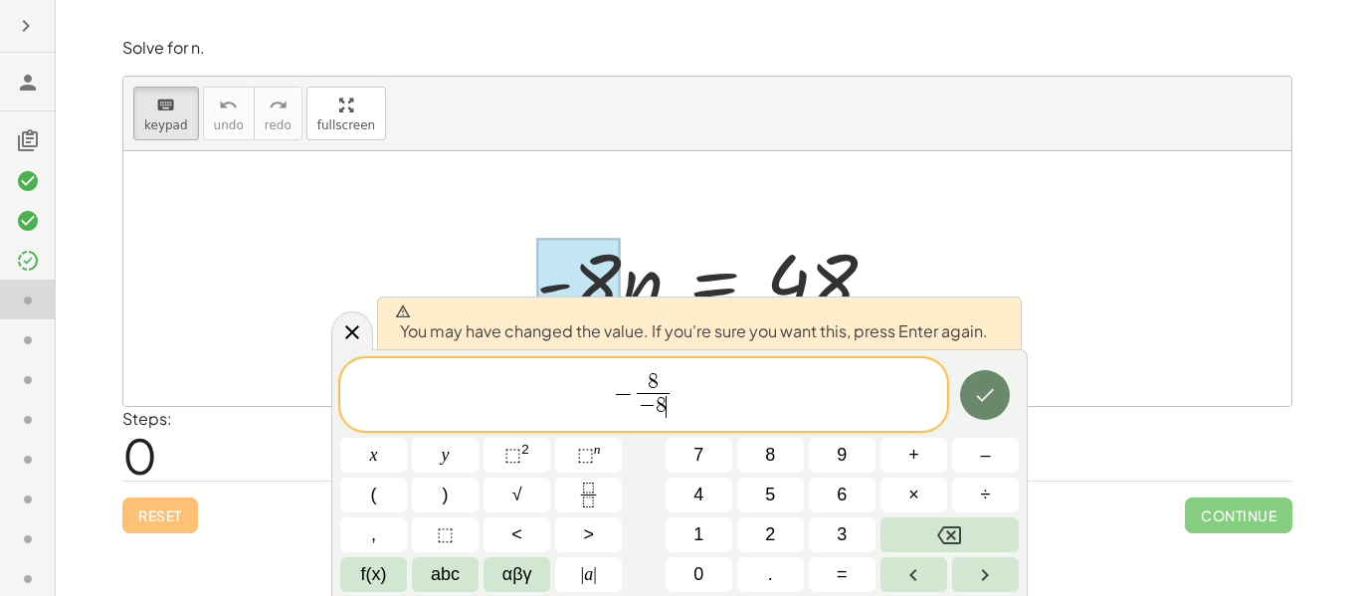
click at [984, 385] on icon "Done" at bounding box center [985, 395] width 24 height 24
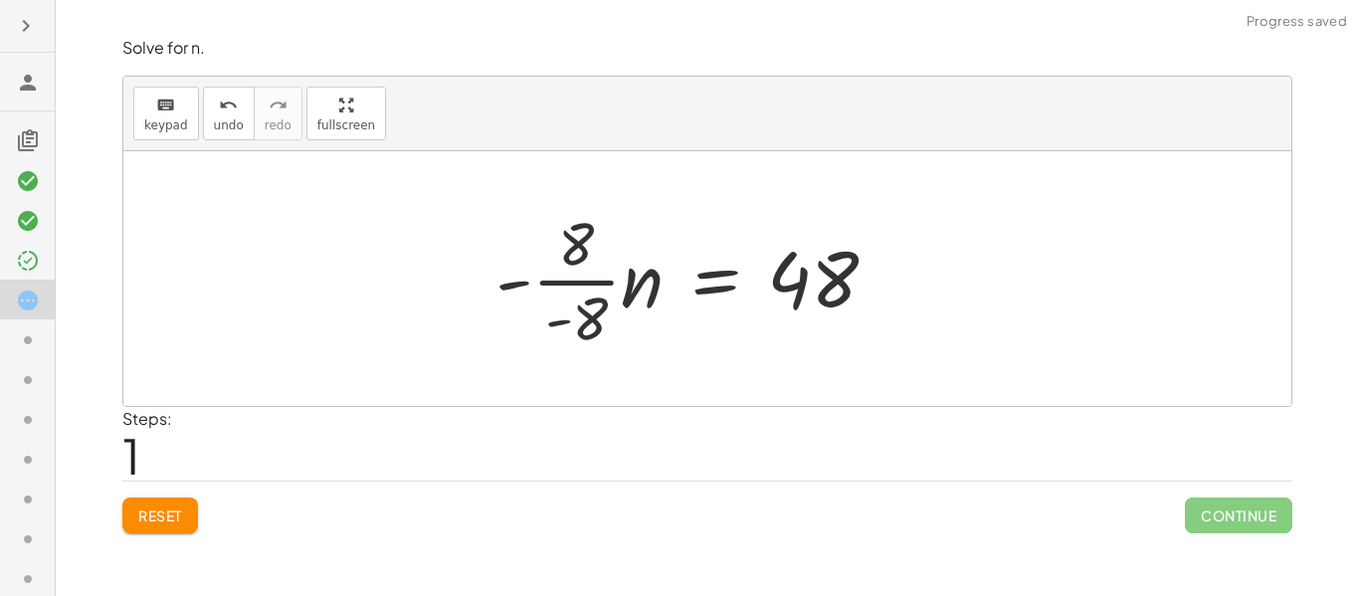
click at [554, 277] on div at bounding box center [694, 278] width 418 height 153
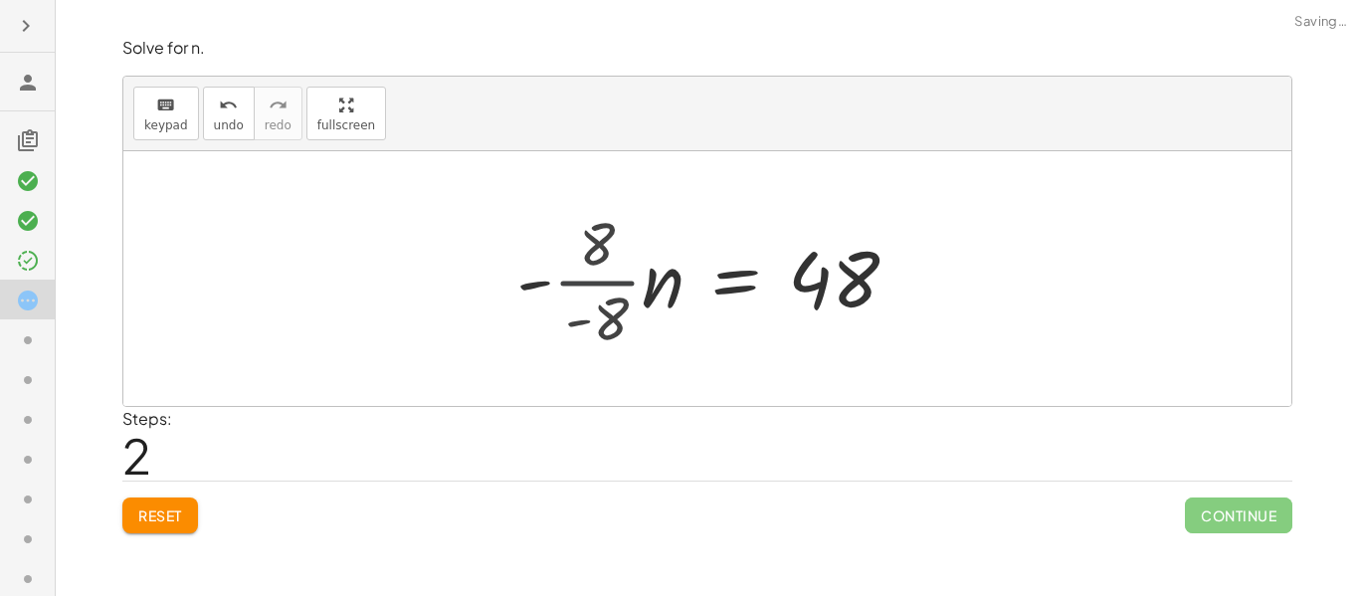
click at [554, 277] on div at bounding box center [727, 279] width 393 height 102
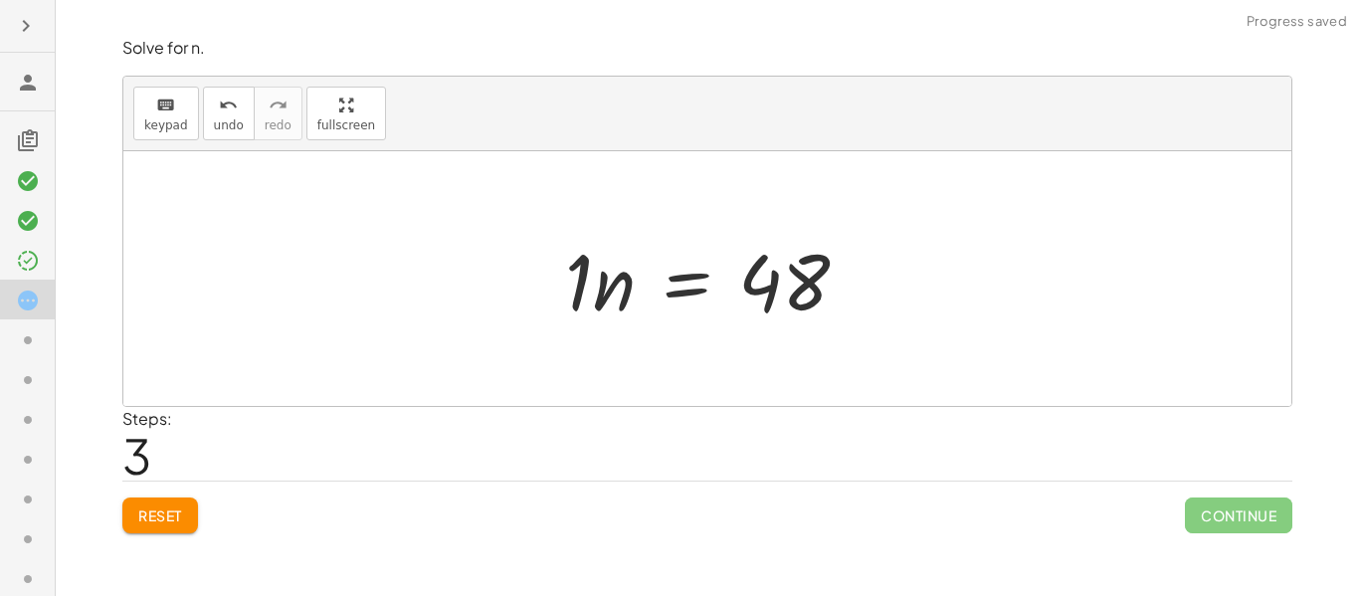
click at [767, 282] on div at bounding box center [714, 279] width 319 height 102
click at [168, 100] on icon "keyboard" at bounding box center [165, 106] width 19 height 24
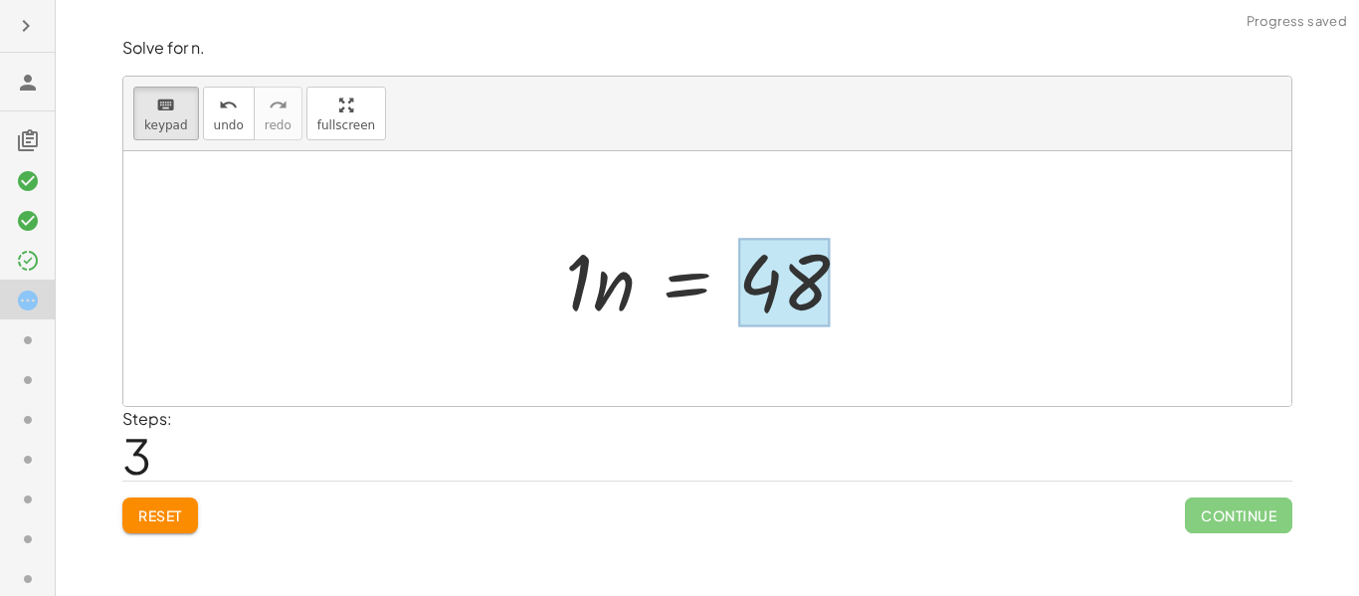
click at [782, 297] on div at bounding box center [784, 283] width 92 height 89
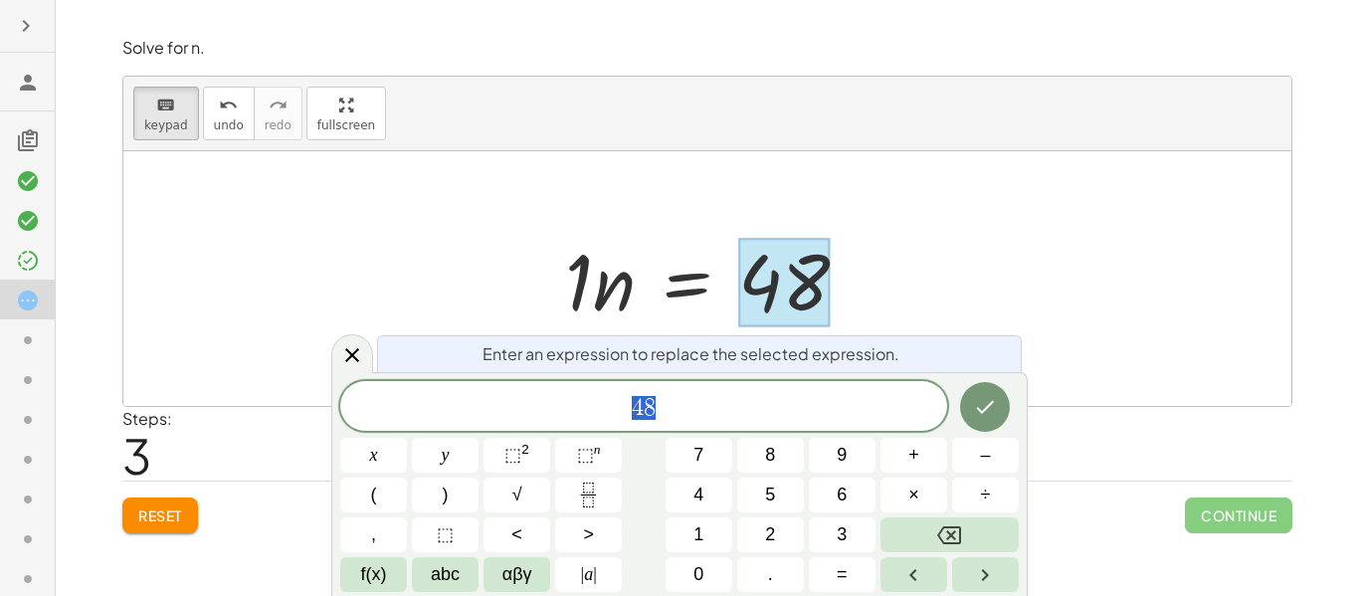
click at [688, 417] on span "4 8" at bounding box center [643, 408] width 607 height 28
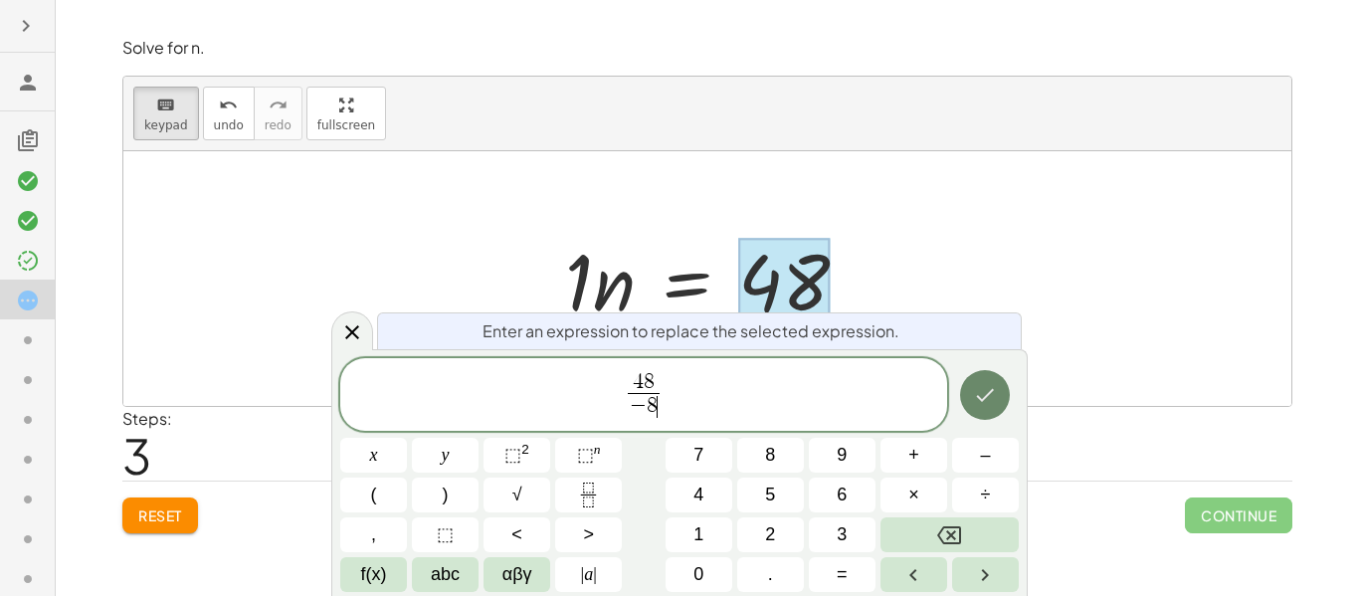
click at [984, 404] on icon "Done" at bounding box center [985, 395] width 24 height 24
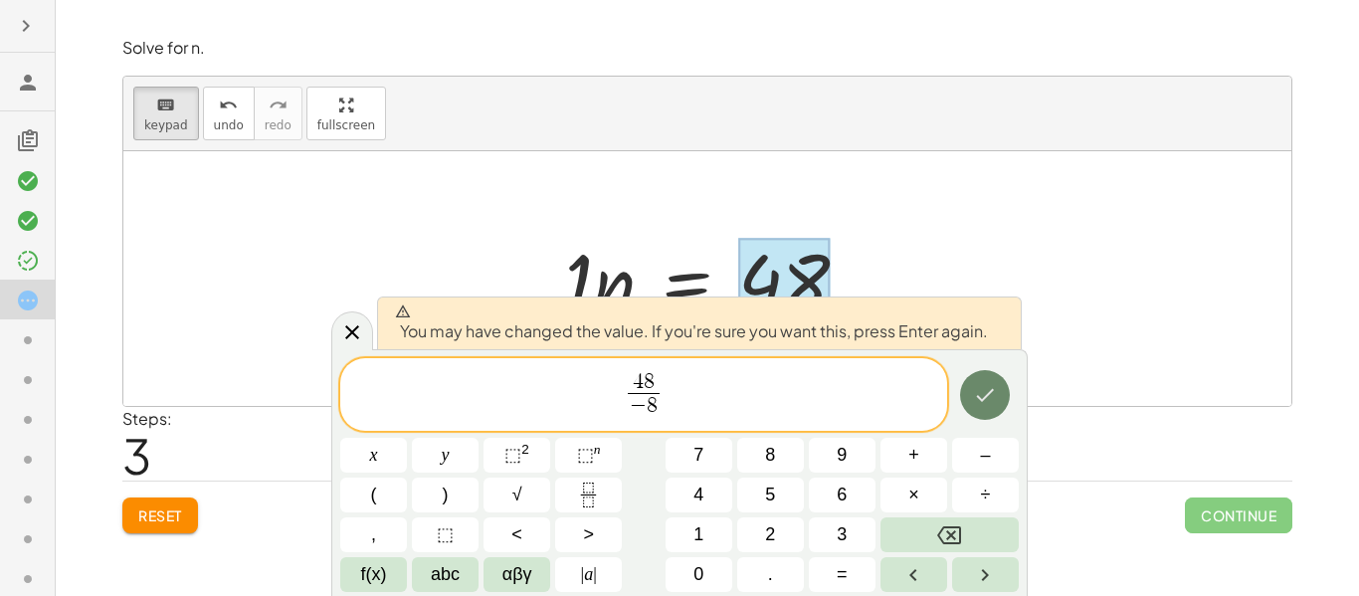
click at [984, 393] on icon "Done" at bounding box center [985, 395] width 24 height 24
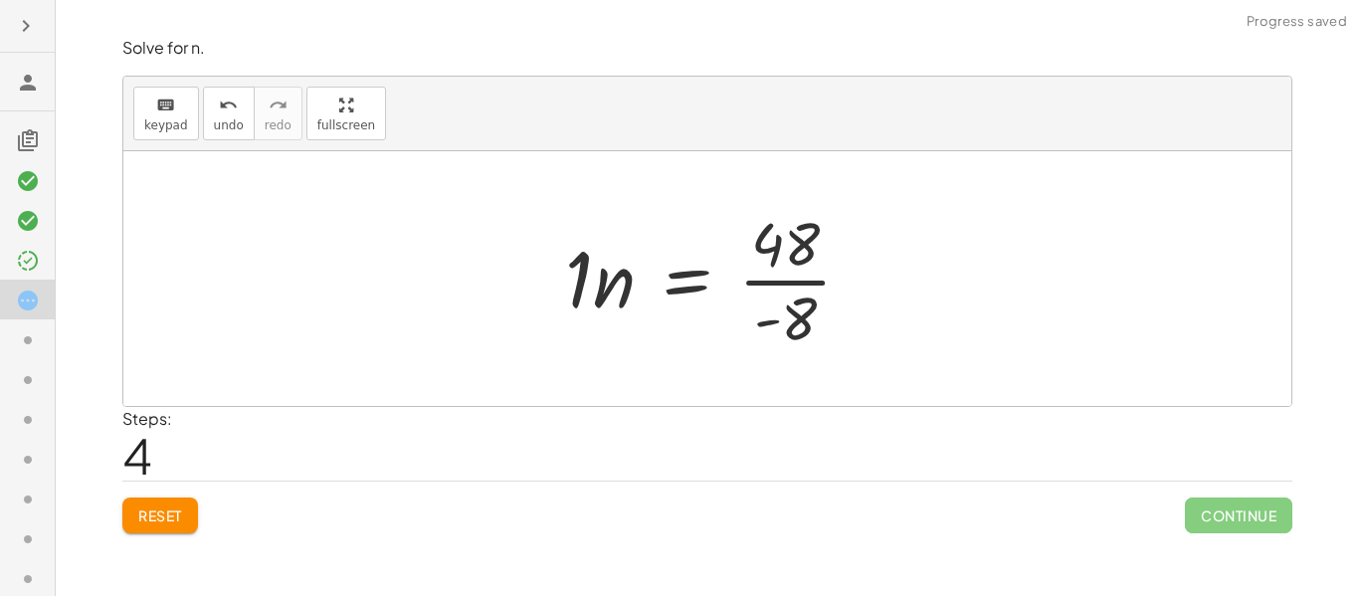
click at [1026, 253] on div at bounding box center [707, 278] width 1168 height 255
click at [758, 280] on div at bounding box center [714, 278] width 322 height 153
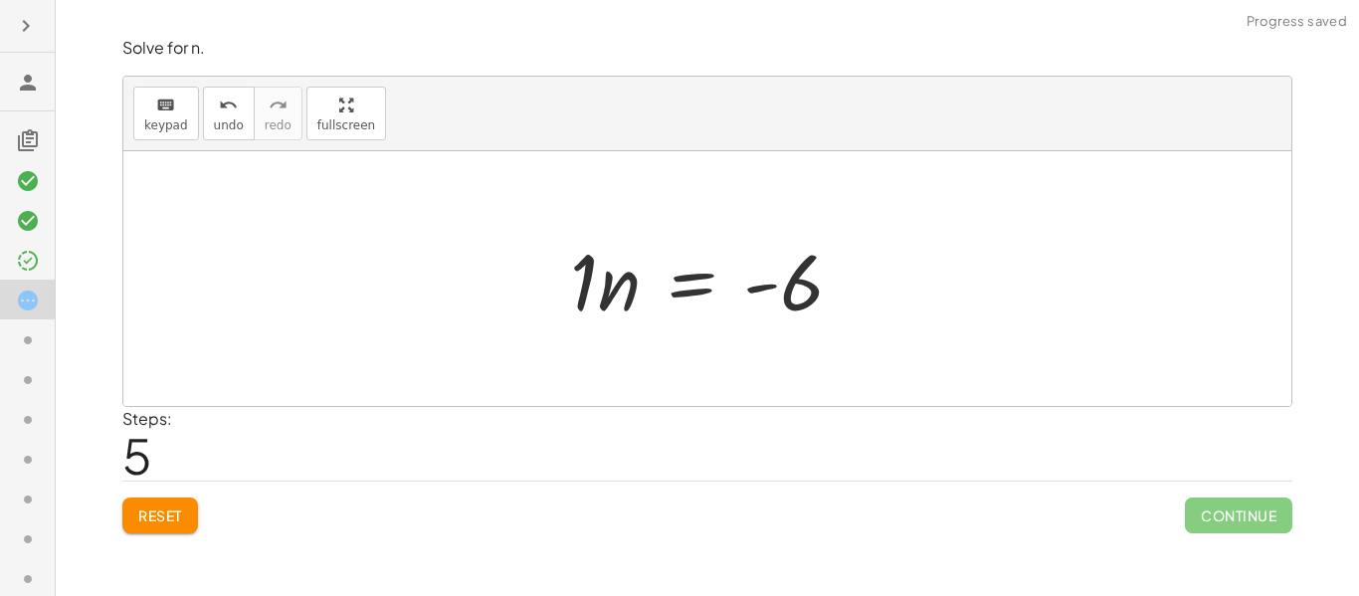
click at [832, 289] on div at bounding box center [714, 279] width 308 height 102
click at [782, 298] on div at bounding box center [714, 279] width 308 height 102
click at [642, 295] on div at bounding box center [714, 279] width 308 height 102
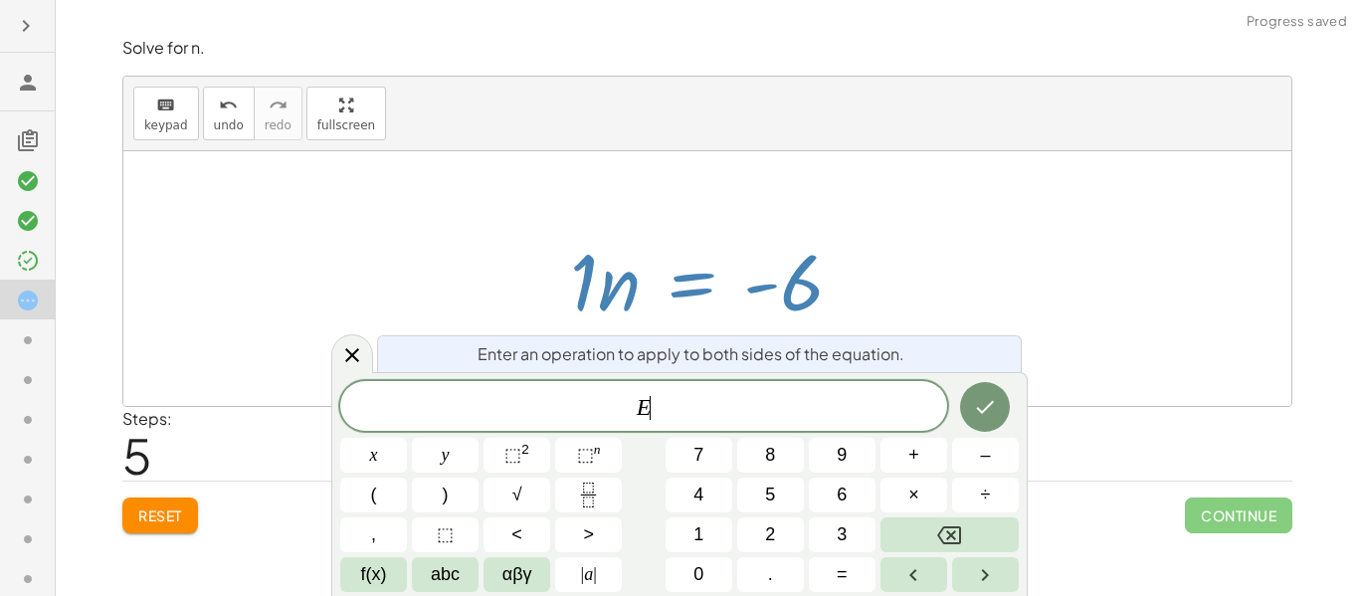
click at [611, 321] on div at bounding box center [714, 279] width 308 height 102
click at [184, 95] on button "keyboard keypad" at bounding box center [166, 114] width 66 height 54
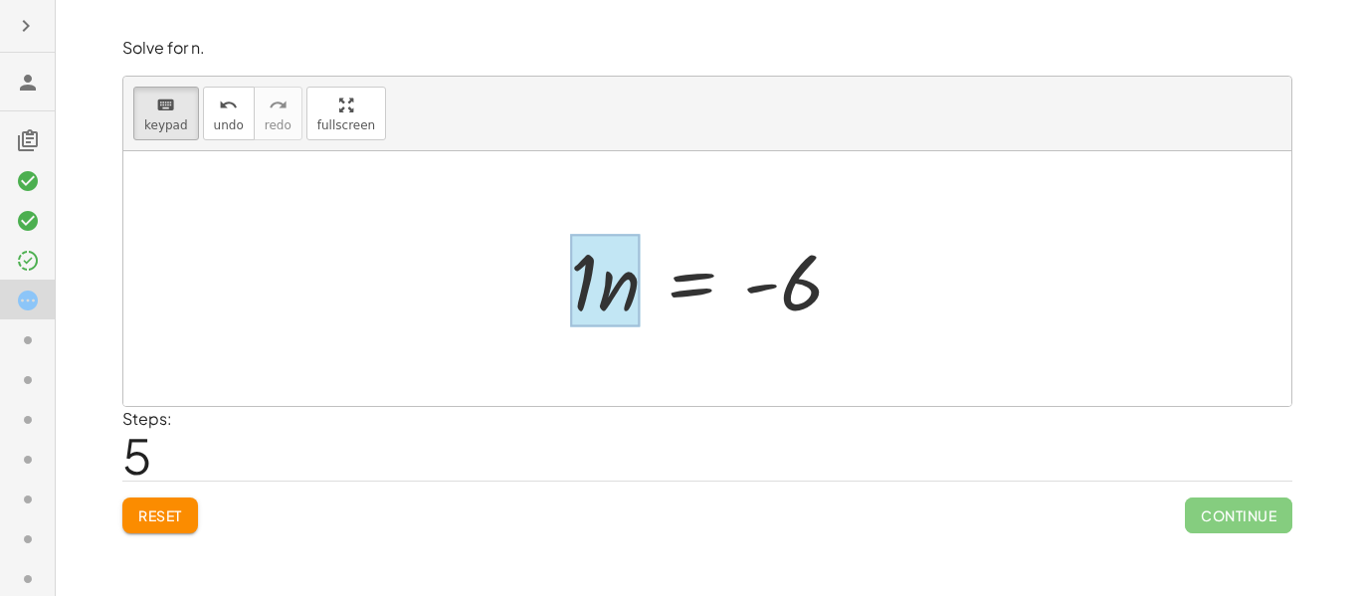
click at [617, 296] on div at bounding box center [605, 281] width 70 height 93
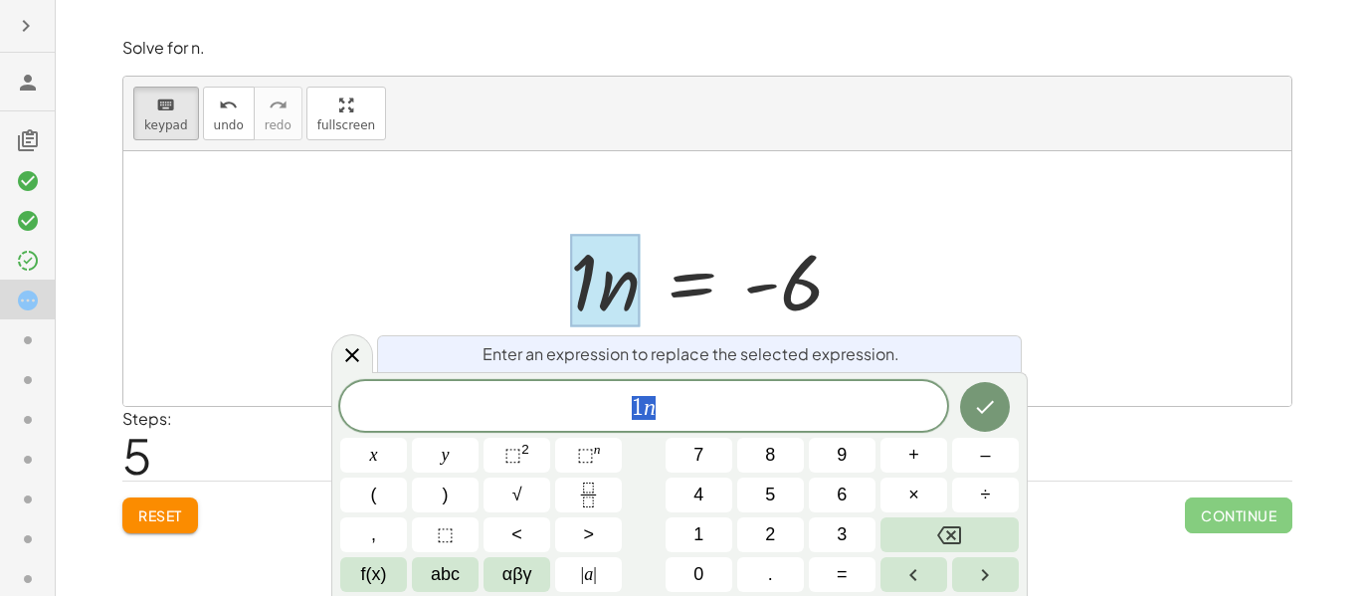
click at [664, 403] on span "1 n" at bounding box center [643, 408] width 607 height 28
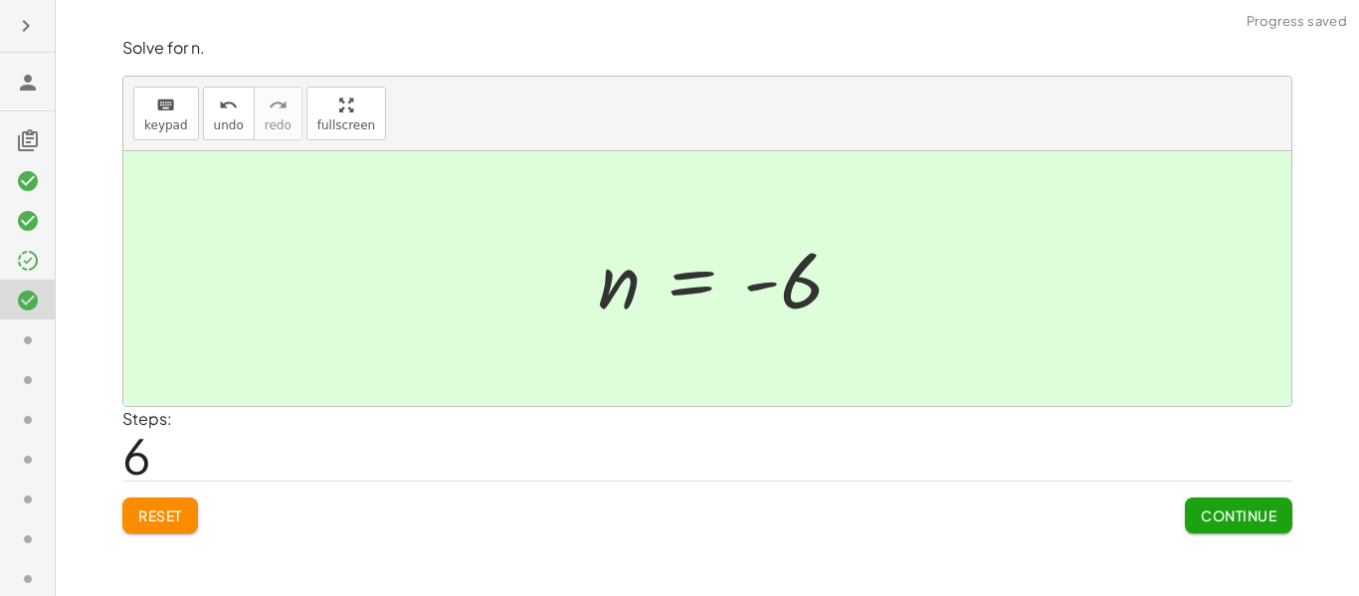
click at [724, 273] on div at bounding box center [729, 279] width 282 height 98
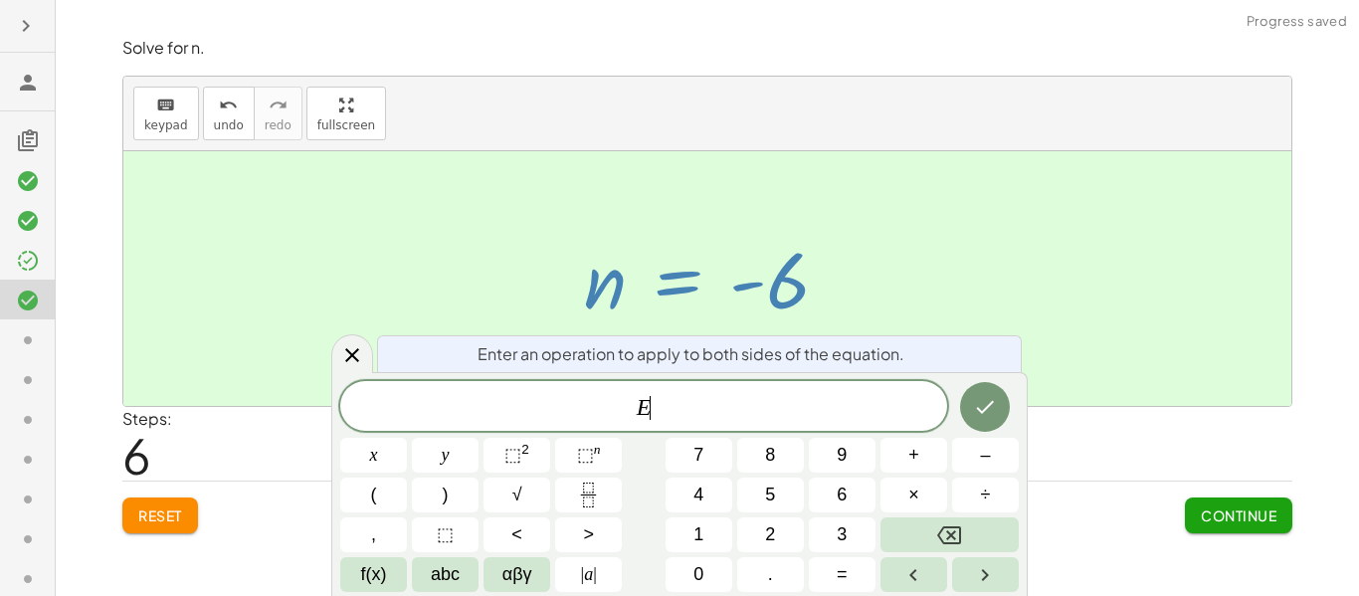
click at [947, 242] on div at bounding box center [707, 278] width 1168 height 255
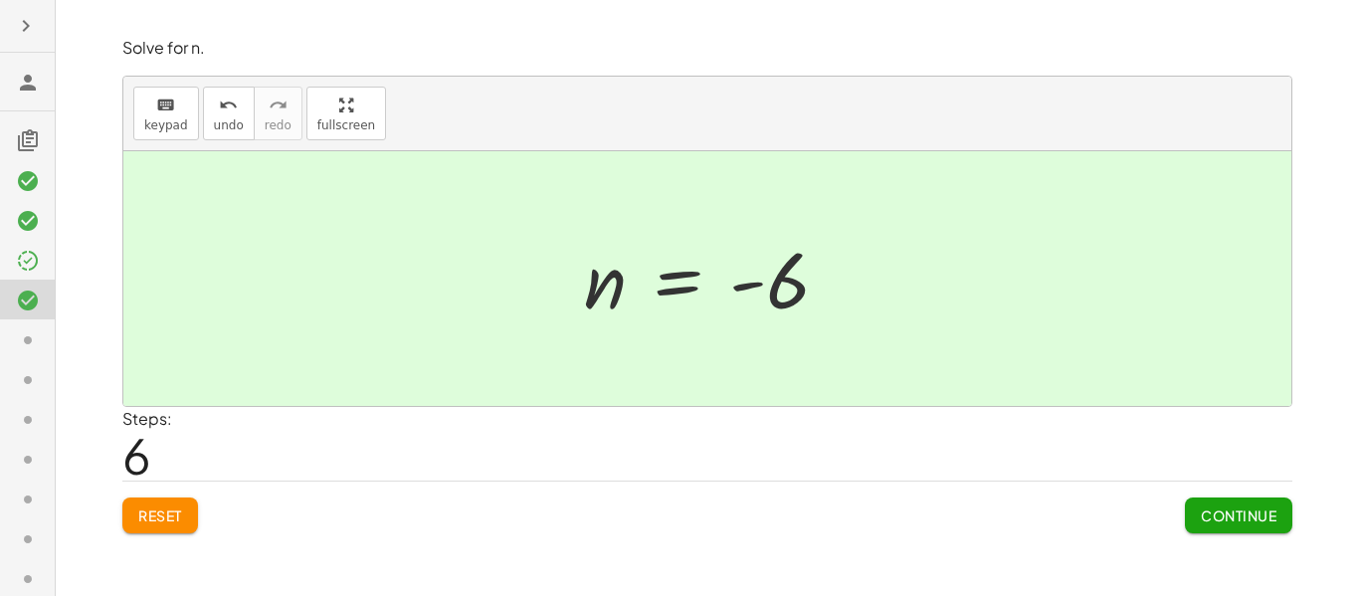
click at [1222, 506] on span "Continue" at bounding box center [1239, 515] width 76 height 18
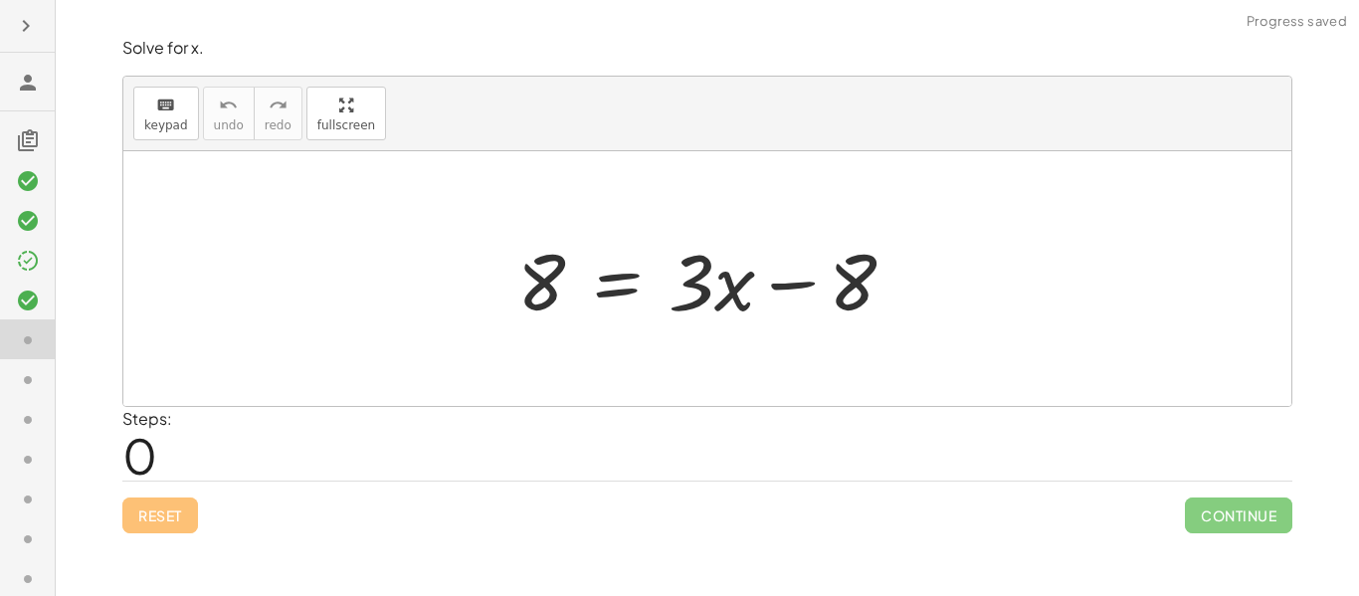
click at [672, 265] on div at bounding box center [714, 279] width 415 height 102
click at [180, 134] on button "keyboard keypad" at bounding box center [166, 114] width 66 height 54
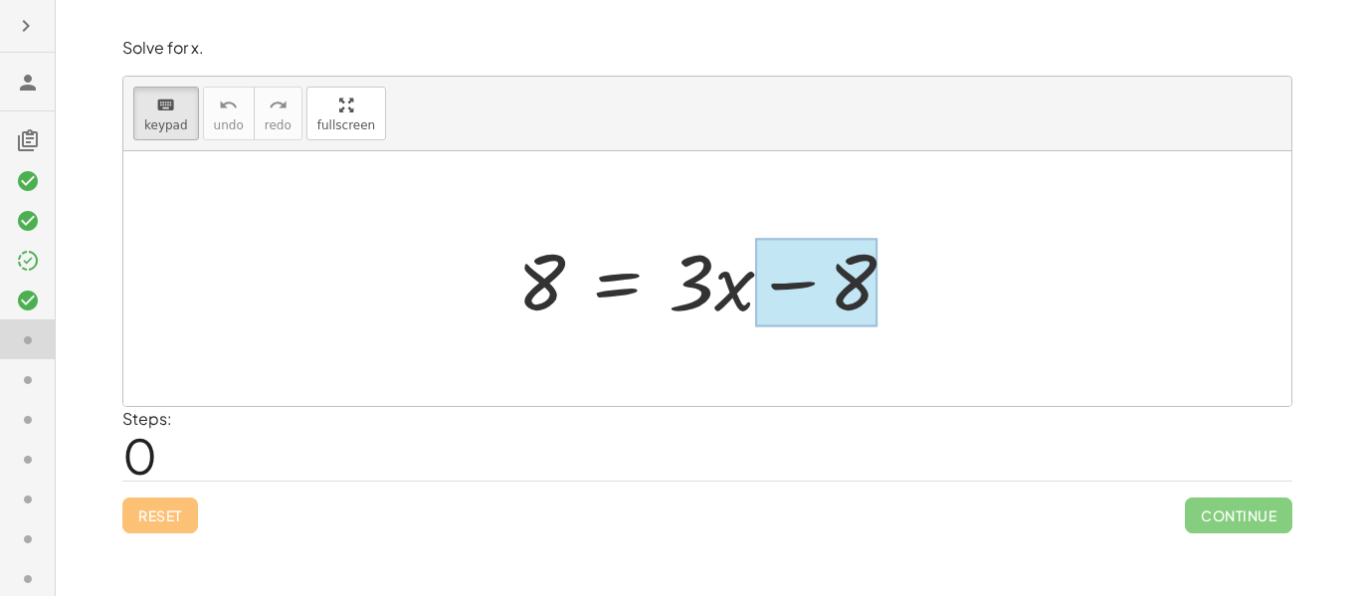
click at [827, 291] on div at bounding box center [816, 283] width 122 height 89
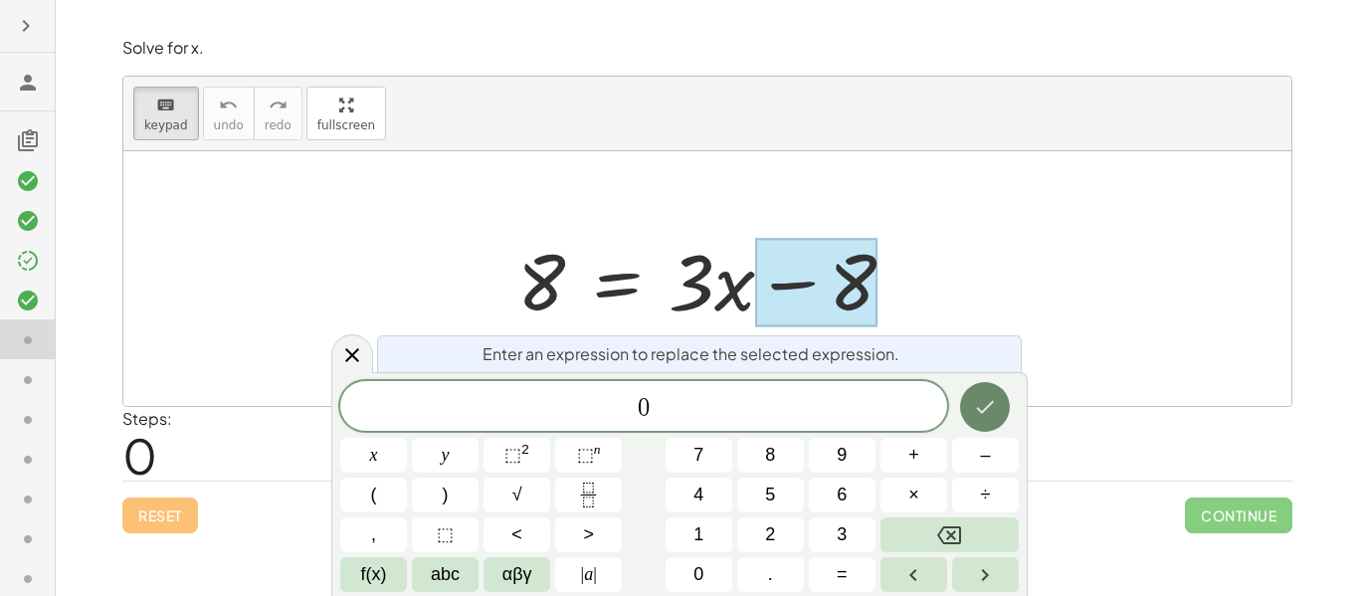
click at [1000, 409] on button "Done" at bounding box center [985, 407] width 50 height 50
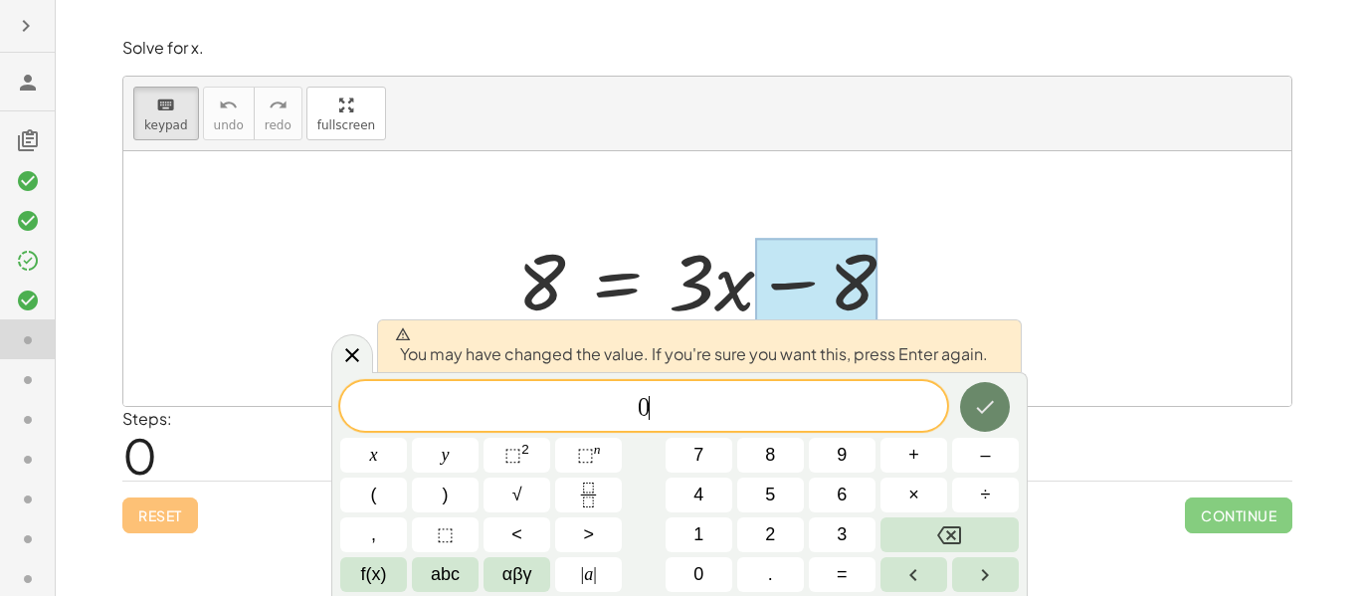
click at [989, 406] on icon "Done" at bounding box center [986, 407] width 18 height 13
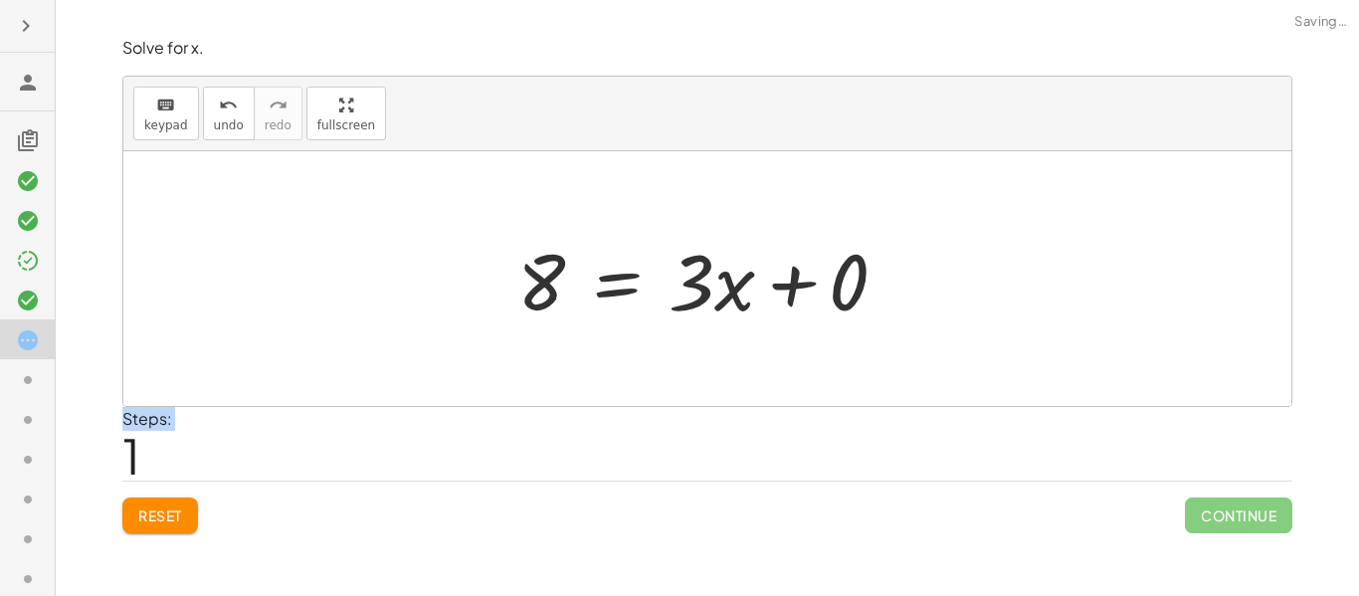
click at [989, 407] on div "Steps: 1" at bounding box center [707, 444] width 1170 height 74
click at [535, 292] on div at bounding box center [714, 279] width 406 height 102
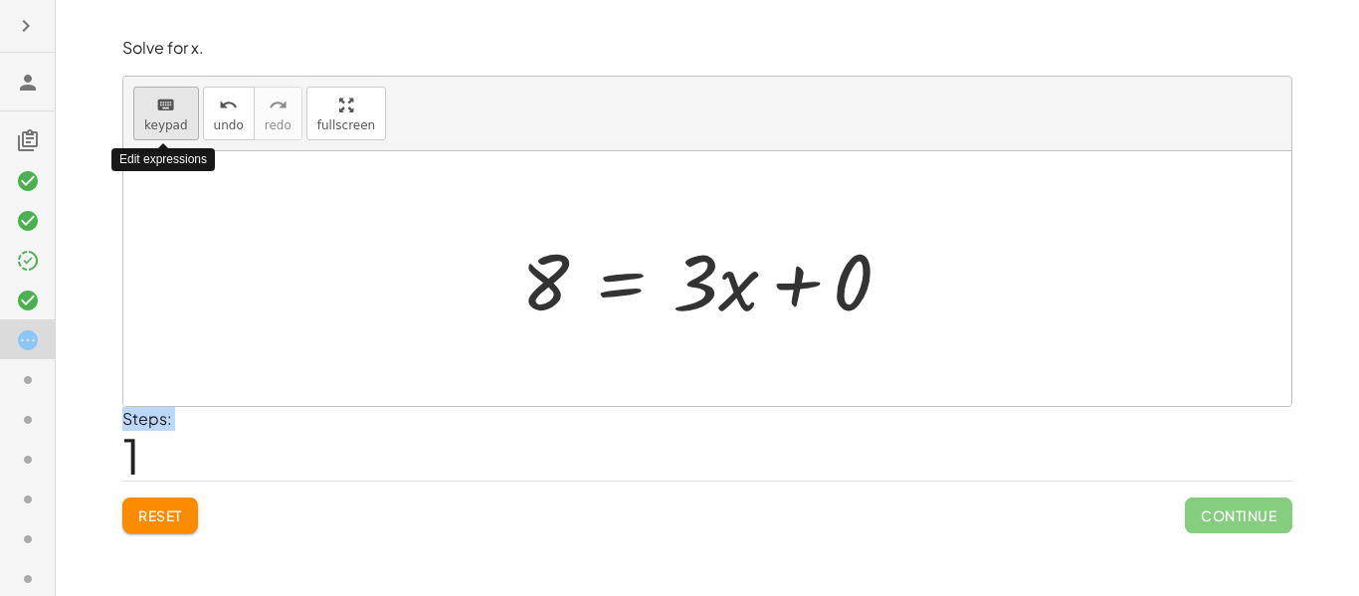
click at [172, 135] on button "keyboard keypad" at bounding box center [166, 114] width 66 height 54
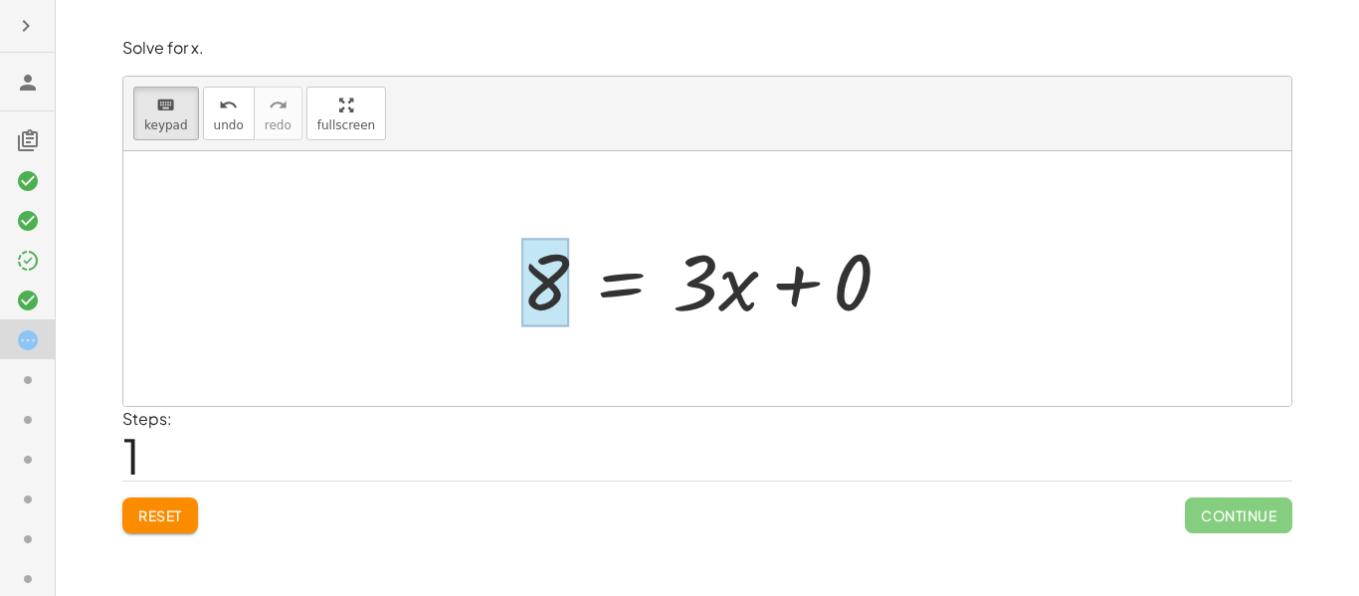
click at [564, 308] on div at bounding box center [545, 283] width 48 height 89
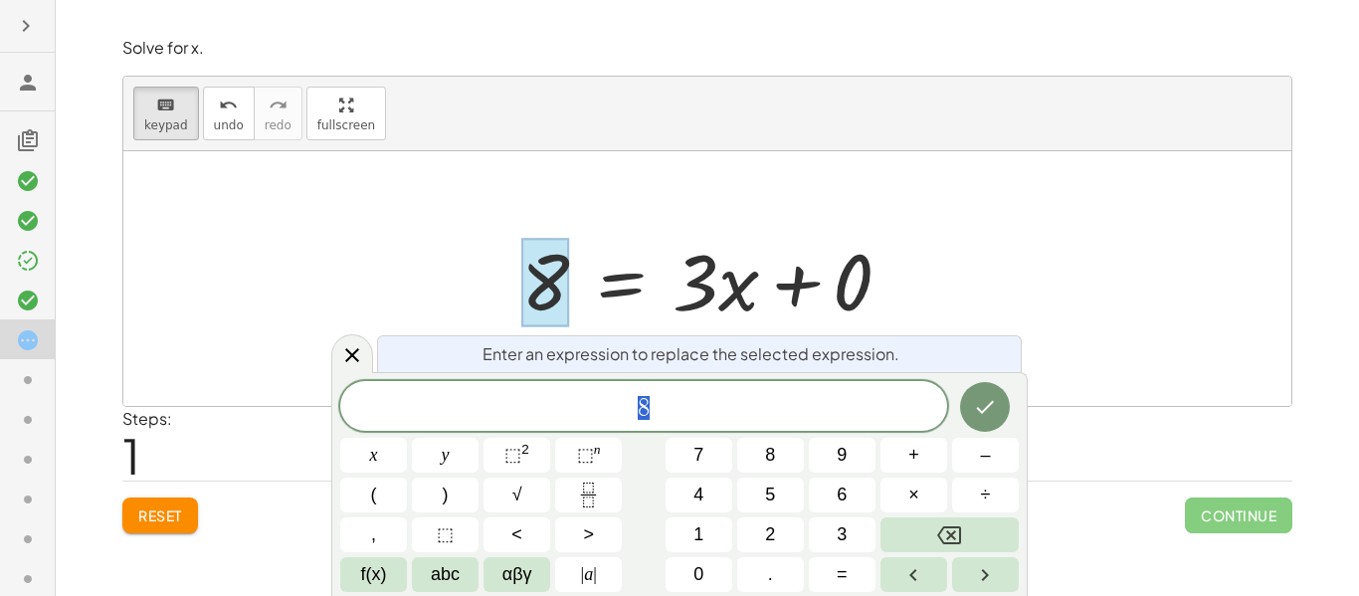
click at [751, 408] on span "8" at bounding box center [643, 408] width 607 height 28
click at [976, 418] on icon "Done" at bounding box center [985, 407] width 24 height 24
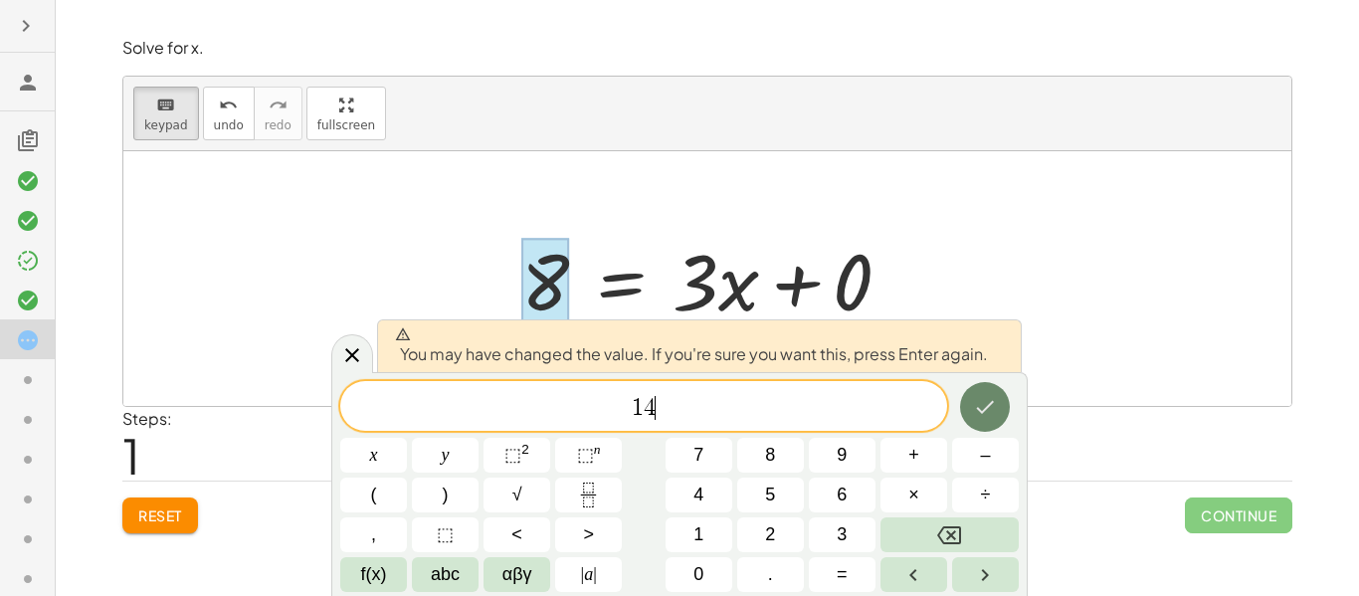
click at [985, 408] on icon "Done" at bounding box center [986, 407] width 18 height 13
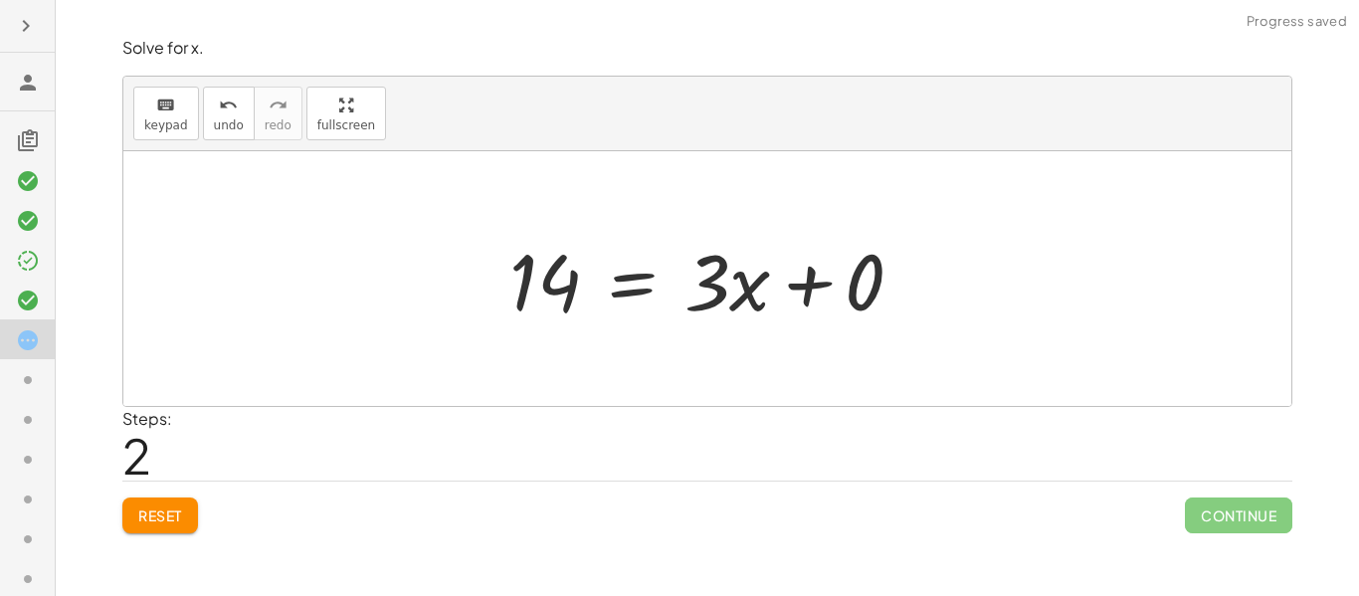
click at [817, 293] on div at bounding box center [714, 279] width 430 height 102
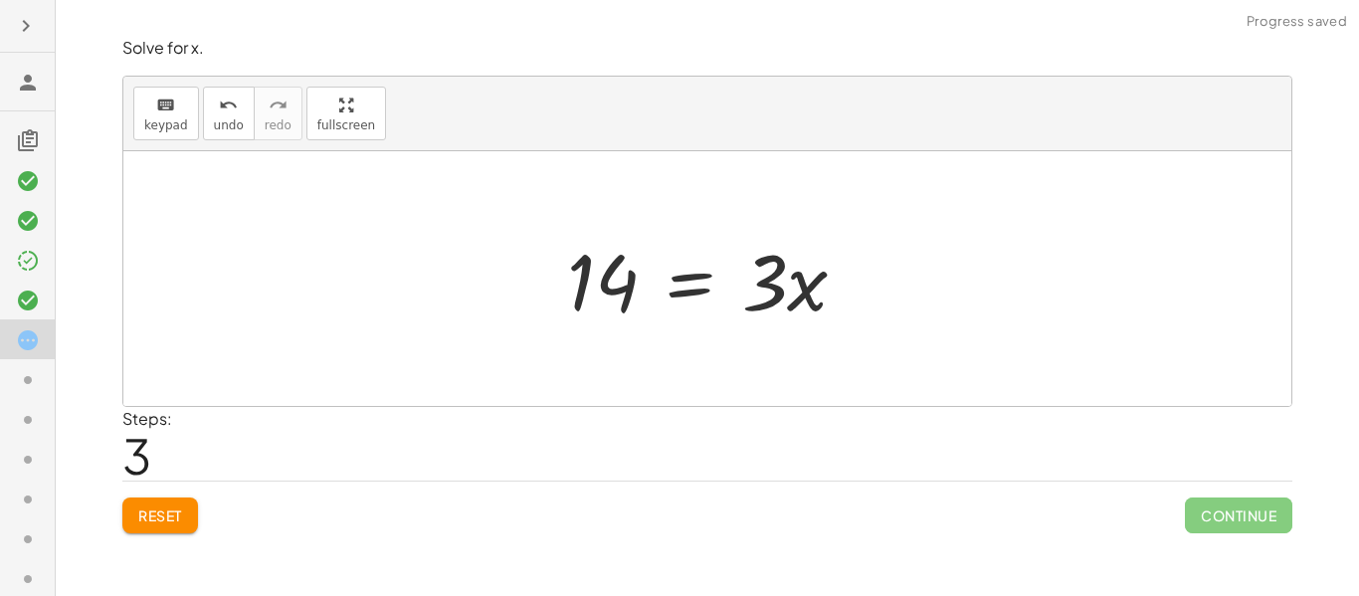
click at [759, 301] on div at bounding box center [714, 279] width 315 height 102
click at [205, 132] on button "undo undo" at bounding box center [229, 114] width 52 height 54
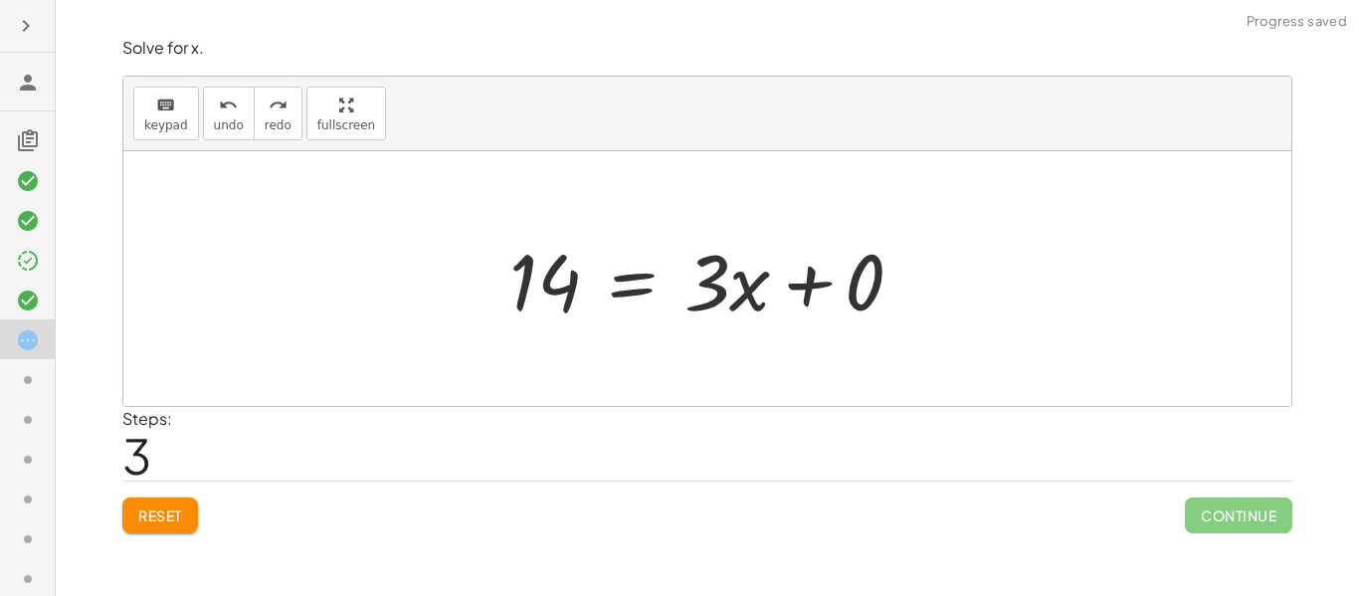
click at [267, 140] on div "keyboard keypad undo [PERSON_NAME] redo fullscreen" at bounding box center [707, 114] width 1168 height 75
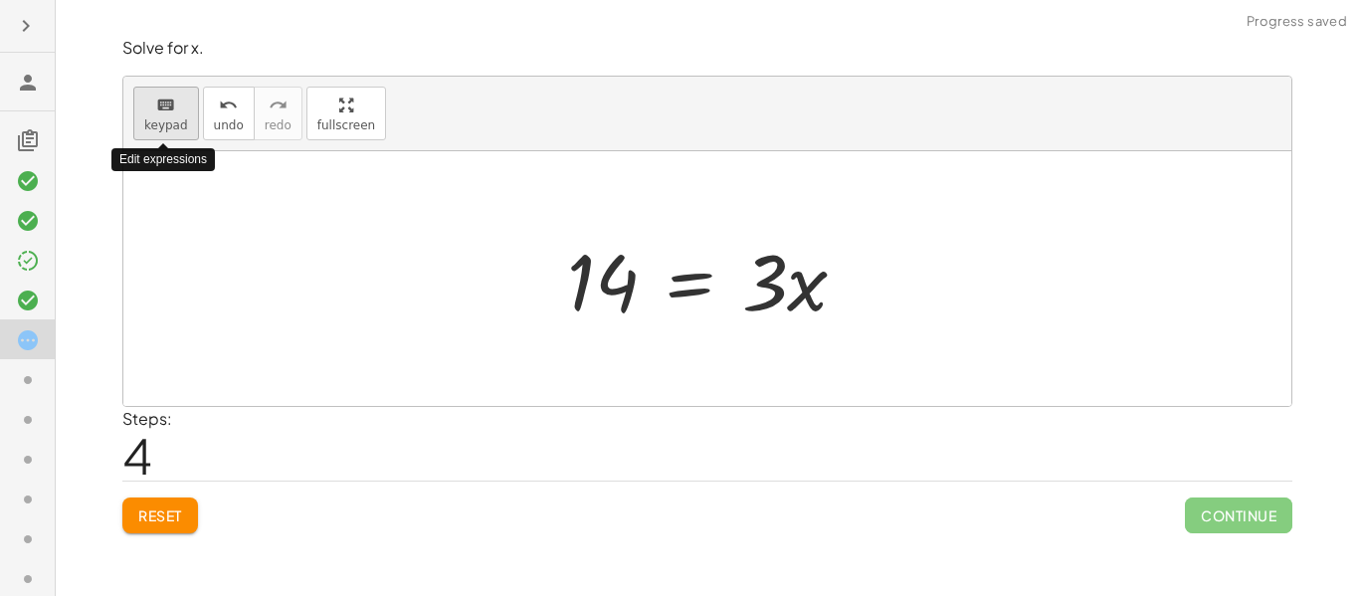
click at [151, 103] on div "keyboard" at bounding box center [166, 105] width 44 height 24
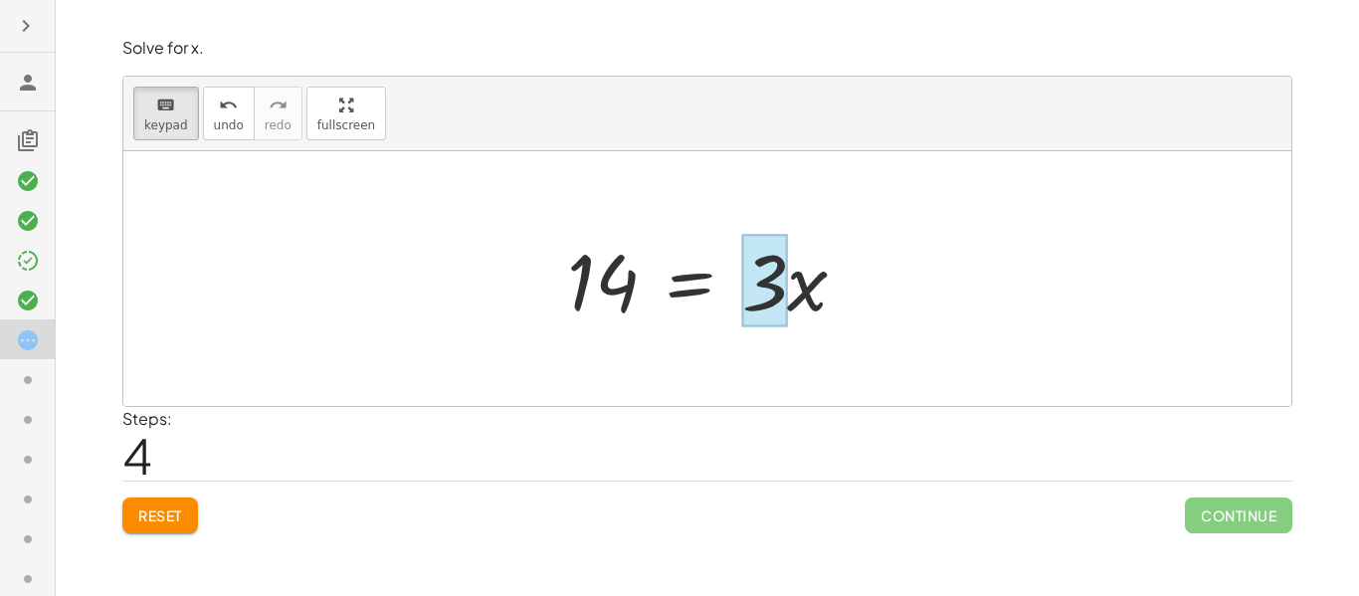
click at [773, 317] on div at bounding box center [765, 281] width 46 height 93
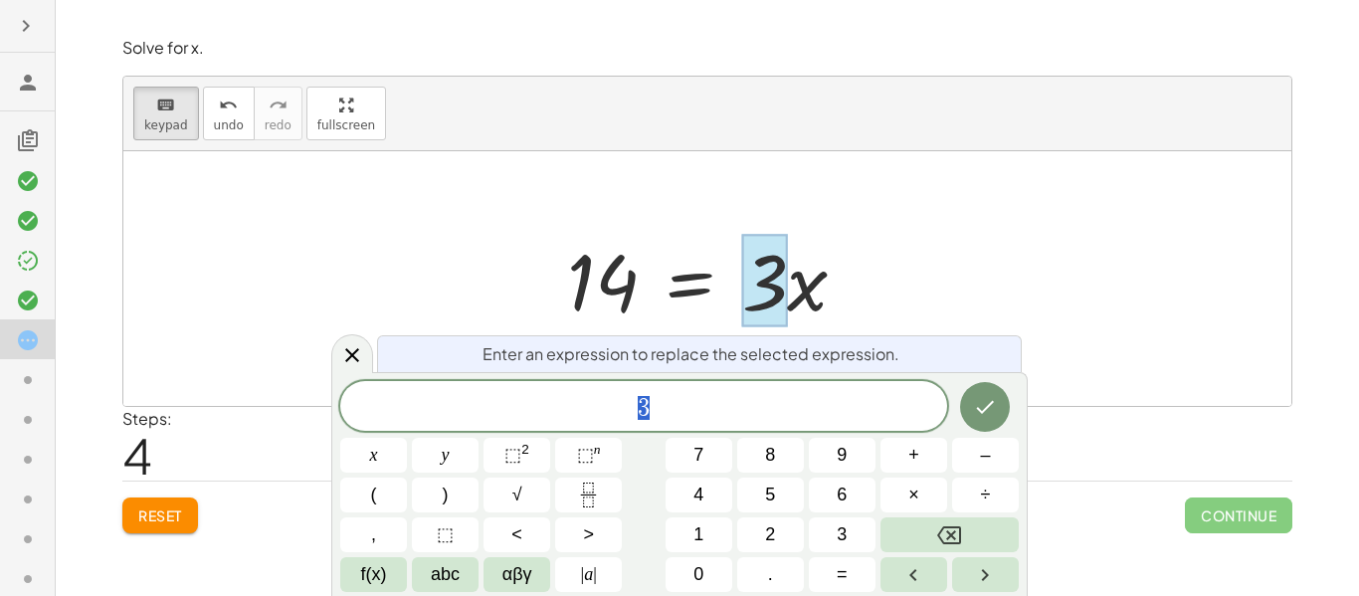
click at [738, 395] on span "3" at bounding box center [643, 408] width 607 height 28
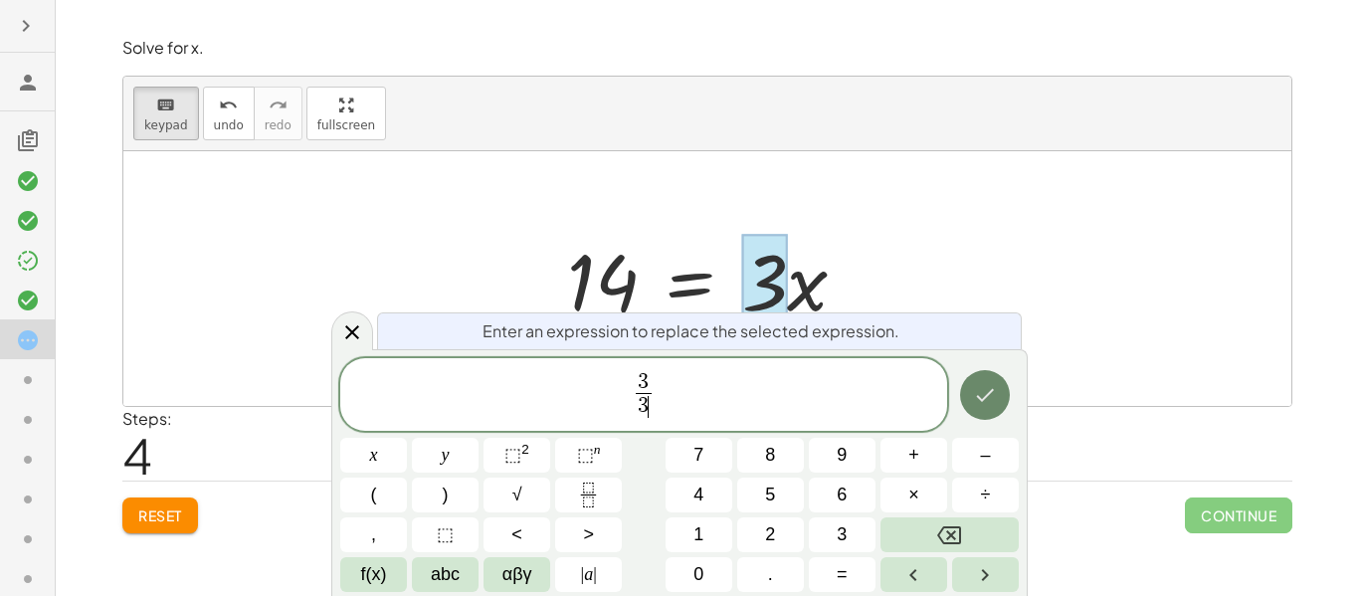
click at [994, 392] on icon "Done" at bounding box center [985, 395] width 24 height 24
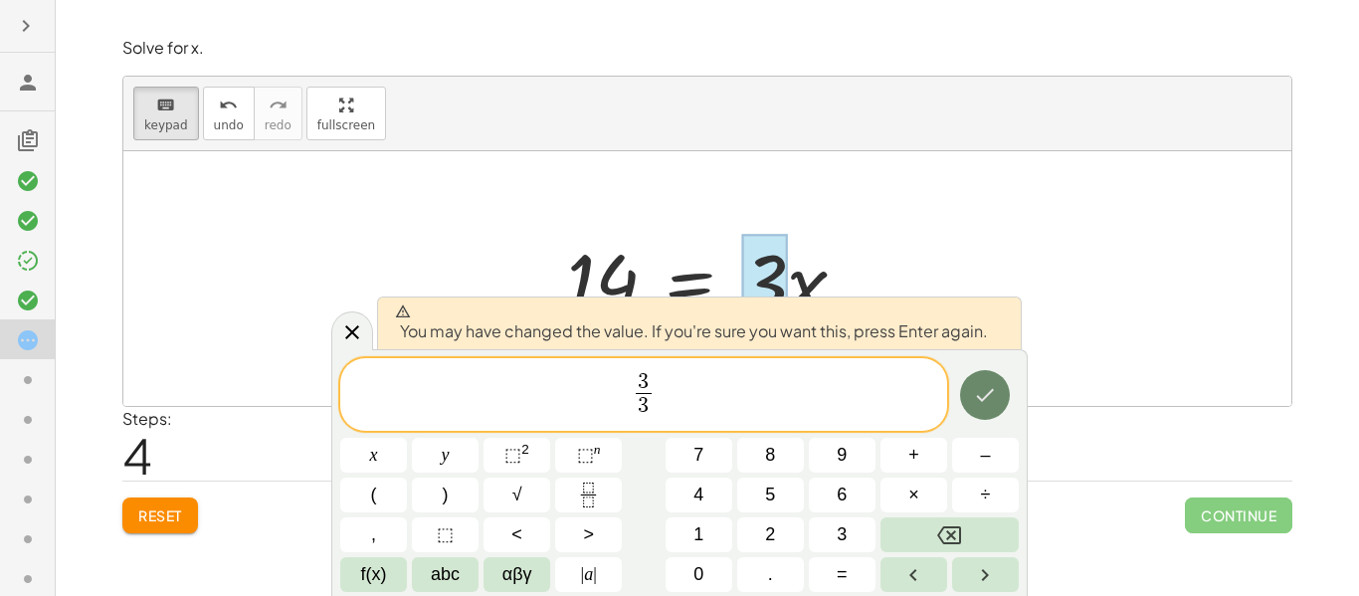
click at [995, 390] on icon "Done" at bounding box center [985, 395] width 24 height 24
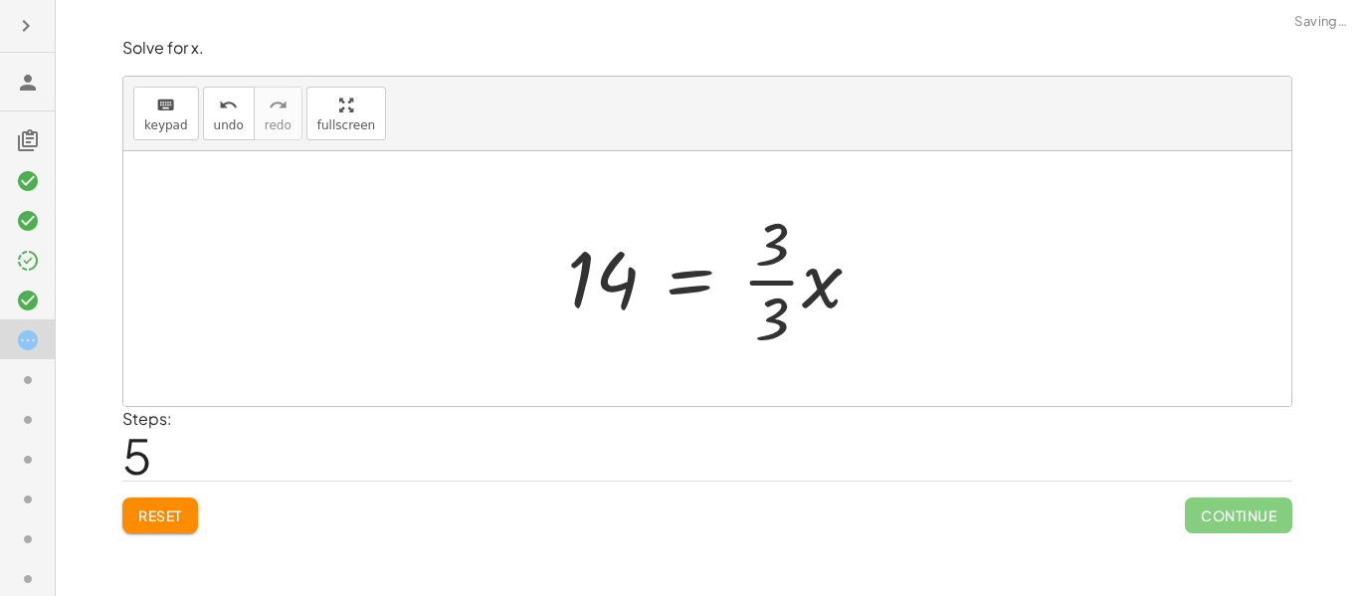
click at [991, 374] on div at bounding box center [707, 278] width 1168 height 255
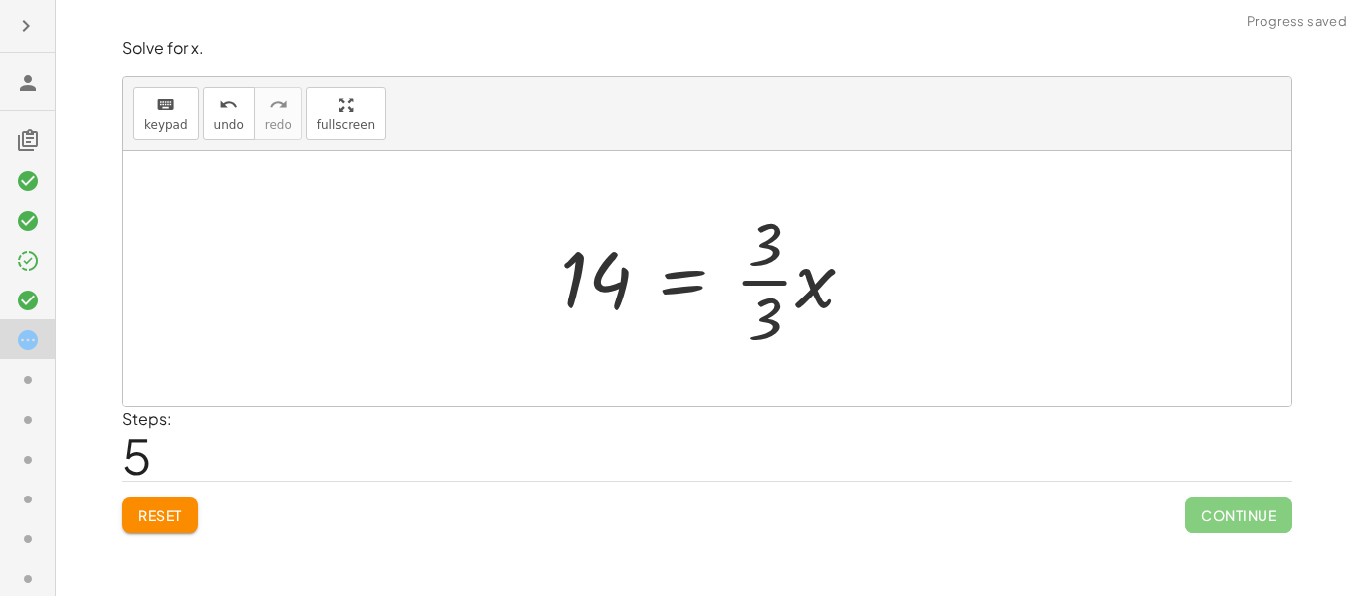
click at [739, 304] on div at bounding box center [715, 278] width 330 height 153
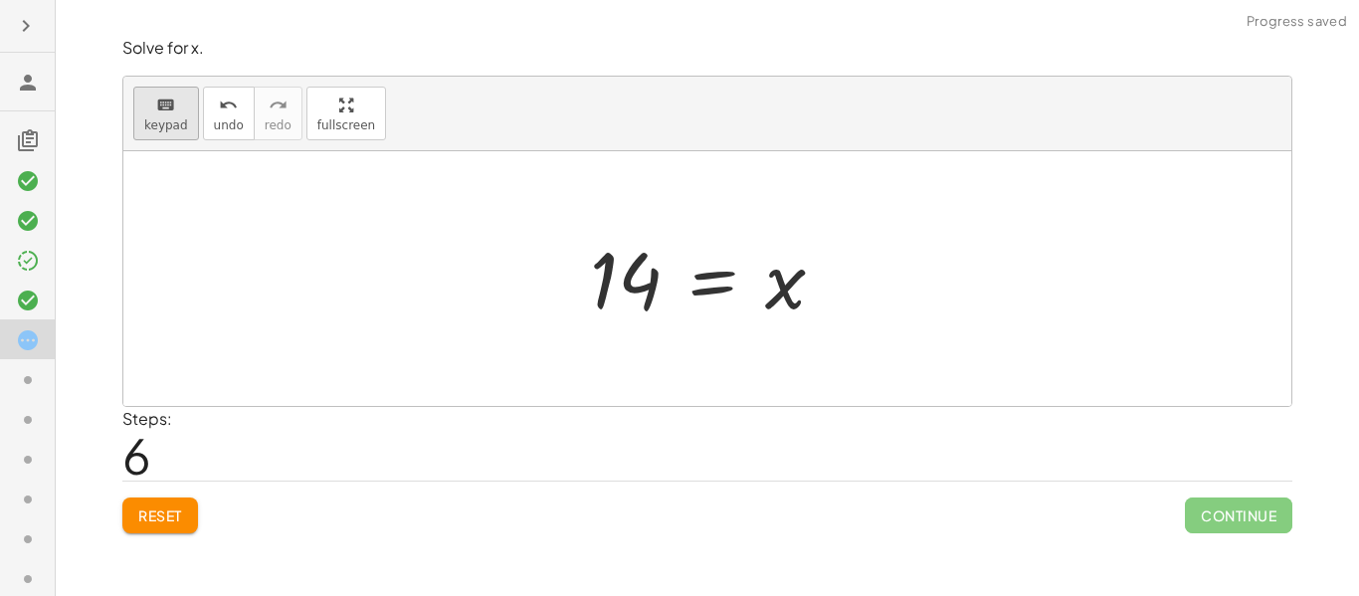
click at [167, 110] on icon "keyboard" at bounding box center [165, 106] width 19 height 24
click at [604, 295] on div at bounding box center [626, 281] width 72 height 89
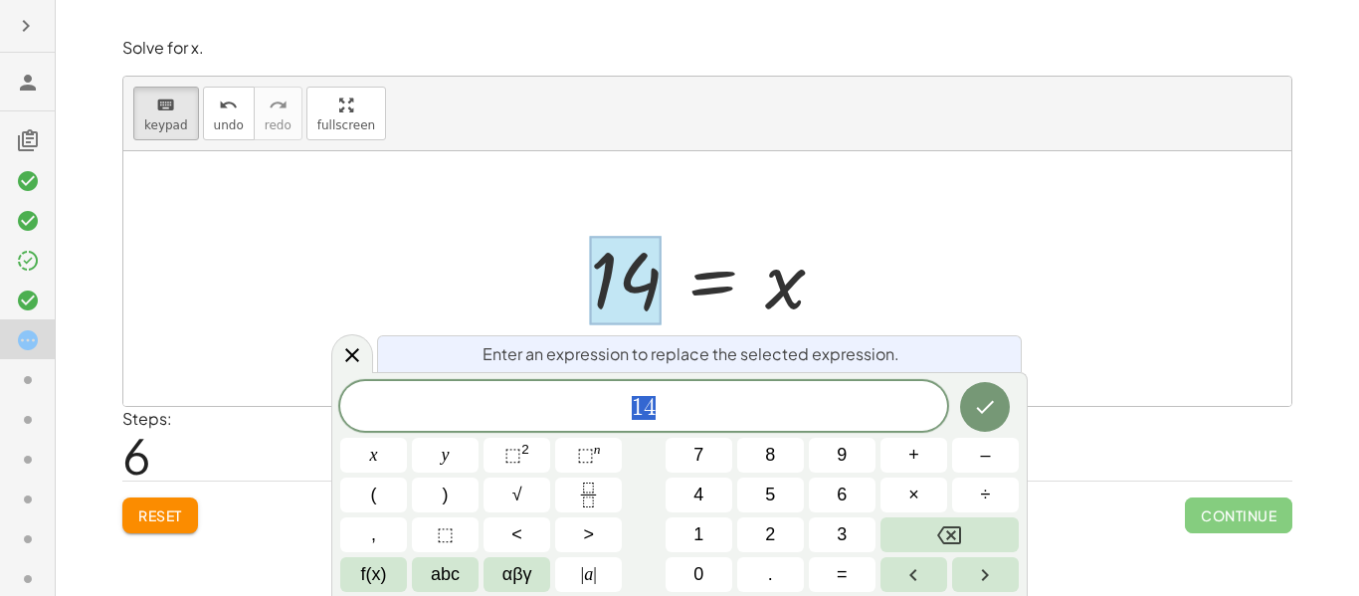
click at [663, 406] on span "1 4" at bounding box center [643, 408] width 607 height 28
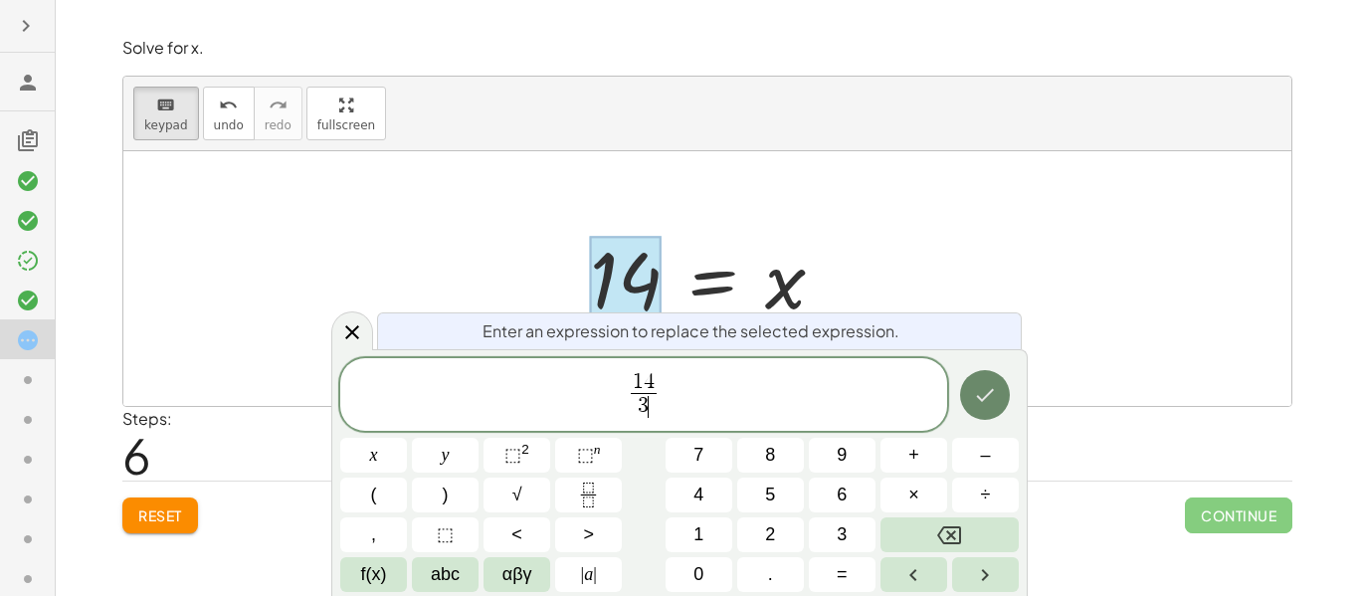
click at [999, 387] on button "Done" at bounding box center [985, 395] width 50 height 50
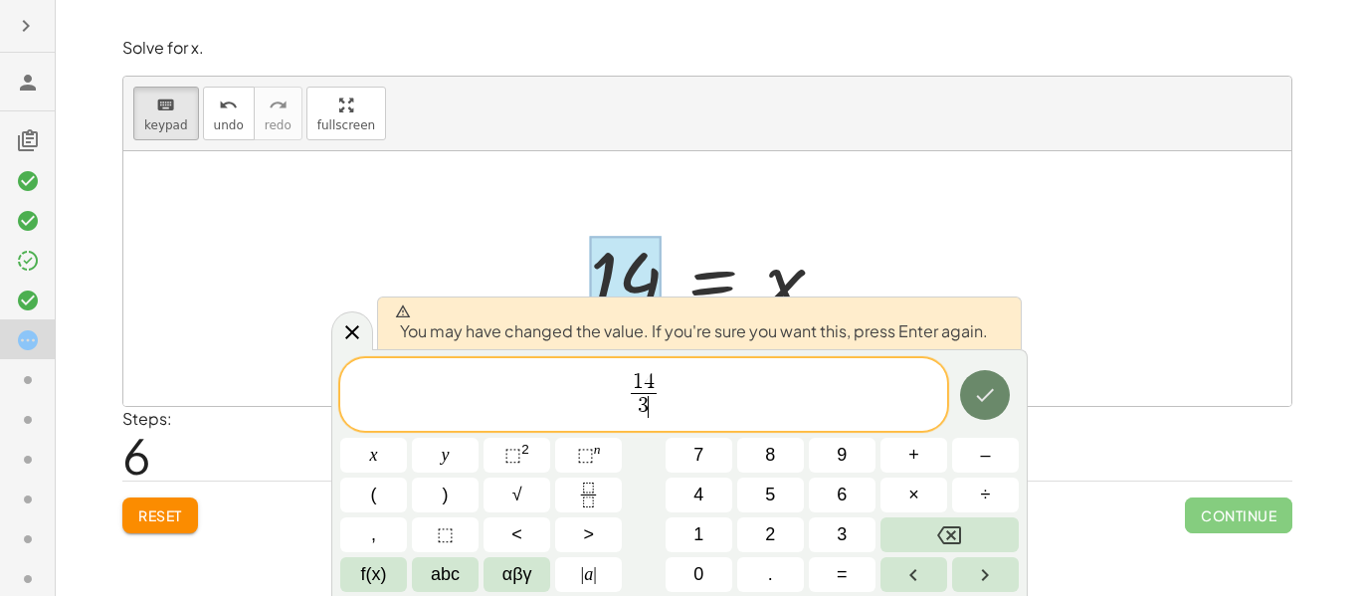
click at [974, 392] on icon "Done" at bounding box center [985, 395] width 24 height 24
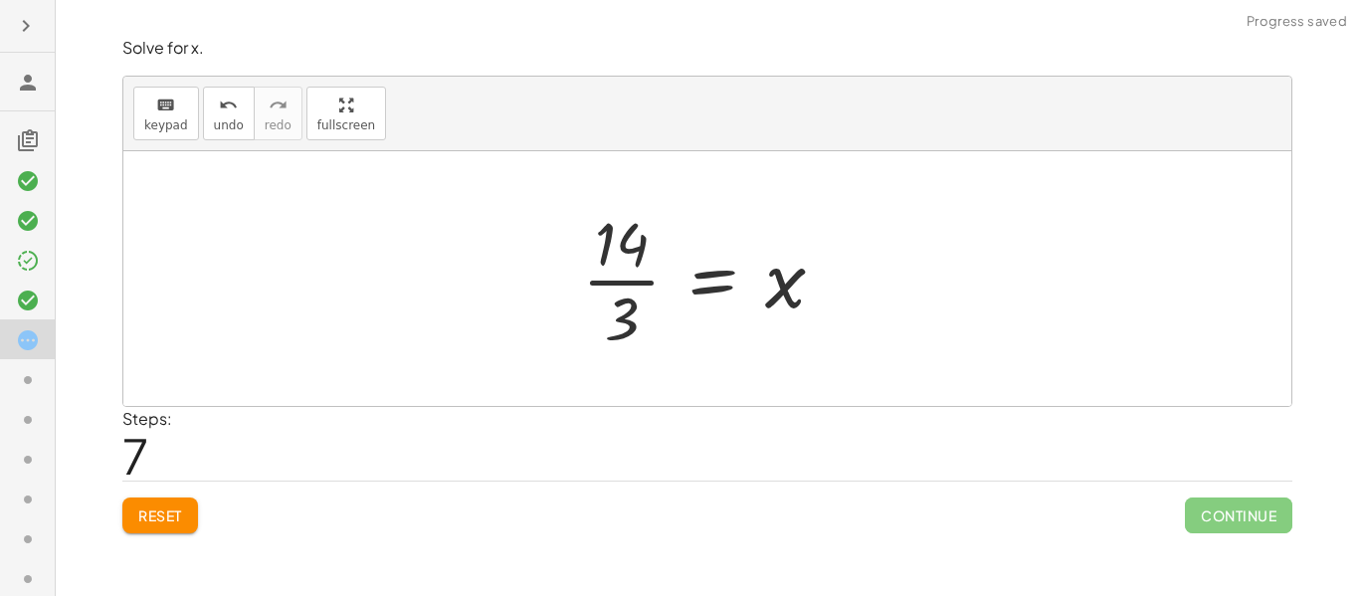
click at [650, 282] on div at bounding box center [711, 278] width 279 height 153
click at [647, 287] on div at bounding box center [715, 278] width 279 height 153
click at [647, 287] on div at bounding box center [648, 279] width 414 height 98
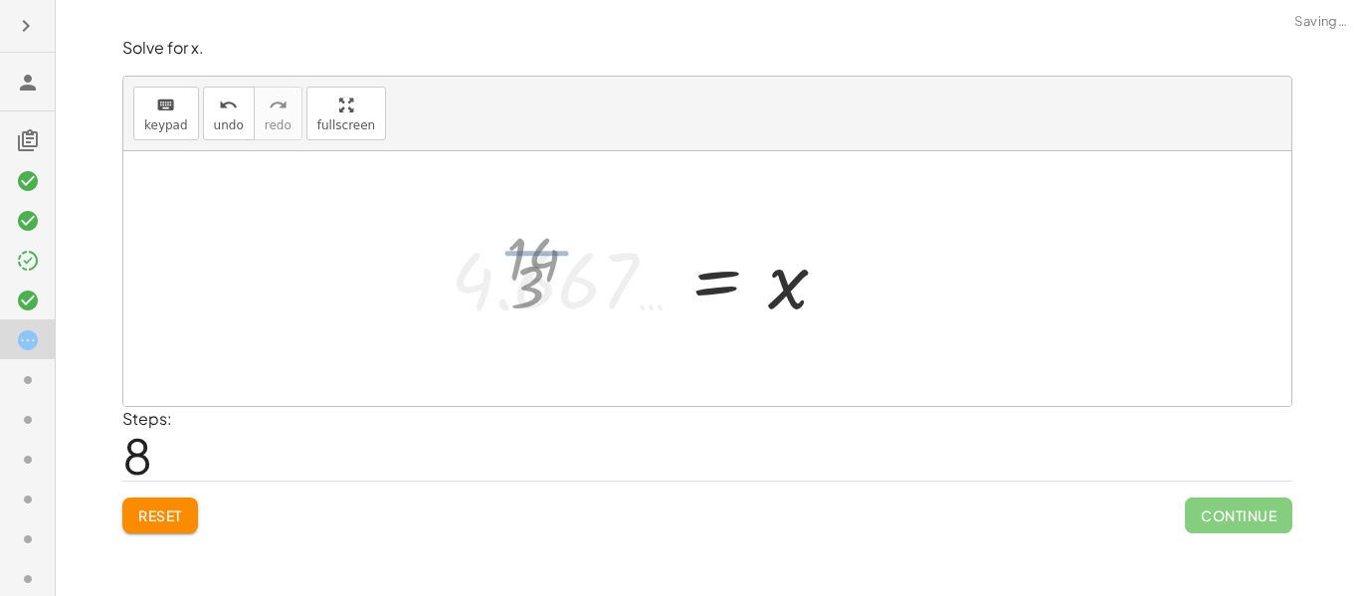
click at [647, 287] on div at bounding box center [648, 279] width 414 height 98
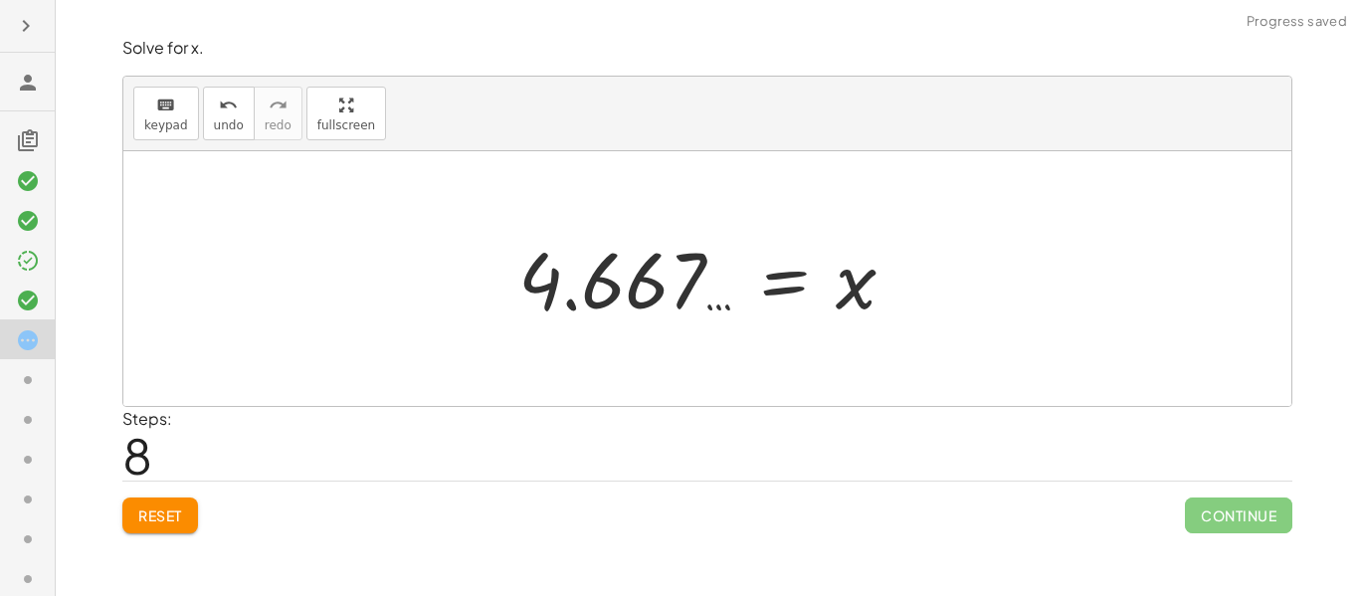
click at [713, 287] on div at bounding box center [715, 279] width 414 height 98
click at [796, 289] on div at bounding box center [715, 279] width 414 height 98
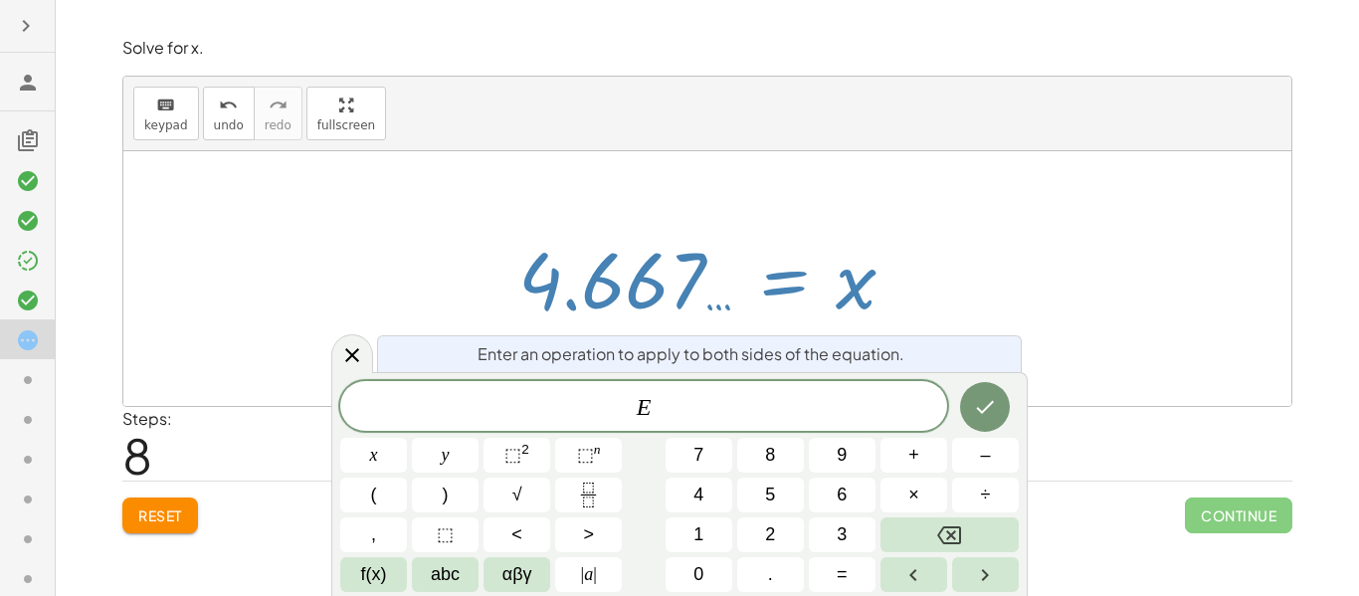
click at [1008, 310] on div at bounding box center [707, 278] width 1168 height 255
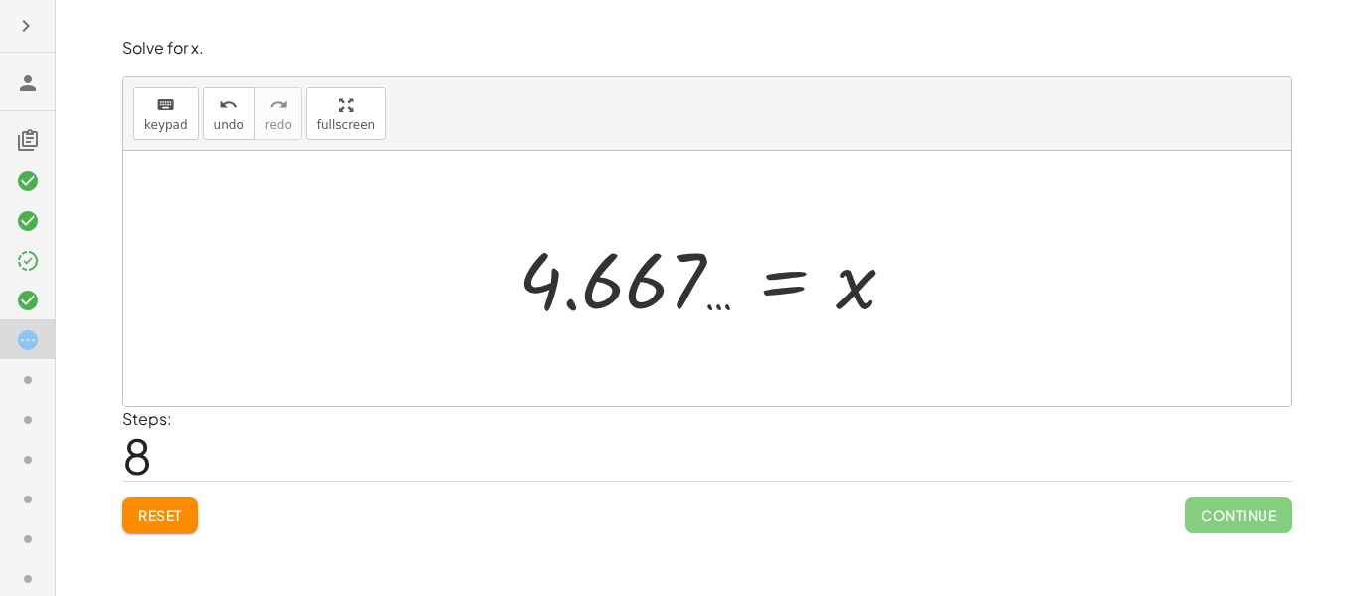
click at [527, 278] on div at bounding box center [715, 279] width 414 height 98
click at [0, 0] on div "Solve for x. keyboard keypad undo undo redo redo fullscreen 8 = + · 3 · x − 8 8…" at bounding box center [0, 0] width 0 height 0
click at [160, 522] on span "Reset" at bounding box center [160, 515] width 44 height 18
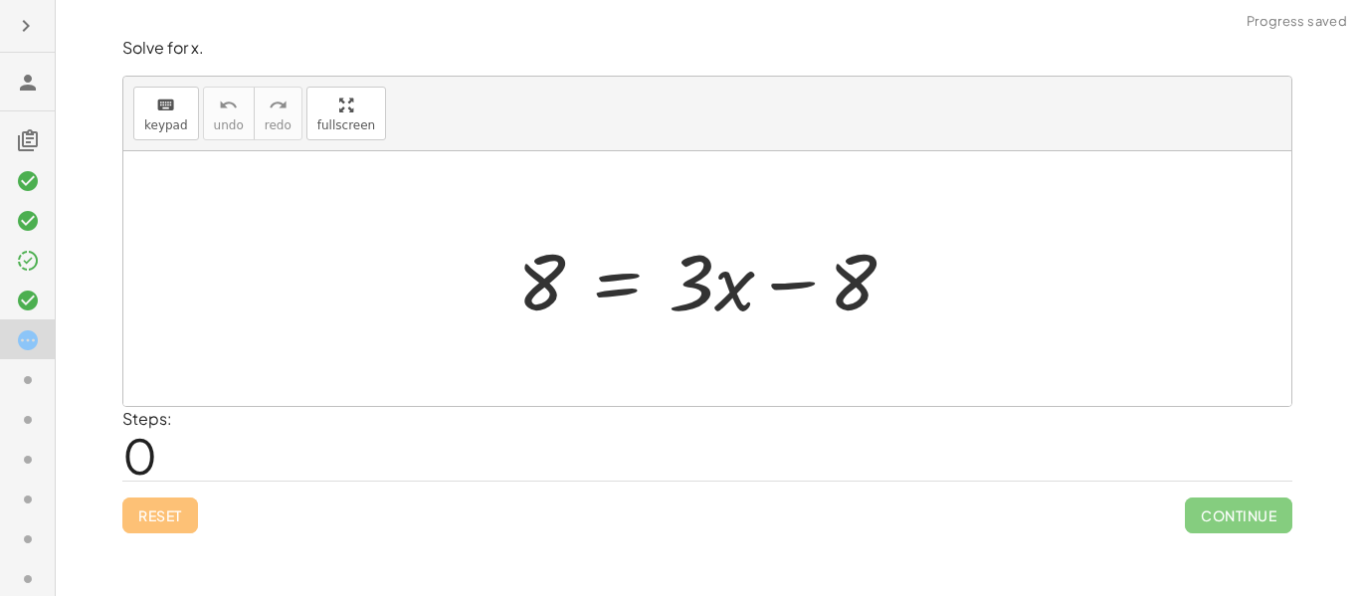
click at [20, 261] on icon at bounding box center [28, 261] width 24 height 24
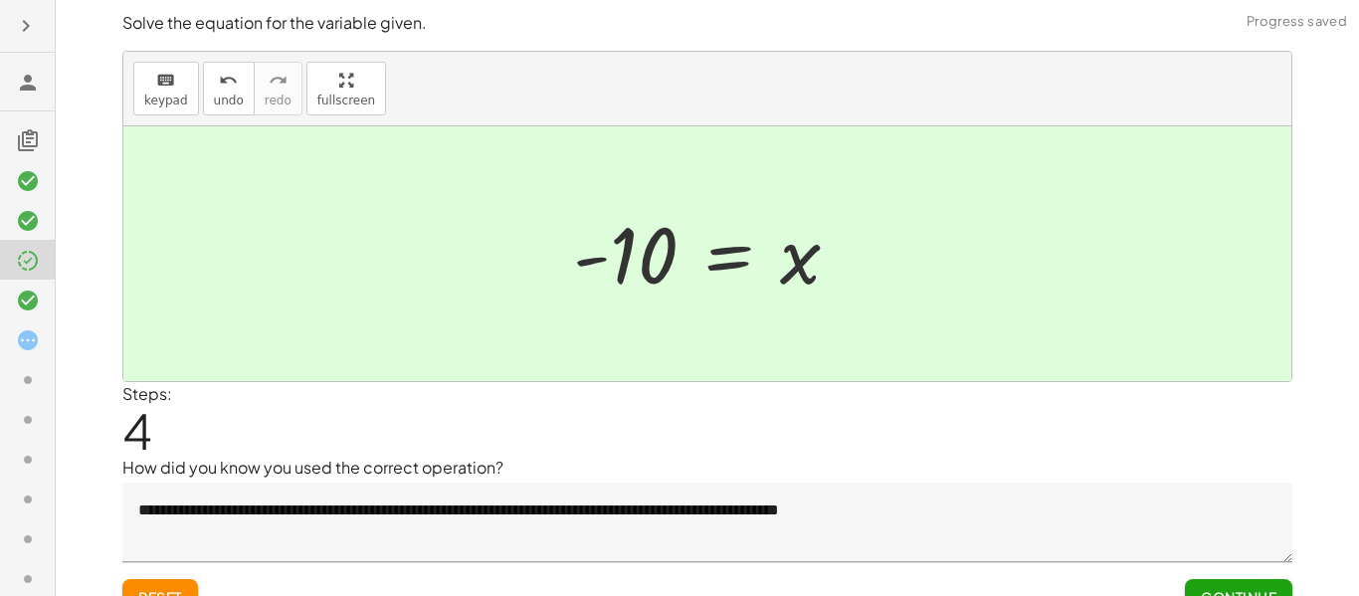
click at [289, 539] on textarea "**********" at bounding box center [707, 522] width 1170 height 80
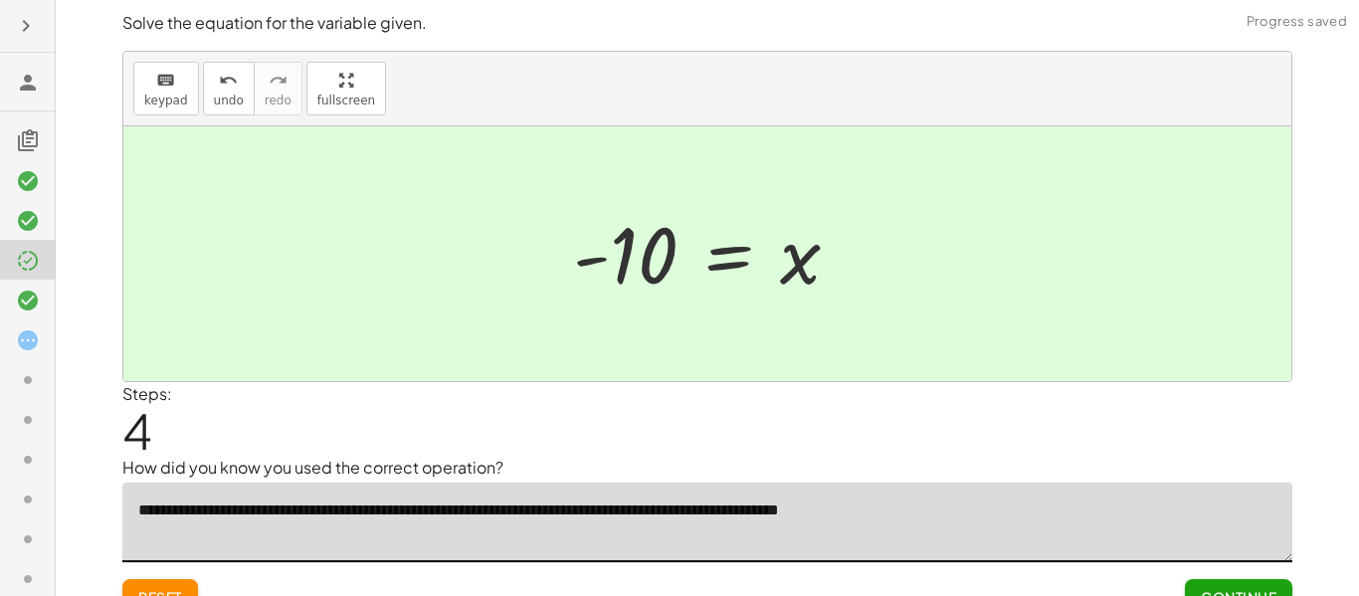
click at [288, 518] on textarea "**********" at bounding box center [707, 522] width 1170 height 80
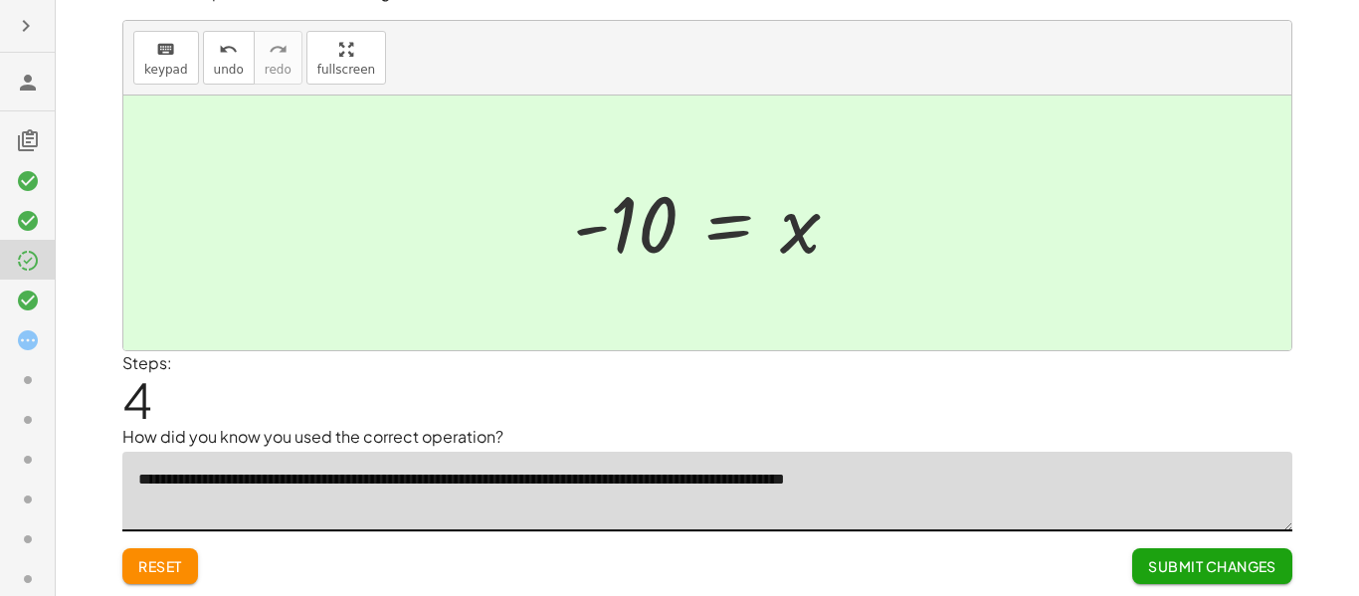
type textarea "**********"
click at [1166, 562] on span "Submit Changes" at bounding box center [1212, 566] width 128 height 18
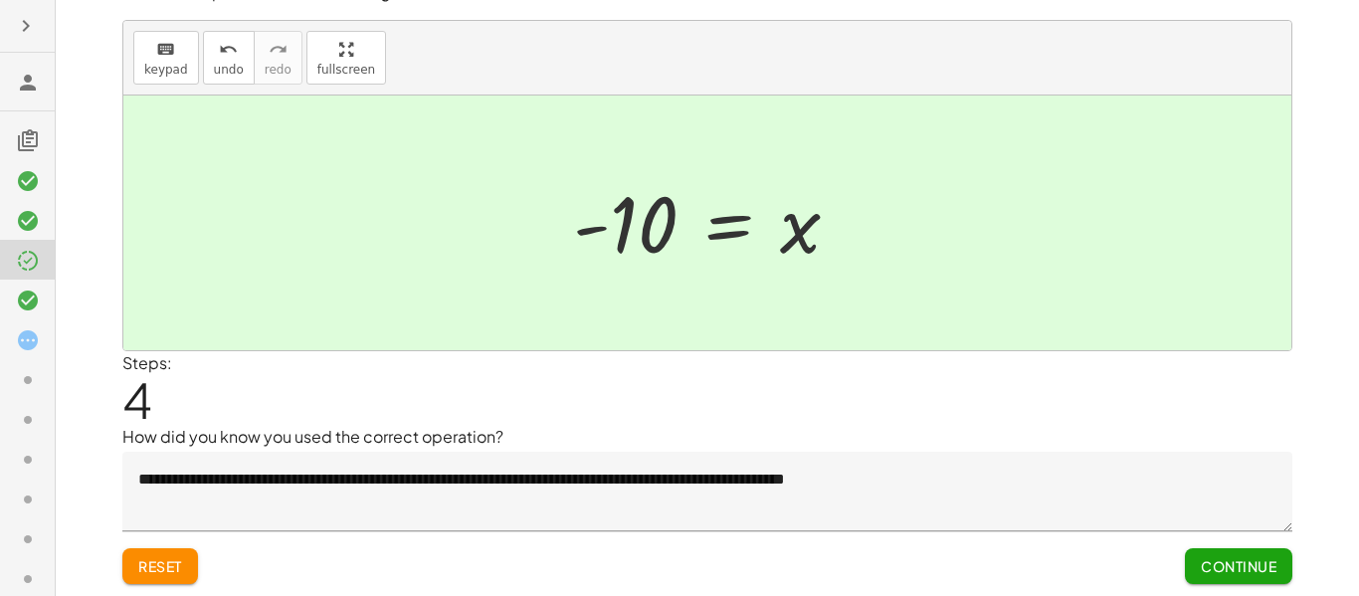
click at [23, 346] on icon at bounding box center [28, 340] width 24 height 24
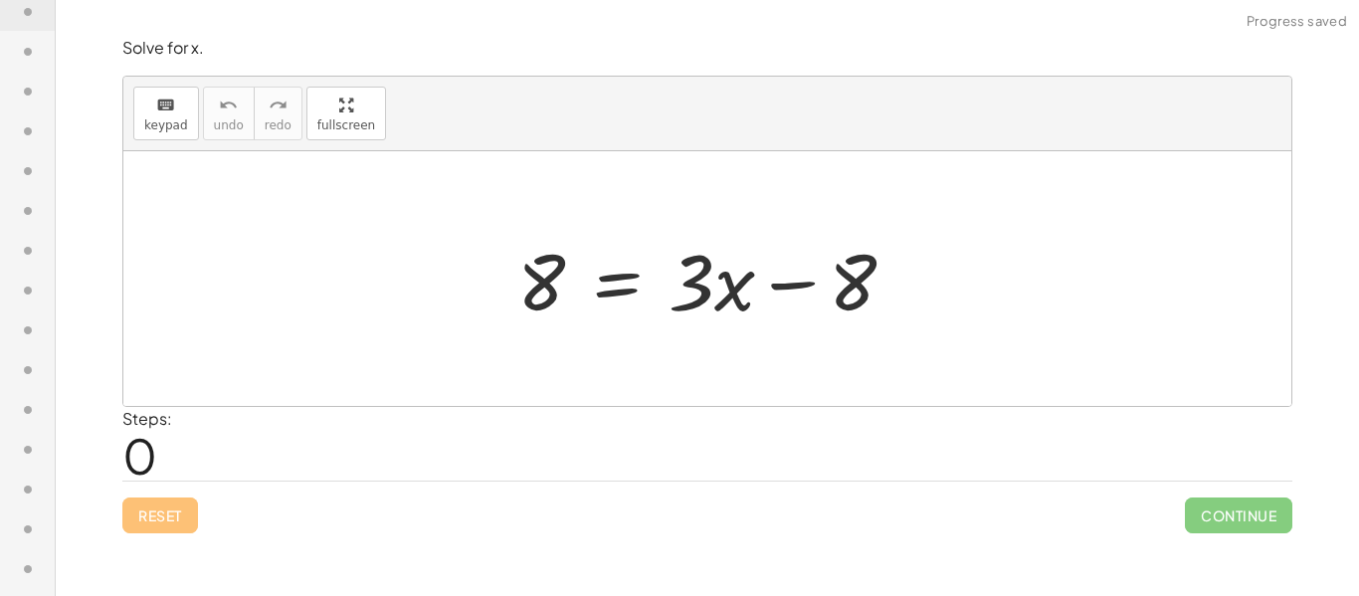
scroll to position [0, 0]
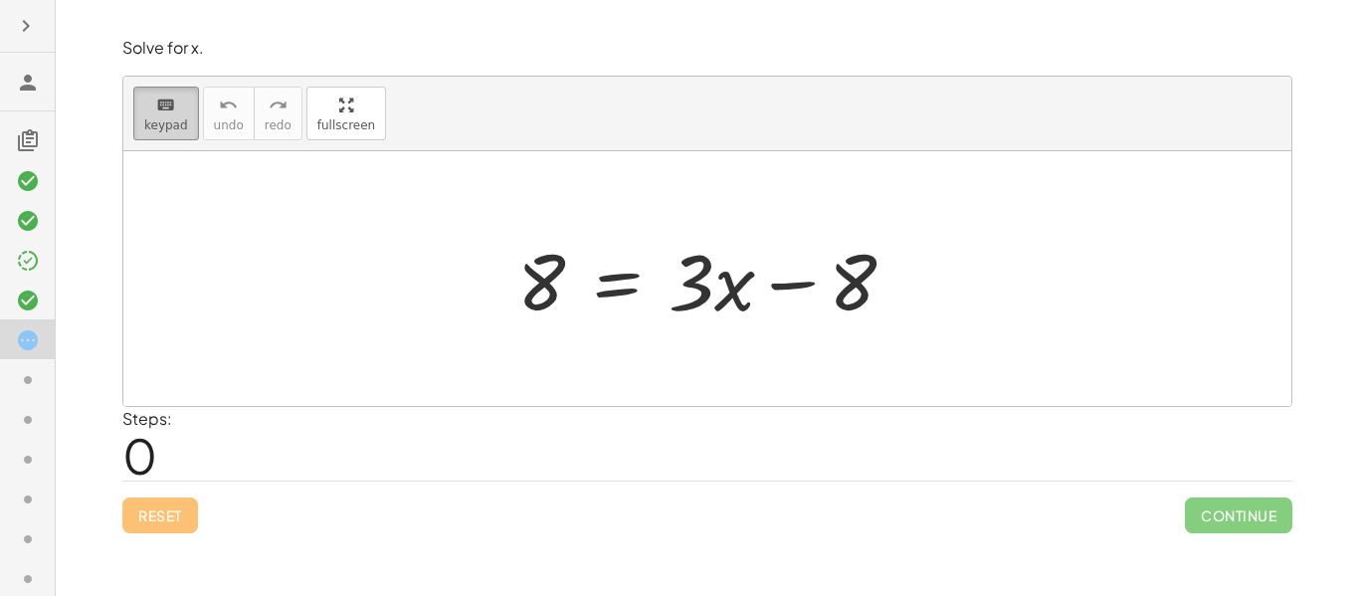
click at [165, 137] on button "keyboard keypad" at bounding box center [166, 114] width 66 height 54
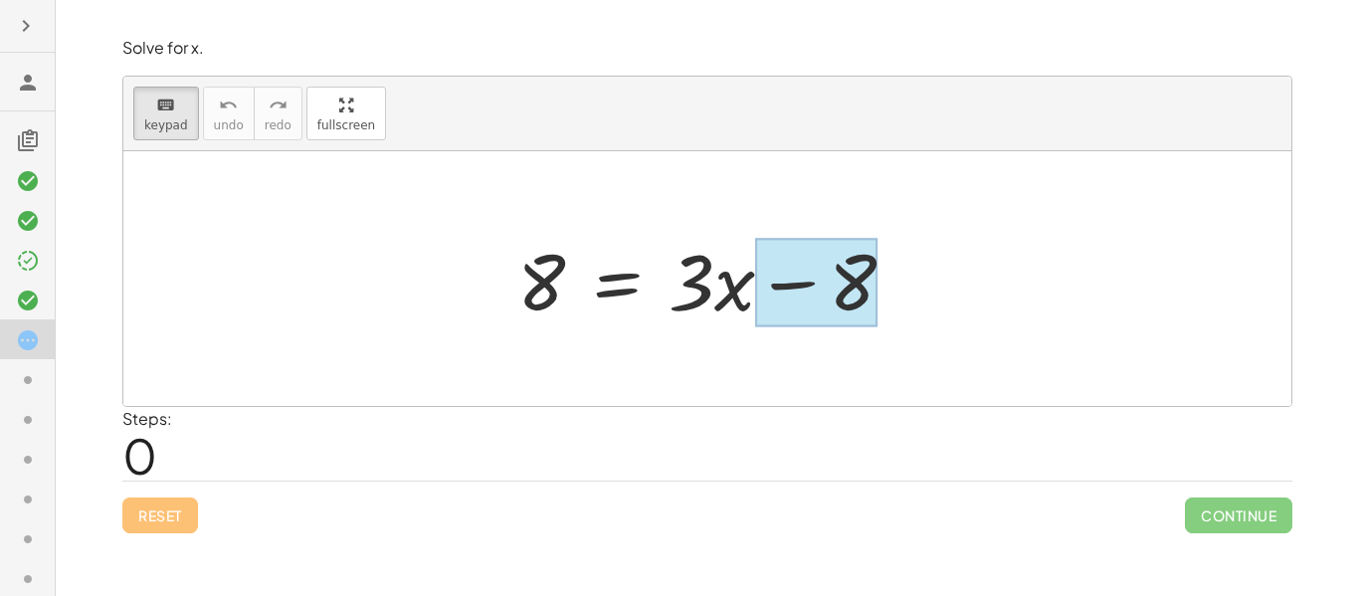
click at [798, 275] on div at bounding box center [816, 283] width 122 height 89
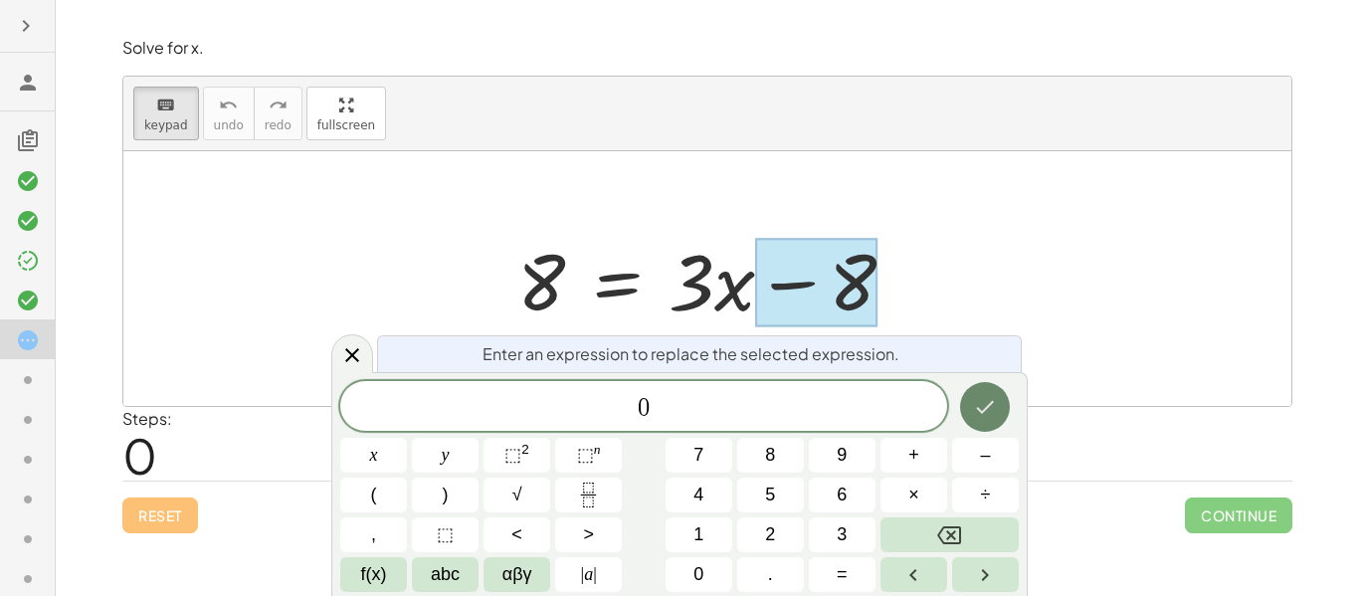
click at [969, 403] on button "Done" at bounding box center [985, 407] width 50 height 50
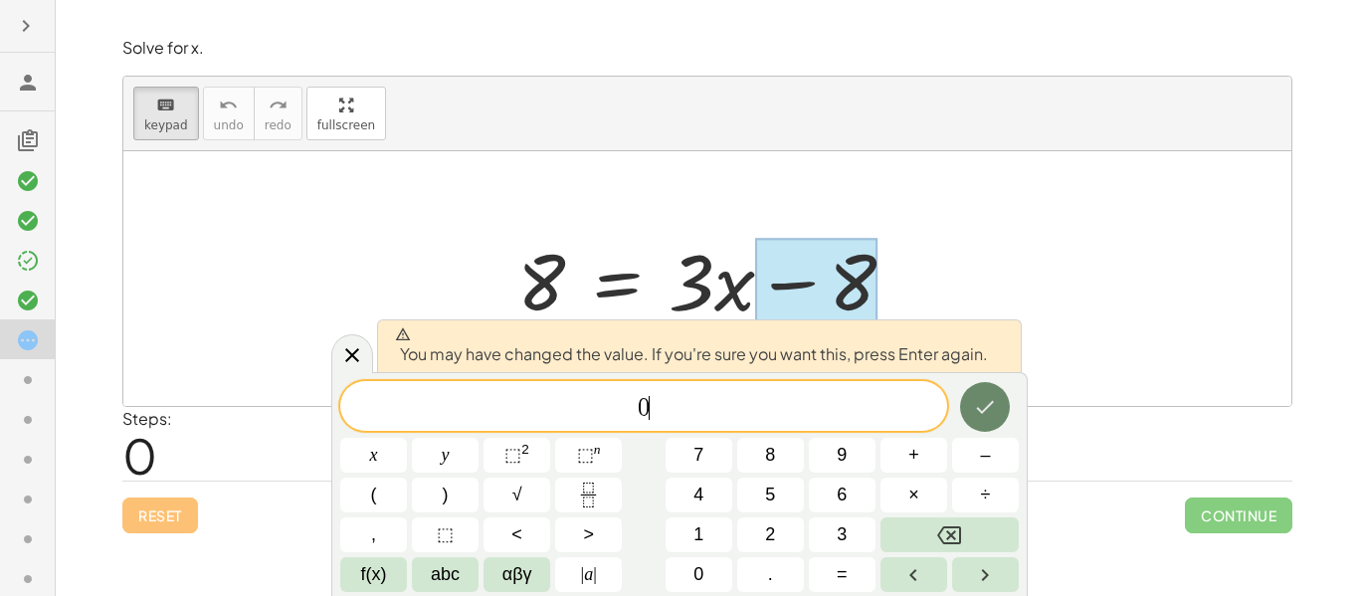
click at [992, 397] on icon "Done" at bounding box center [985, 407] width 24 height 24
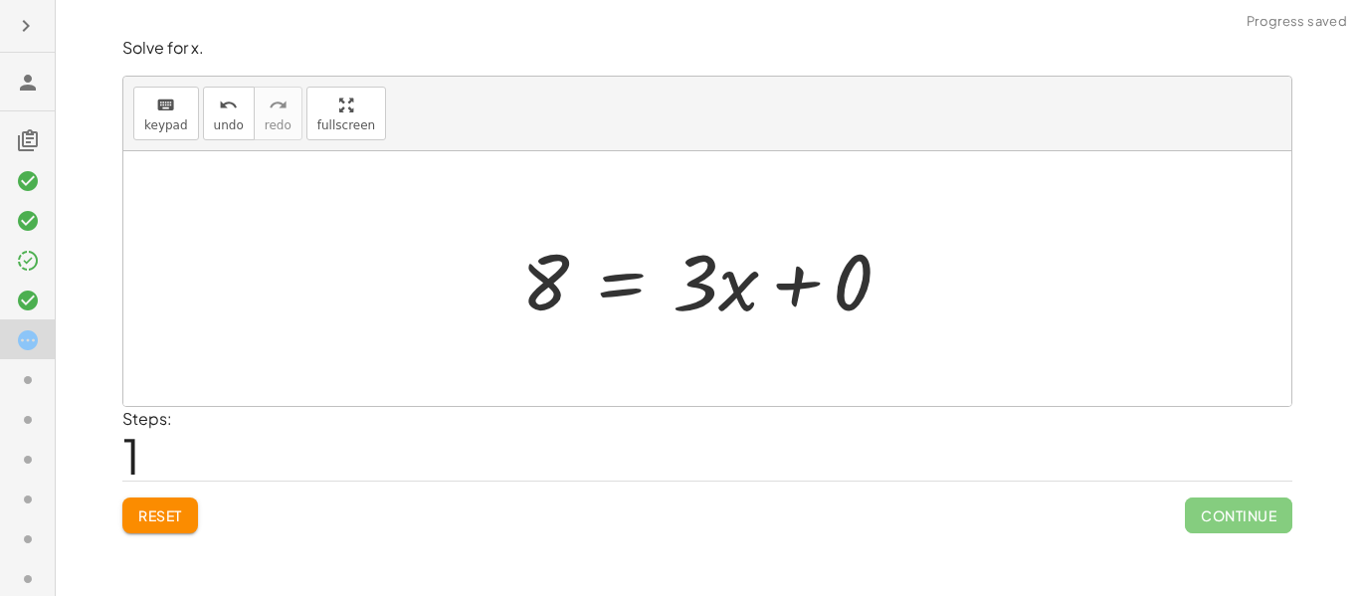
click at [546, 302] on div at bounding box center [714, 279] width 406 height 102
click at [562, 283] on div at bounding box center [714, 279] width 406 height 102
click at [183, 118] on span "keypad" at bounding box center [166, 125] width 44 height 14
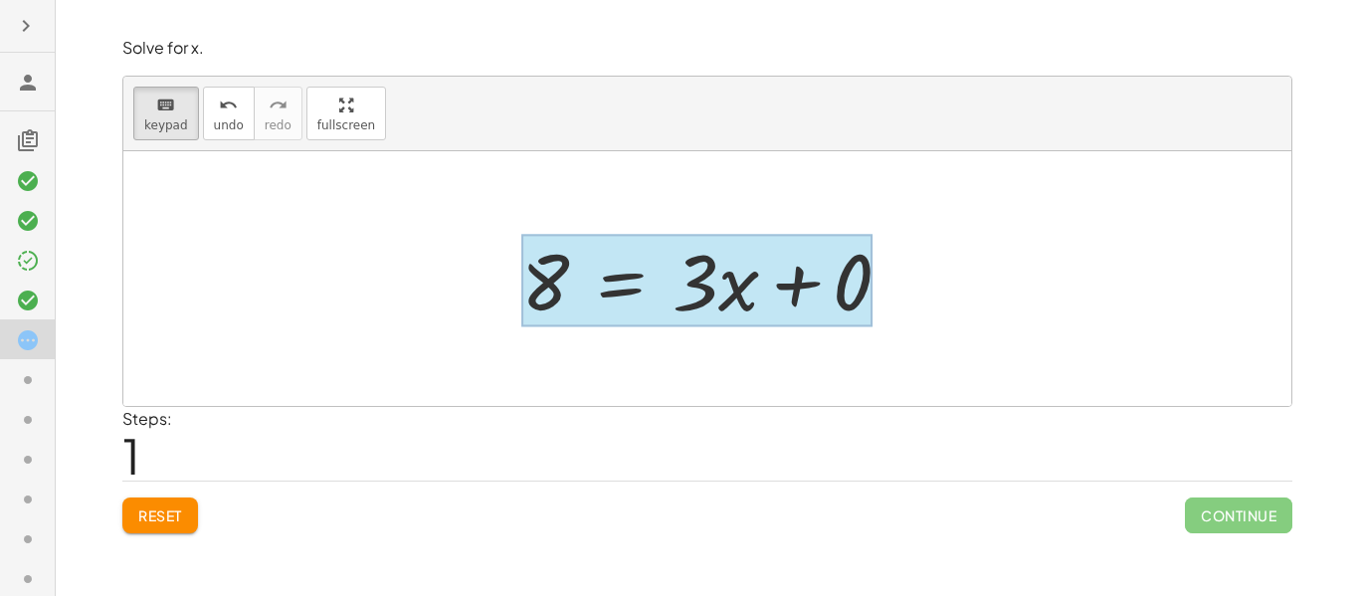
click at [578, 292] on div at bounding box center [696, 281] width 351 height 93
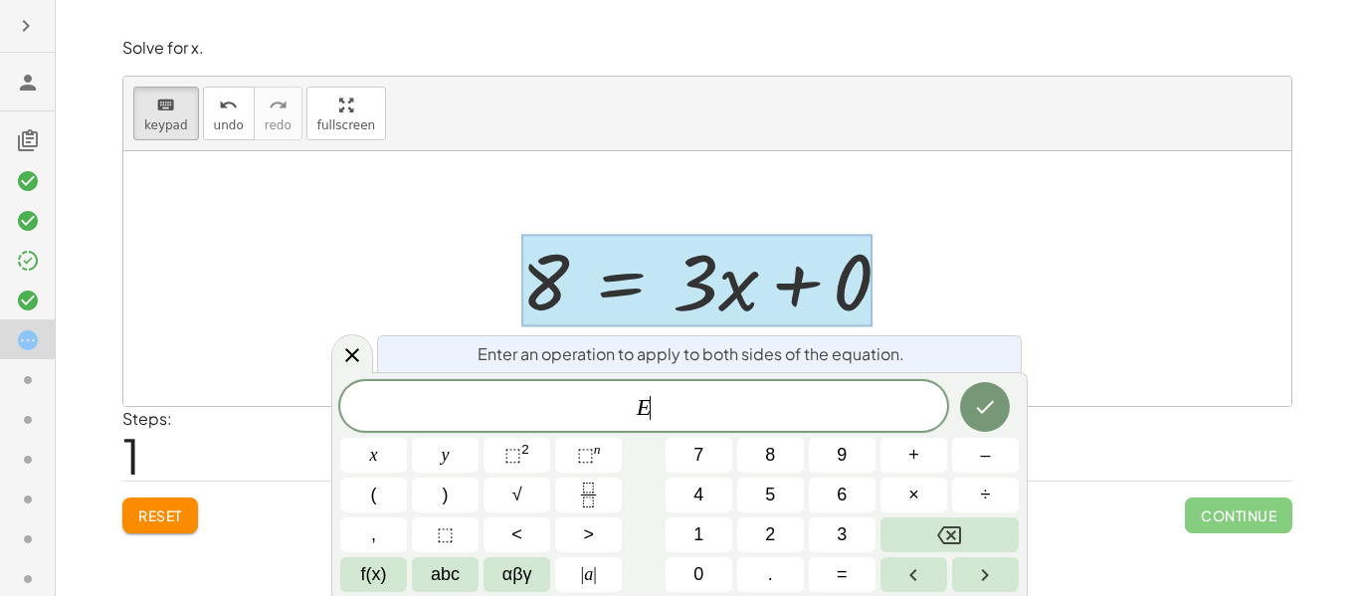
click at [553, 288] on div at bounding box center [696, 281] width 351 height 93
click at [537, 231] on div at bounding box center [714, 279] width 406 height 102
click at [505, 277] on div "8 = + · 3 · x − 8 8 = + · 3 · x + 0" at bounding box center [706, 279] width 431 height 112
click at [144, 118] on span "keypad" at bounding box center [166, 125] width 44 height 14
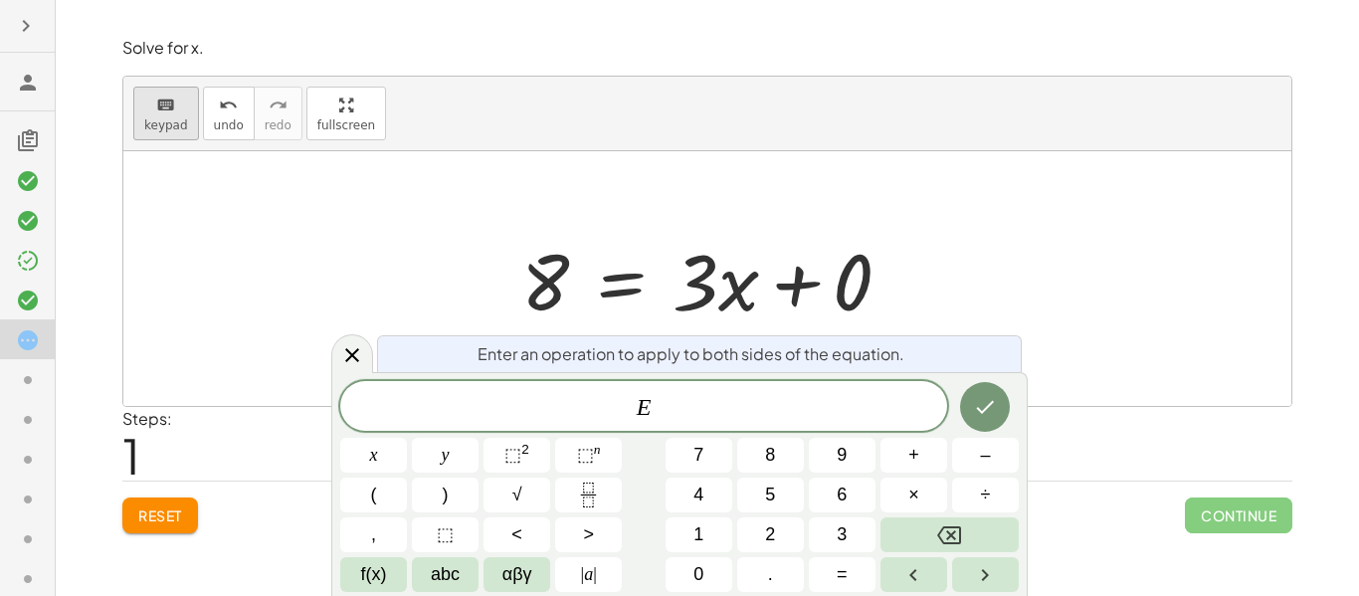
click at [144, 118] on span "keypad" at bounding box center [166, 125] width 44 height 14
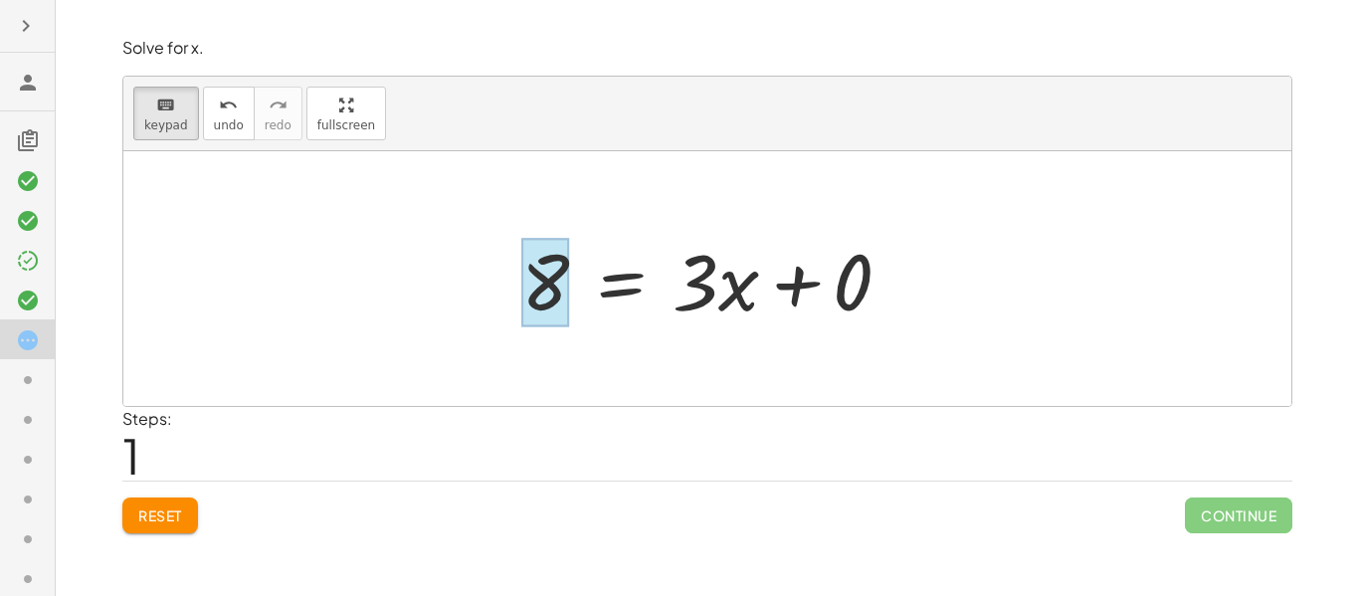
click at [568, 323] on div at bounding box center [545, 283] width 48 height 89
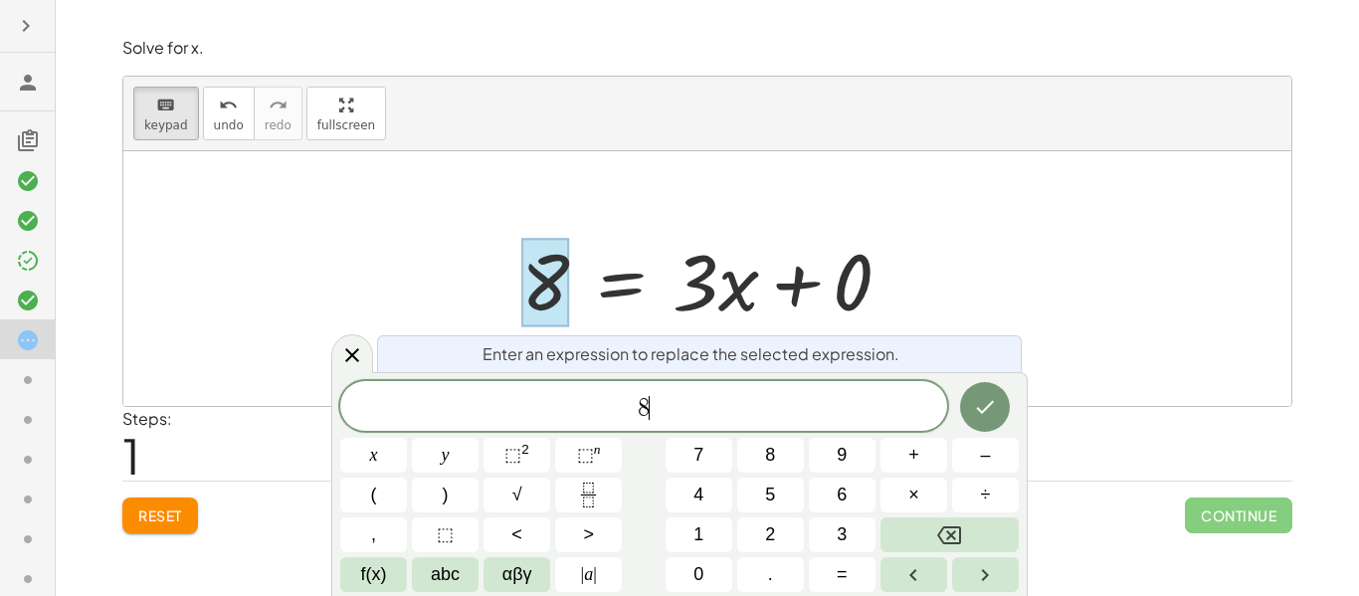
click at [676, 402] on span "8 ​" at bounding box center [643, 408] width 607 height 28
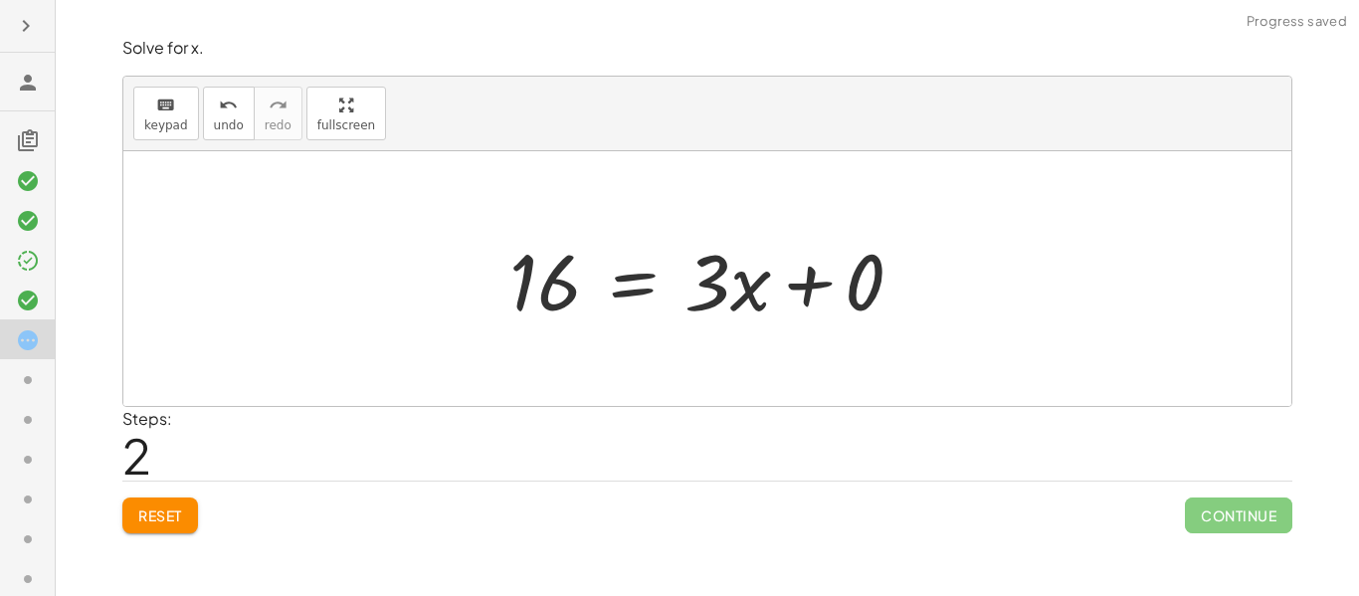
click at [744, 288] on div at bounding box center [714, 279] width 430 height 102
click at [900, 275] on div at bounding box center [714, 279] width 430 height 102
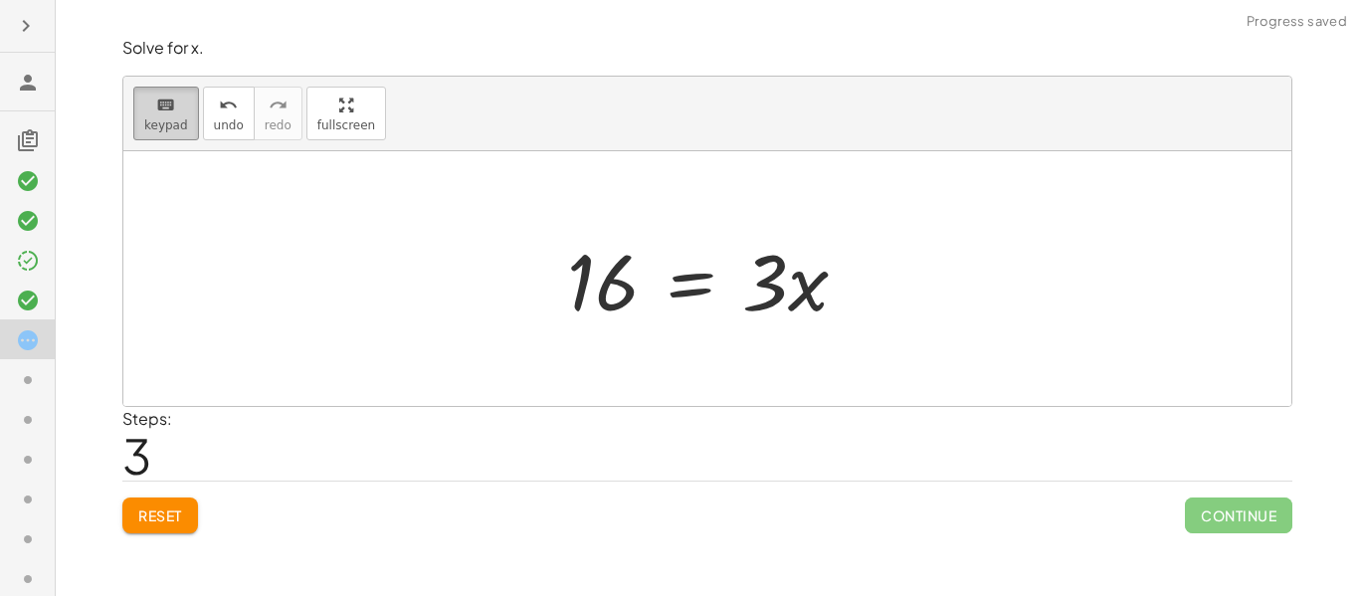
click at [168, 135] on button "keyboard keypad" at bounding box center [166, 114] width 66 height 54
click at [754, 267] on div at bounding box center [765, 281] width 46 height 93
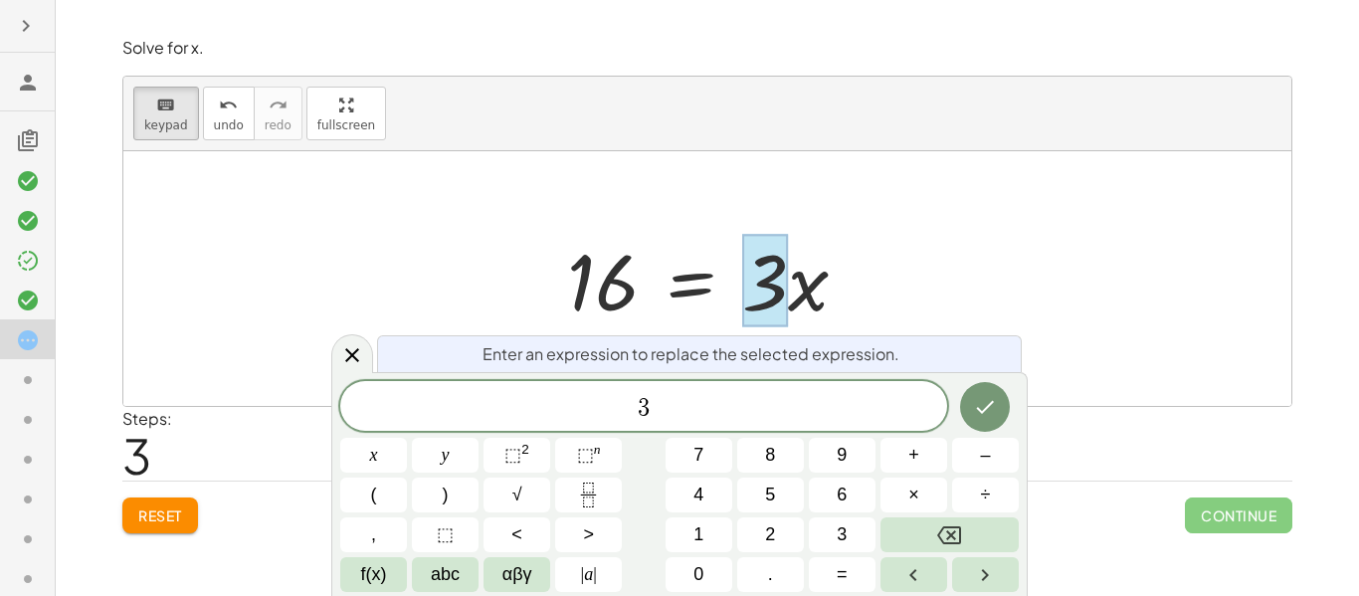
click at [809, 294] on div at bounding box center [715, 279] width 316 height 102
click at [750, 431] on div "3 x y ⬚ 2 ⬚ n 7 8 9 + – ( ) √ 4 5 6 × ÷ , ⬚ < > 1 2 3 f(x) abc αβγ | a | 0 . =" at bounding box center [679, 486] width 678 height 211
click at [748, 419] on span "3 ​" at bounding box center [643, 408] width 607 height 28
click at [789, 302] on div at bounding box center [715, 279] width 316 height 102
click at [827, 296] on div at bounding box center [715, 279] width 316 height 102
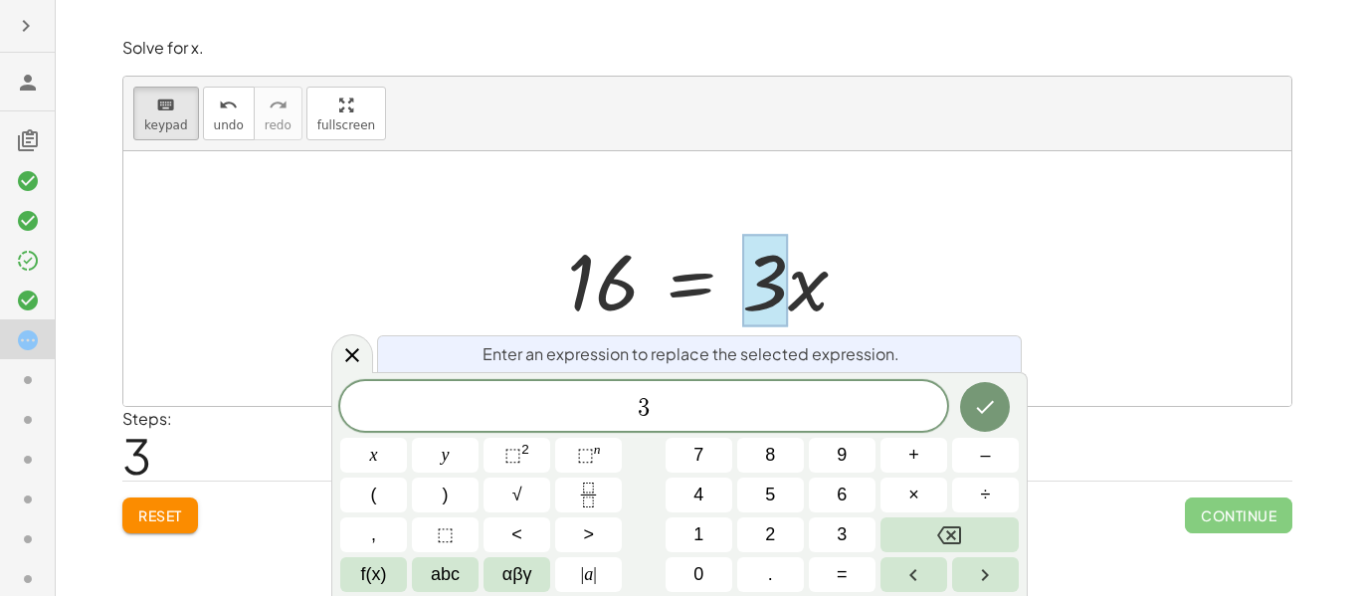
click at [896, 275] on div at bounding box center [707, 278] width 1168 height 255
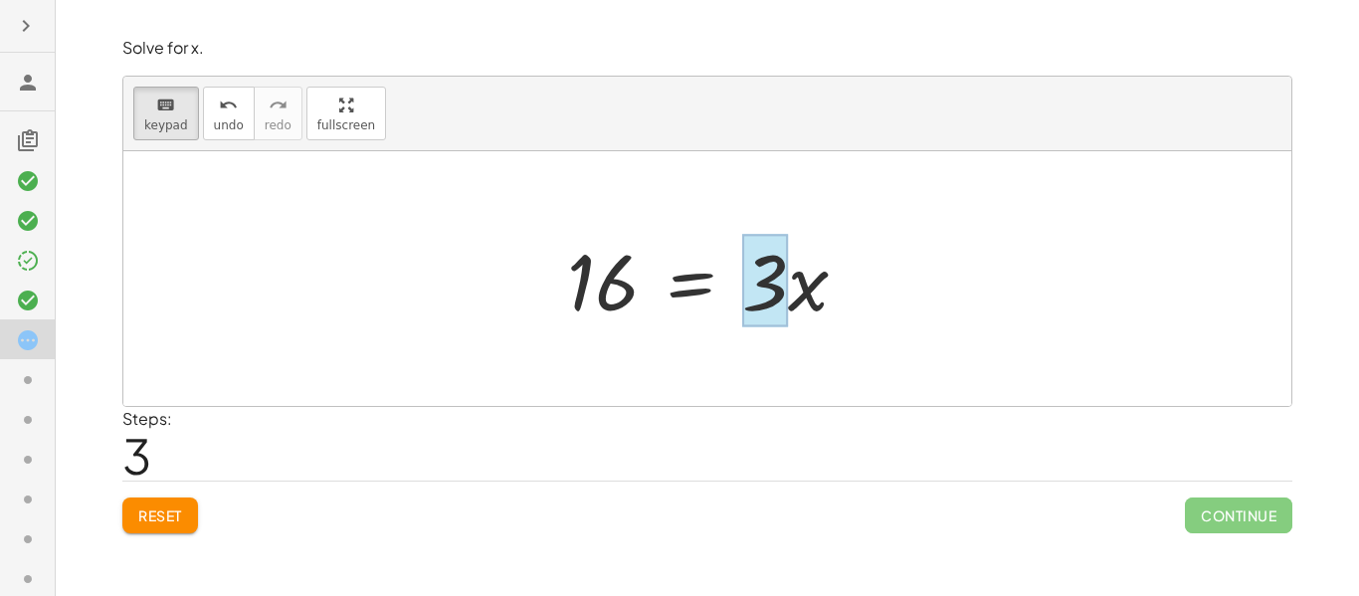
click at [788, 300] on div at bounding box center [715, 279] width 316 height 102
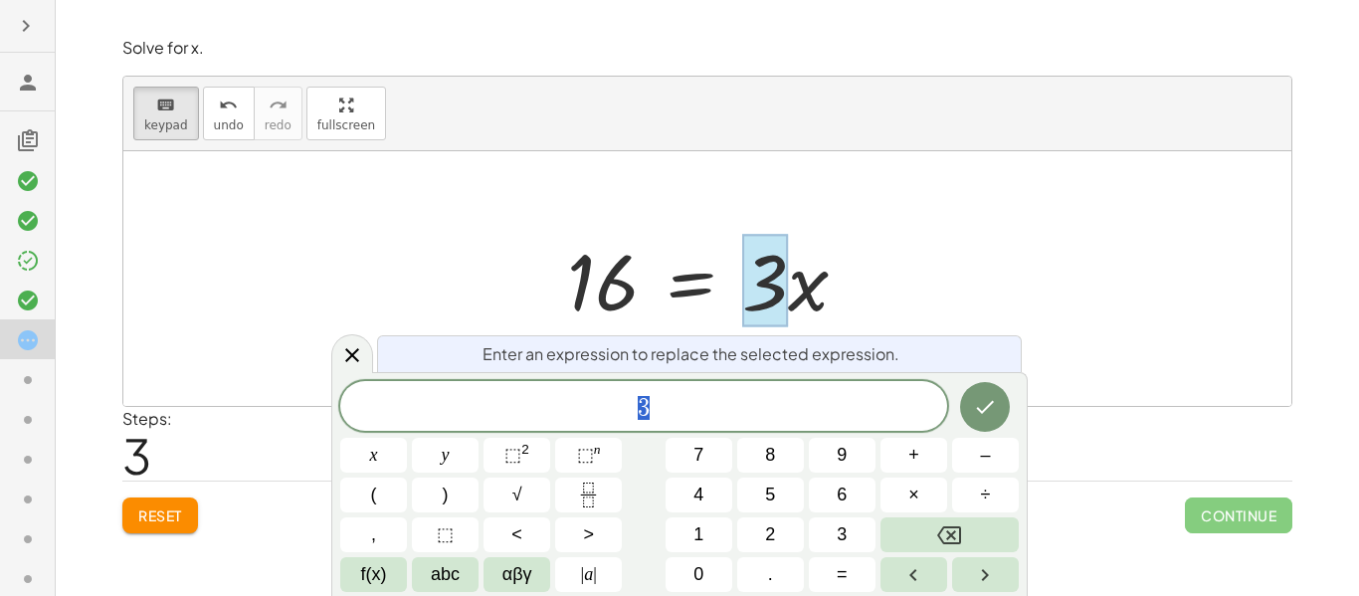
click at [876, 270] on div "8 = + · 3 · x − 8 8 = + · 3 · x + 0 16 = + · 3 · x + 0 = · 3 · x 16" at bounding box center [707, 279] width 341 height 112
click at [888, 262] on div at bounding box center [707, 278] width 1168 height 255
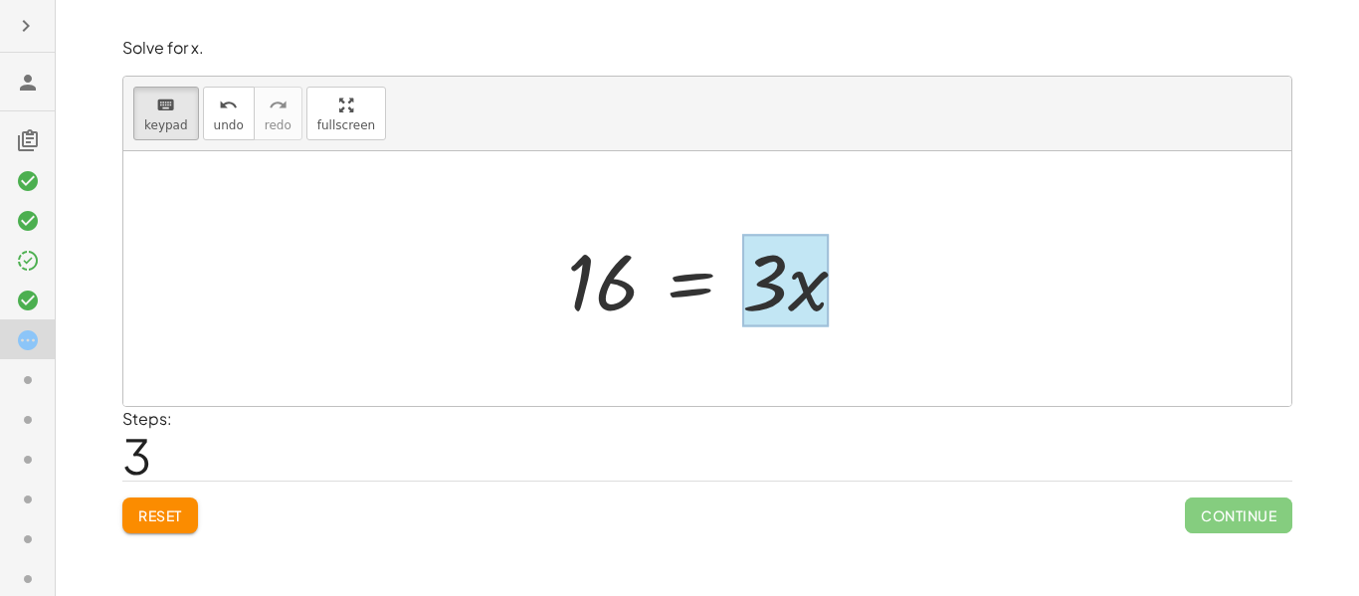
click at [811, 282] on div at bounding box center [785, 281] width 87 height 93
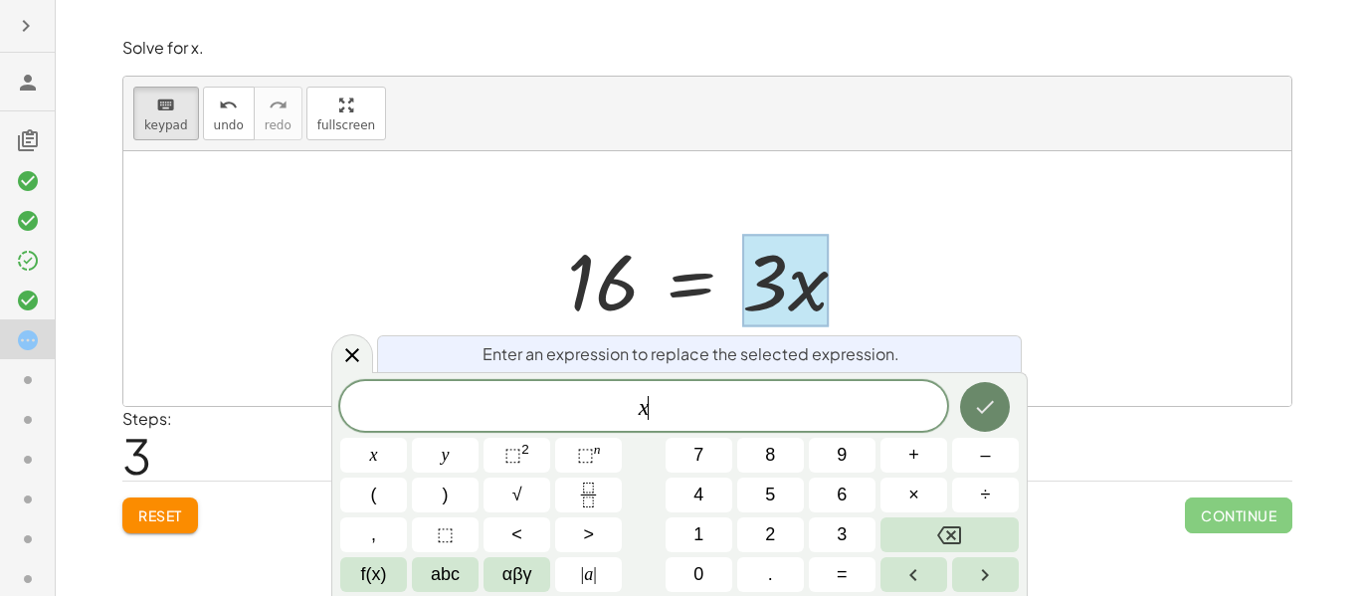
click at [983, 409] on icon "Done" at bounding box center [986, 407] width 18 height 13
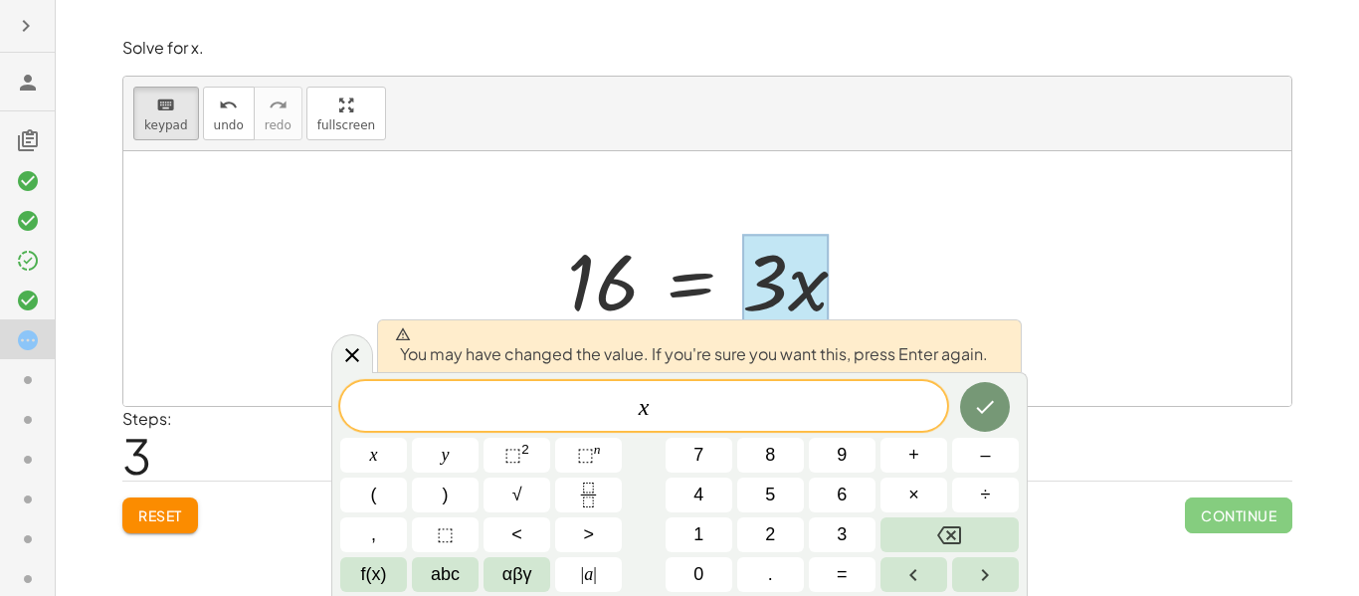
click at [407, 438] on div at bounding box center [373, 455] width 67 height 35
click at [966, 390] on button "Done" at bounding box center [985, 407] width 50 height 50
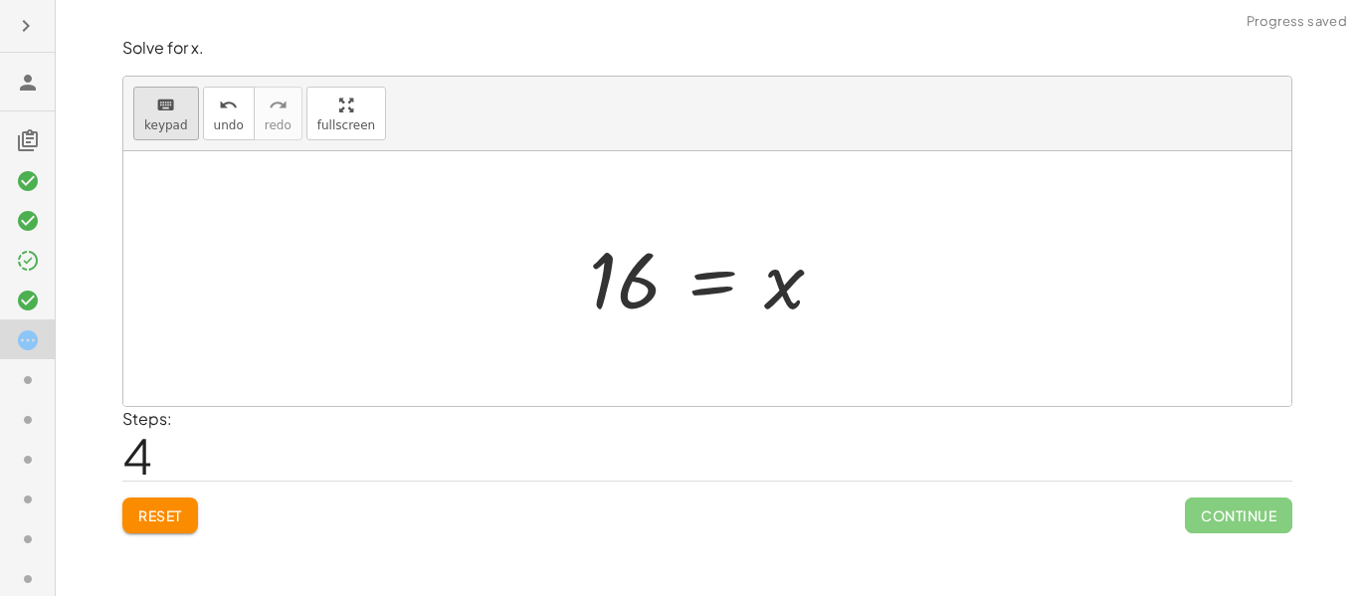
click at [148, 100] on div "keyboard" at bounding box center [166, 105] width 44 height 24
click at [608, 274] on div at bounding box center [625, 281] width 72 height 89
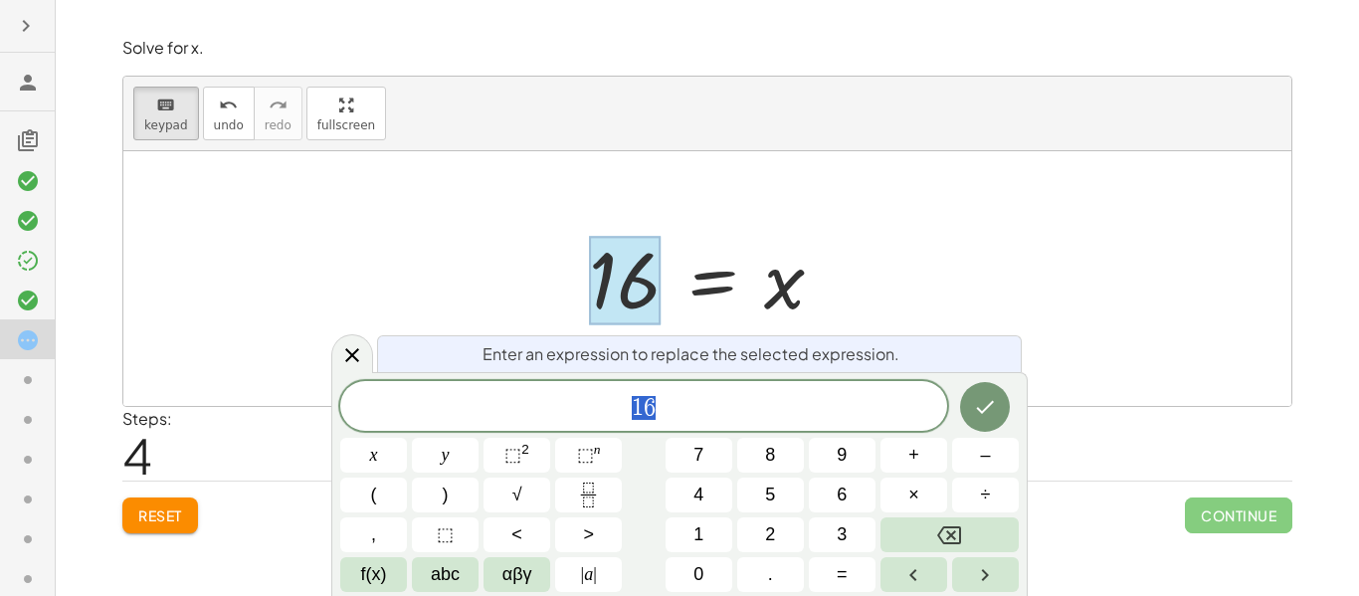
click at [723, 397] on span "1 6" at bounding box center [643, 408] width 607 height 28
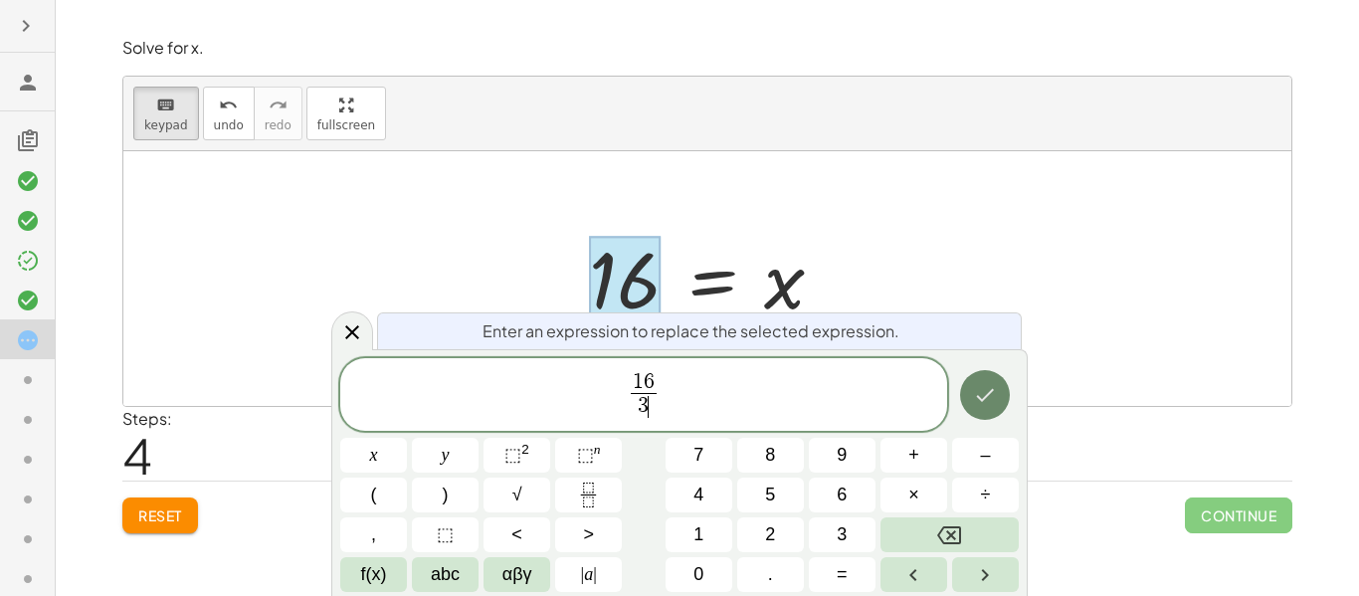
click at [987, 401] on icon "Done" at bounding box center [985, 395] width 24 height 24
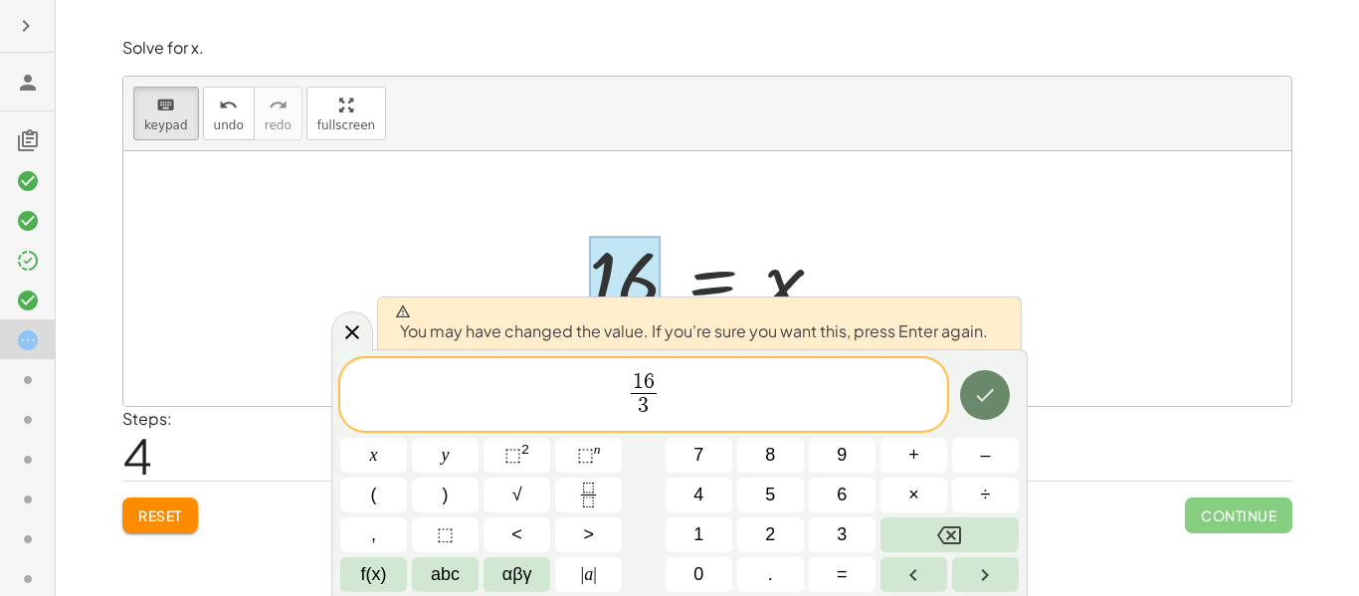
click at [984, 400] on icon "Done" at bounding box center [985, 395] width 24 height 24
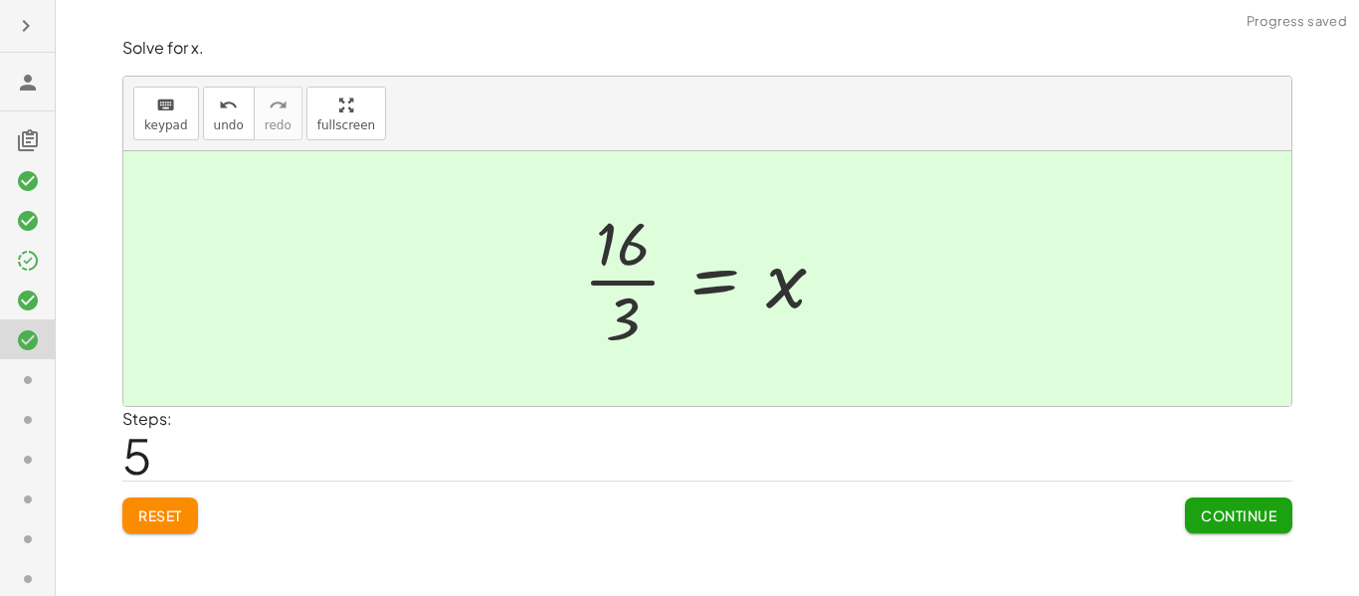
click at [603, 277] on div at bounding box center [712, 278] width 279 height 153
click at [623, 280] on div at bounding box center [714, 278] width 279 height 153
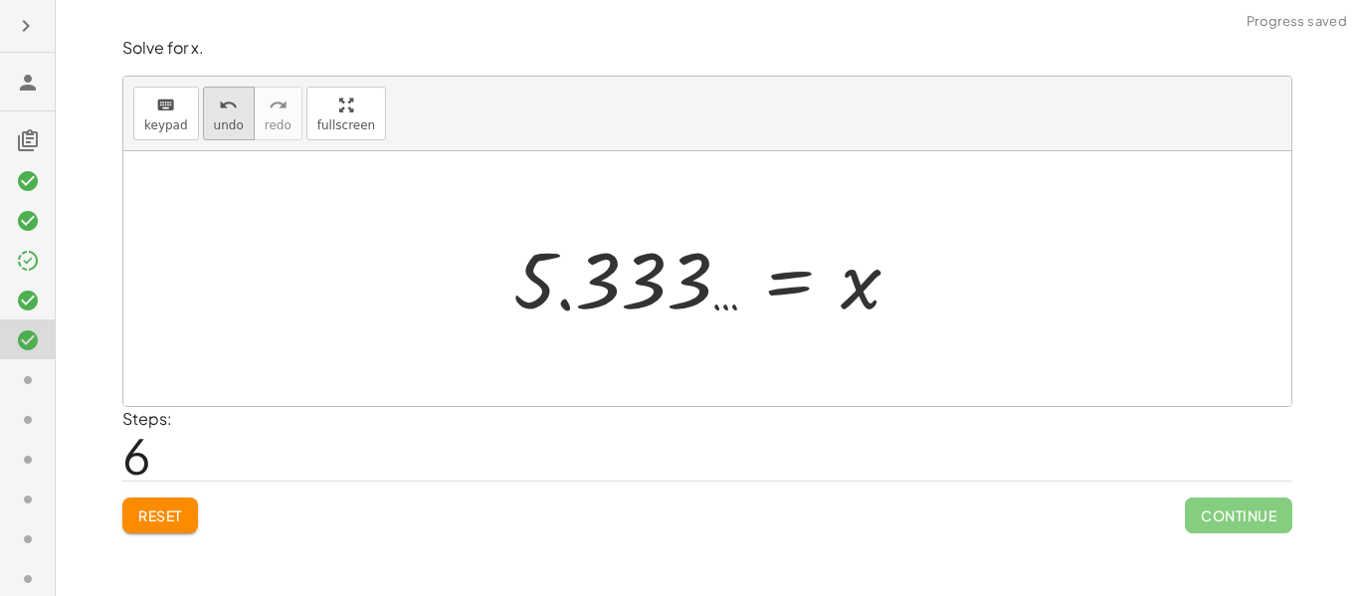
click at [233, 97] on div "undo" at bounding box center [229, 105] width 30 height 24
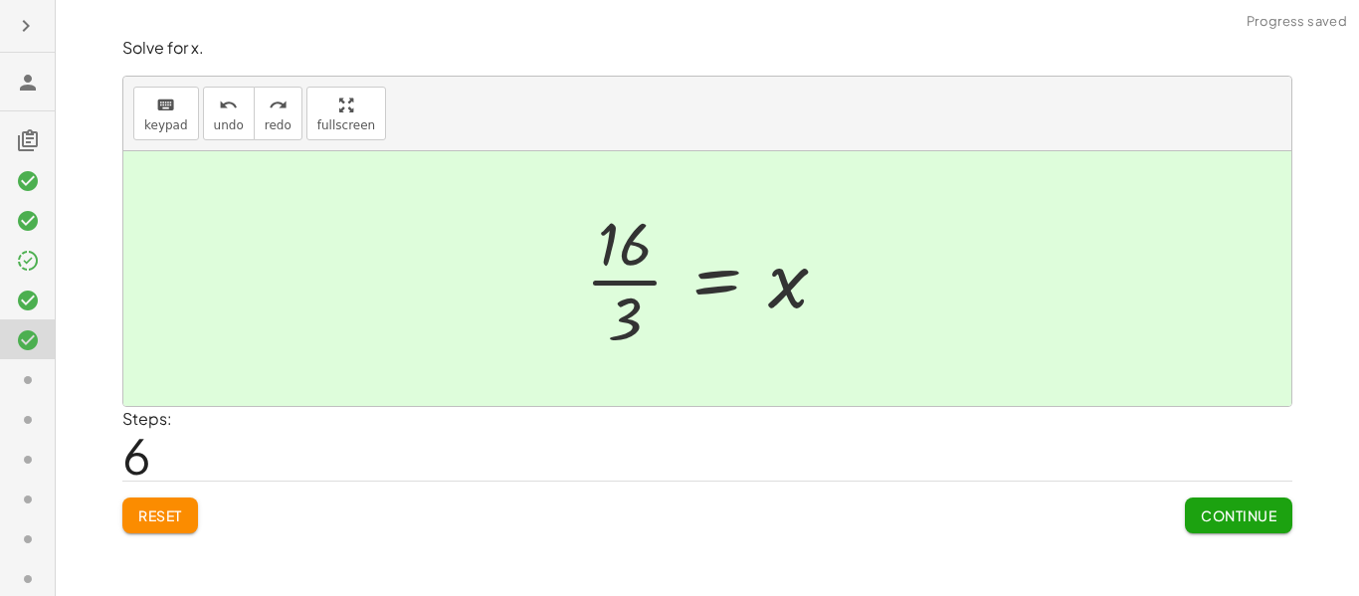
click at [647, 325] on div at bounding box center [714, 278] width 279 height 153
click at [1188, 519] on button "Continue" at bounding box center [1238, 515] width 107 height 36
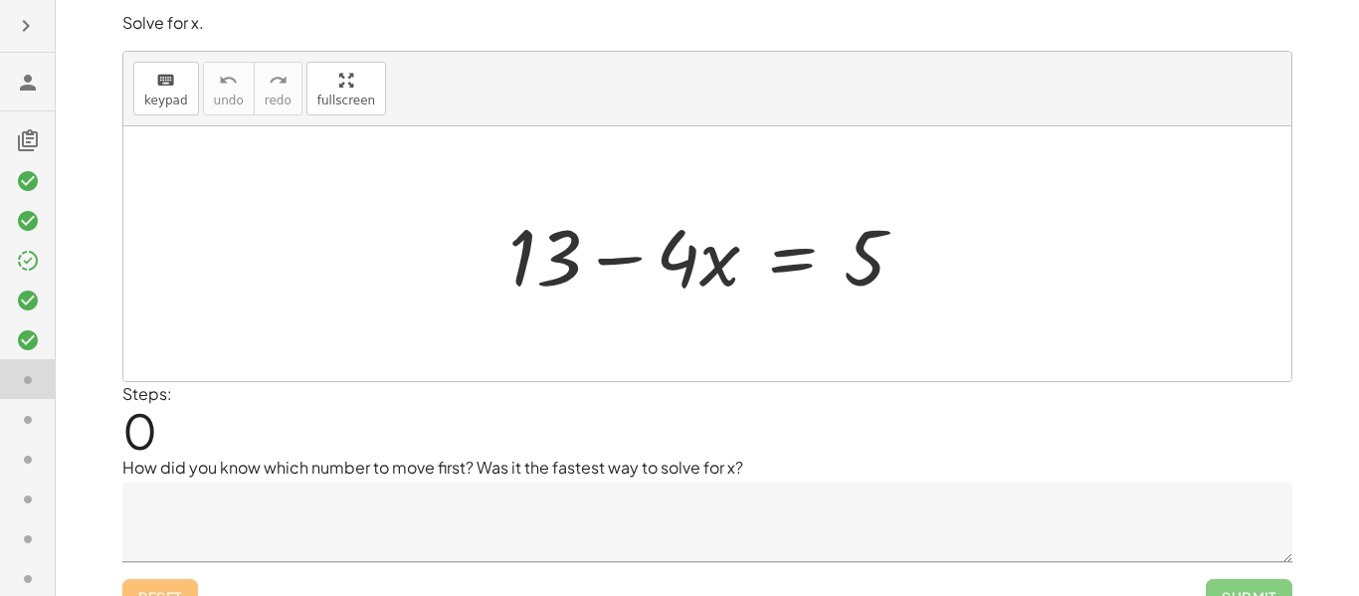
click at [1188, 519] on textarea at bounding box center [707, 522] width 1170 height 80
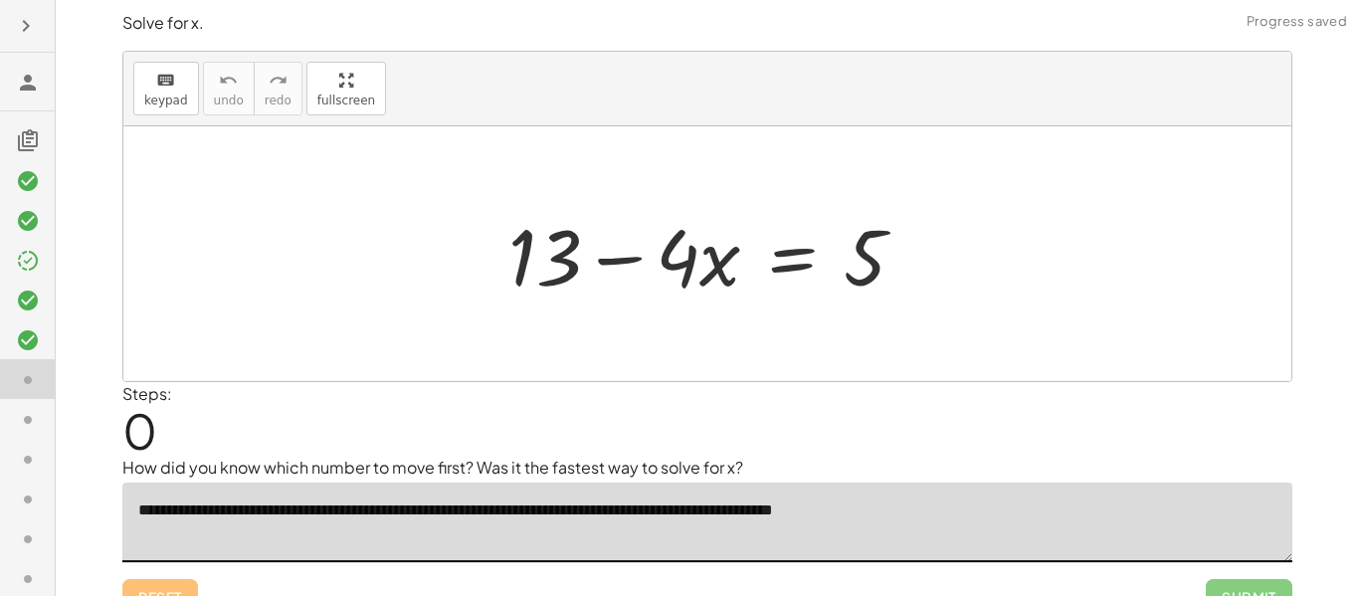
scroll to position [31, 0]
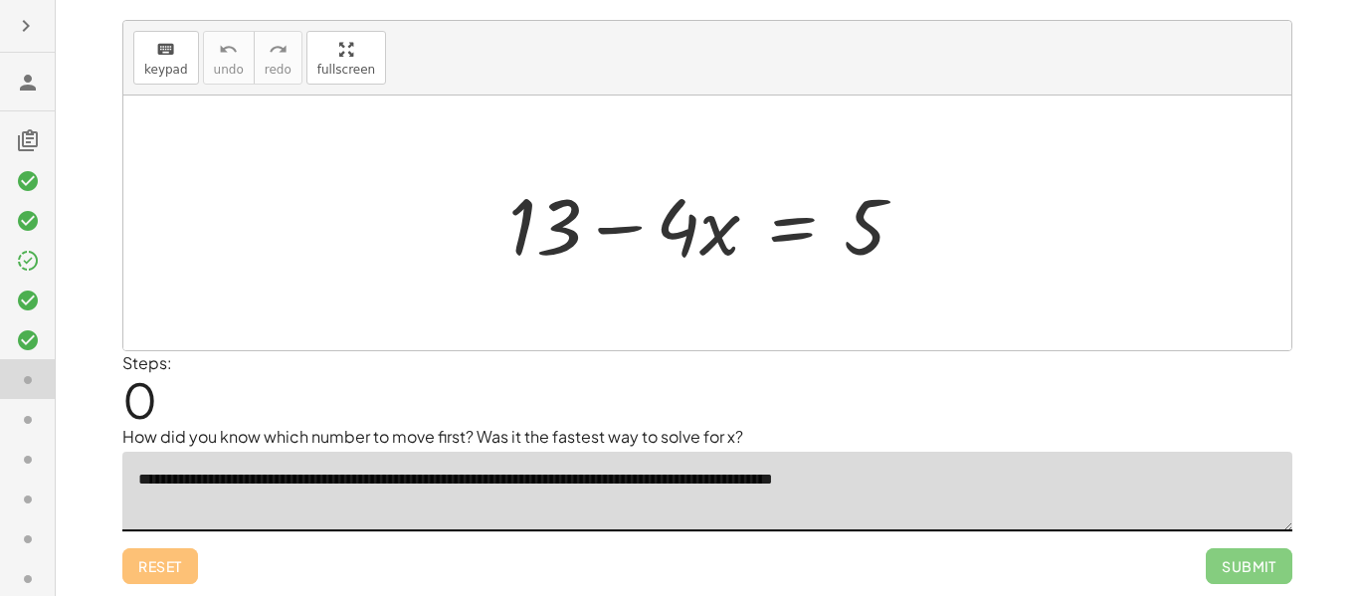
type textarea "**********"
click at [1189, 408] on div "Steps: 0" at bounding box center [707, 388] width 1170 height 74
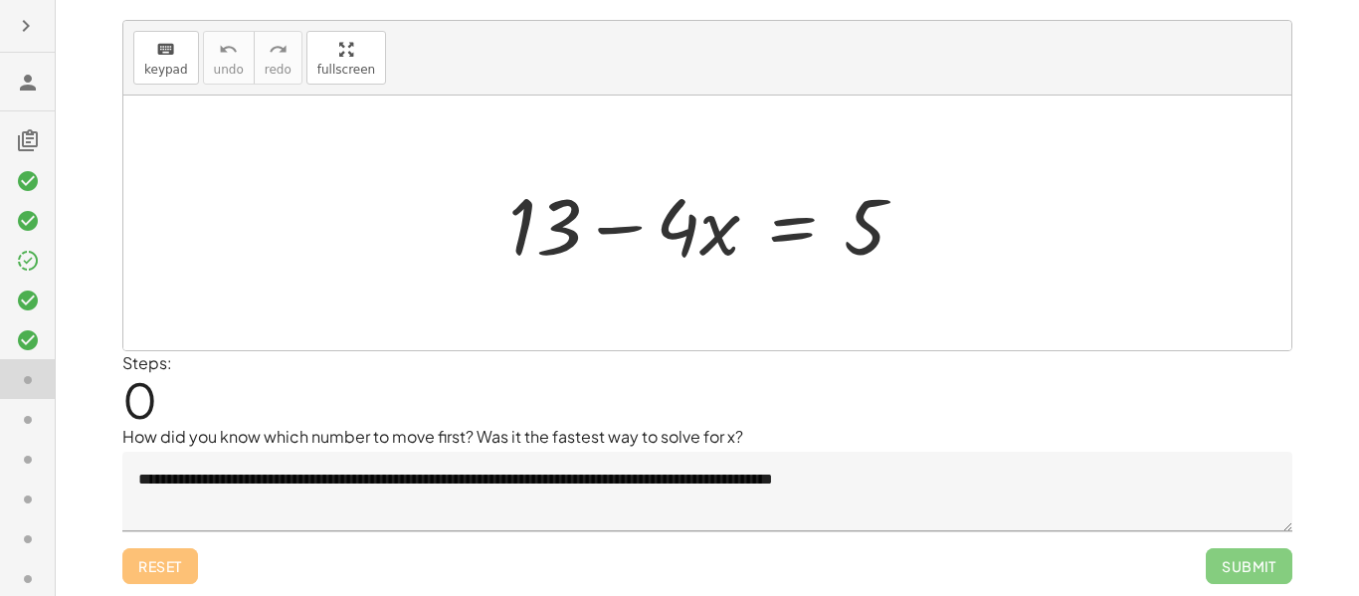
click at [1114, 279] on div at bounding box center [707, 223] width 1168 height 255
click at [166, 87] on div "keyboard keypad undo [PERSON_NAME] redo fullscreen" at bounding box center [707, 58] width 1168 height 75
click at [166, 80] on button "keyboard keypad" at bounding box center [166, 58] width 66 height 54
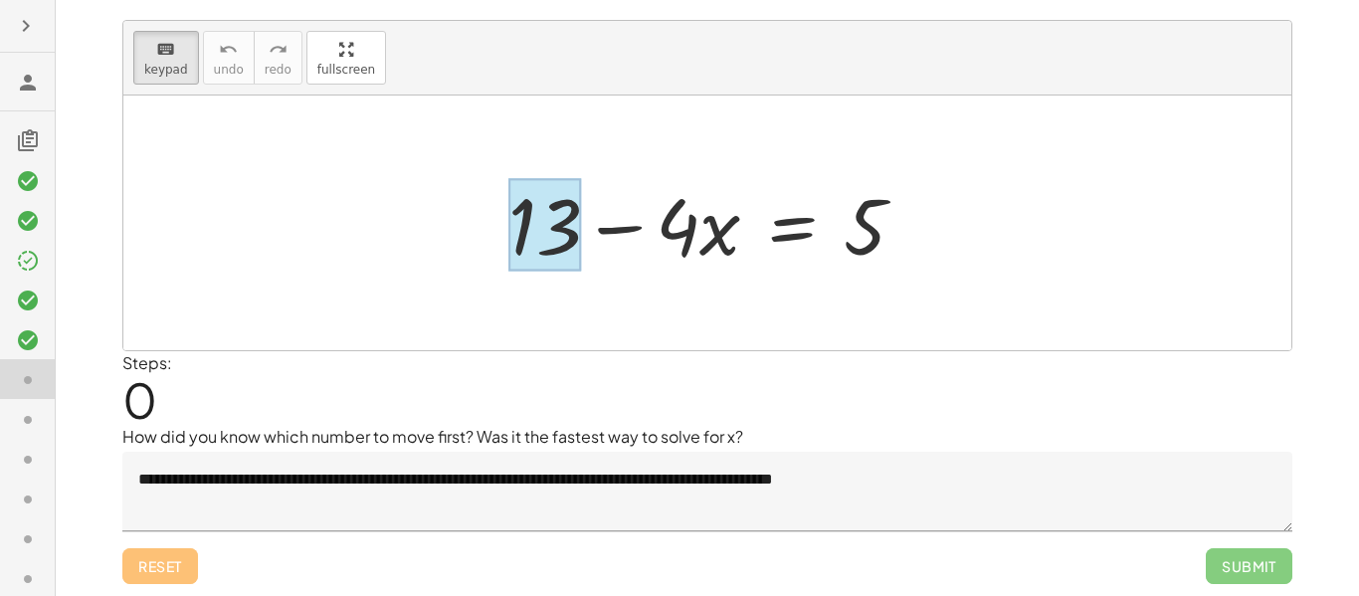
click at [518, 221] on div at bounding box center [544, 225] width 73 height 93
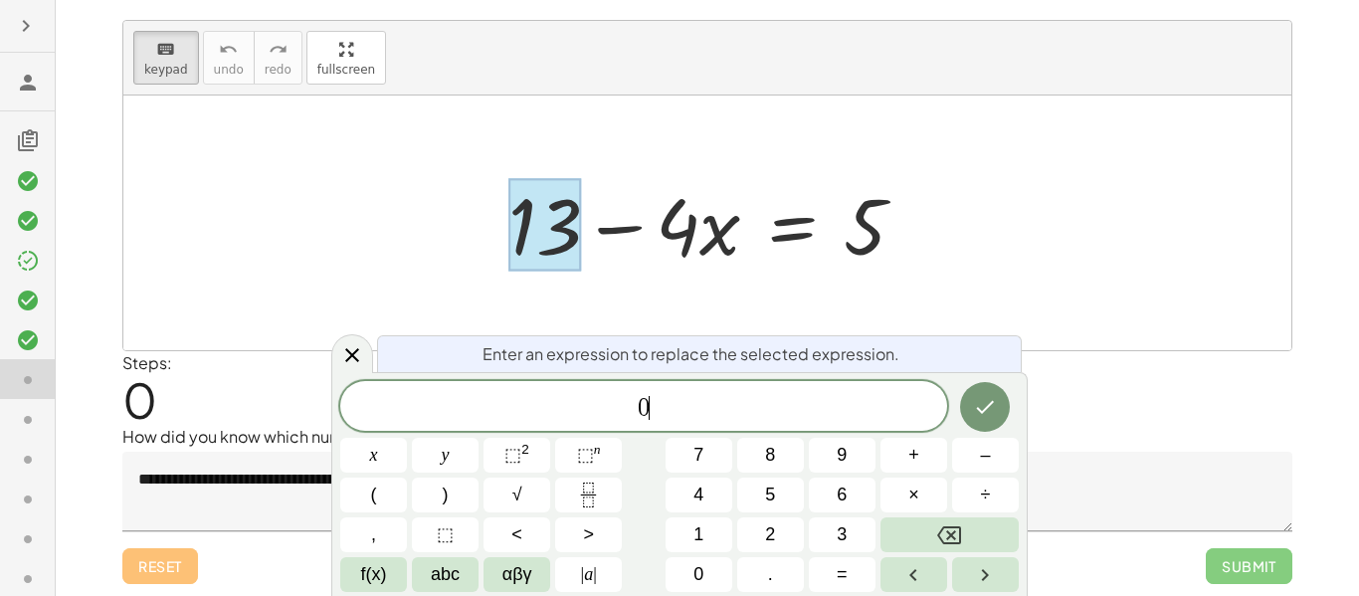
click at [780, 279] on div at bounding box center [707, 223] width 1168 height 255
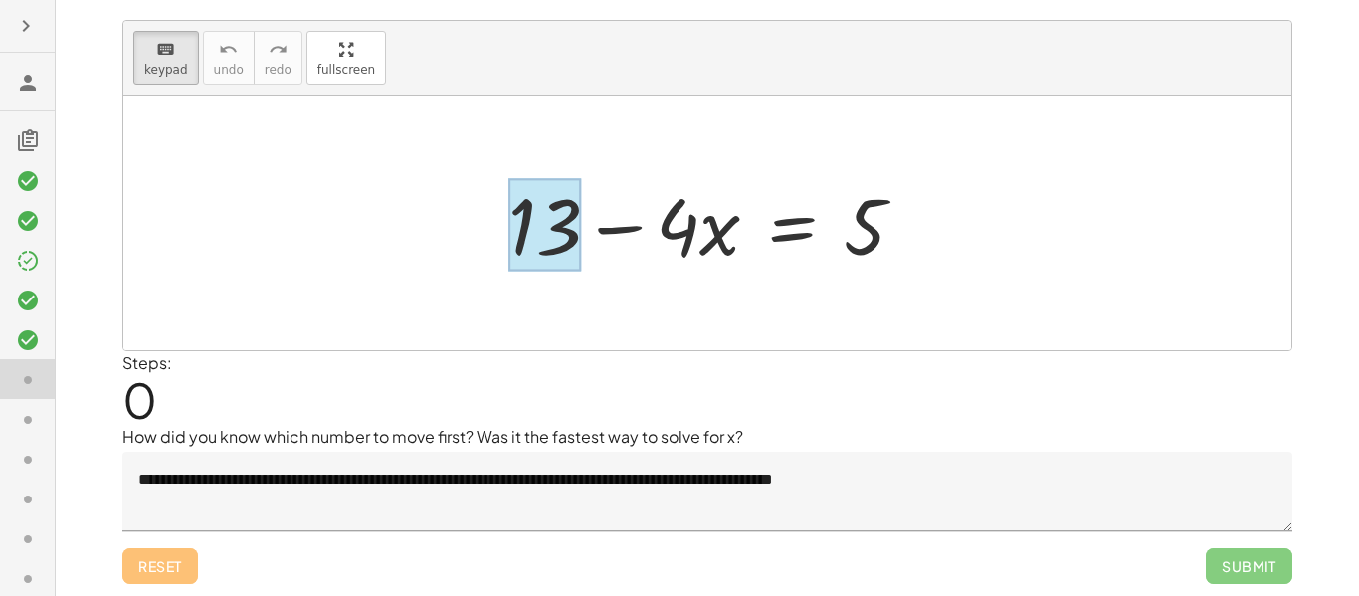
click at [574, 216] on div at bounding box center [544, 225] width 73 height 93
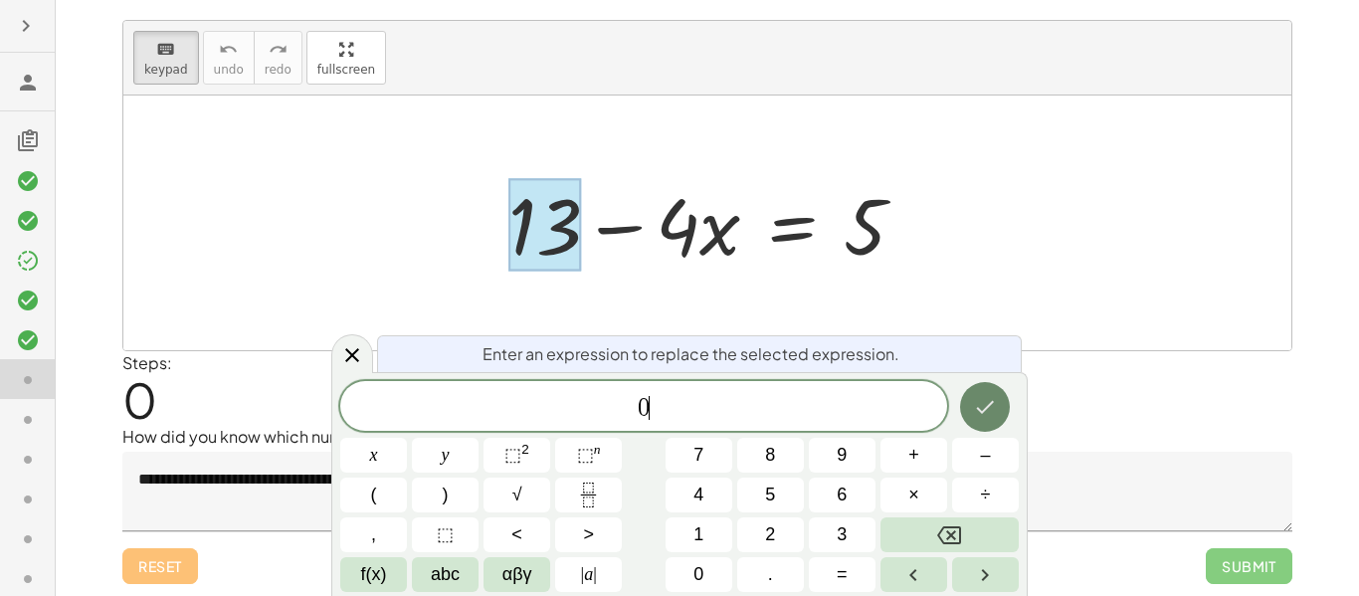
click at [979, 408] on icon "Done" at bounding box center [986, 407] width 18 height 13
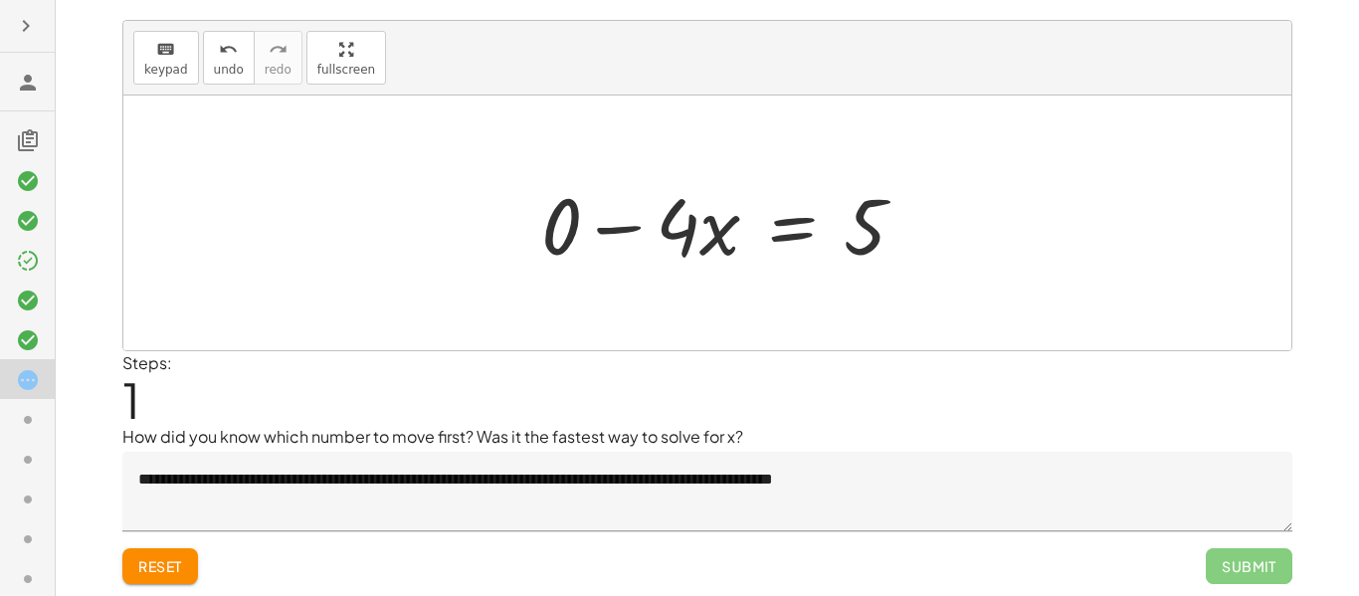
click at [609, 267] on div at bounding box center [731, 223] width 400 height 102
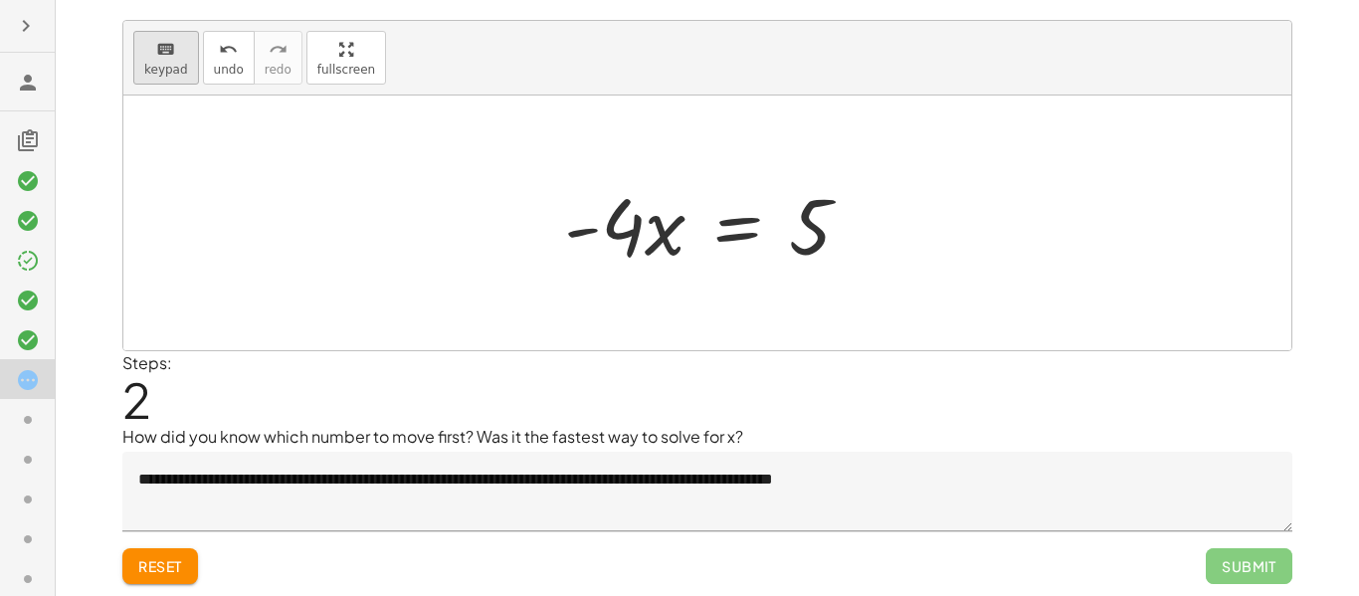
click at [192, 67] on button "keyboard keypad" at bounding box center [166, 58] width 66 height 54
click at [823, 228] on div at bounding box center [810, 227] width 43 height 89
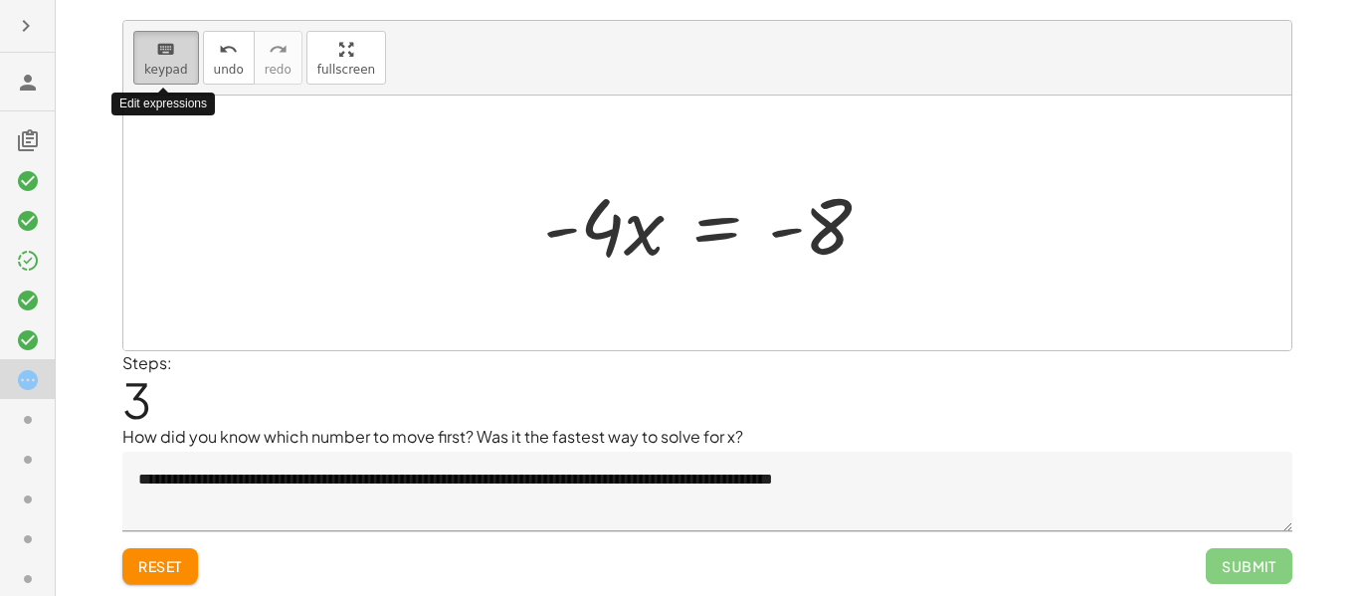
click at [170, 63] on span "keypad" at bounding box center [166, 70] width 44 height 14
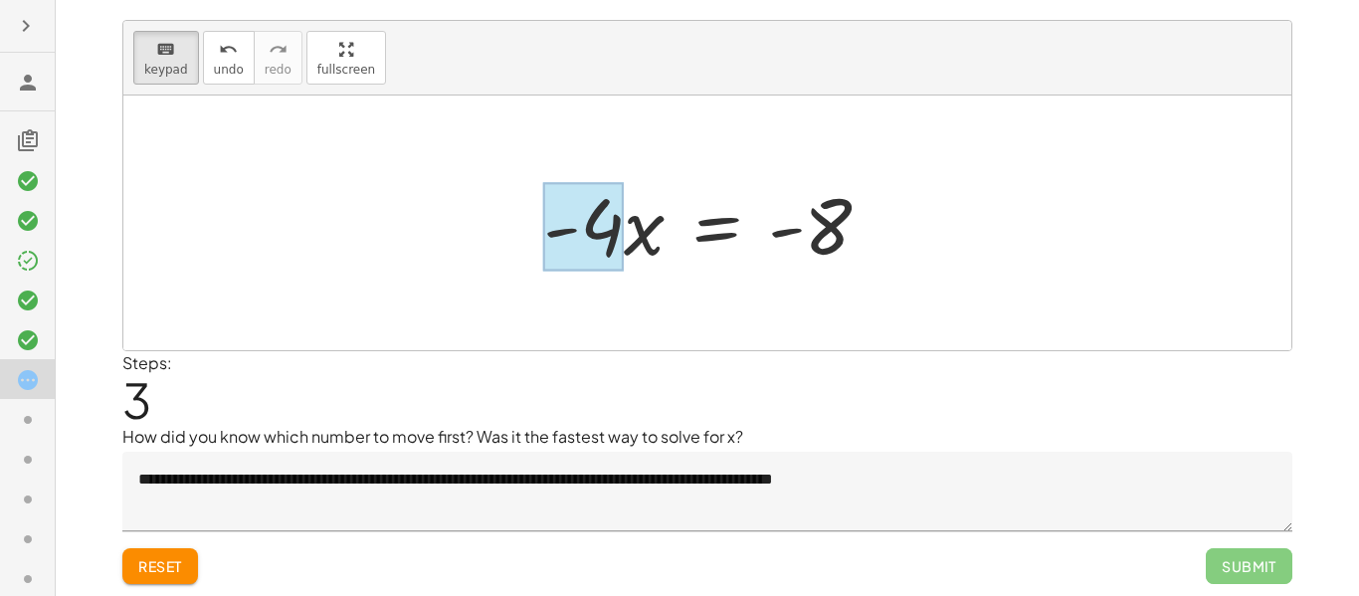
click at [615, 240] on div at bounding box center [583, 227] width 81 height 89
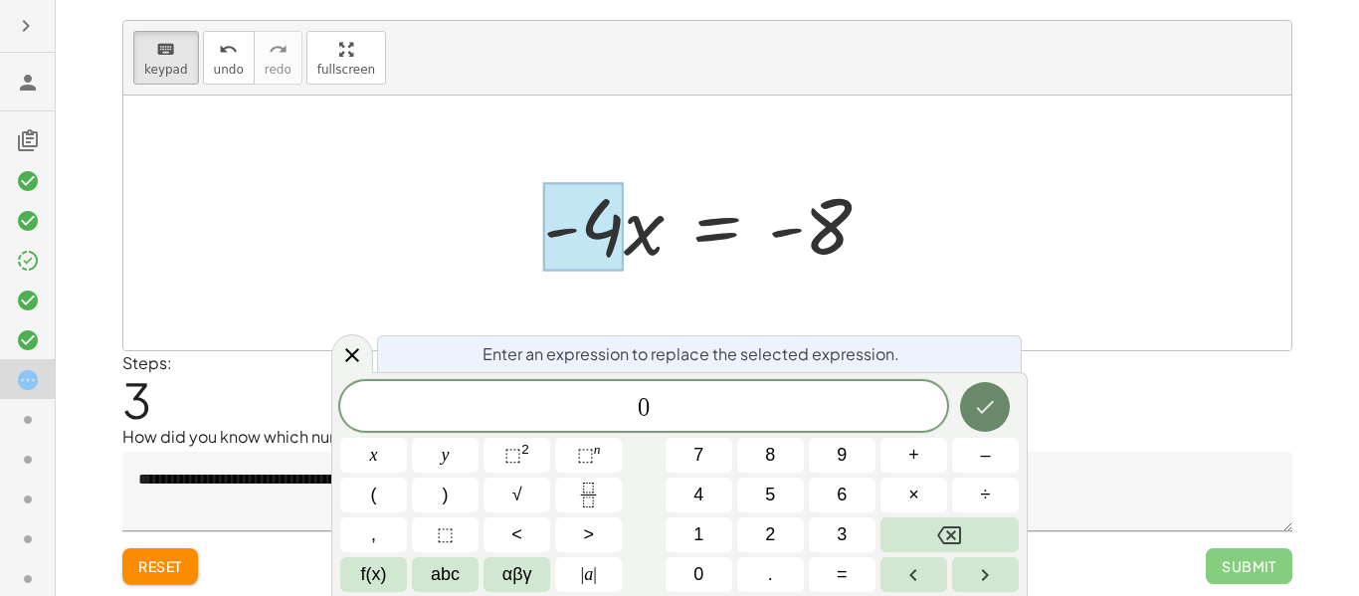
click at [975, 412] on icon "Done" at bounding box center [985, 407] width 24 height 24
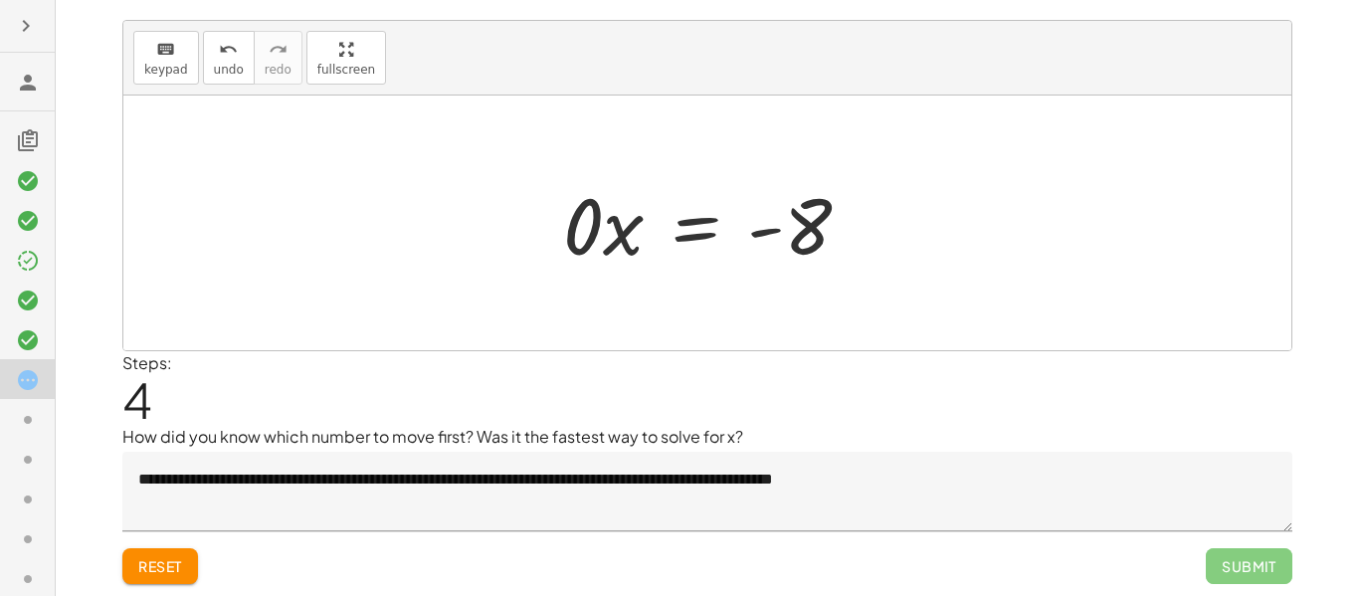
click at [612, 236] on div at bounding box center [714, 223] width 323 height 102
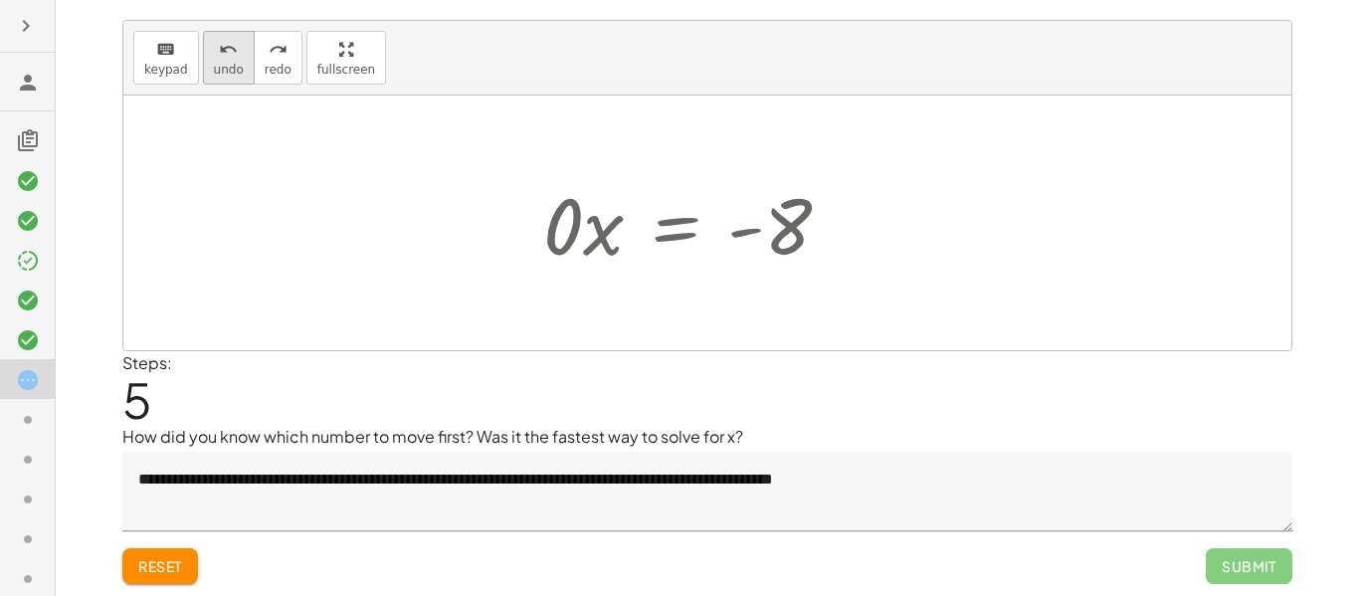
click at [228, 71] on span "undo" at bounding box center [229, 70] width 30 height 14
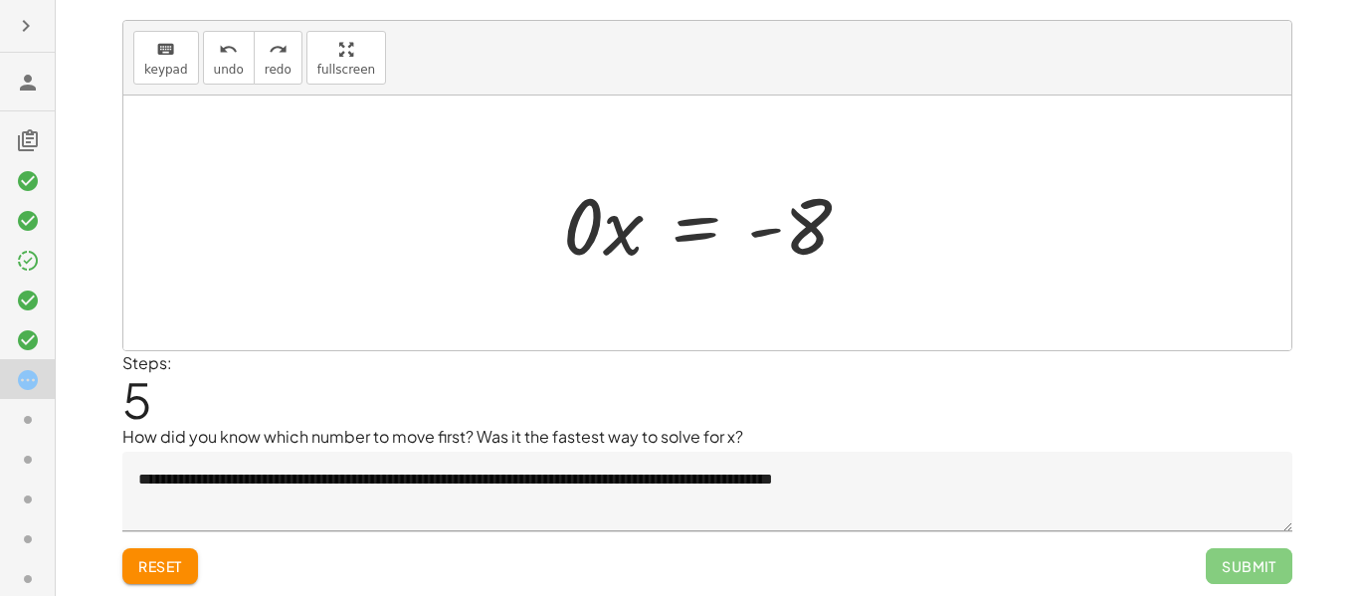
click at [178, 558] on span "Reset" at bounding box center [160, 566] width 44 height 18
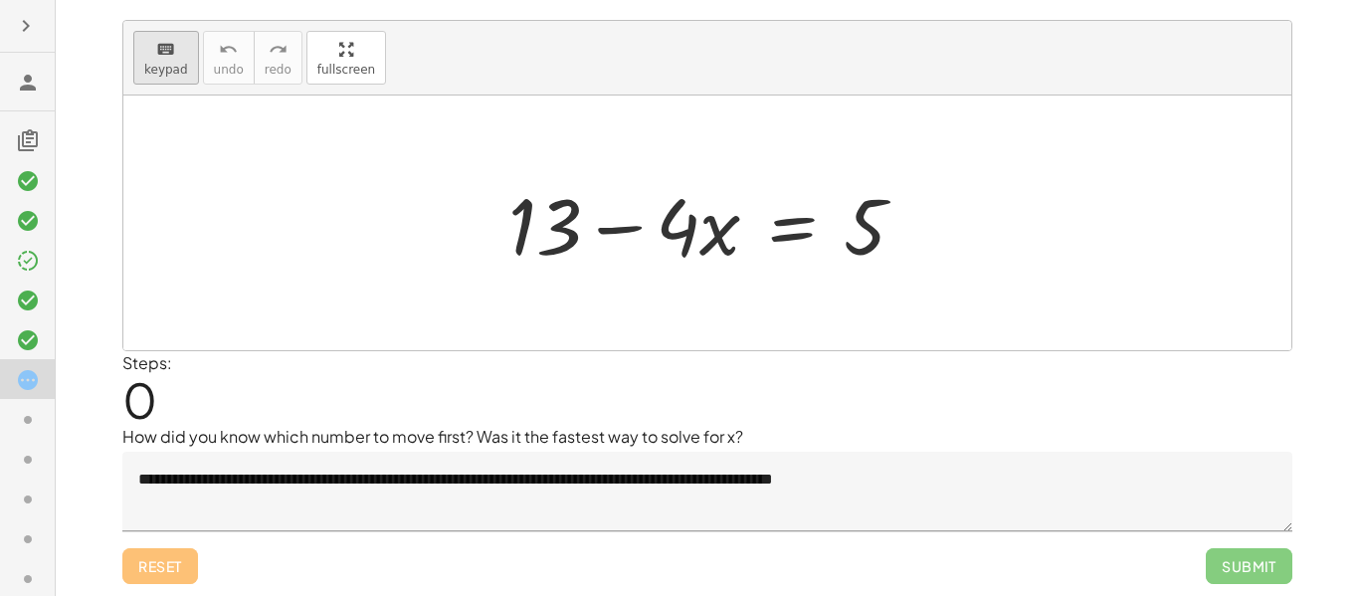
click at [170, 69] on span "keypad" at bounding box center [166, 70] width 44 height 14
click at [541, 224] on div at bounding box center [544, 225] width 73 height 93
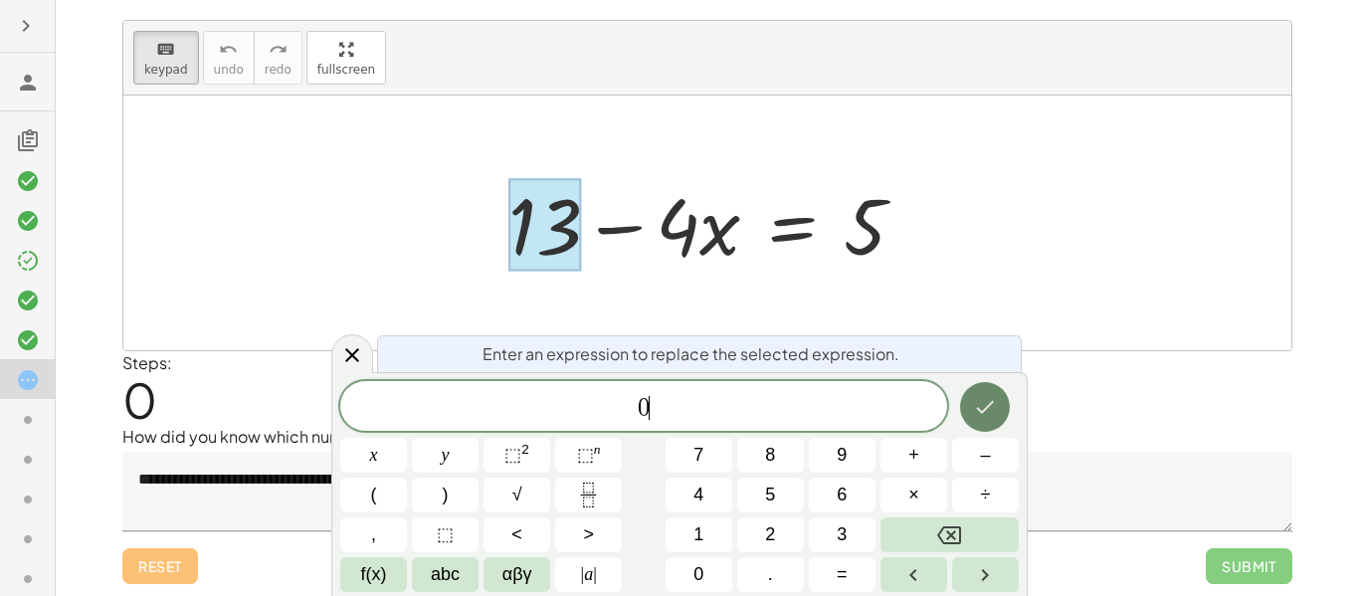
click at [988, 397] on icon "Done" at bounding box center [985, 407] width 24 height 24
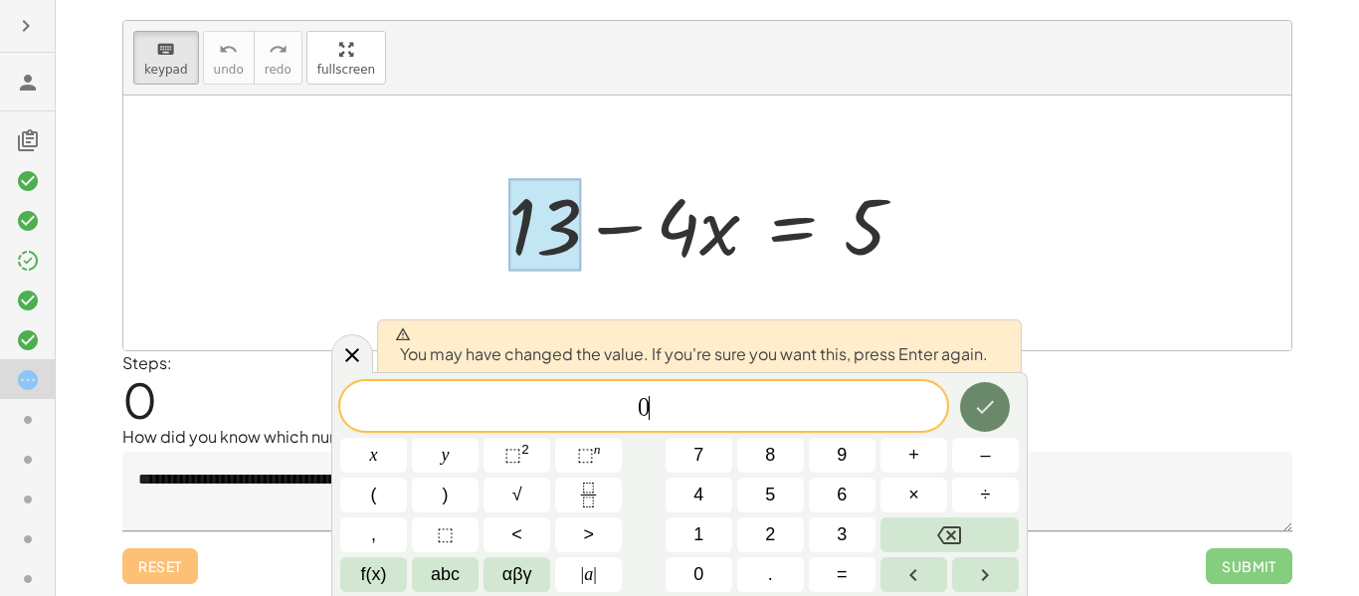
click at [988, 397] on icon "Done" at bounding box center [985, 407] width 24 height 24
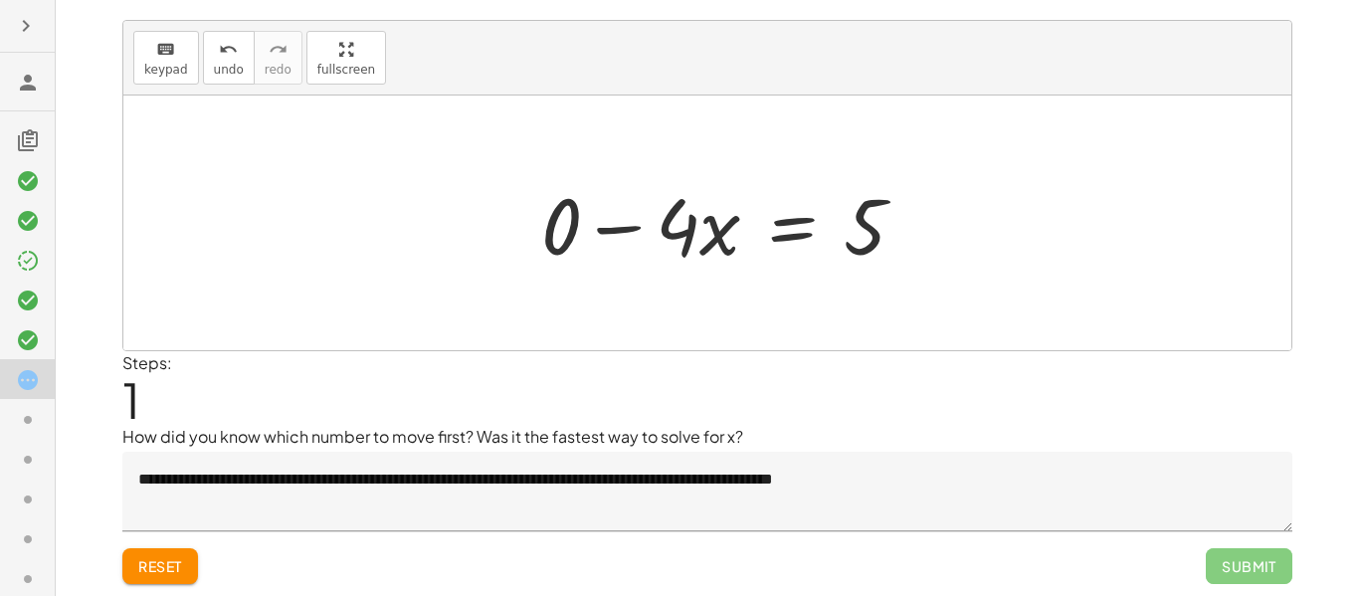
click at [597, 261] on div at bounding box center [731, 223] width 400 height 102
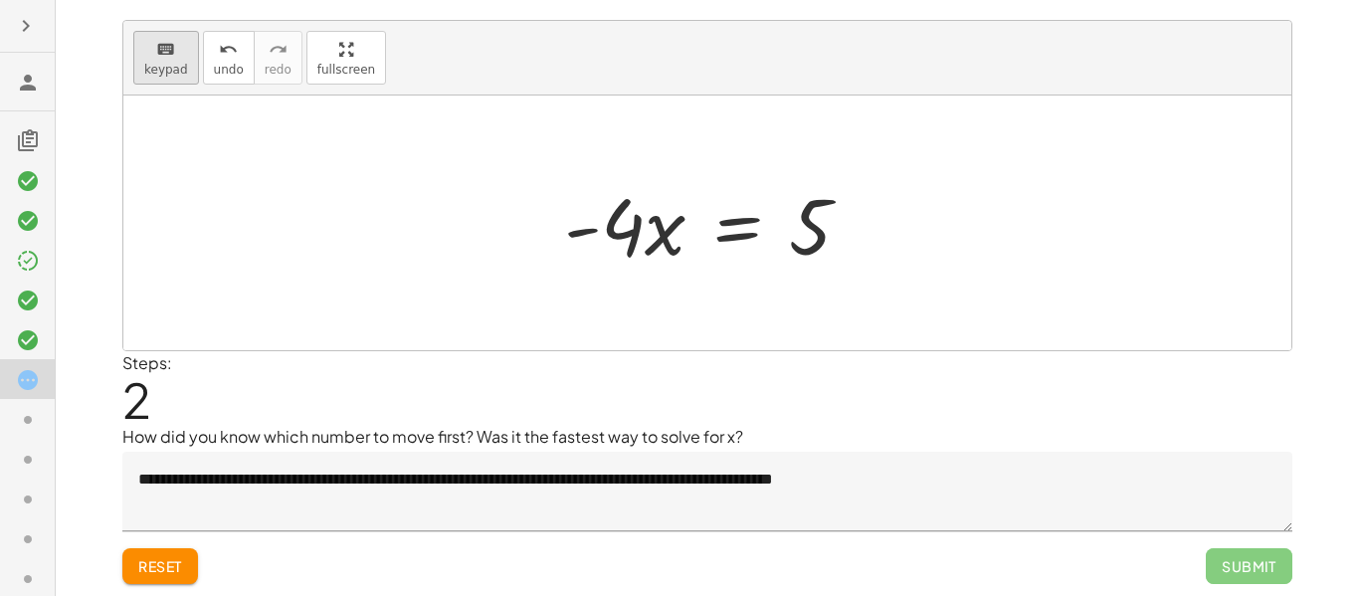
click at [171, 70] on span "keypad" at bounding box center [166, 70] width 44 height 14
click at [825, 245] on div at bounding box center [810, 227] width 43 height 89
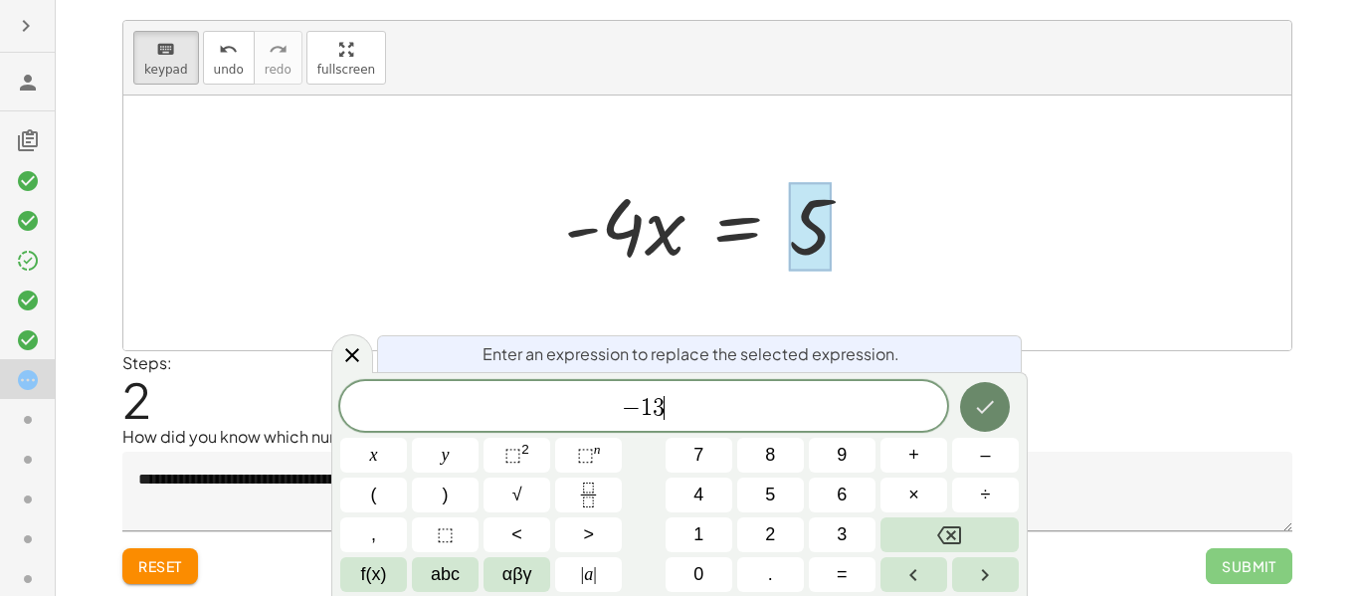
click at [969, 408] on button "Done" at bounding box center [985, 407] width 50 height 50
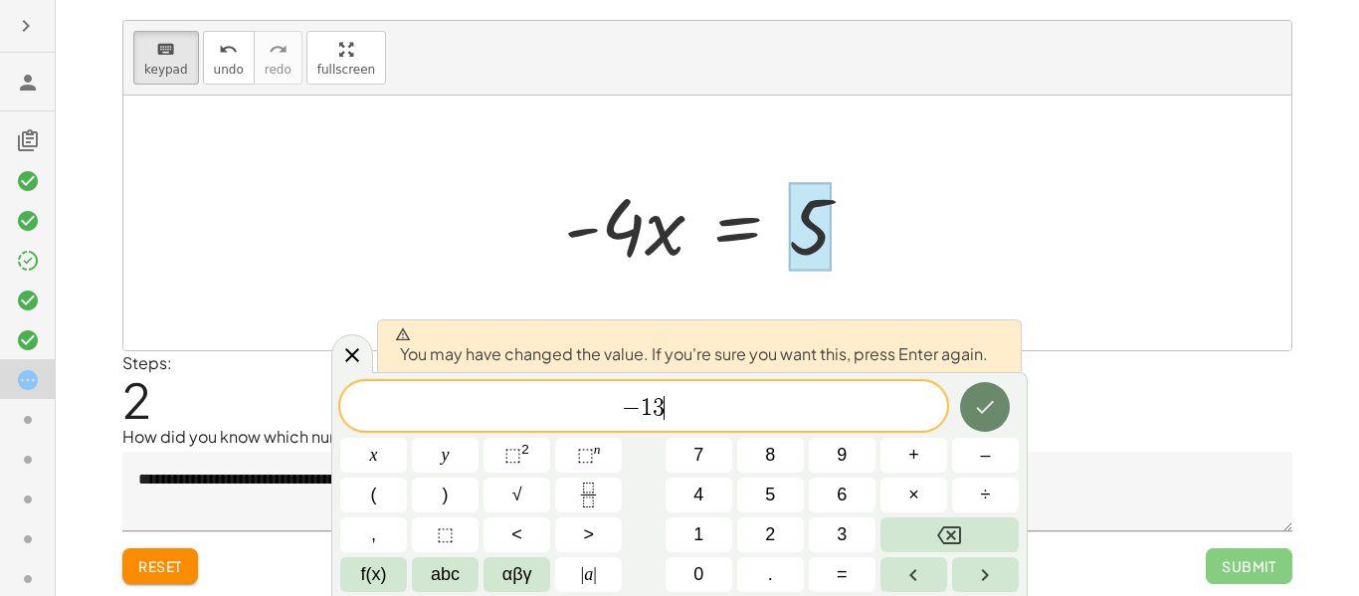
click at [969, 408] on button "Done" at bounding box center [985, 407] width 50 height 50
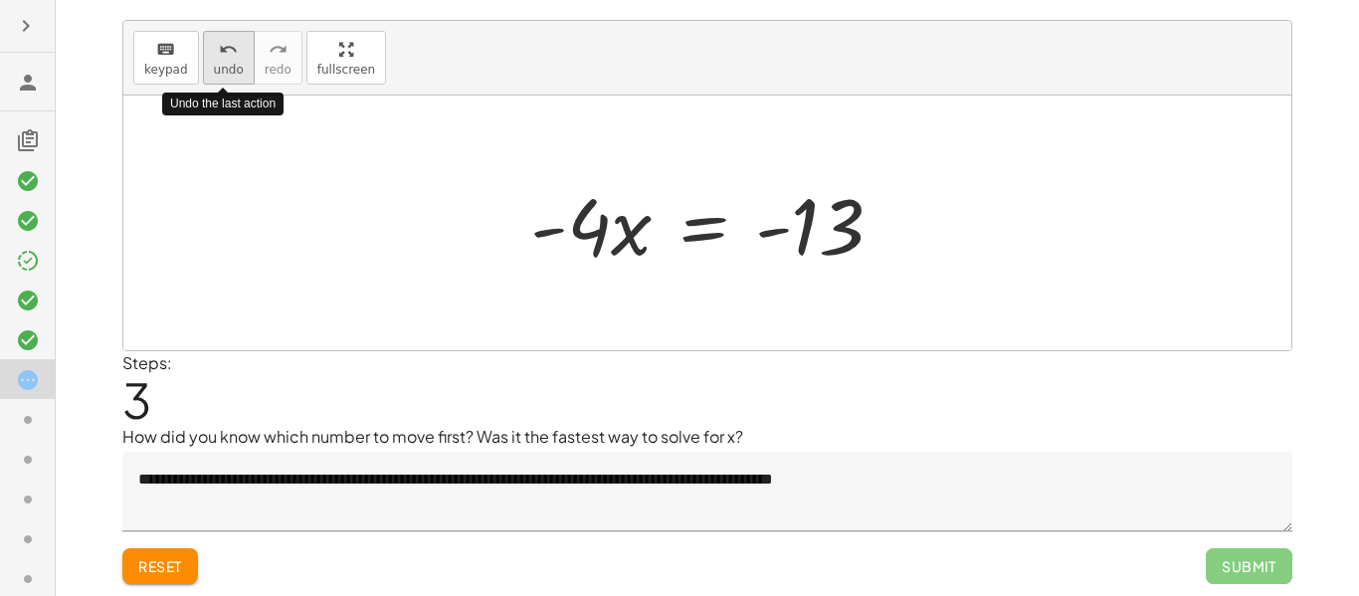
click at [218, 63] on span "undo" at bounding box center [229, 70] width 30 height 14
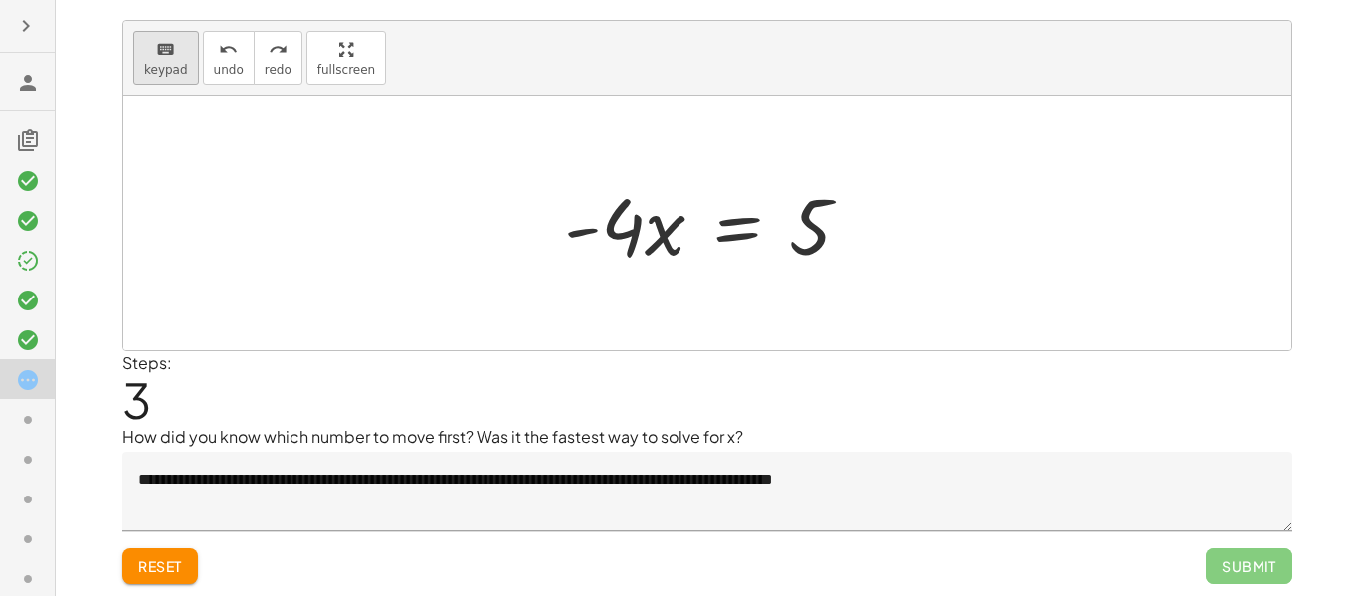
click at [164, 76] on span "keypad" at bounding box center [166, 70] width 44 height 14
click at [806, 215] on div at bounding box center [810, 227] width 43 height 89
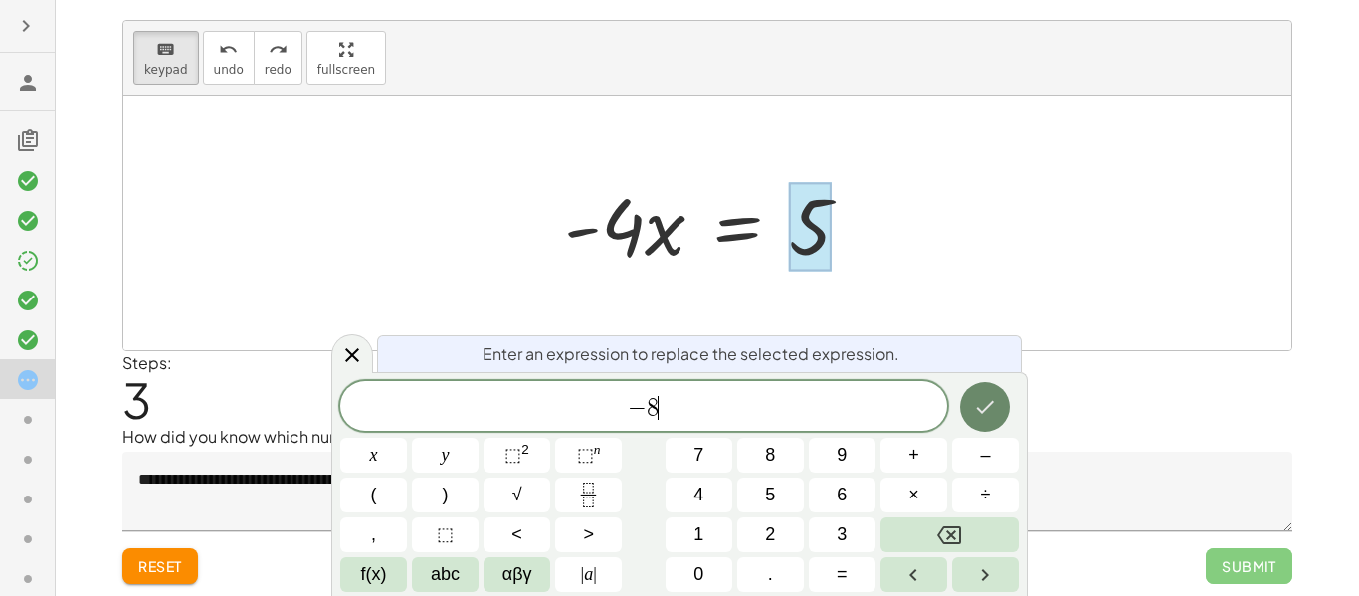
click at [967, 420] on button "Done" at bounding box center [985, 407] width 50 height 50
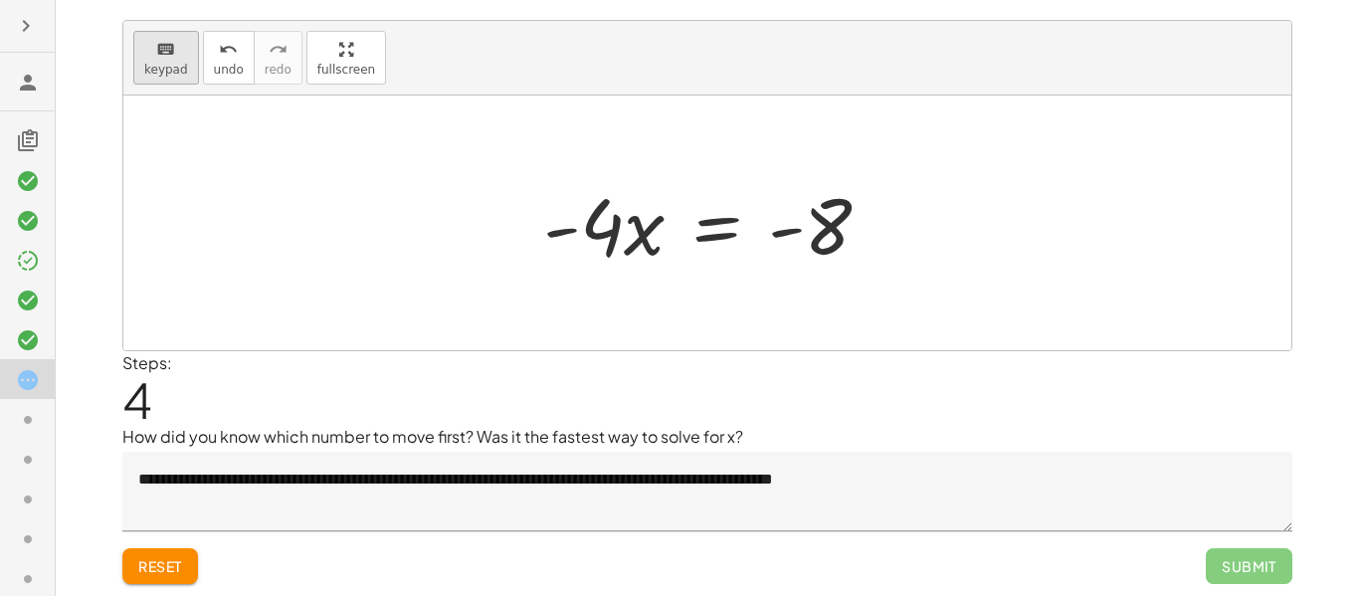
click at [185, 52] on button "keyboard keypad" at bounding box center [166, 58] width 66 height 54
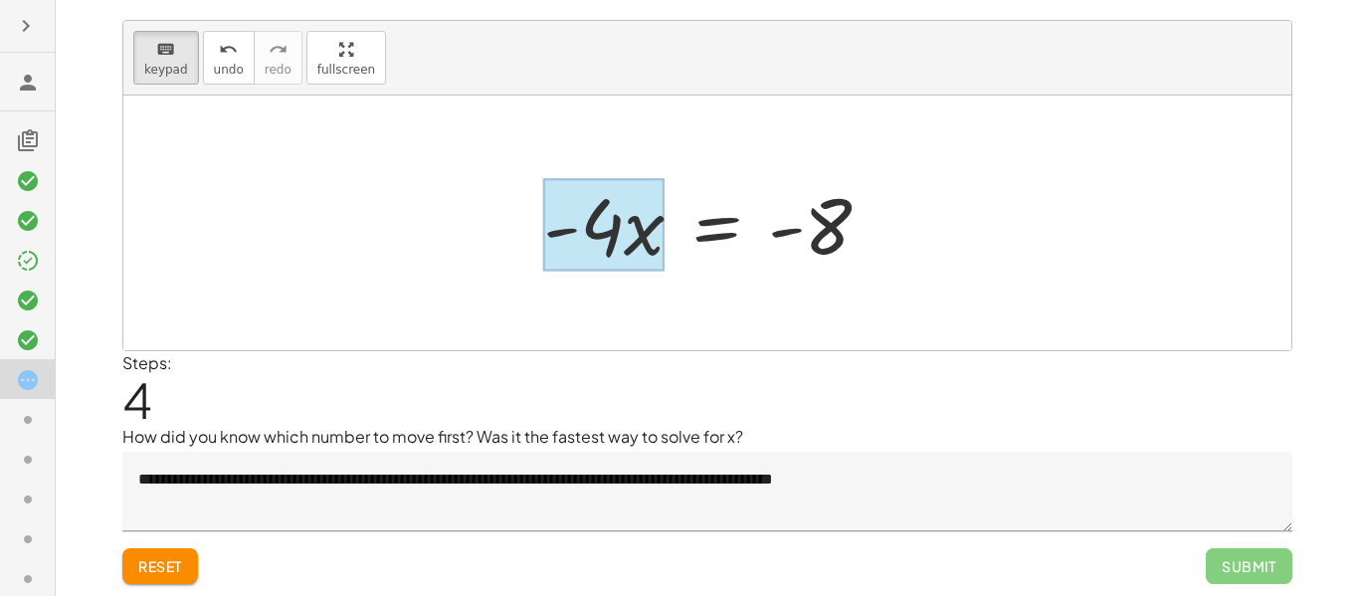
click at [635, 239] on div at bounding box center [603, 225] width 121 height 93
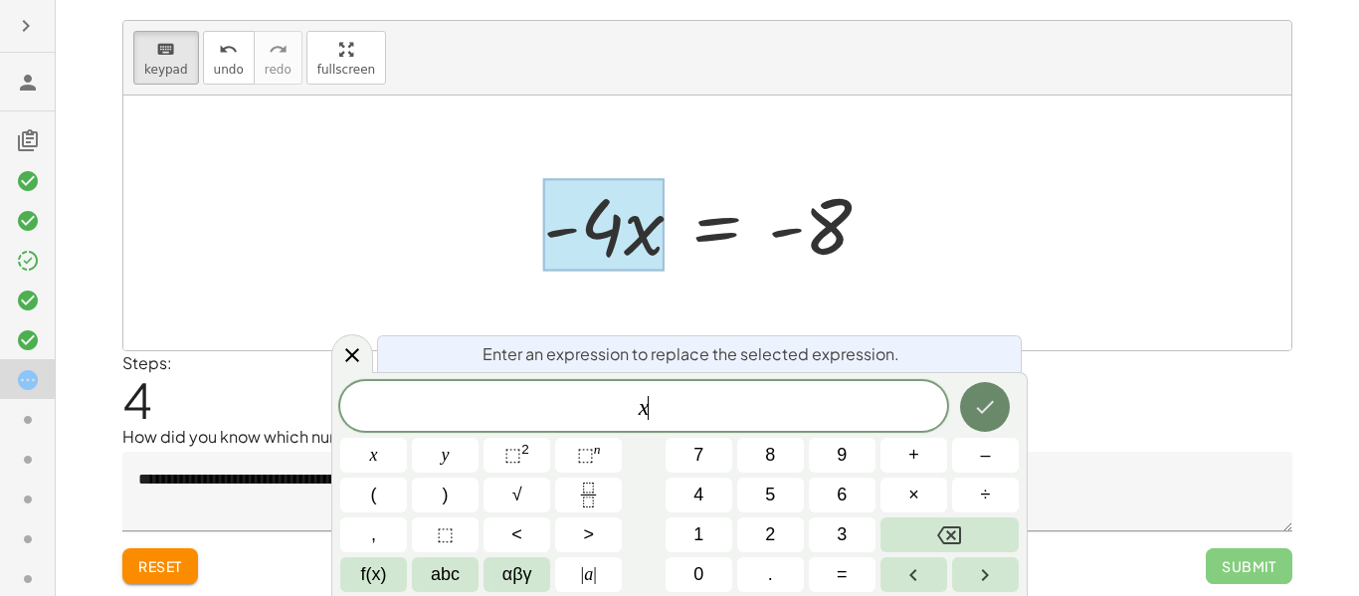
click at [998, 416] on button "Done" at bounding box center [985, 407] width 50 height 50
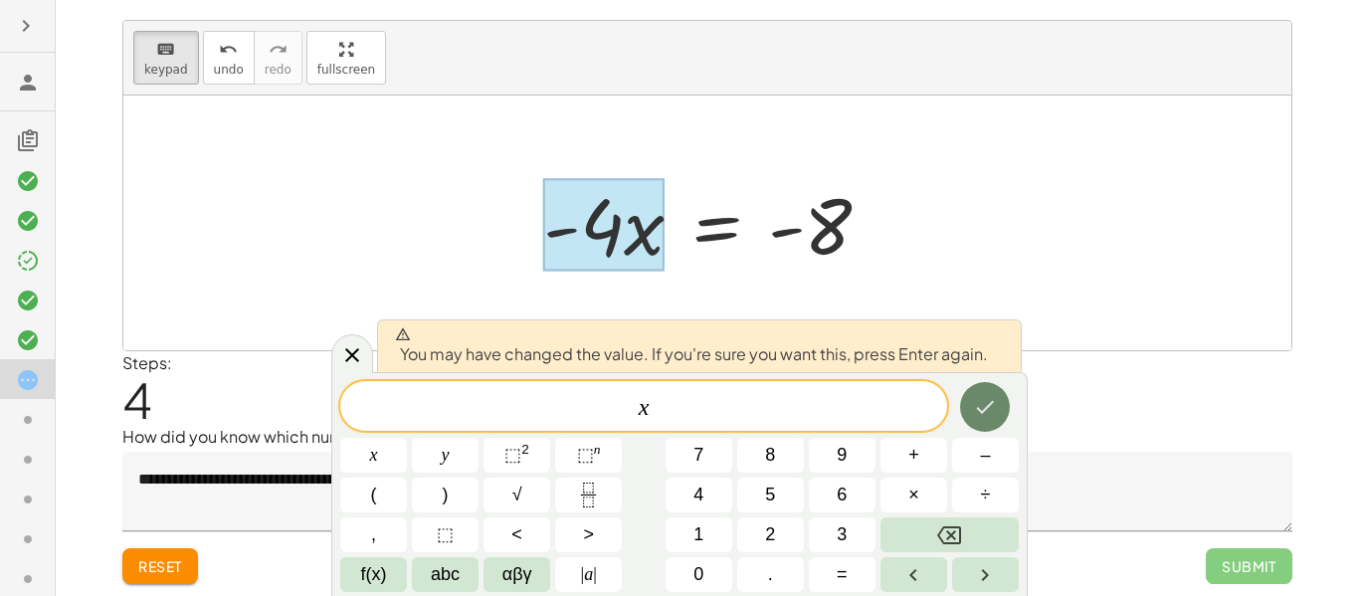
click at [996, 424] on button "Done" at bounding box center [985, 407] width 50 height 50
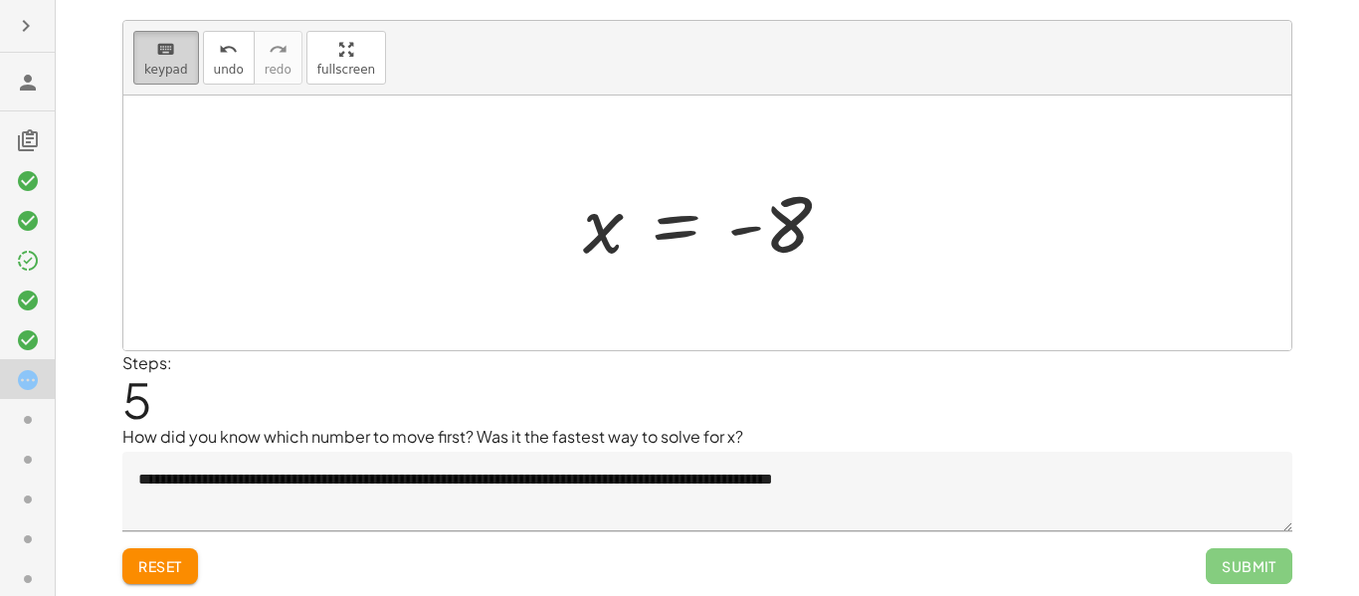
click at [151, 58] on div "keyboard" at bounding box center [166, 49] width 44 height 24
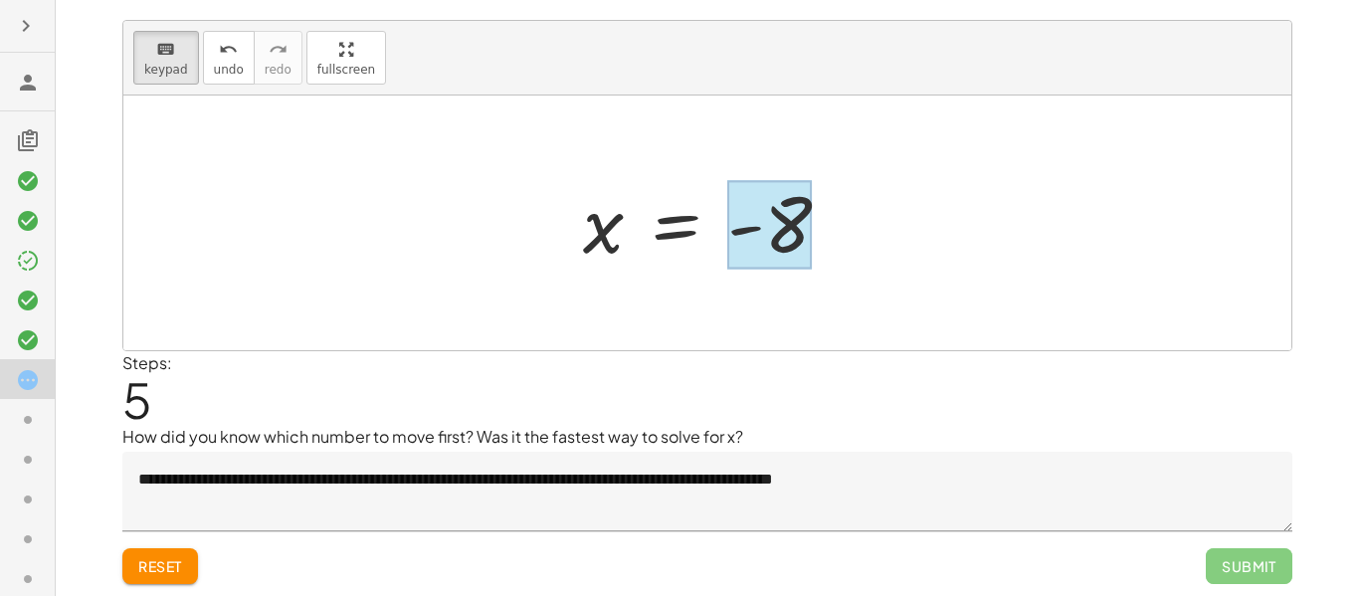
click at [800, 227] on div at bounding box center [769, 225] width 85 height 89
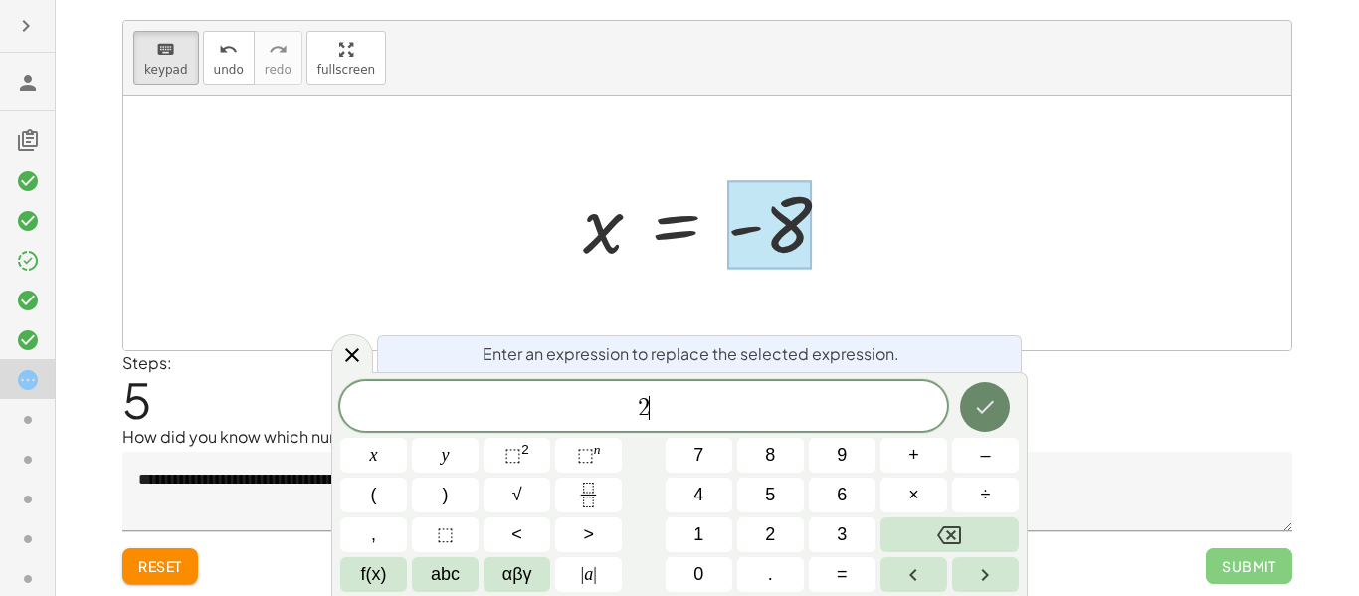
click at [992, 408] on icon "Done" at bounding box center [985, 407] width 24 height 24
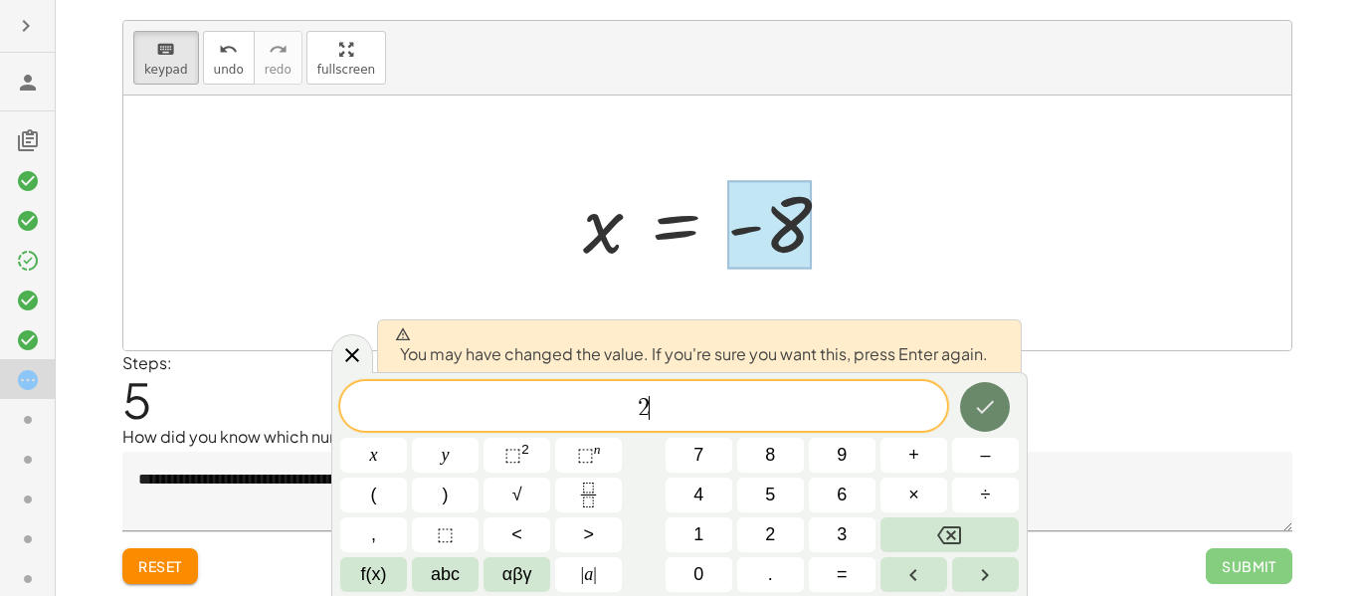
click at [992, 408] on icon "Done" at bounding box center [985, 407] width 24 height 24
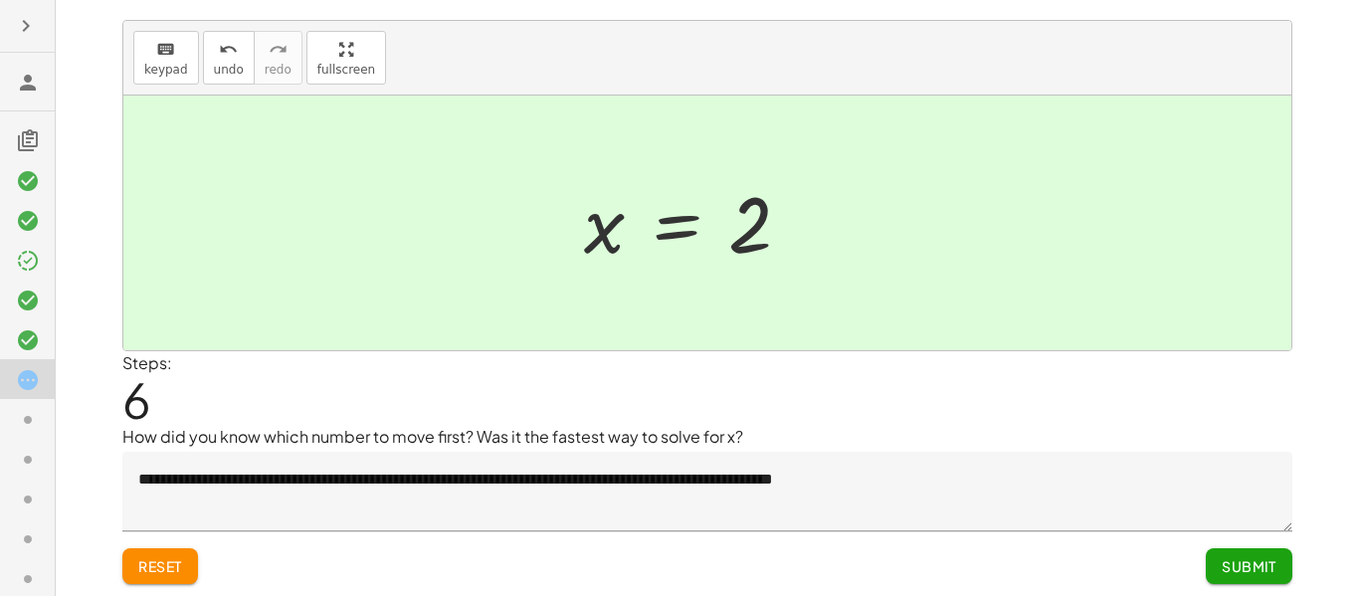
click at [988, 322] on div at bounding box center [707, 223] width 1168 height 255
click at [1231, 558] on span "Submit" at bounding box center [1249, 566] width 55 height 18
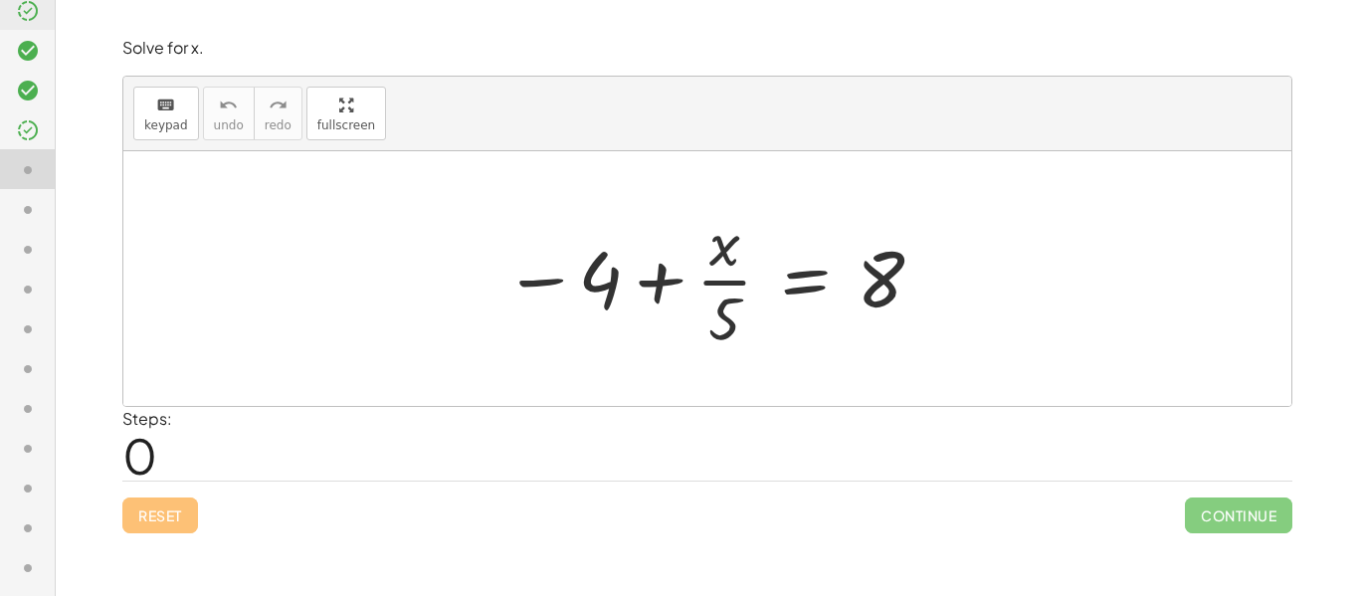
scroll to position [0, 0]
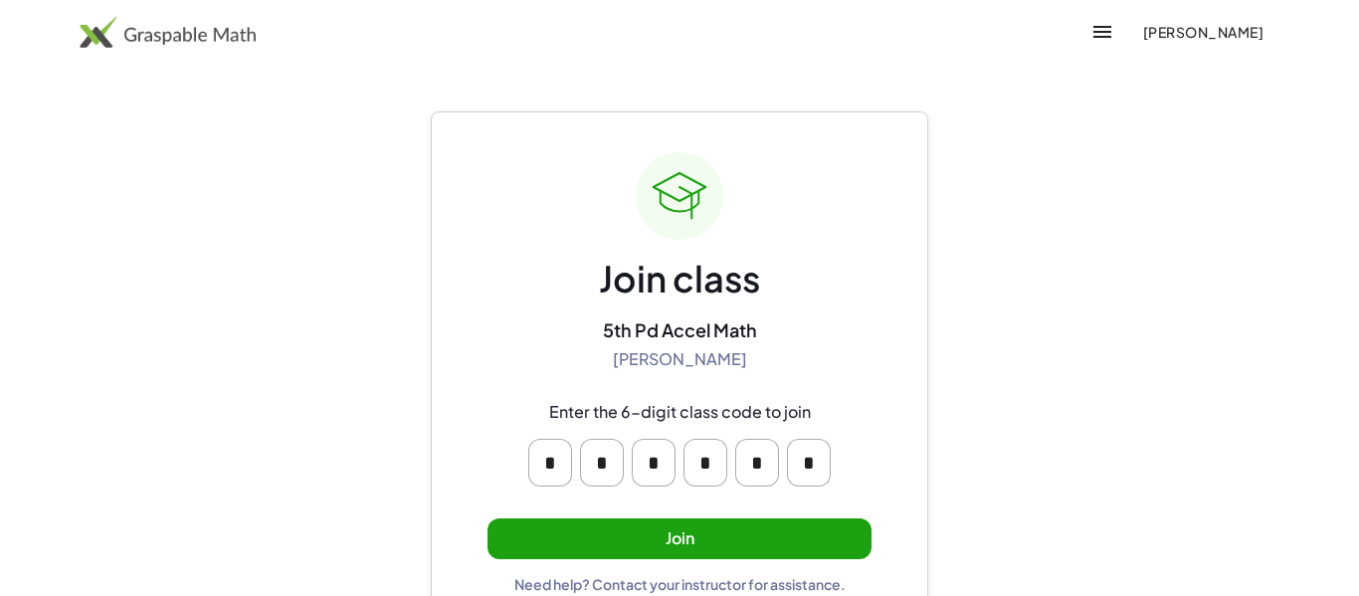
click at [635, 545] on button "Join" at bounding box center [679, 538] width 384 height 41
